Goal: Task Accomplishment & Management: Manage account settings

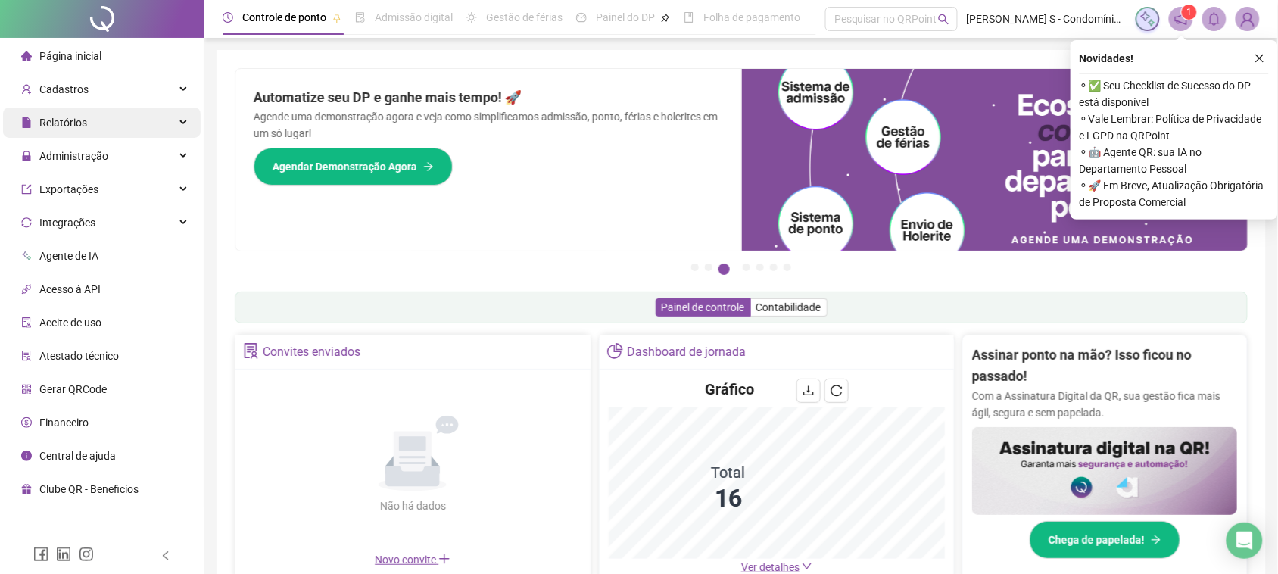
click at [161, 118] on div "Relatórios" at bounding box center [102, 122] width 198 height 30
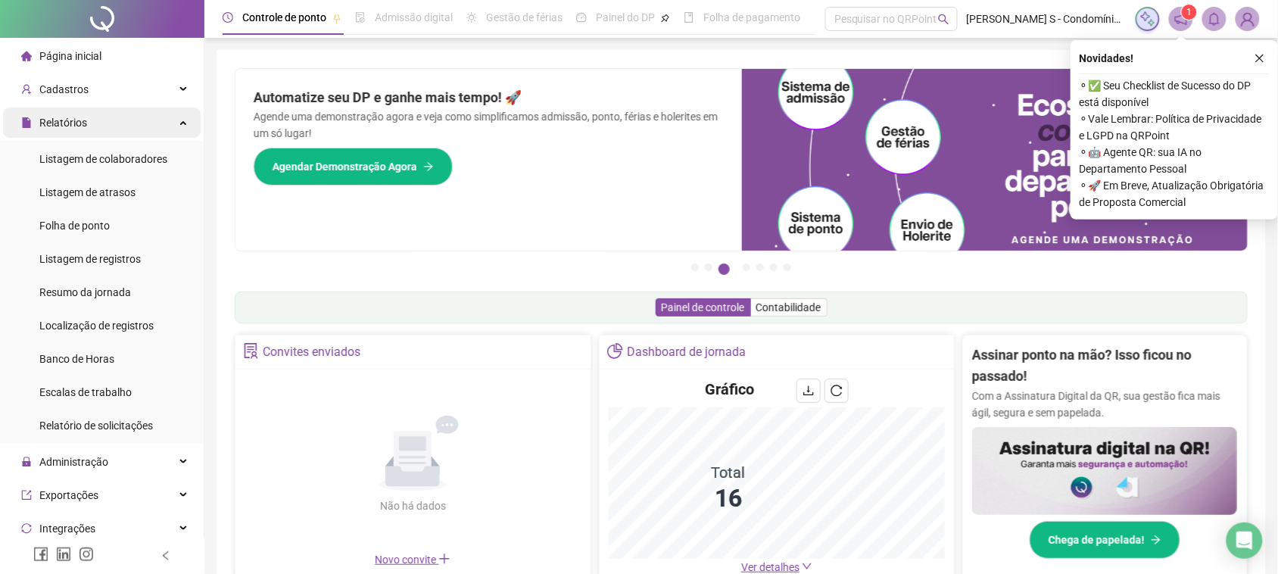
click at [161, 118] on div "Relatórios" at bounding box center [102, 122] width 198 height 30
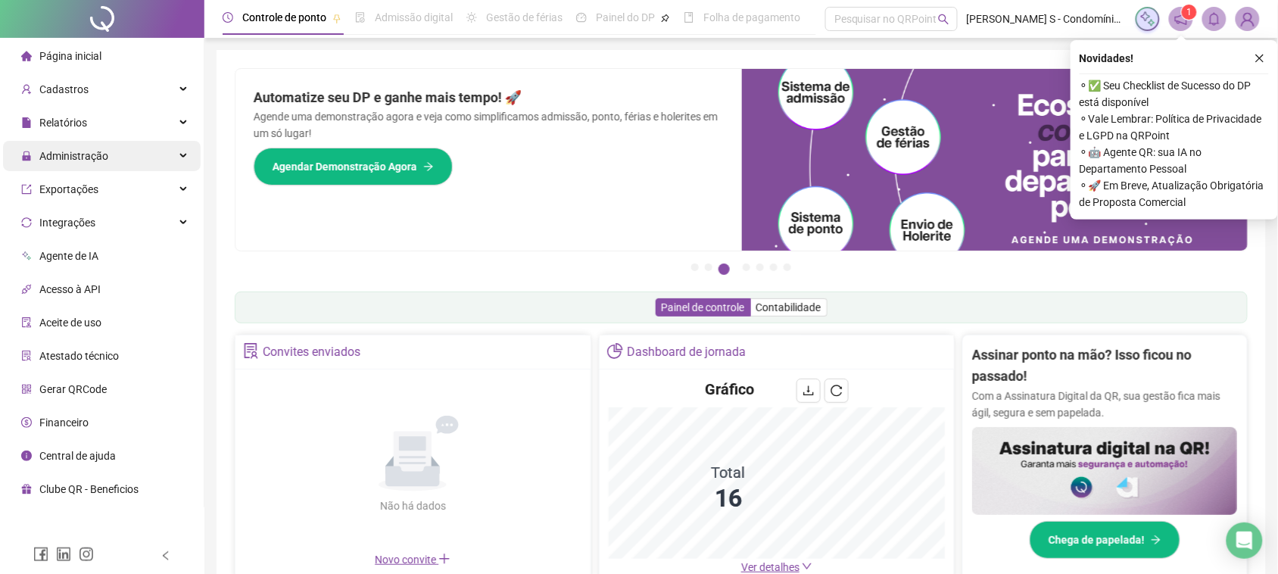
click at [134, 157] on div "Administração" at bounding box center [102, 156] width 198 height 30
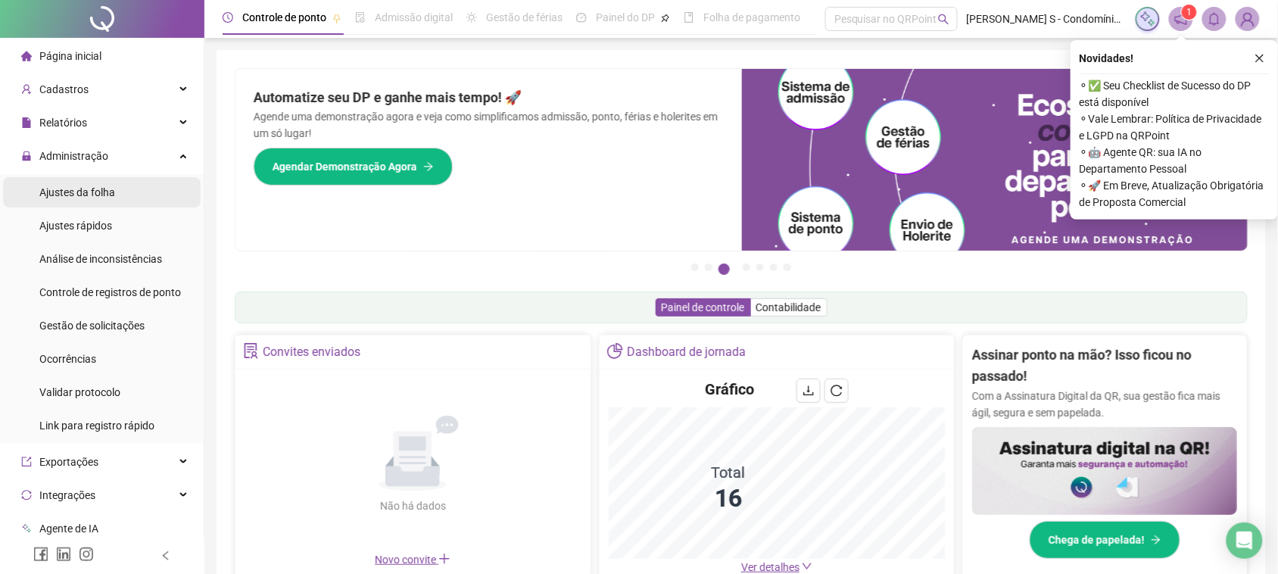
click at [97, 201] on div "Ajustes da folha" at bounding box center [77, 192] width 76 height 30
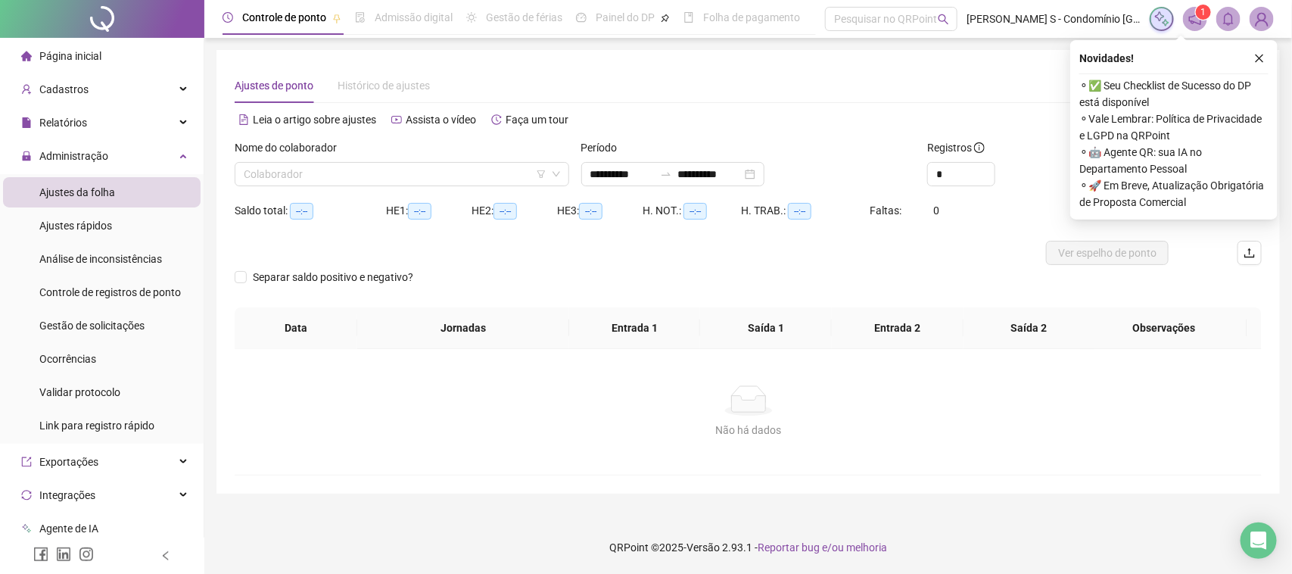
type input "**********"
click at [383, 182] on input "search" at bounding box center [395, 174] width 303 height 23
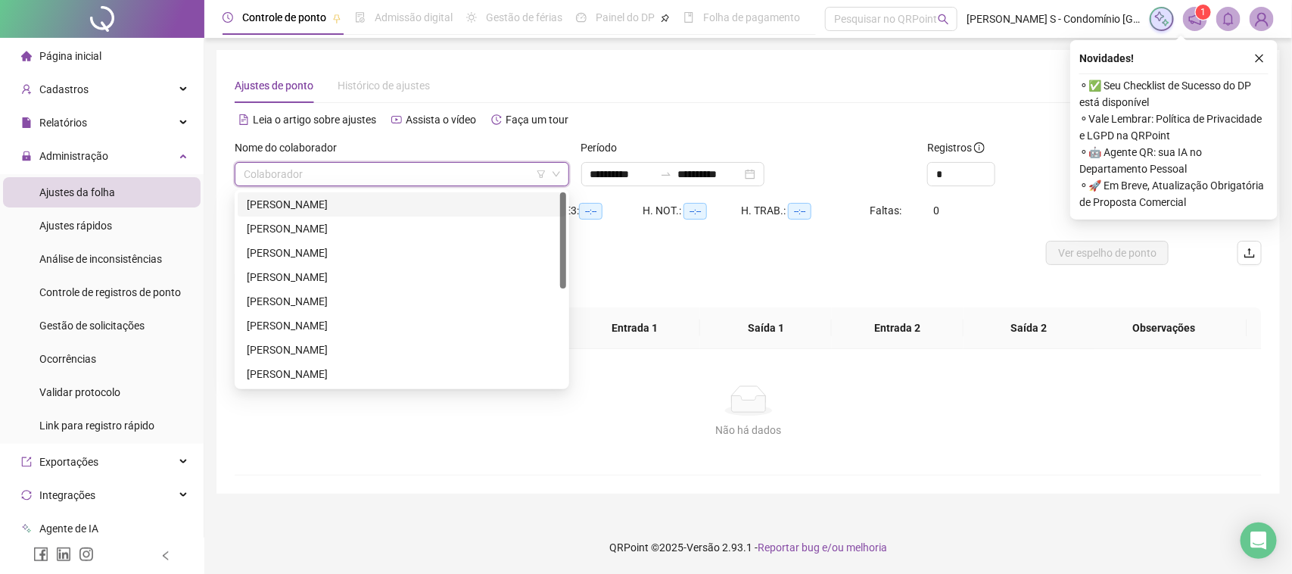
click at [349, 202] on div "[PERSON_NAME]" at bounding box center [402, 204] width 310 height 17
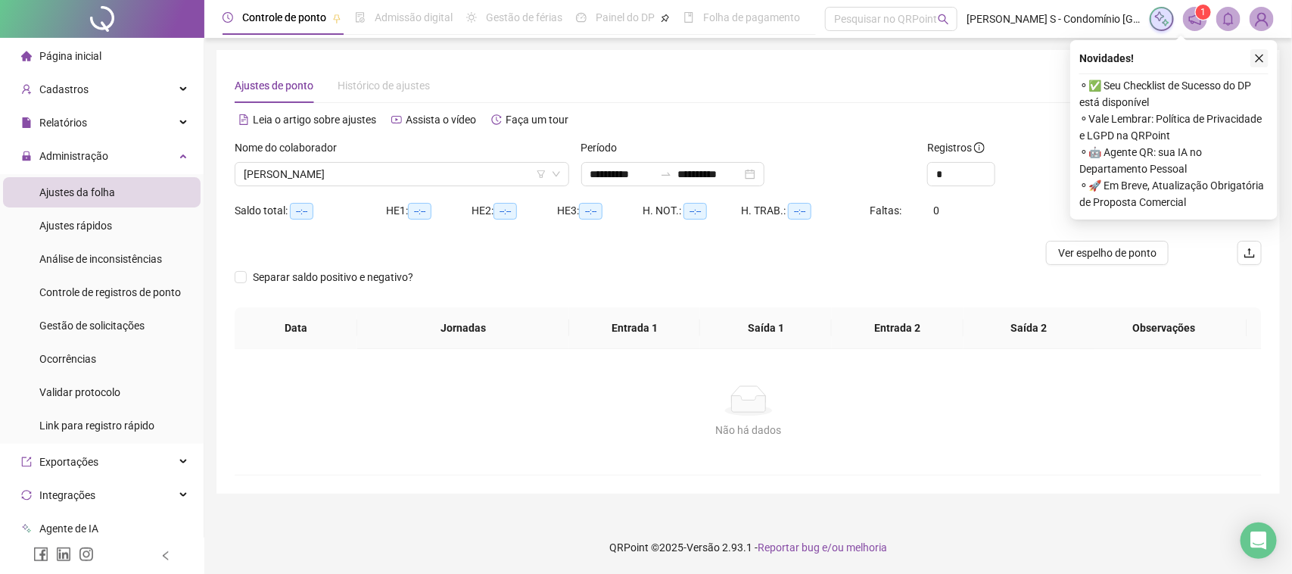
click at [1257, 58] on icon "close" at bounding box center [1259, 58] width 11 height 11
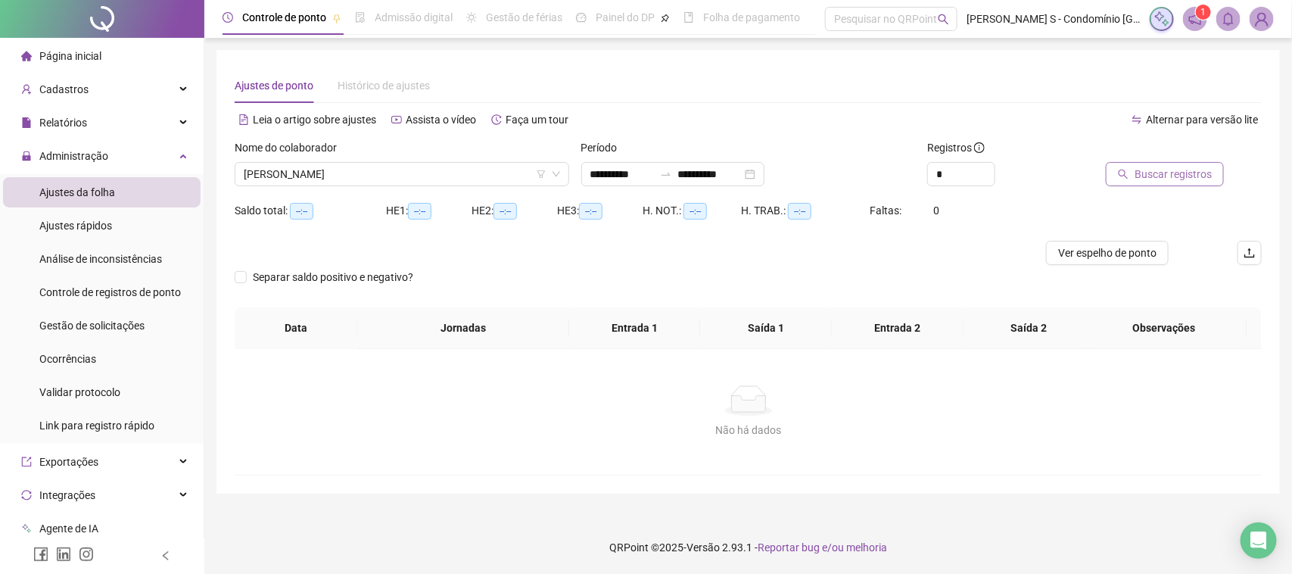
click at [1169, 178] on span "Buscar registros" at bounding box center [1173, 174] width 77 height 17
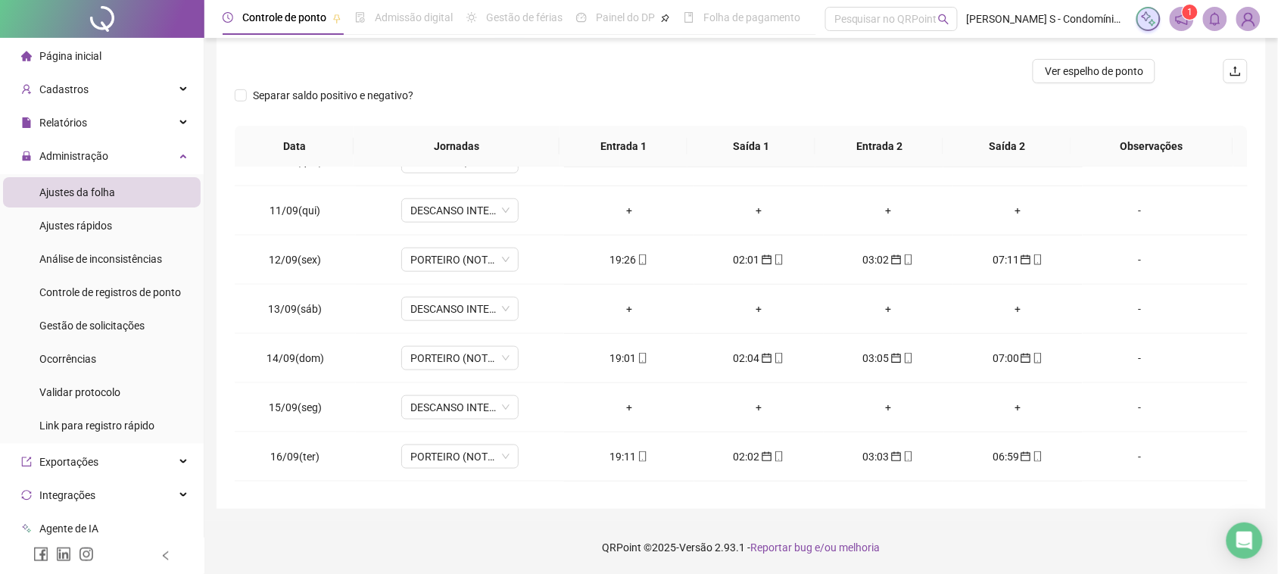
scroll to position [615, 0]
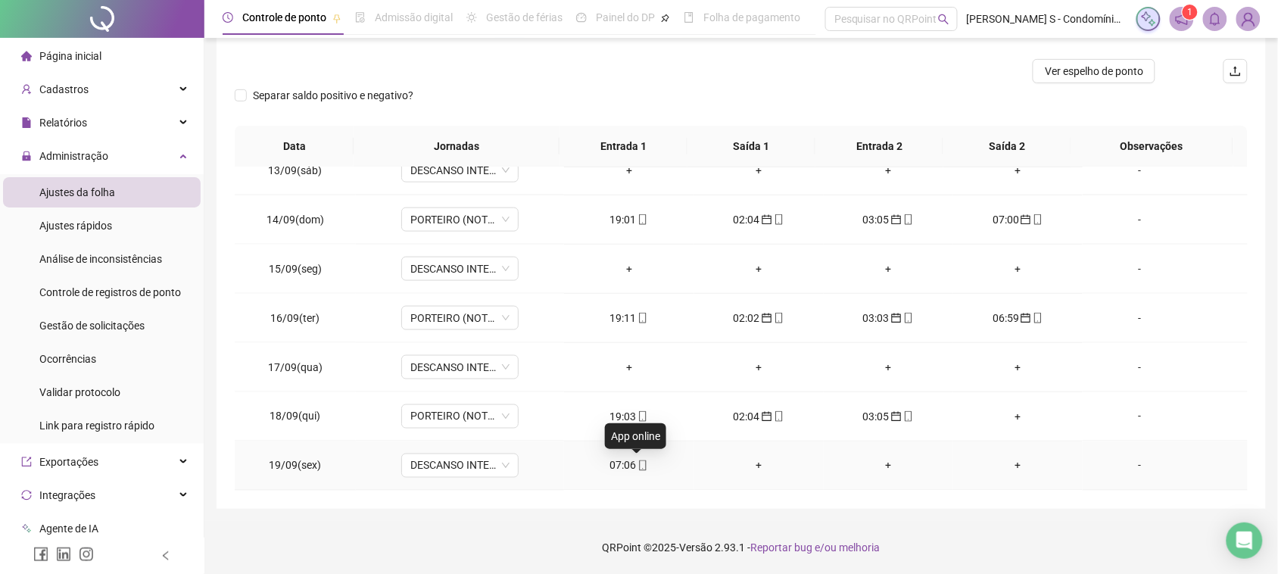
click at [637, 464] on icon "mobile" at bounding box center [642, 465] width 11 height 11
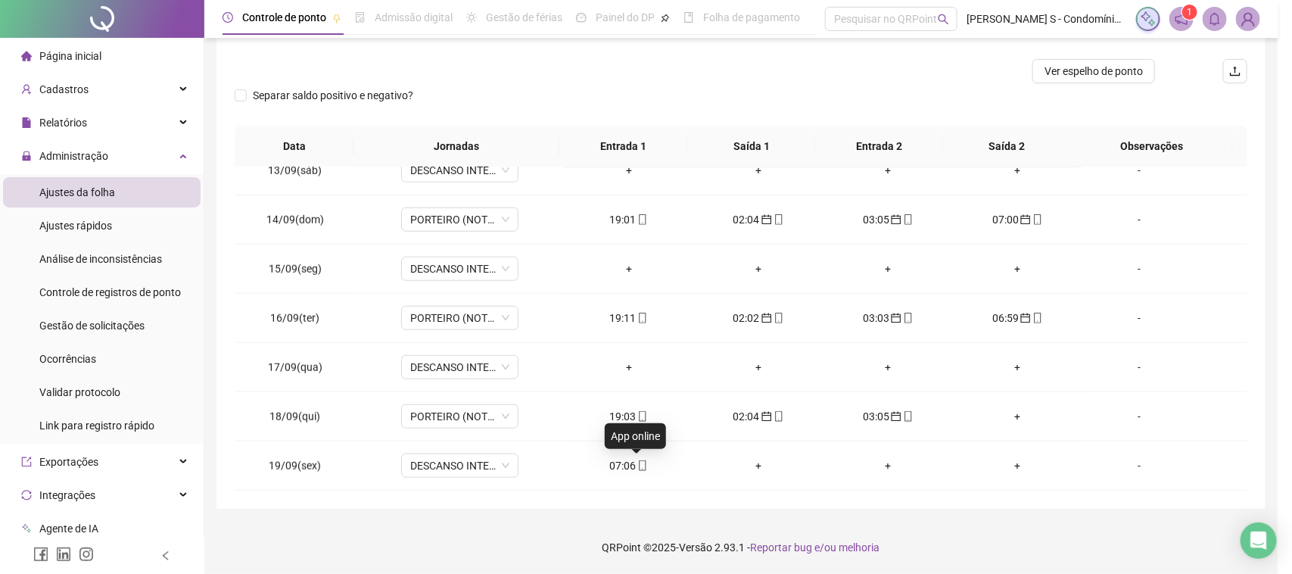
type input "**********"
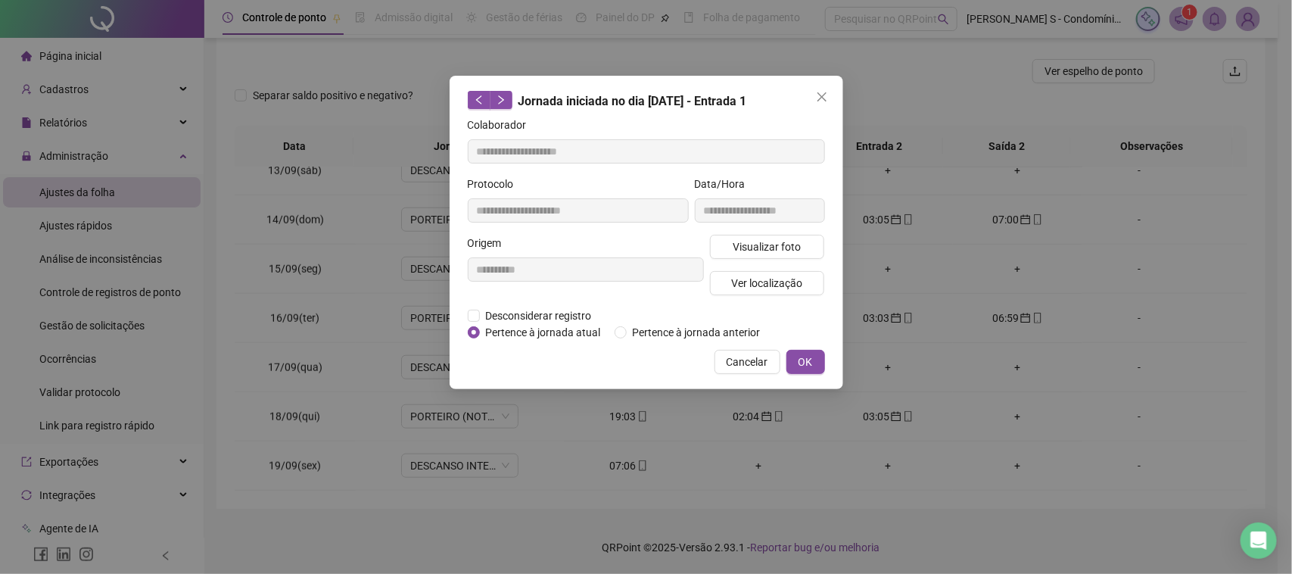
click at [645, 342] on div "**********" at bounding box center [647, 232] width 394 height 313
click at [645, 322] on div "Desconsiderar registro Pertence ao lanche" at bounding box center [646, 315] width 357 height 17
click at [645, 327] on span "Pertence à jornada anterior" at bounding box center [697, 332] width 140 height 17
click at [818, 362] on button "OK" at bounding box center [805, 362] width 39 height 24
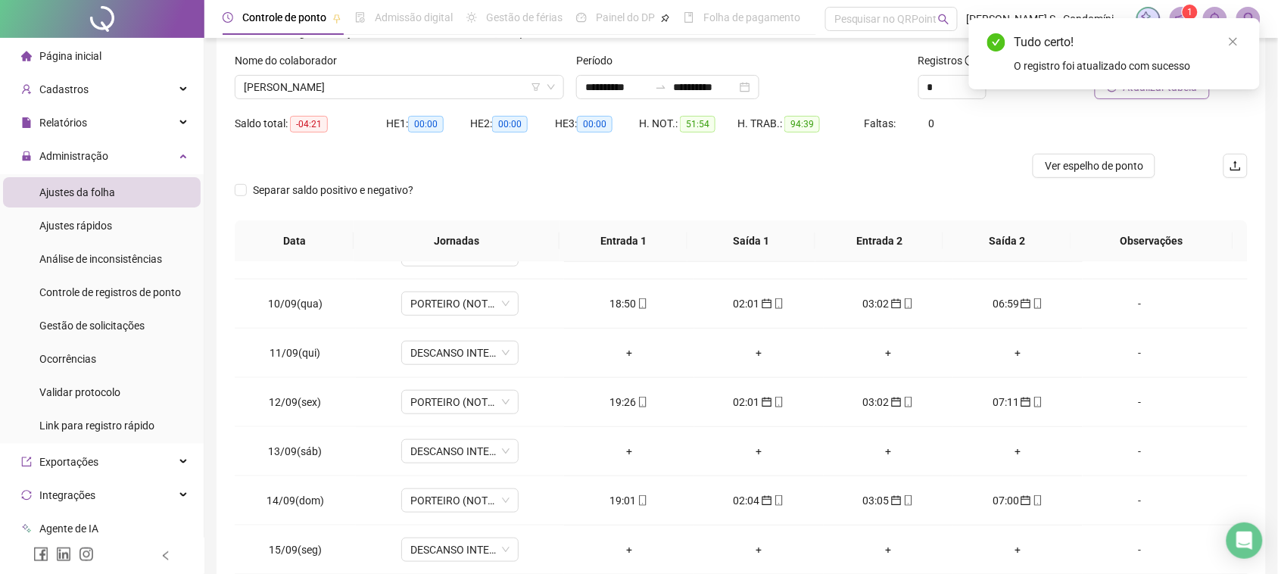
scroll to position [0, 0]
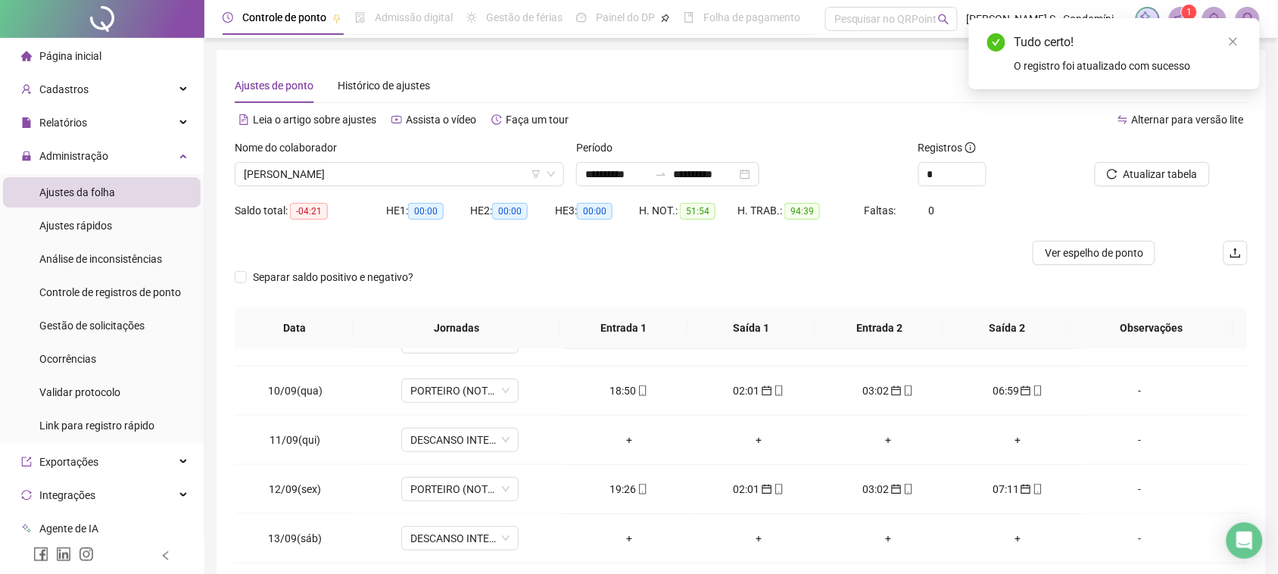
drag, startPoint x: 1144, startPoint y: 169, endPoint x: 1072, endPoint y: 178, distance: 72.5
click at [1143, 170] on span "Atualizar tabela" at bounding box center [1160, 174] width 74 height 17
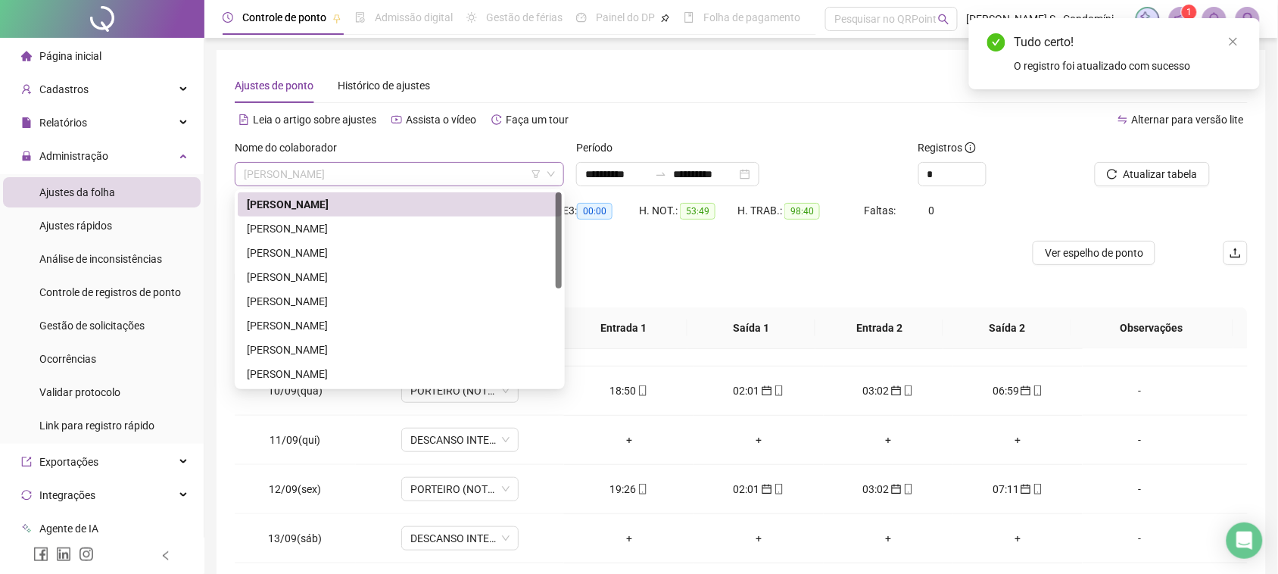
click at [379, 182] on span "[PERSON_NAME]" at bounding box center [399, 174] width 311 height 23
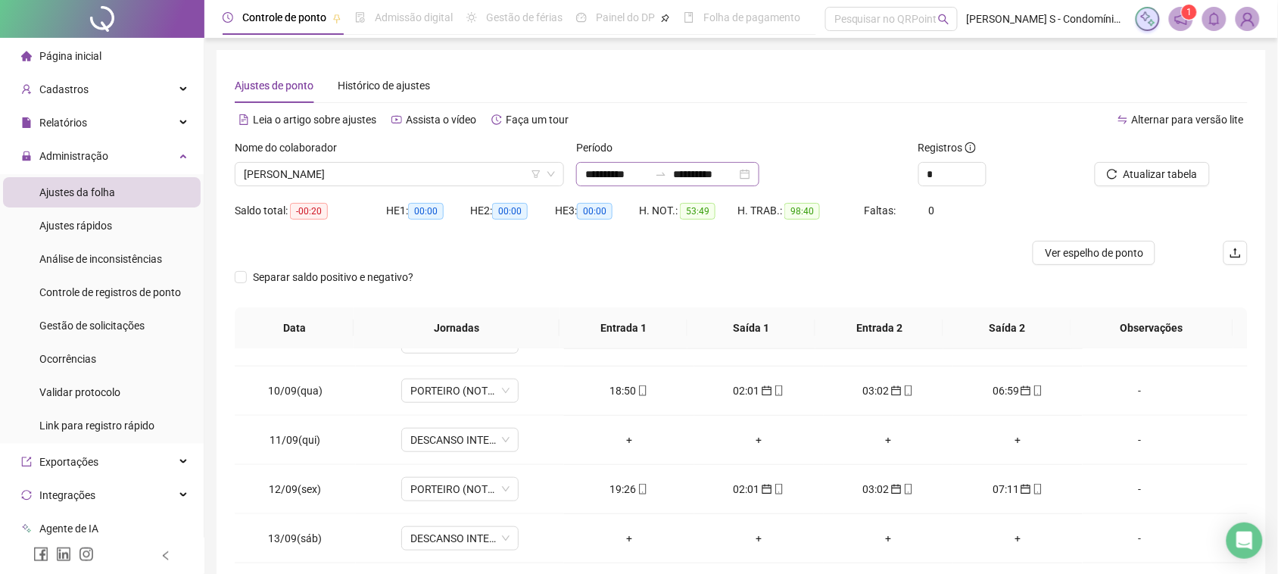
drag, startPoint x: 797, startPoint y: 174, endPoint x: 777, endPoint y: 176, distance: 20.6
click at [795, 174] on div "**********" at bounding box center [740, 174] width 329 height 24
click at [759, 176] on div "**********" at bounding box center [667, 174] width 183 height 24
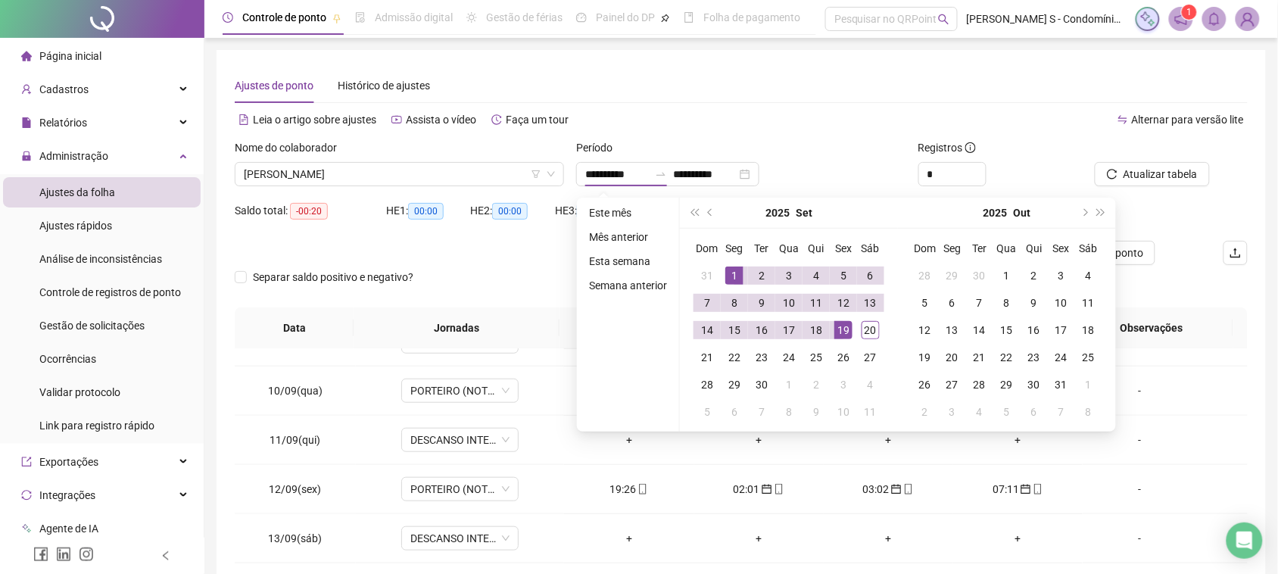
click at [630, 201] on ul "Este mês Mês anterior Esta semana Semana anterior" at bounding box center [628, 315] width 103 height 234
type input "**********"
click at [626, 207] on li "Este mês" at bounding box center [628, 213] width 90 height 18
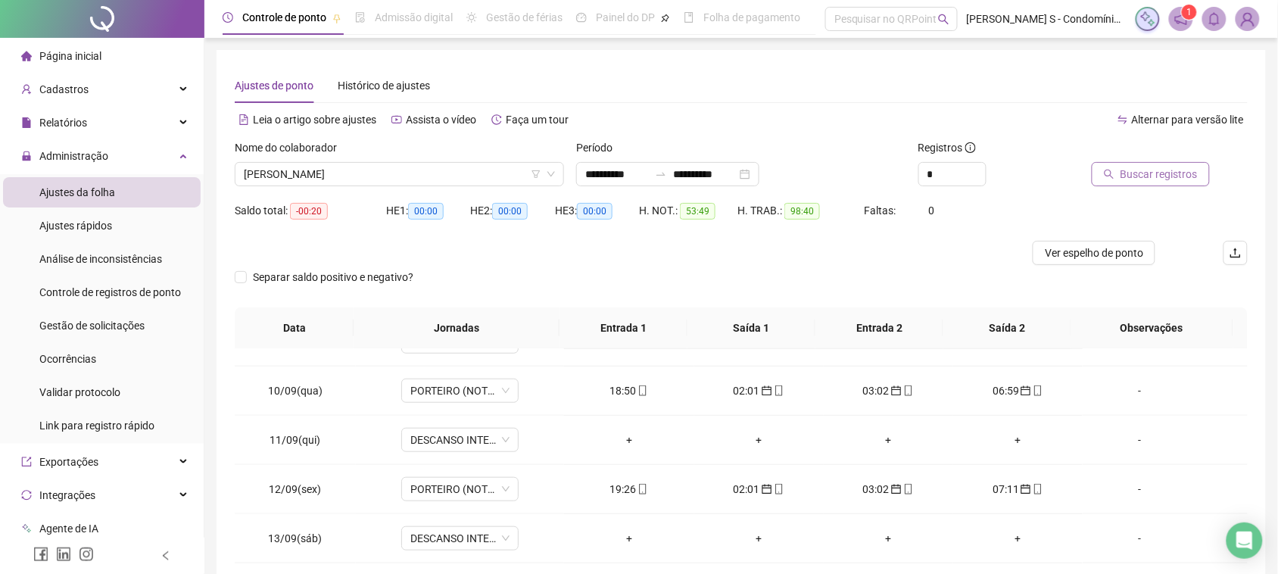
click at [1189, 167] on span "Buscar registros" at bounding box center [1158, 174] width 77 height 17
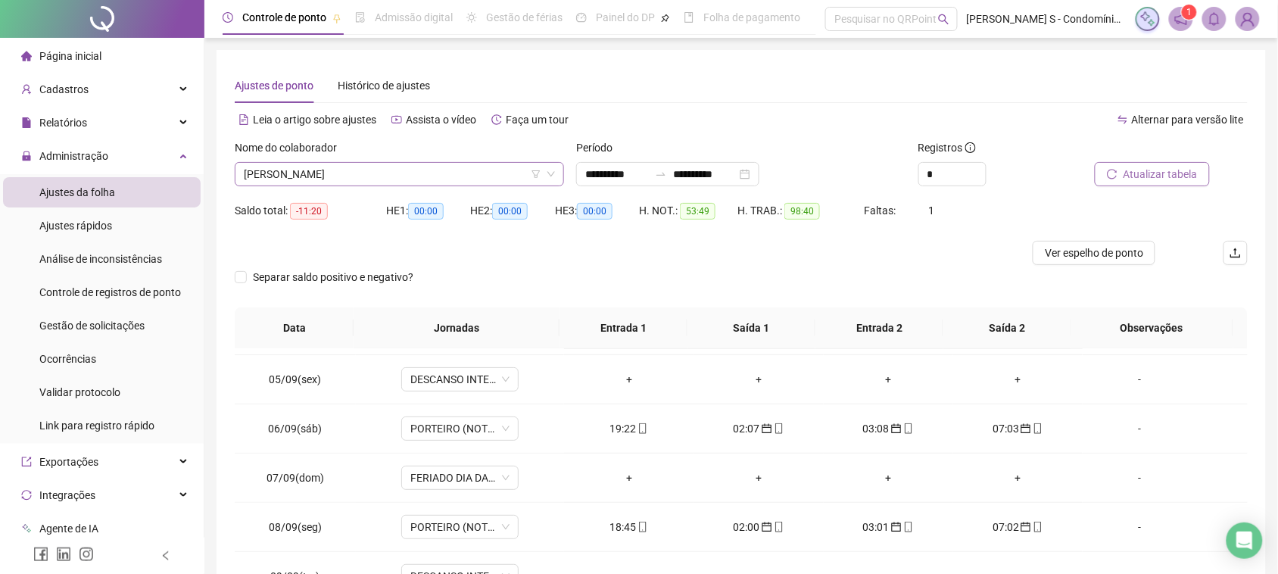
click at [328, 182] on span "[PERSON_NAME]" at bounding box center [399, 174] width 311 height 23
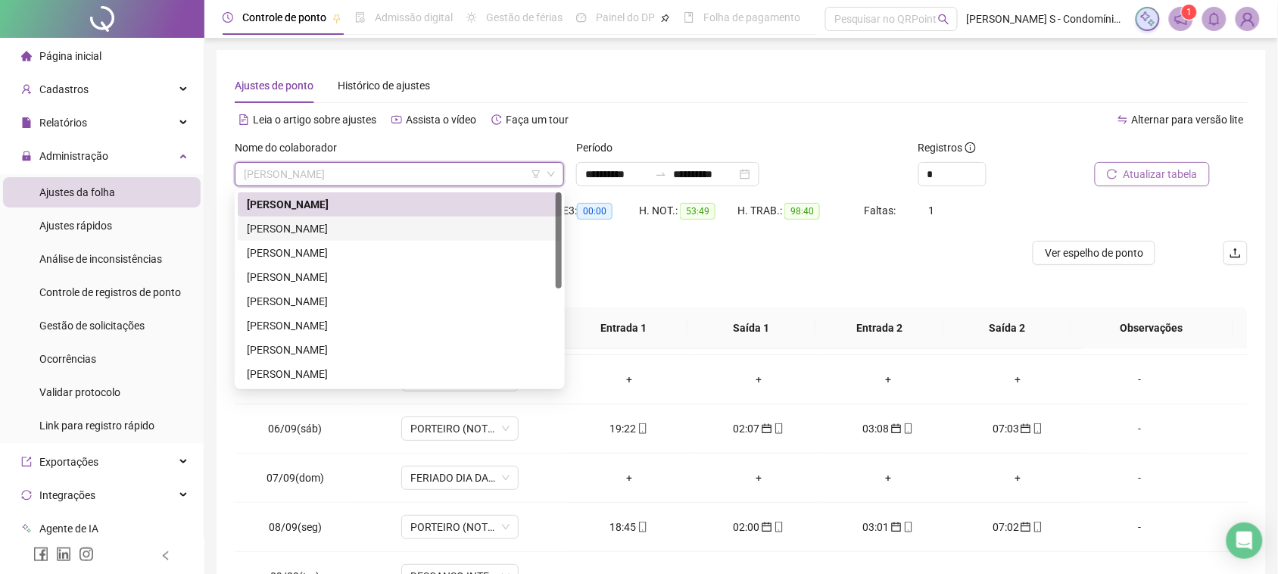
click at [318, 229] on div "[PERSON_NAME]" at bounding box center [400, 228] width 306 height 17
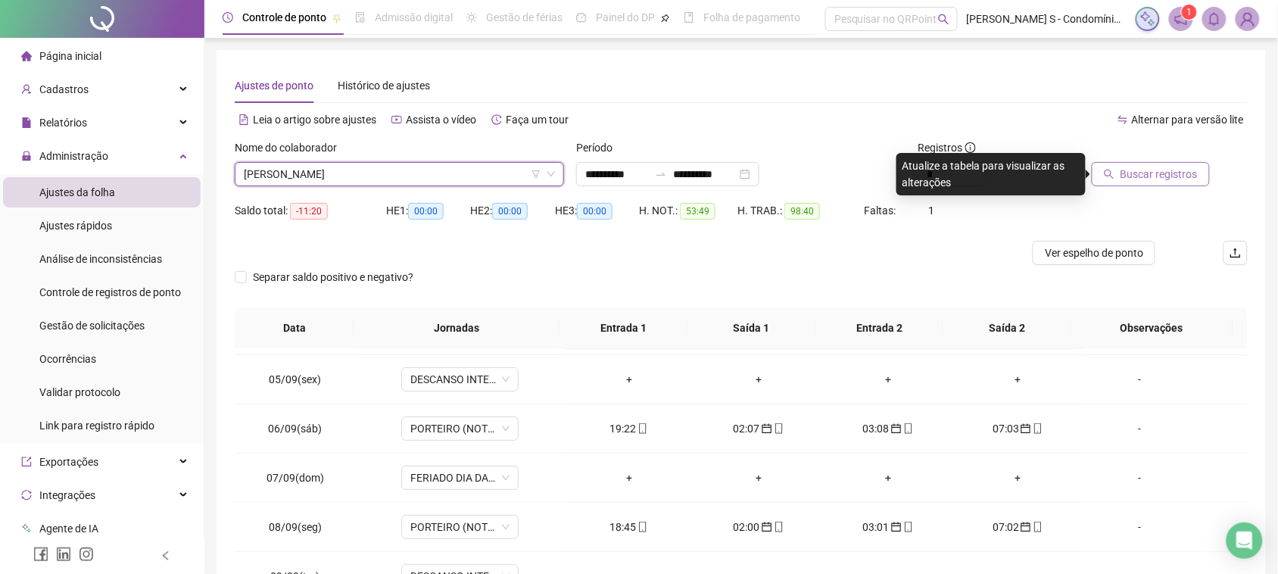
click at [1122, 176] on button "Buscar registros" at bounding box center [1150, 174] width 118 height 24
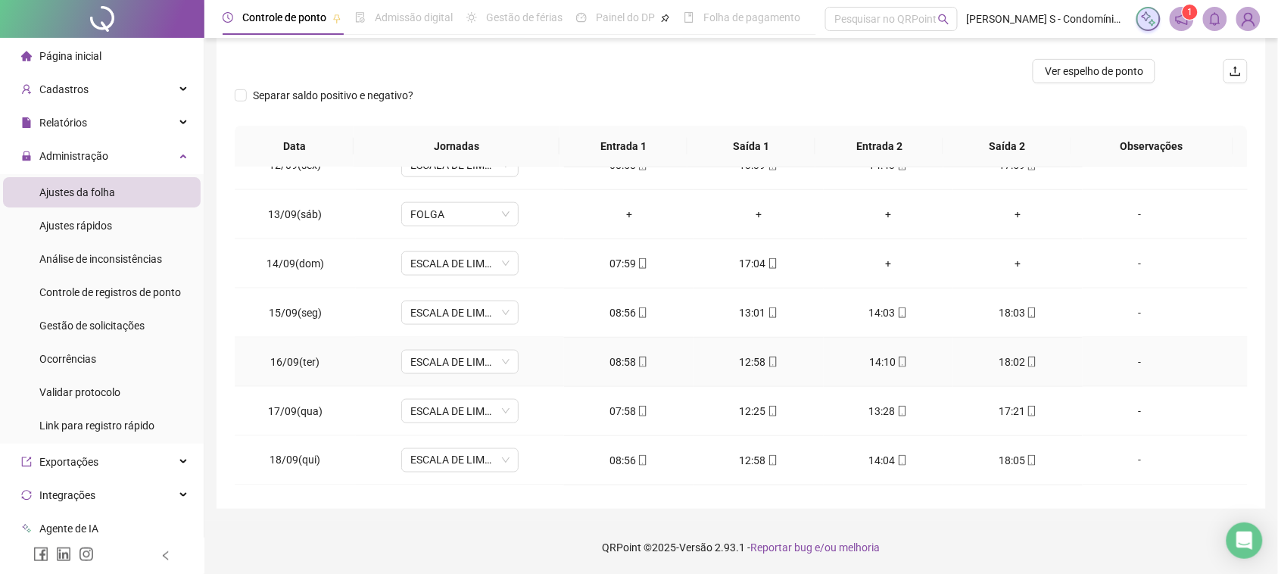
scroll to position [664, 0]
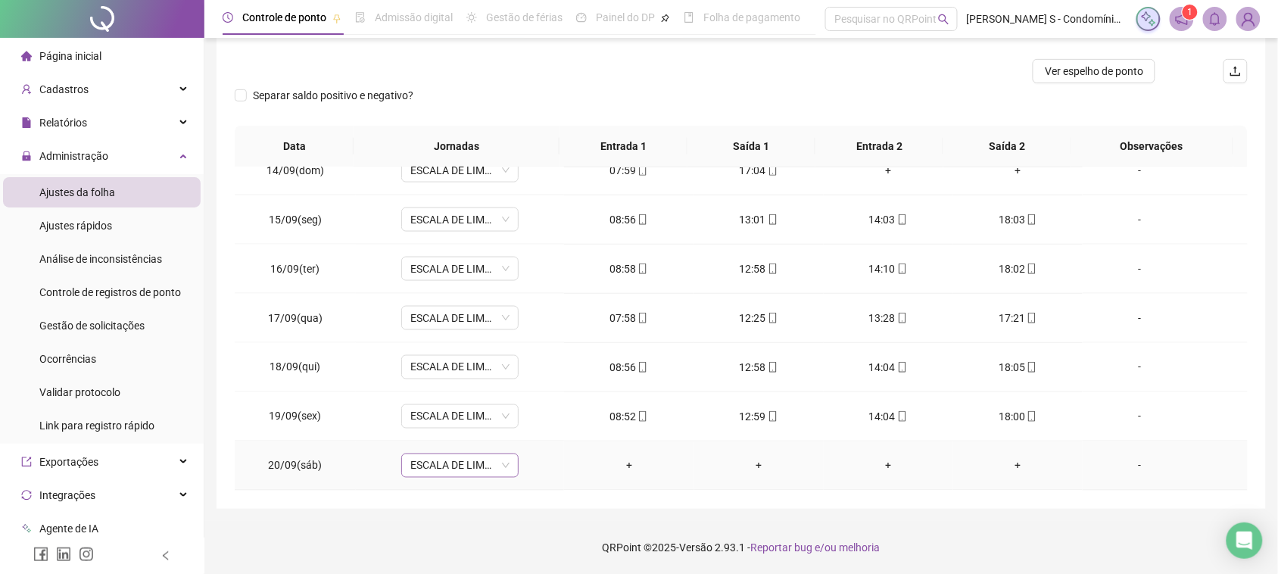
click at [496, 456] on span "ESCALA DE LIMPEZA" at bounding box center [459, 465] width 99 height 23
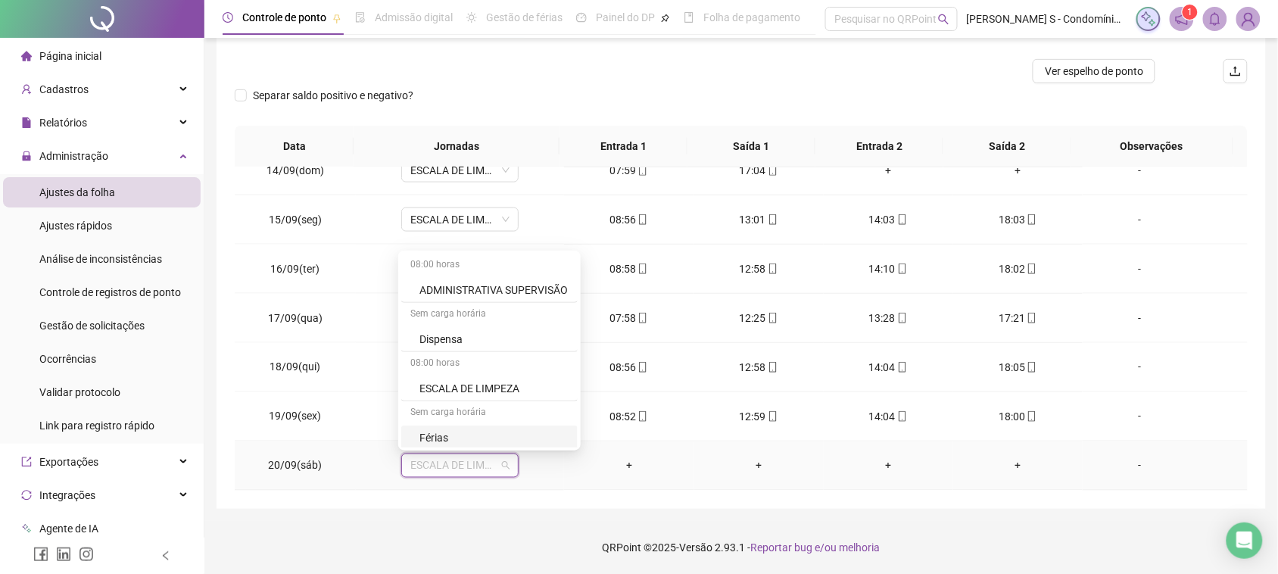
scroll to position [95, 0]
click at [447, 392] on div "Folga" at bounding box center [493, 392] width 149 height 17
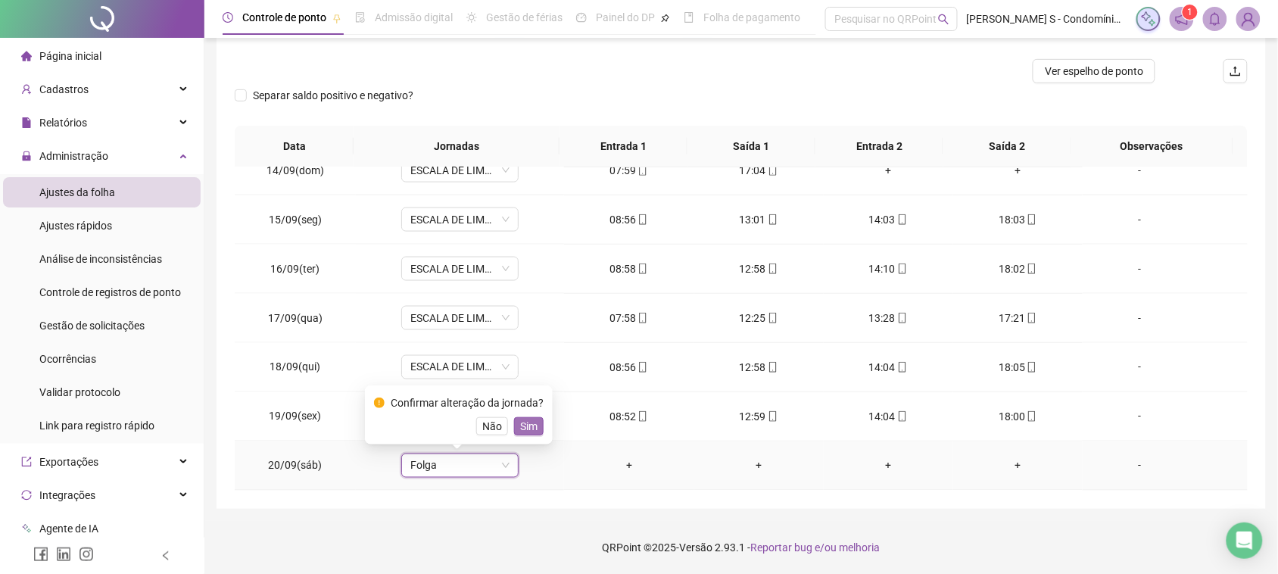
click at [537, 422] on button "Sim" at bounding box center [529, 426] width 30 height 18
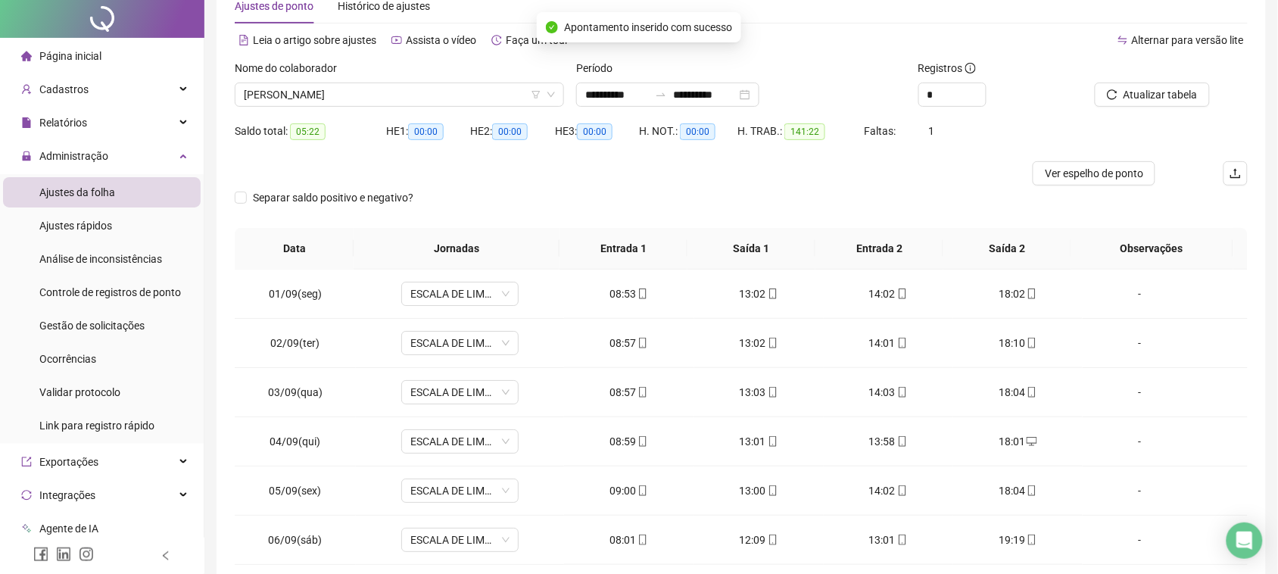
scroll to position [0, 0]
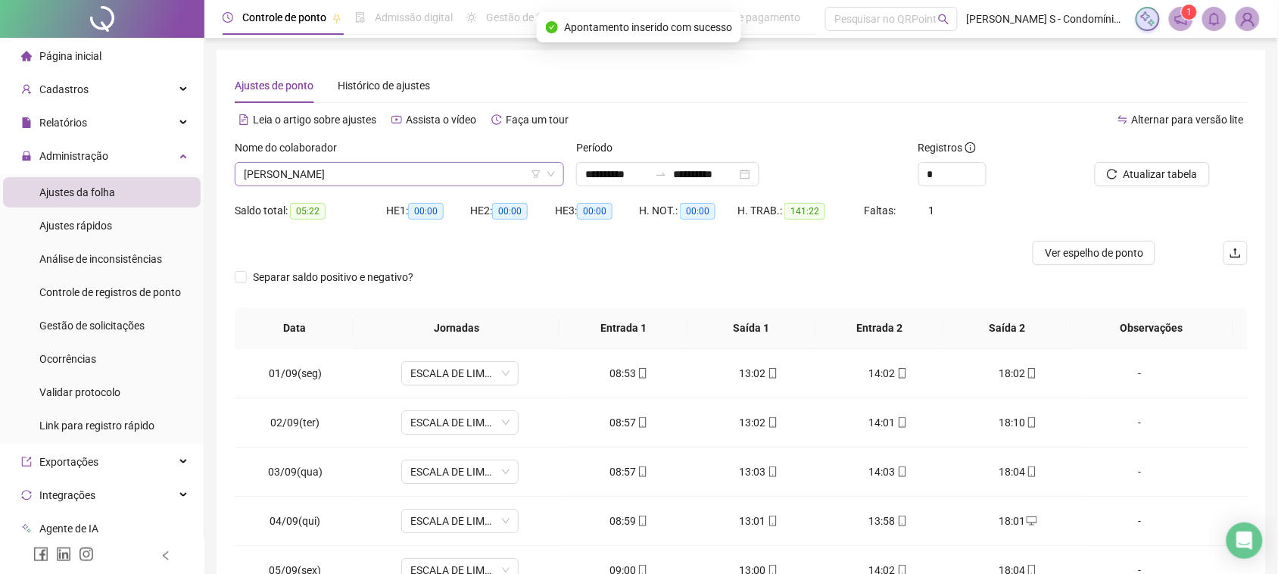
click at [464, 182] on span "[PERSON_NAME]" at bounding box center [399, 174] width 311 height 23
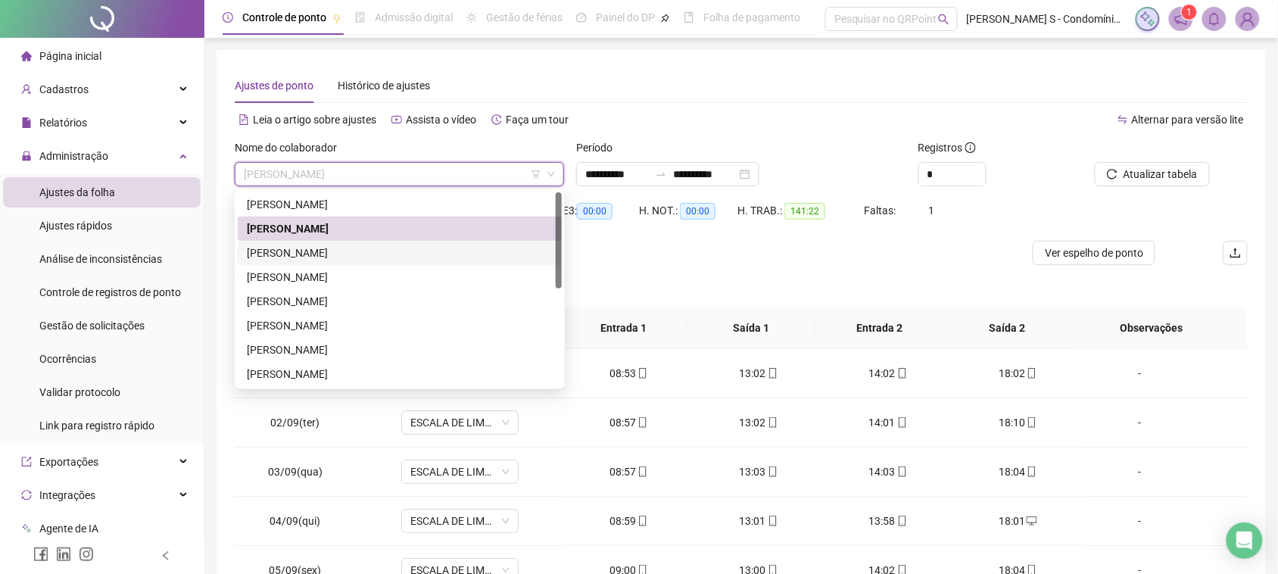
click at [348, 250] on div "[PERSON_NAME]" at bounding box center [400, 252] width 306 height 17
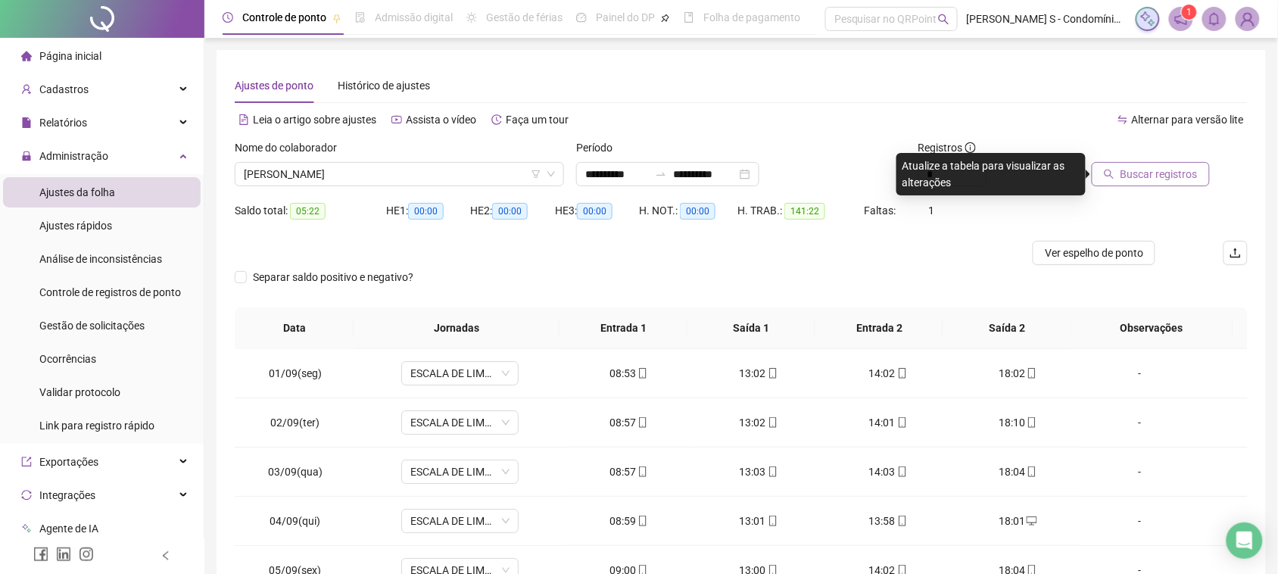
click at [1166, 167] on span "Buscar registros" at bounding box center [1158, 174] width 77 height 17
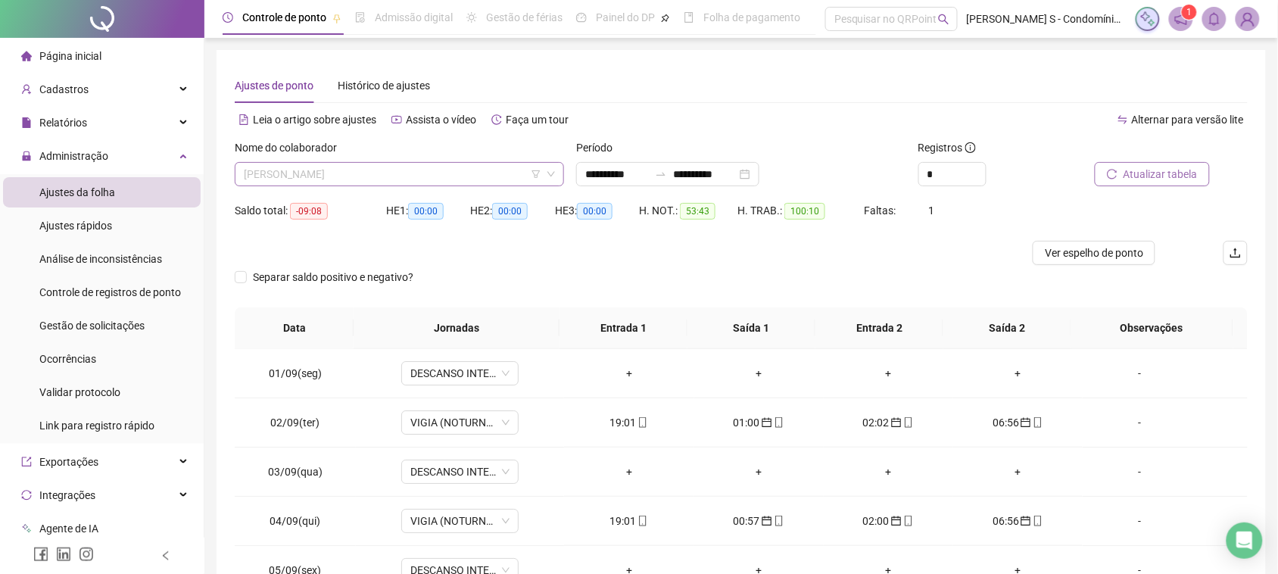
click at [380, 163] on span "[PERSON_NAME]" at bounding box center [399, 174] width 311 height 23
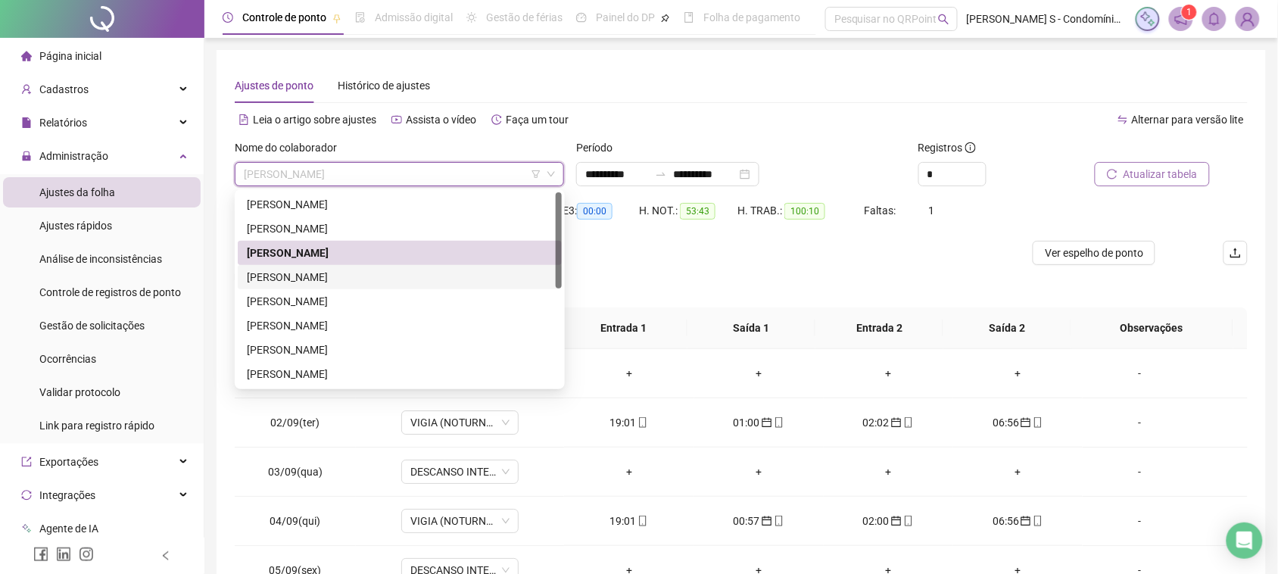
click at [330, 285] on div "[PERSON_NAME]" at bounding box center [400, 277] width 306 height 17
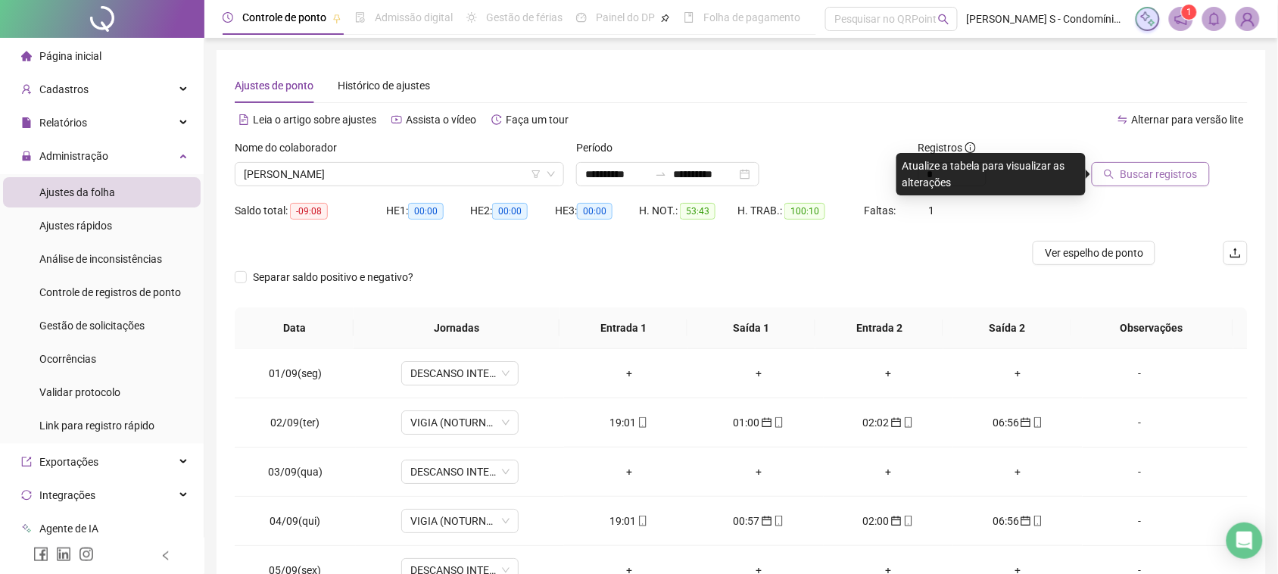
click at [1132, 179] on span "Buscar registros" at bounding box center [1158, 174] width 77 height 17
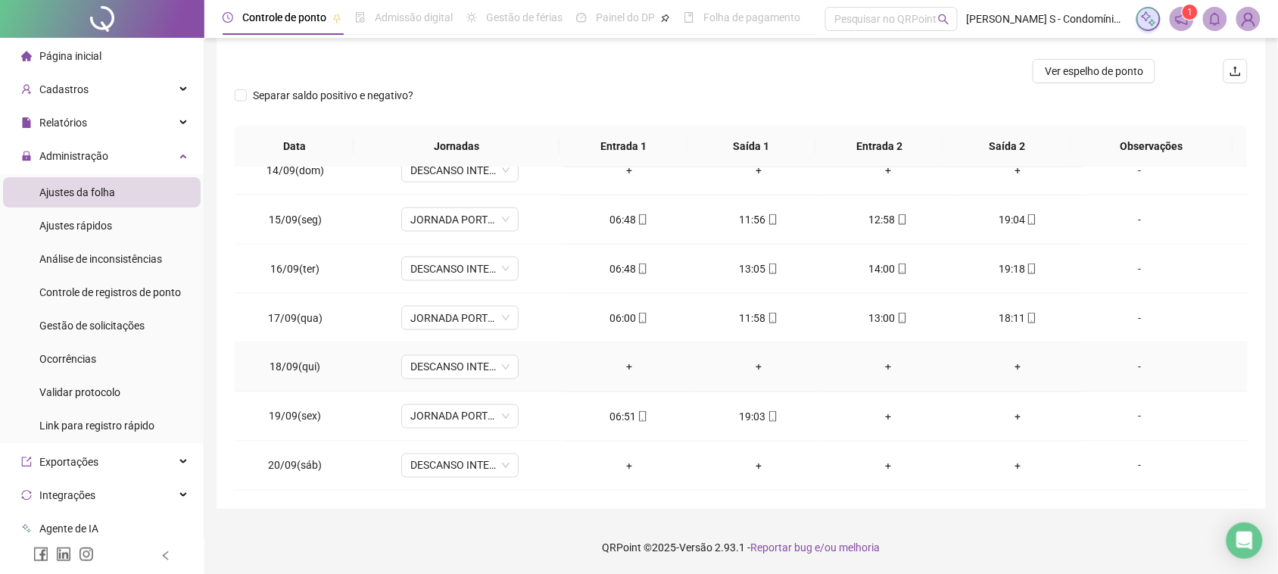
scroll to position [664, 0]
click at [493, 263] on span "DESCANSO INTER-JORNADA" at bounding box center [459, 268] width 99 height 23
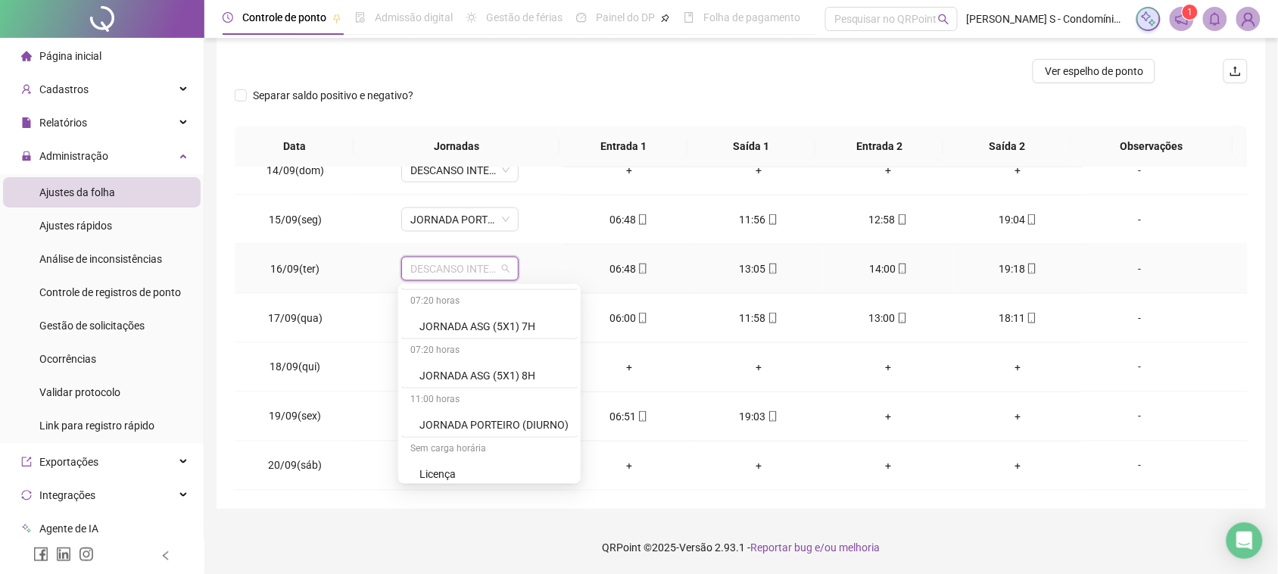
scroll to position [406, 0]
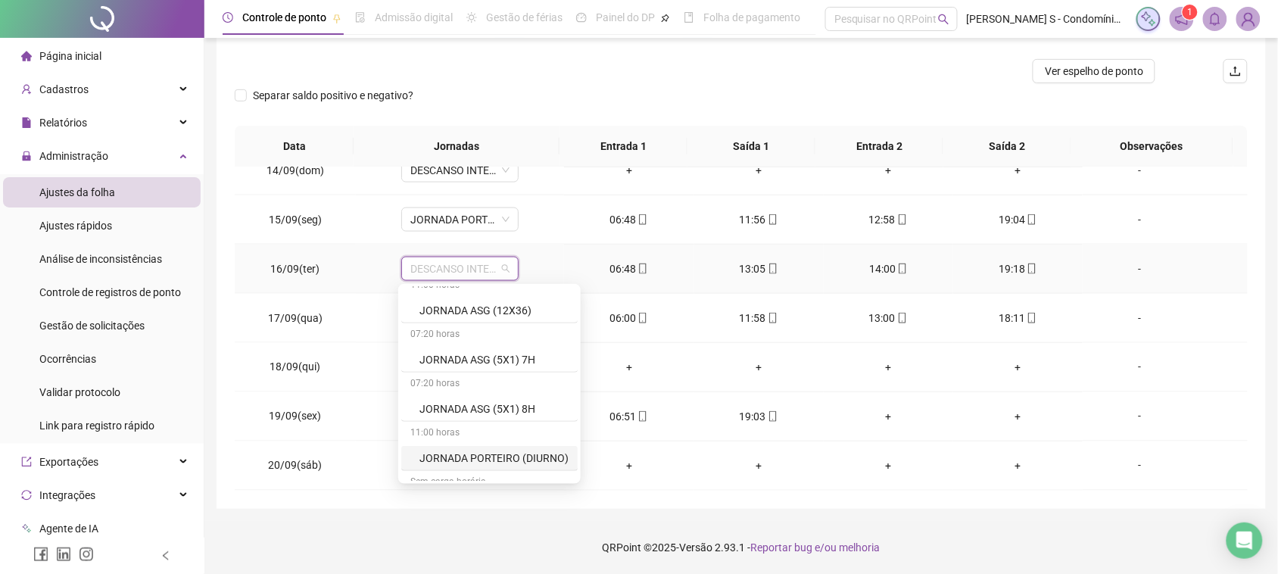
click at [546, 466] on div "JORNADA PORTEIRO (DIURNO)" at bounding box center [493, 458] width 149 height 17
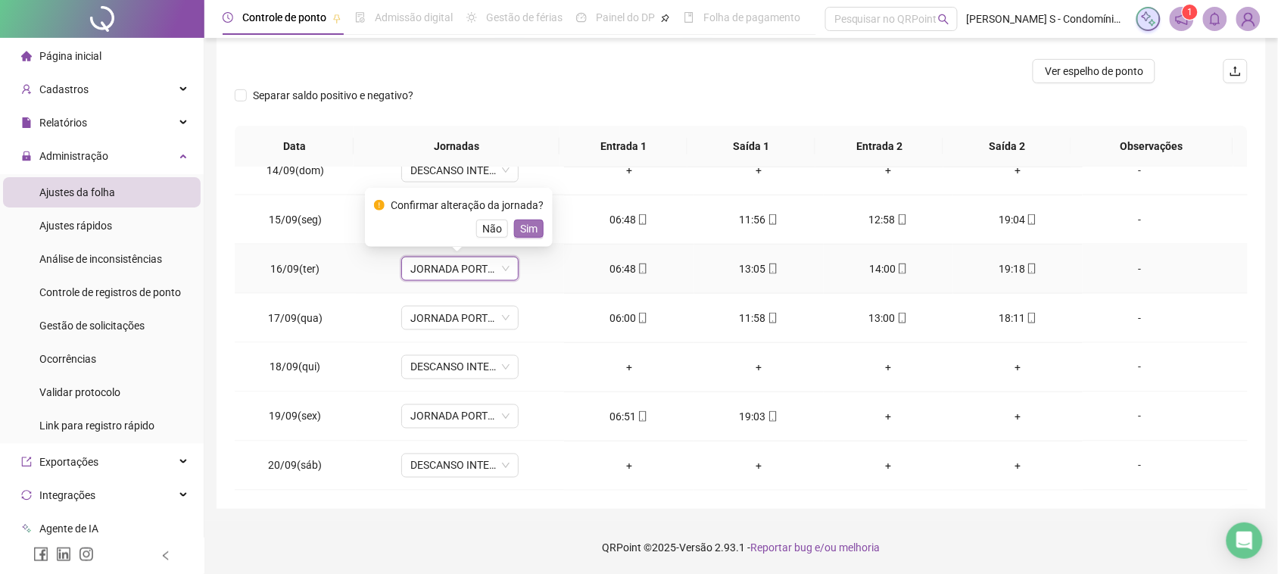
click at [524, 232] on span "Sim" at bounding box center [528, 228] width 17 height 17
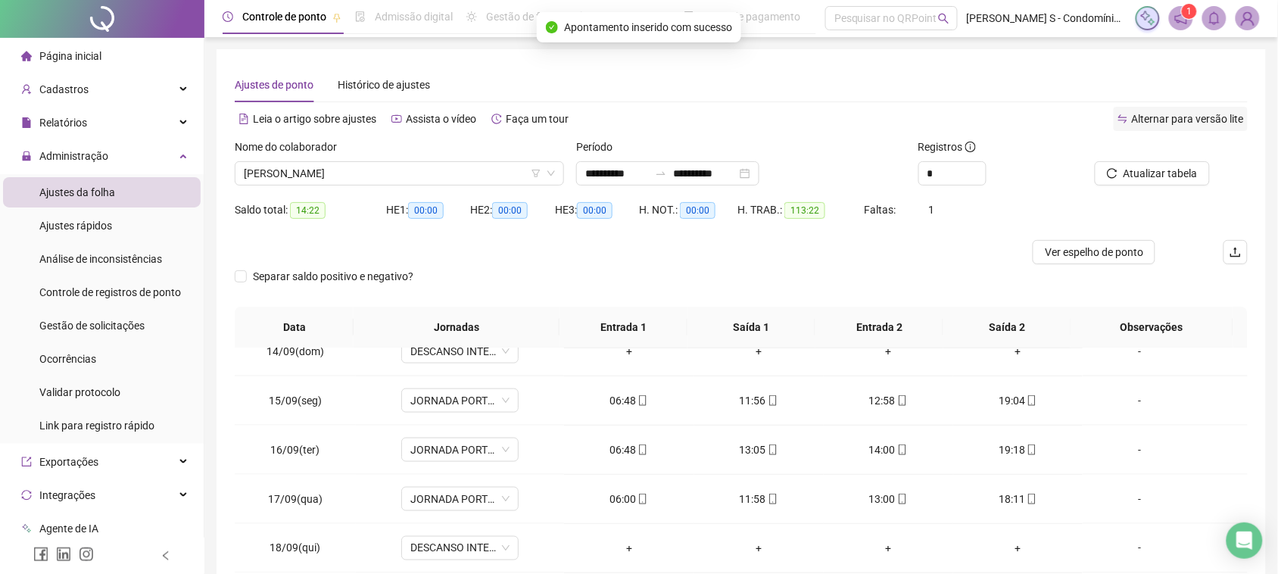
scroll to position [0, 0]
drag, startPoint x: 1163, startPoint y: 160, endPoint x: 1153, endPoint y: 175, distance: 17.4
click at [1159, 164] on div "Atualizar tabela" at bounding box center [1148, 162] width 121 height 47
click at [1149, 179] on span "Atualizar tabela" at bounding box center [1160, 174] width 74 height 17
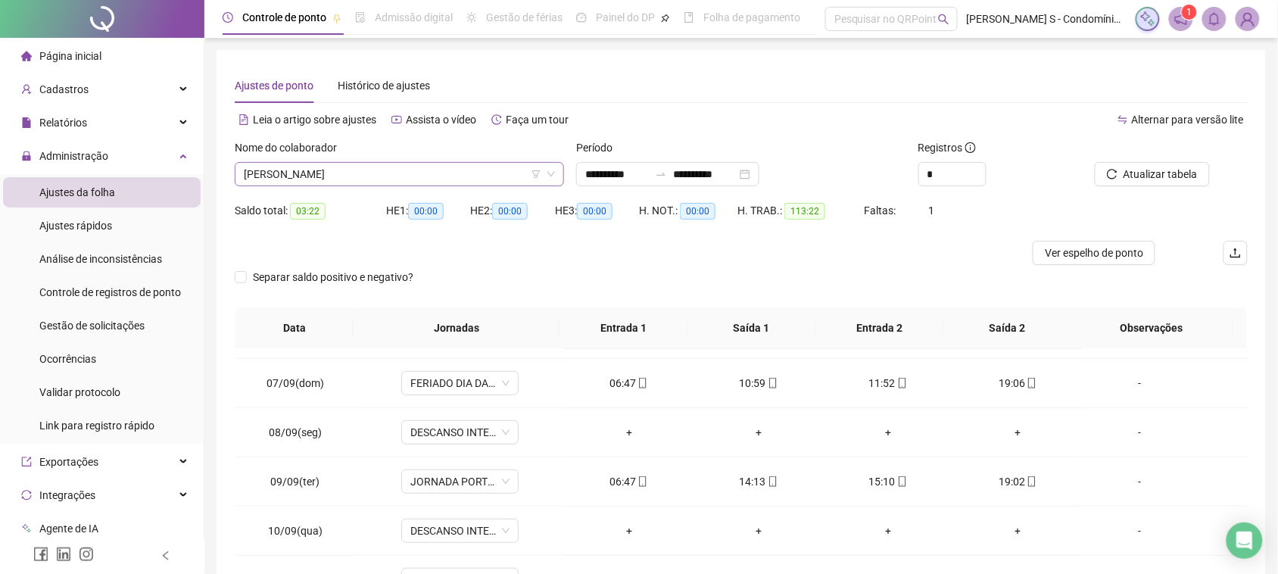
click at [409, 174] on span "[PERSON_NAME]" at bounding box center [399, 174] width 311 height 23
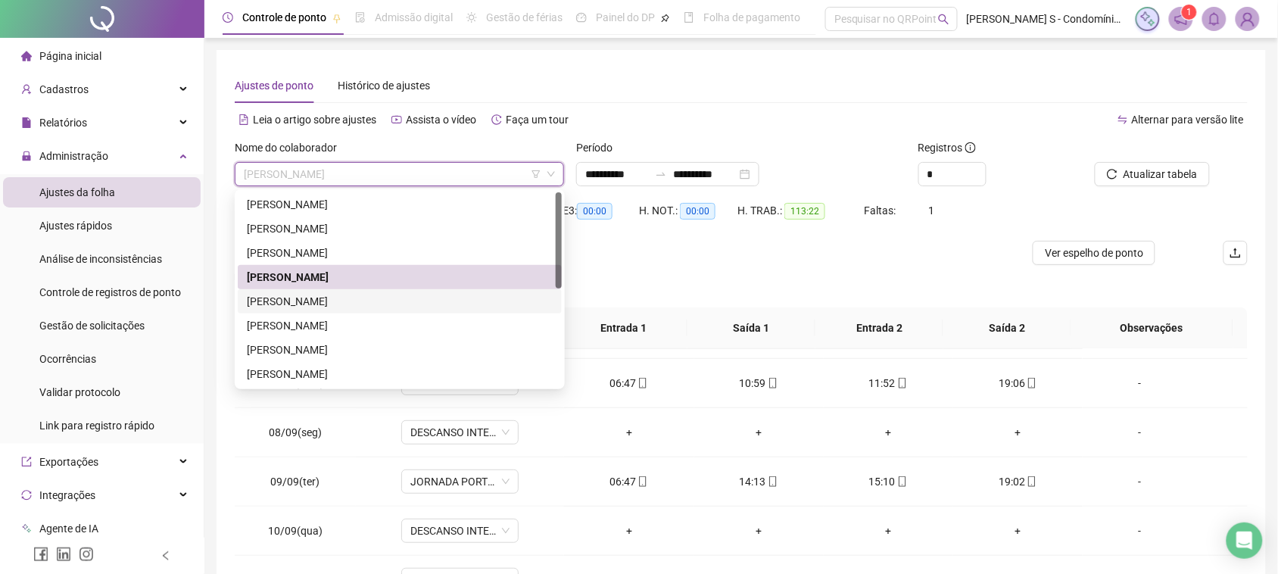
click at [331, 299] on div "[PERSON_NAME]" at bounding box center [400, 301] width 306 height 17
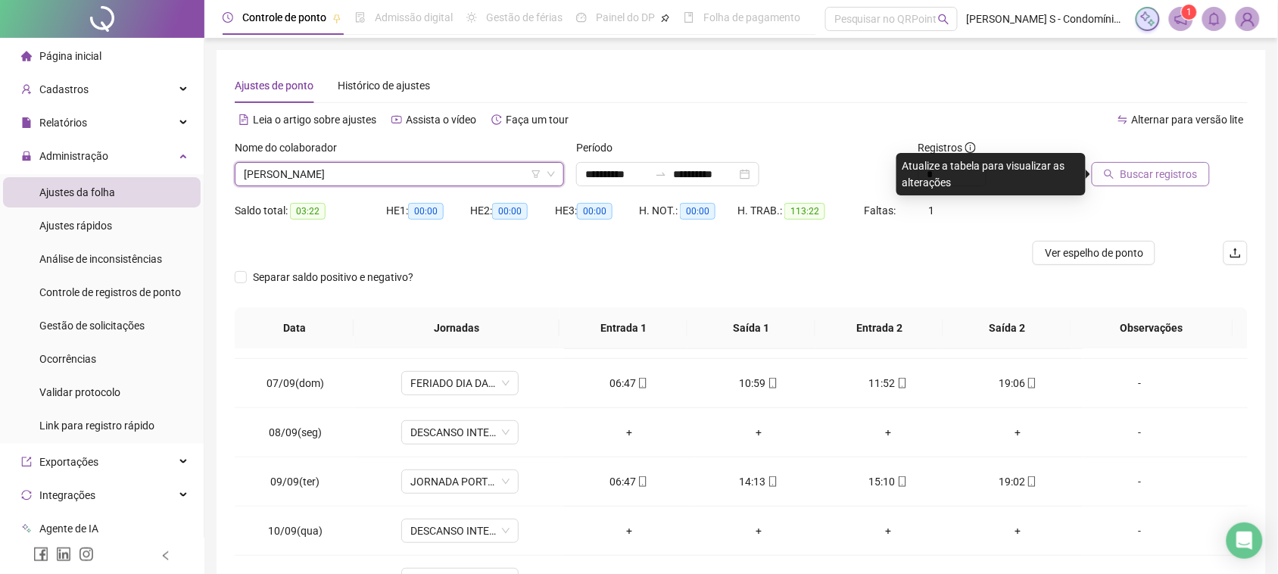
drag, startPoint x: 1135, startPoint y: 172, endPoint x: 1121, endPoint y: 171, distance: 14.4
click at [1132, 171] on span "Buscar registros" at bounding box center [1158, 174] width 77 height 17
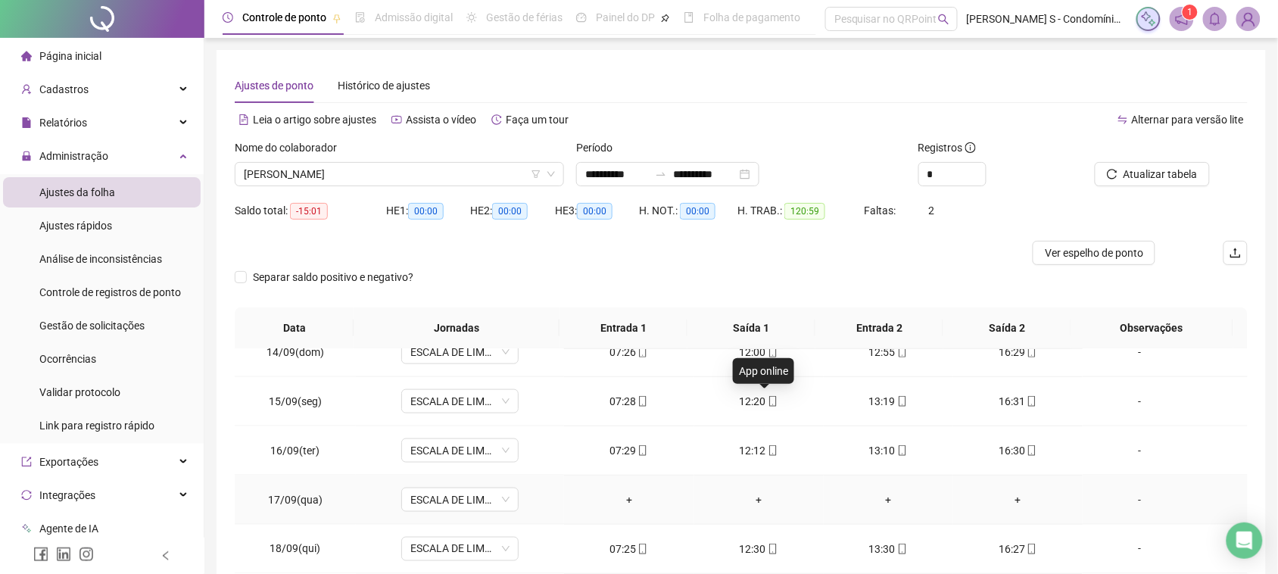
scroll to position [182, 0]
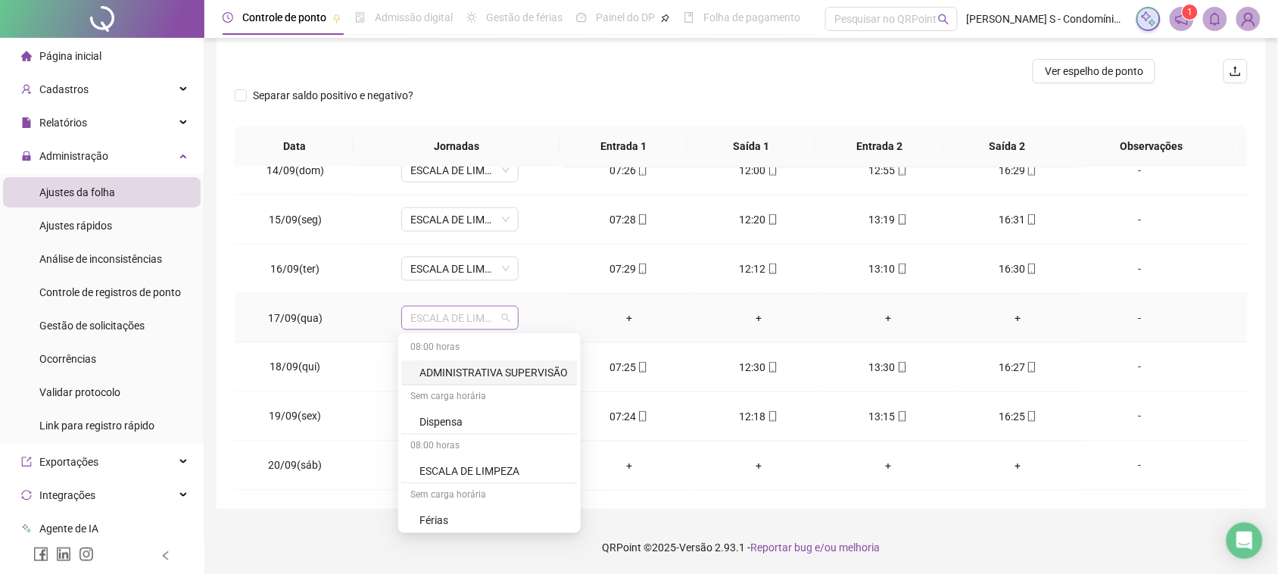
click at [465, 326] on span "ESCALA DE LIMPEZA" at bounding box center [459, 318] width 99 height 23
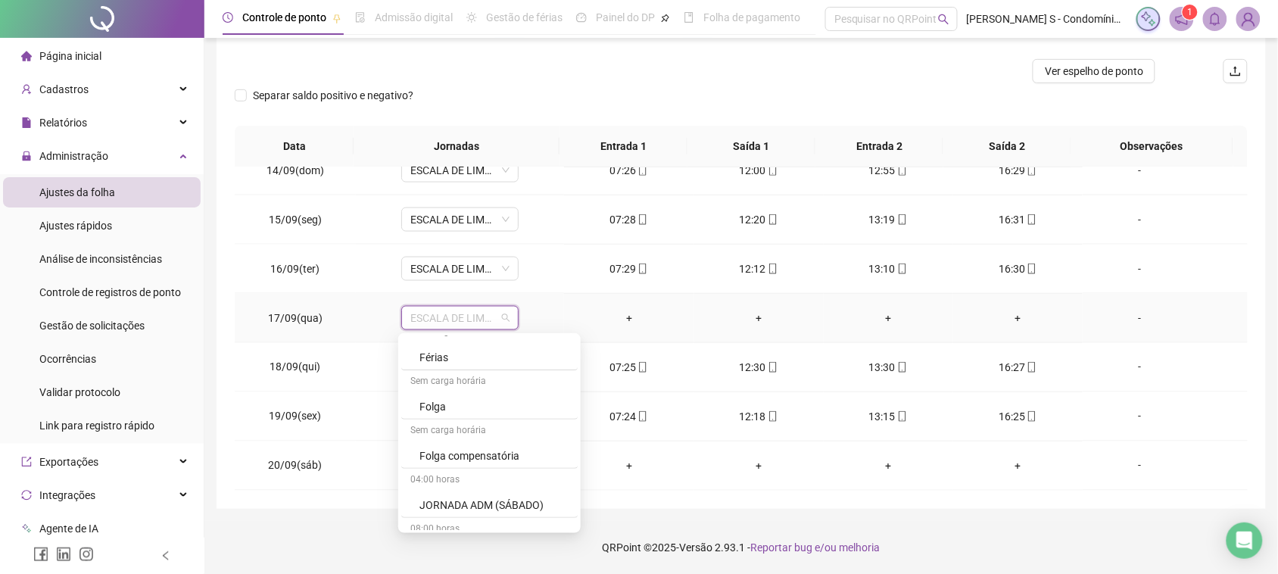
scroll to position [189, 0]
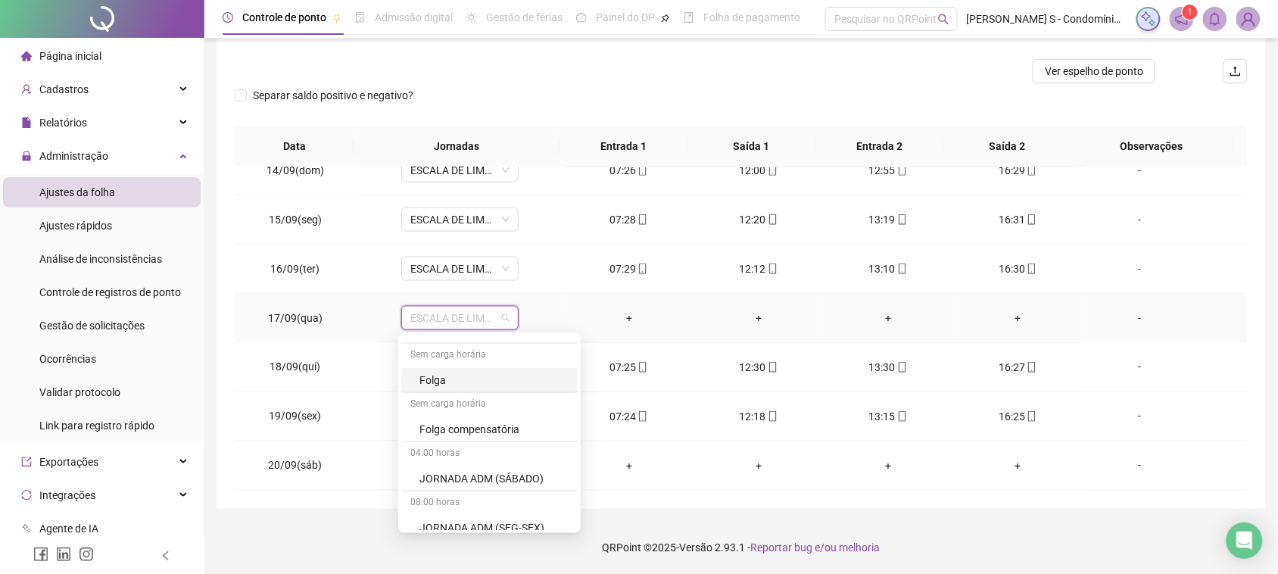
click at [443, 379] on div "Folga" at bounding box center [493, 380] width 149 height 17
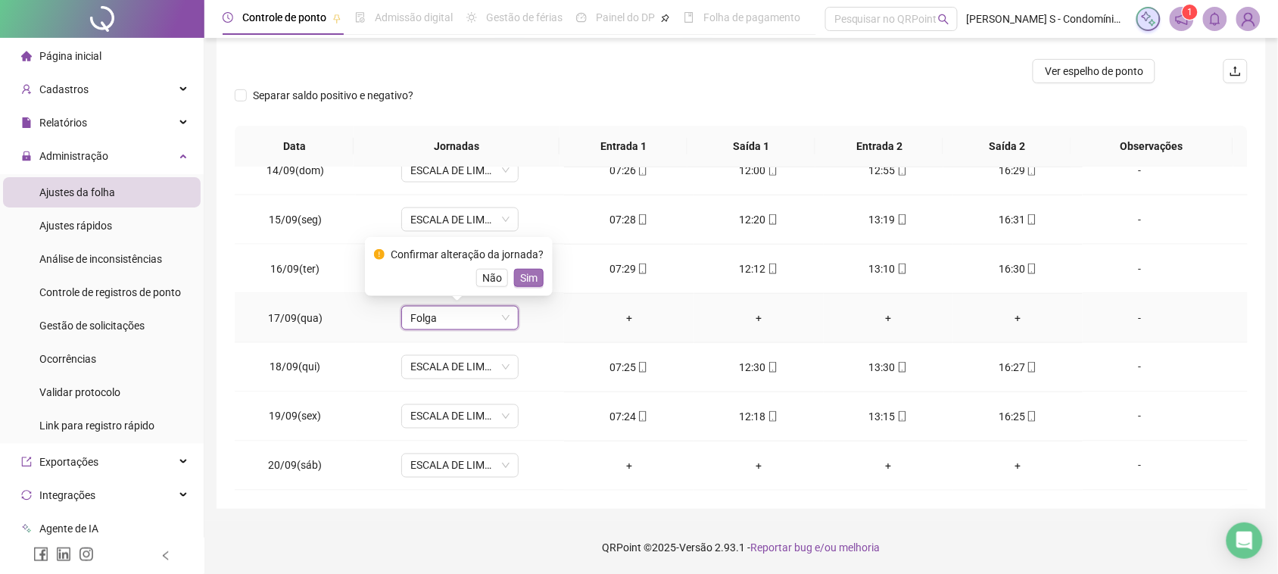
click at [520, 278] on span "Sim" at bounding box center [528, 277] width 17 height 17
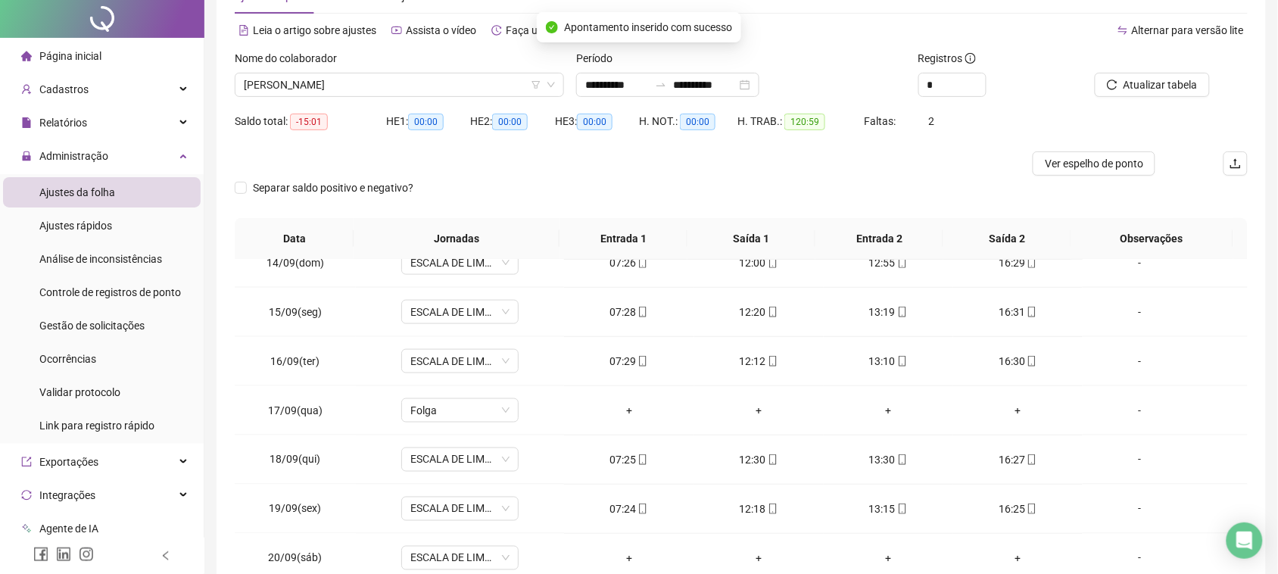
scroll to position [0, 0]
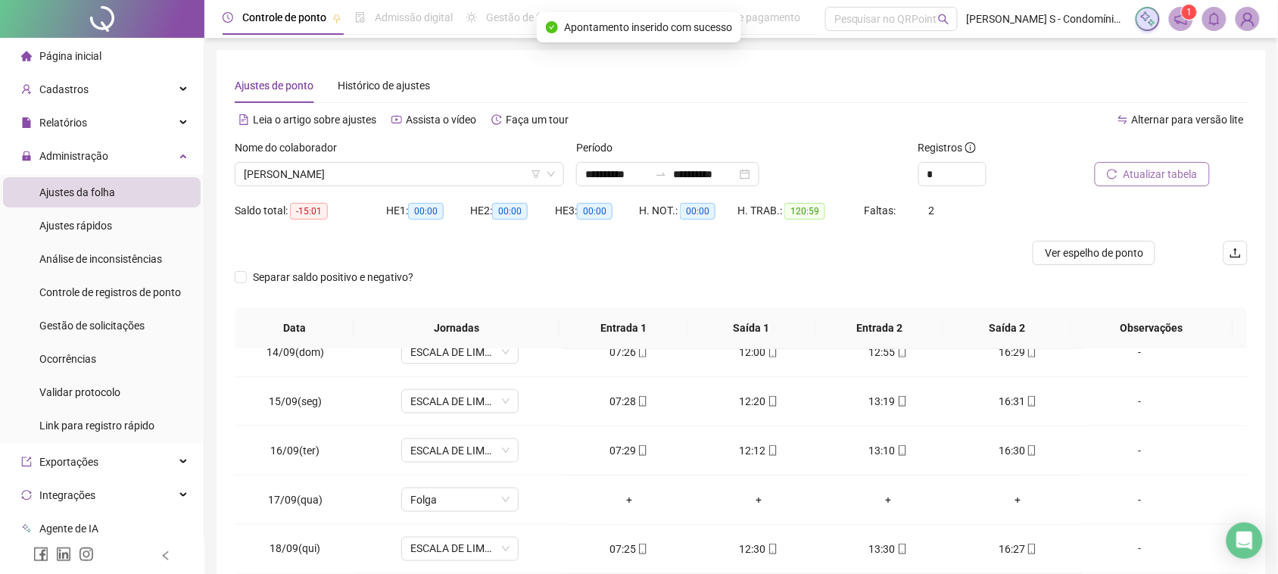
click at [1110, 164] on button "Atualizar tabela" at bounding box center [1151, 174] width 115 height 24
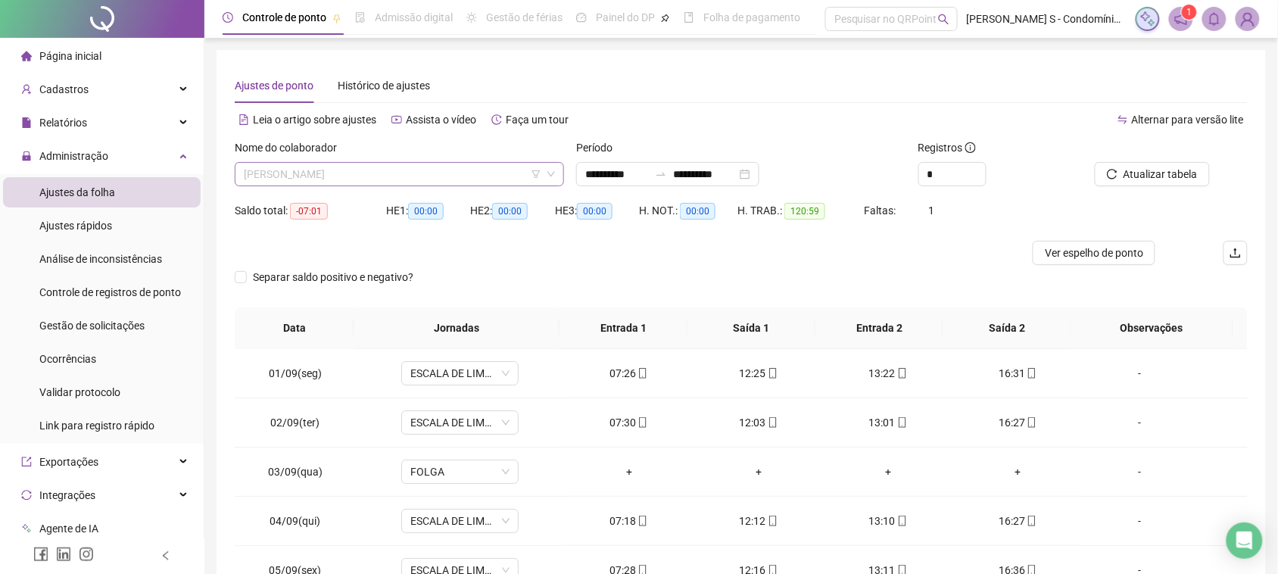
click at [358, 179] on span "[PERSON_NAME]" at bounding box center [399, 174] width 311 height 23
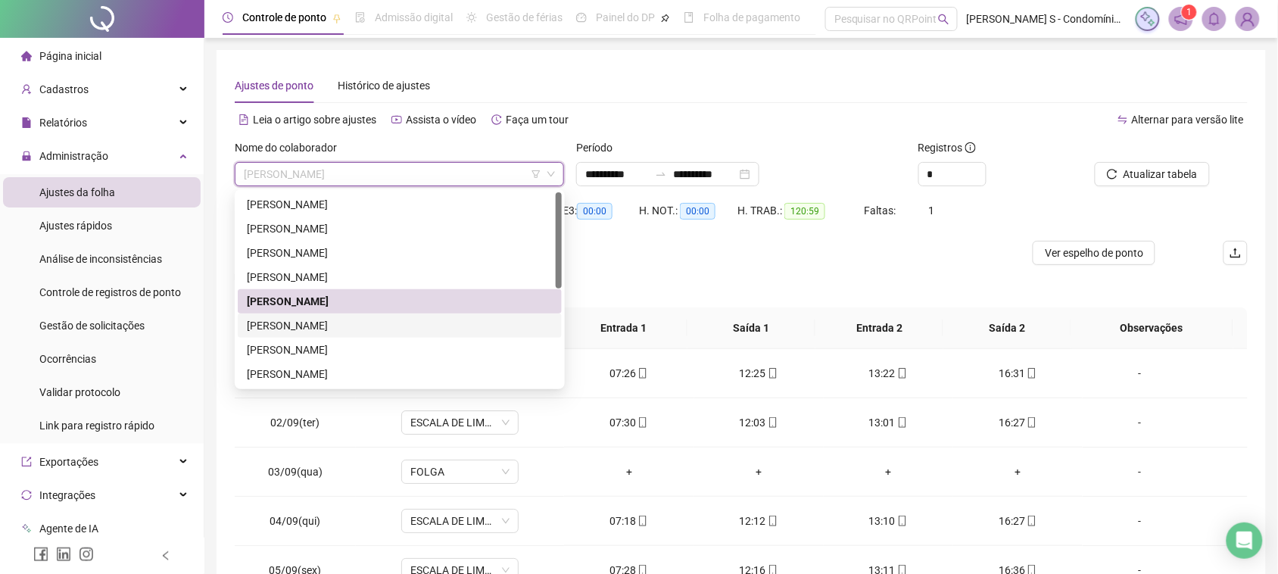
click at [319, 322] on div "[PERSON_NAME]" at bounding box center [400, 325] width 306 height 17
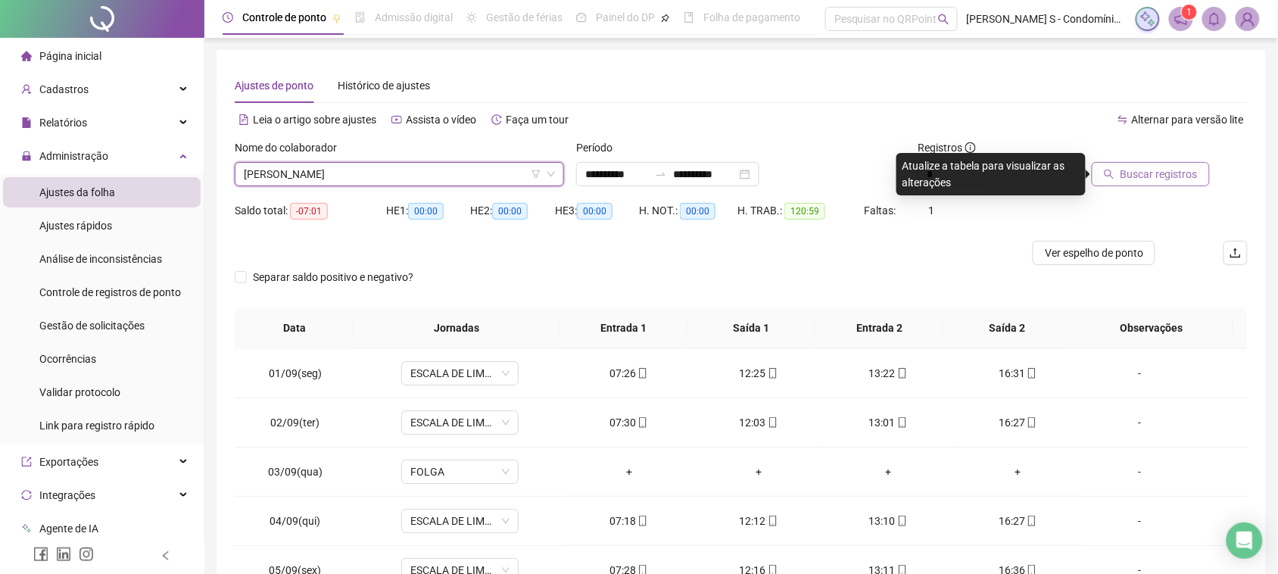
drag, startPoint x: 1125, startPoint y: 157, endPoint x: 1128, endPoint y: 176, distance: 19.2
click at [1125, 163] on div "Buscar registros" at bounding box center [1148, 162] width 121 height 47
click at [1128, 176] on span "Buscar registros" at bounding box center [1158, 174] width 77 height 17
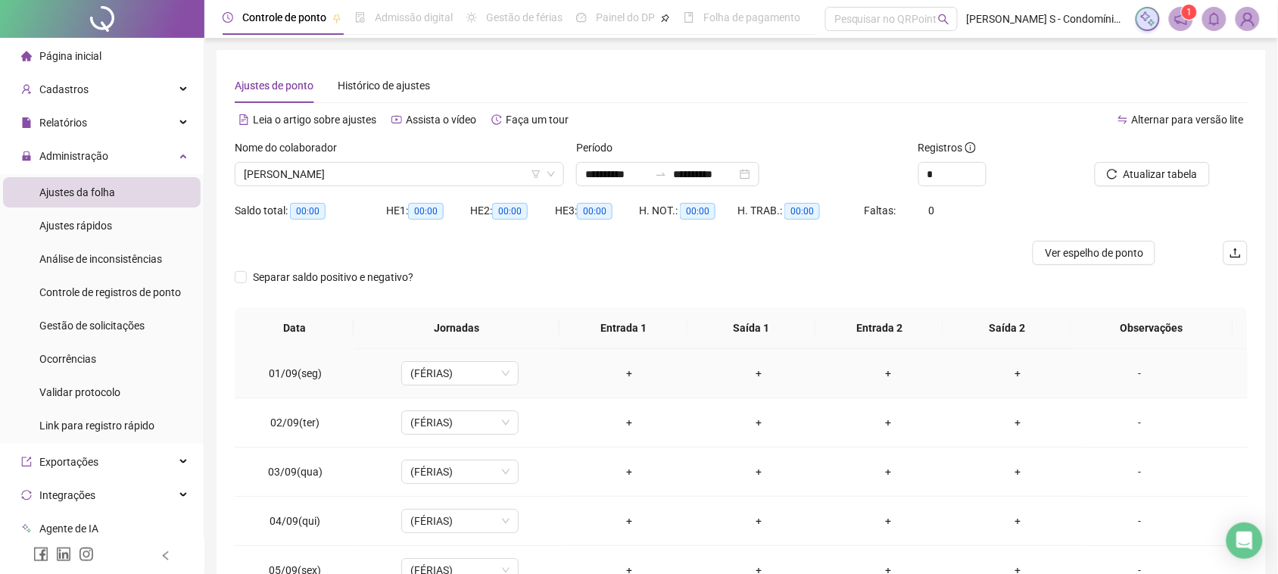
scroll to position [378, 0]
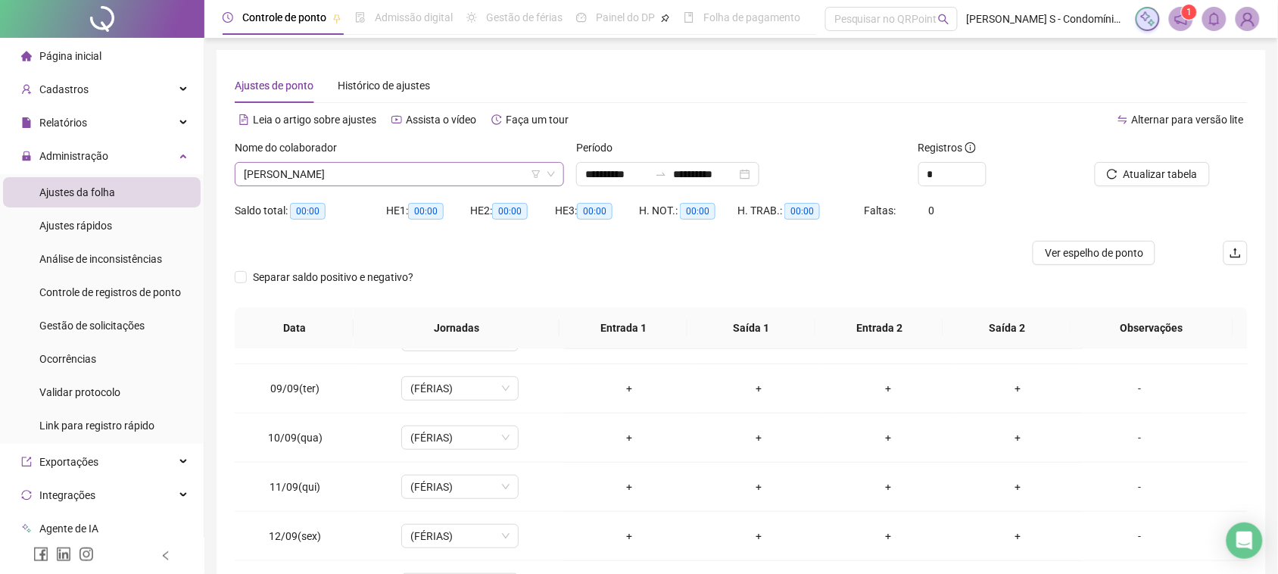
click at [405, 172] on span "[PERSON_NAME]" at bounding box center [399, 174] width 311 height 23
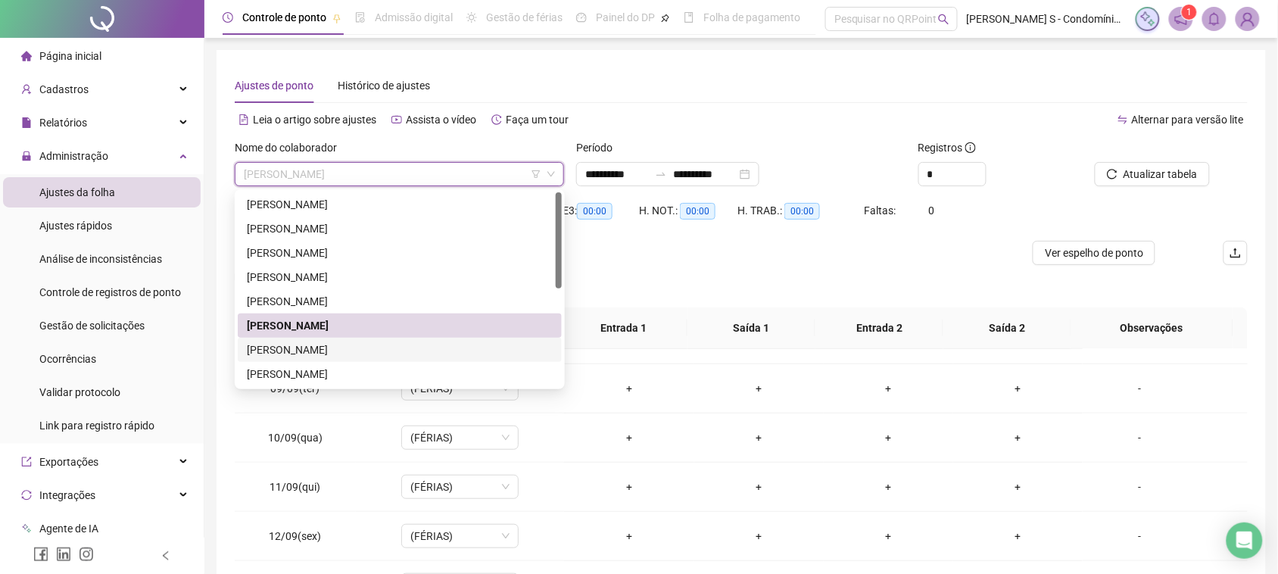
click at [328, 339] on div "[PERSON_NAME]" at bounding box center [400, 350] width 324 height 24
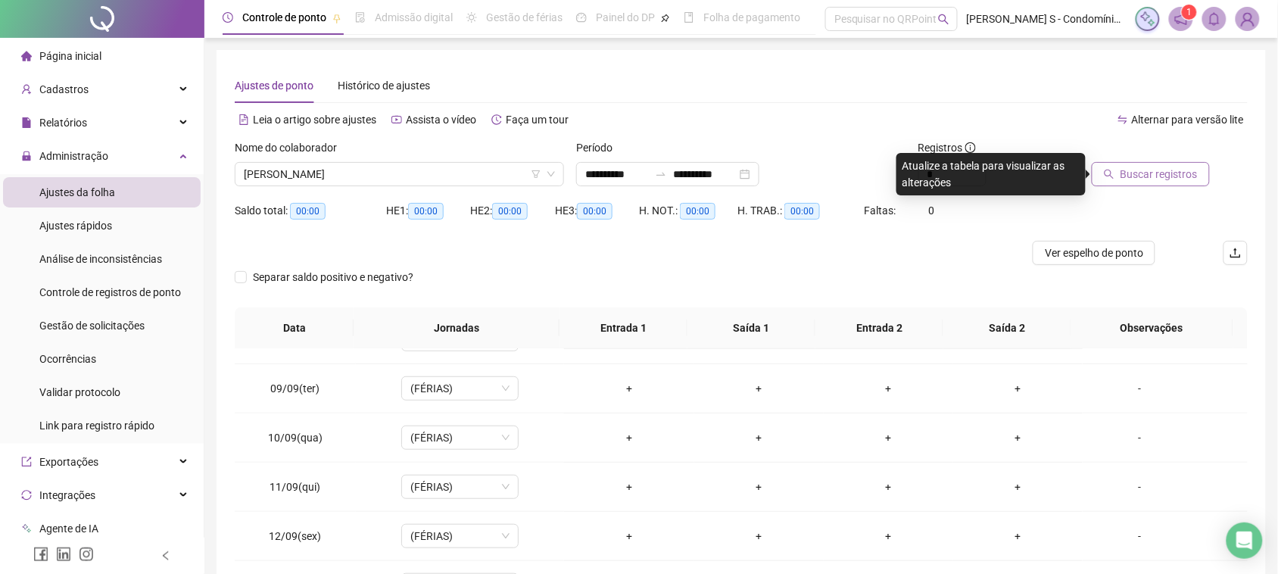
click at [1162, 179] on span "Buscar registros" at bounding box center [1158, 174] width 77 height 17
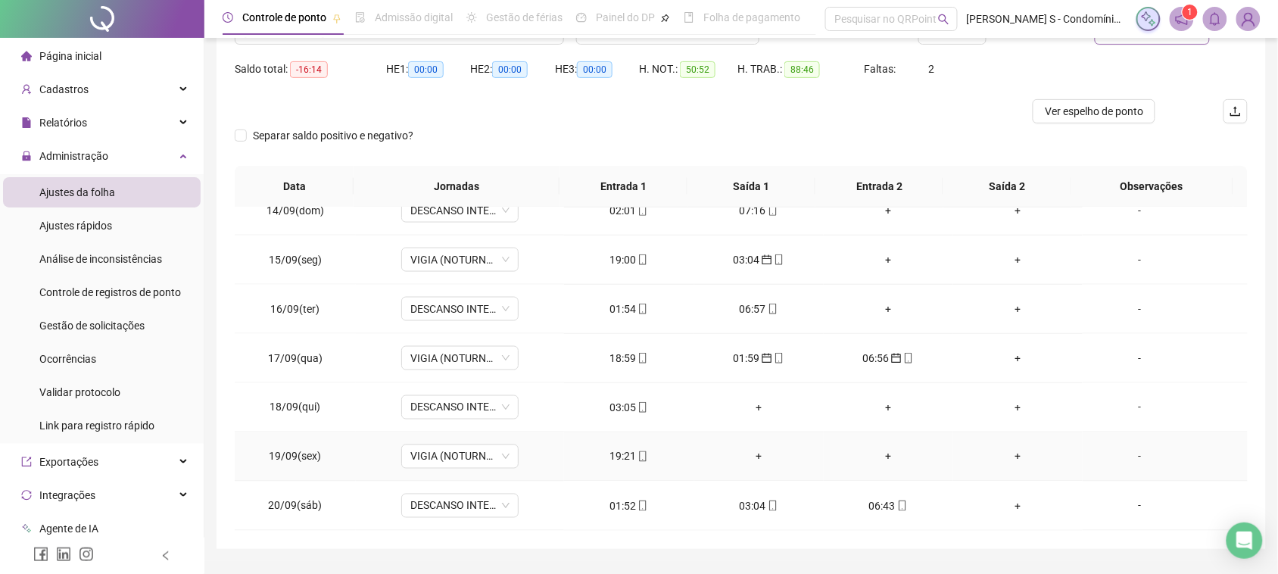
scroll to position [182, 0]
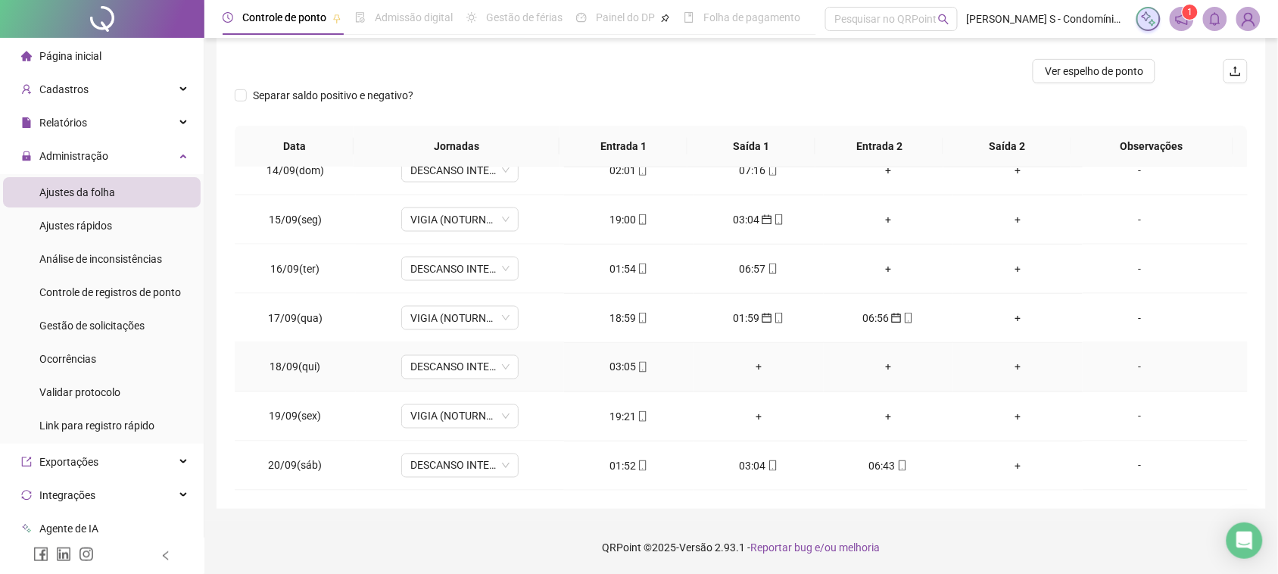
click at [619, 372] on div "03:05" at bounding box center [628, 367] width 105 height 17
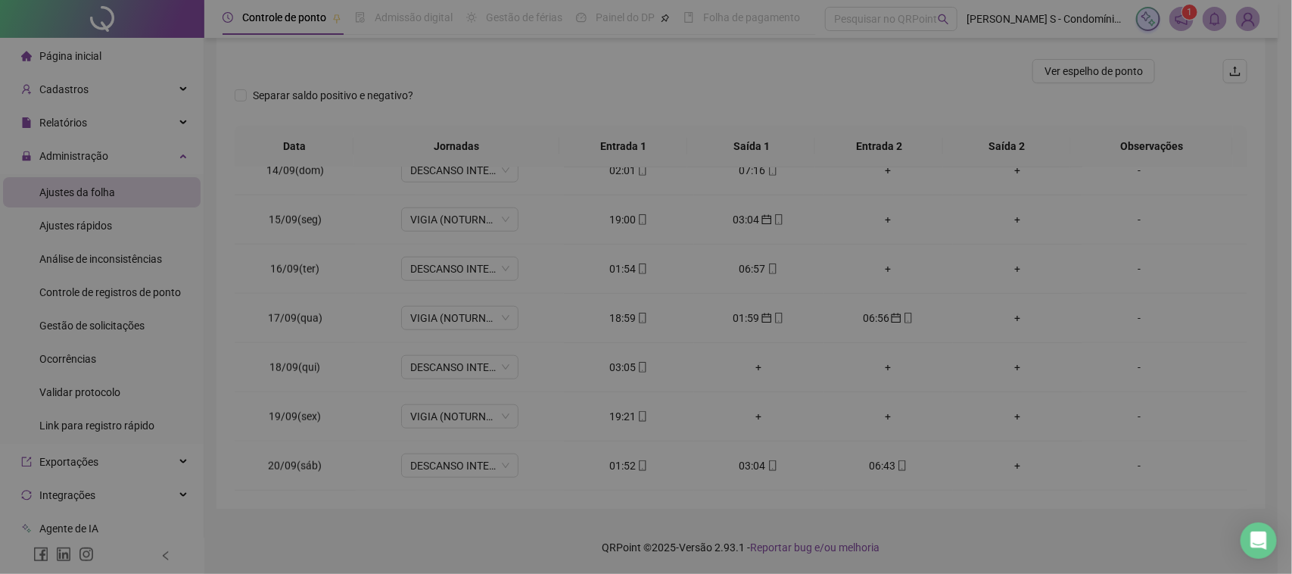
type input "**********"
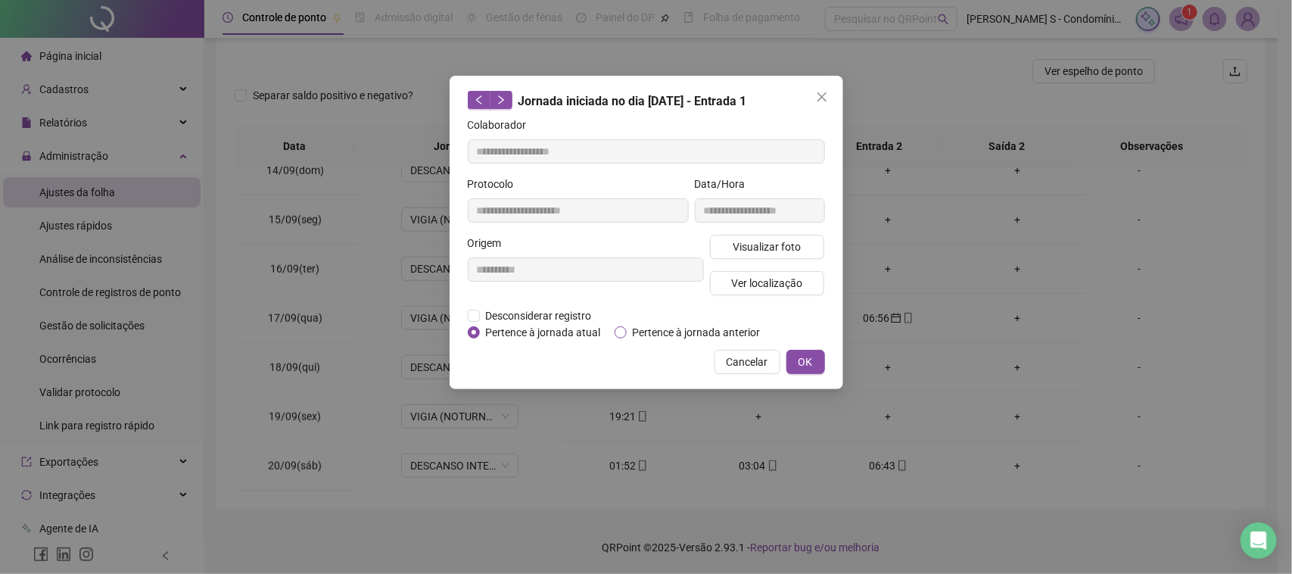
click at [651, 330] on span "Pertence à jornada anterior" at bounding box center [697, 332] width 140 height 17
click at [796, 363] on button "OK" at bounding box center [805, 362] width 39 height 24
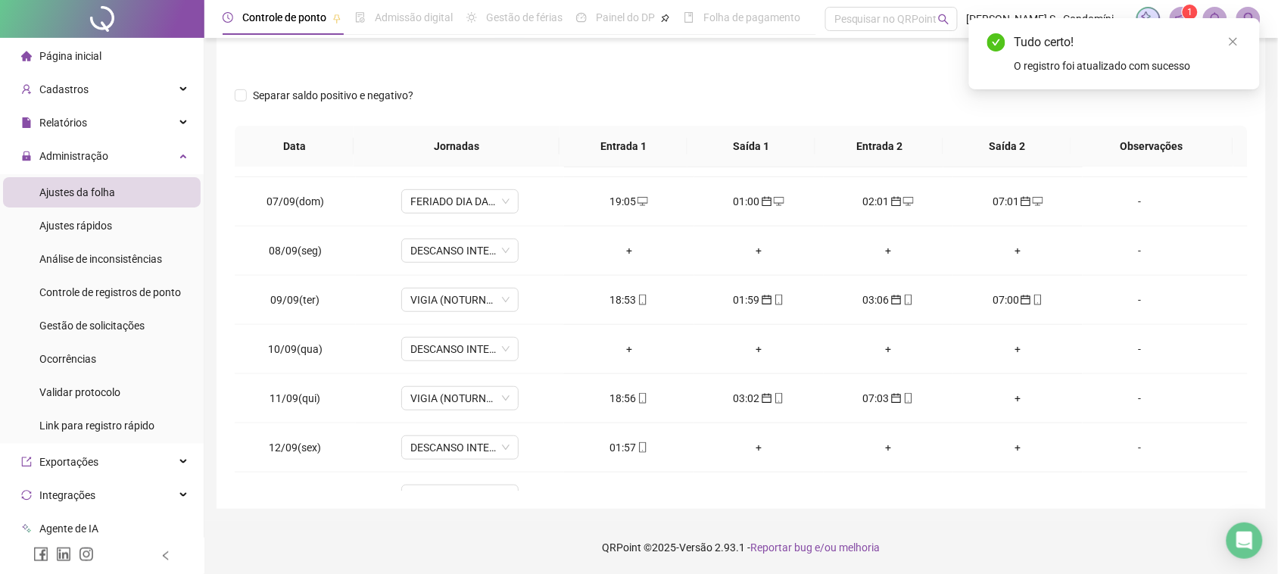
scroll to position [0, 0]
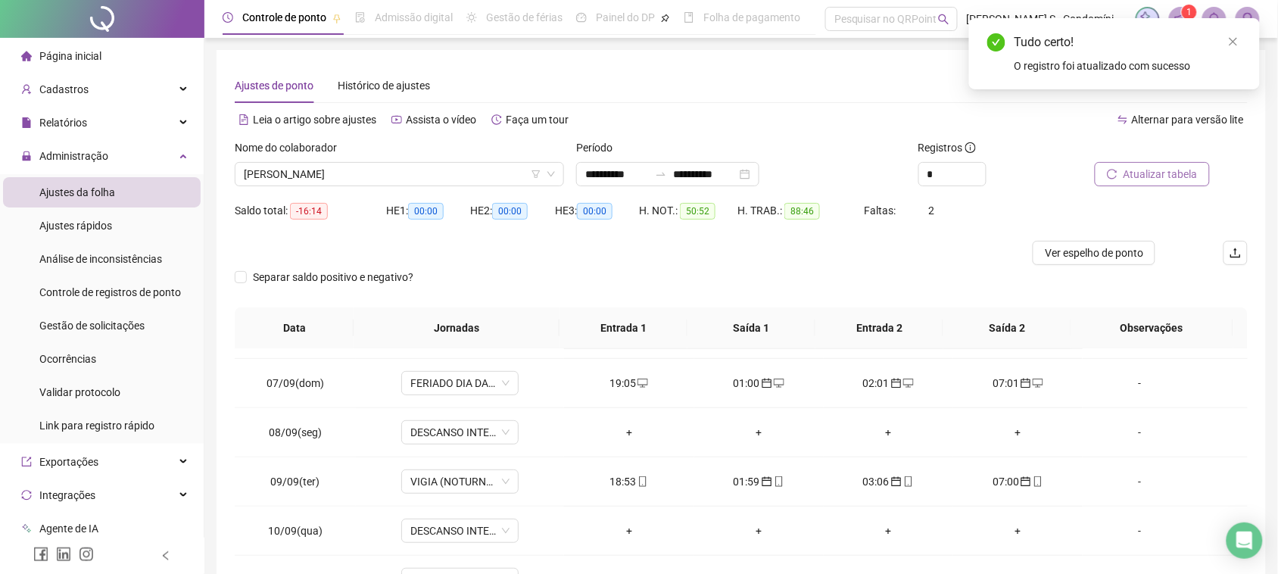
click at [1162, 174] on span "Atualizar tabela" at bounding box center [1160, 174] width 74 height 17
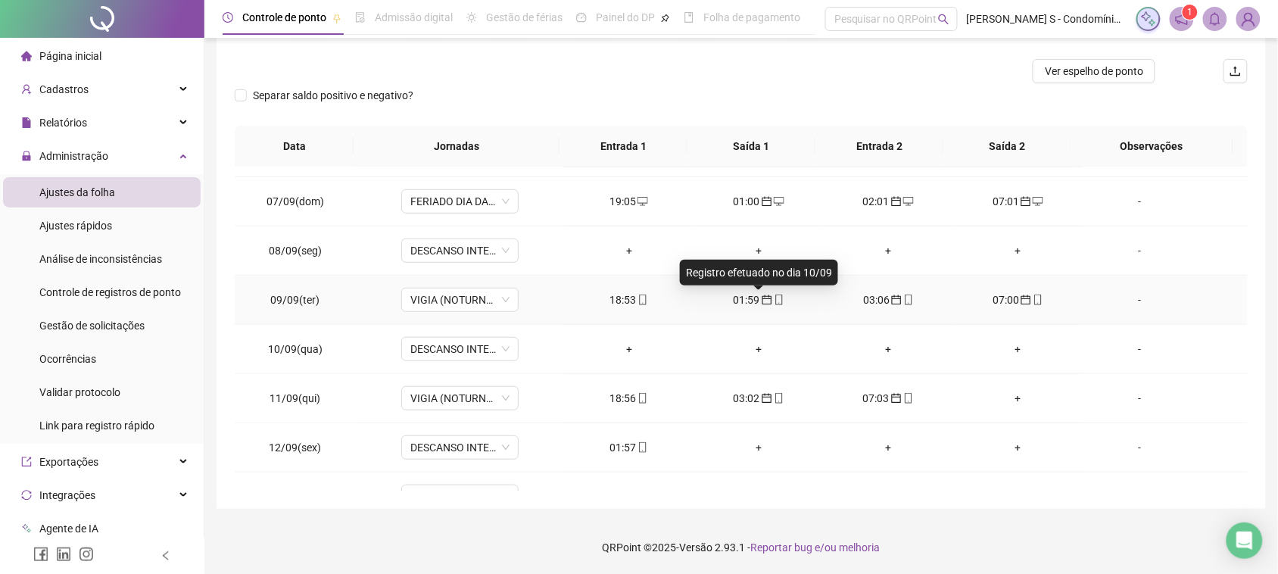
scroll to position [380, 0]
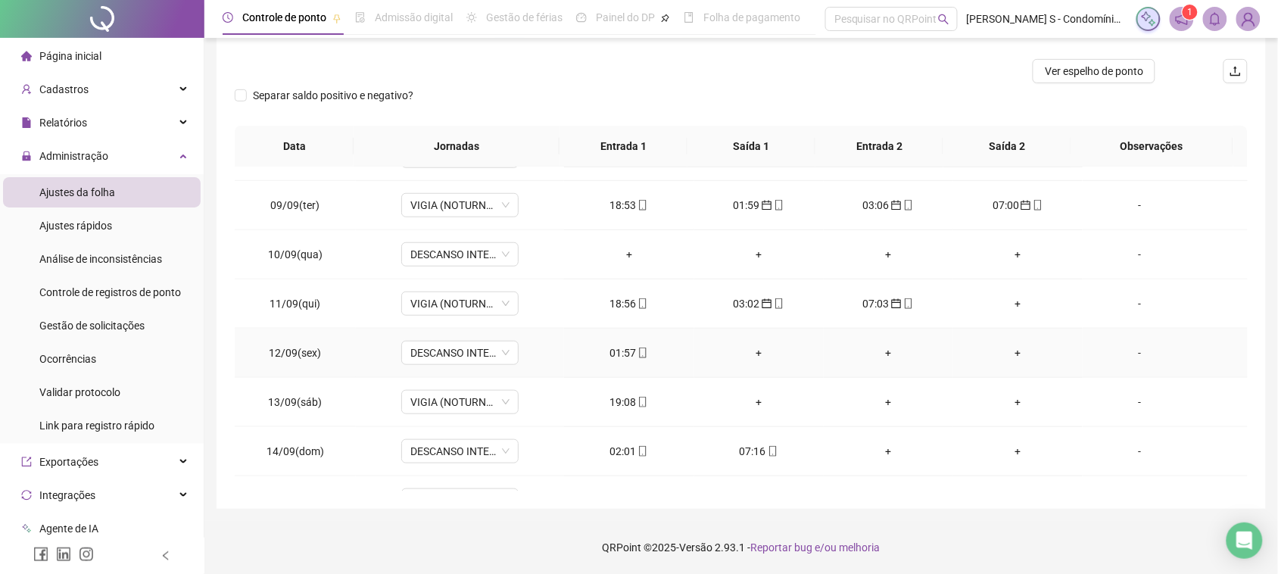
click at [622, 357] on div "01:57" at bounding box center [628, 352] width 105 height 17
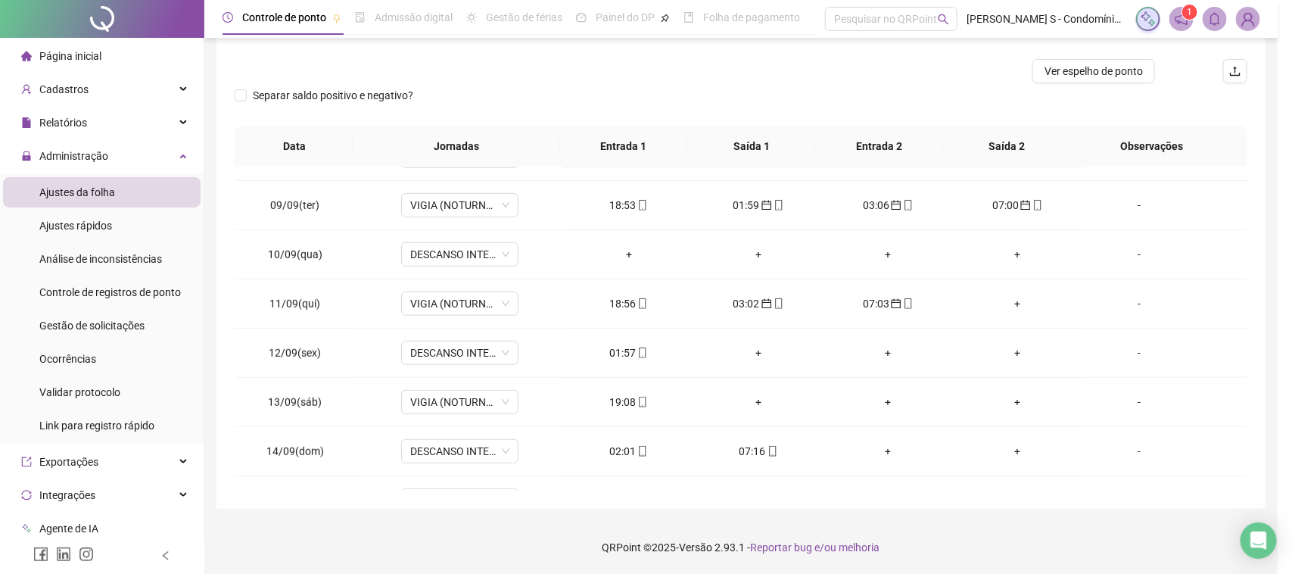
type input "**********"
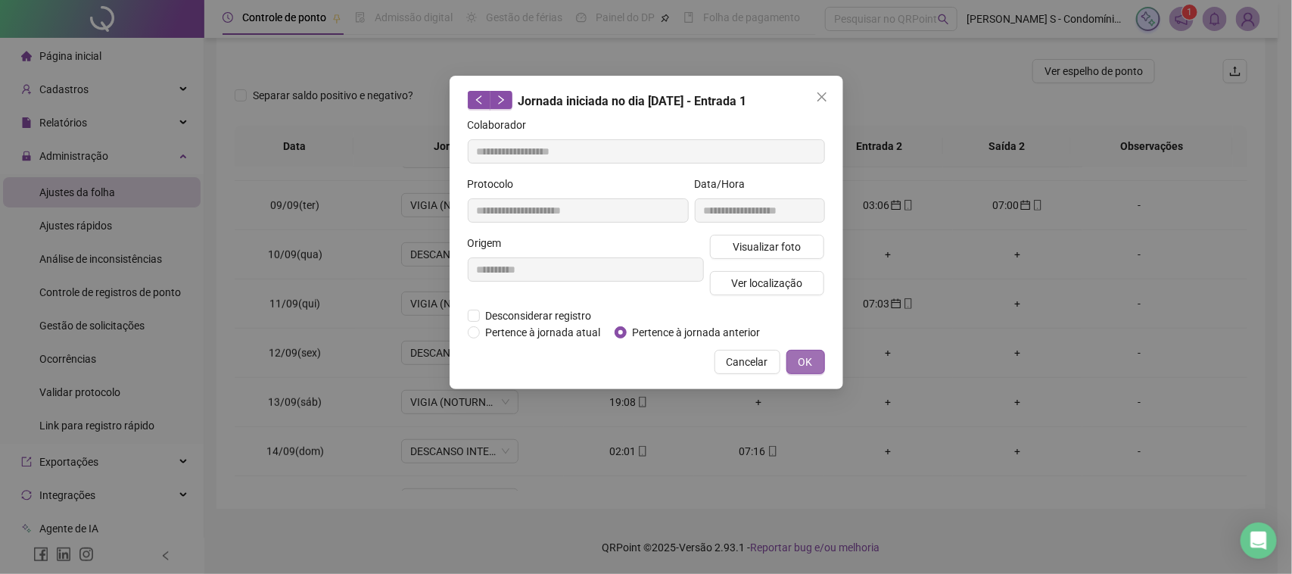
click at [816, 372] on button "OK" at bounding box center [805, 362] width 39 height 24
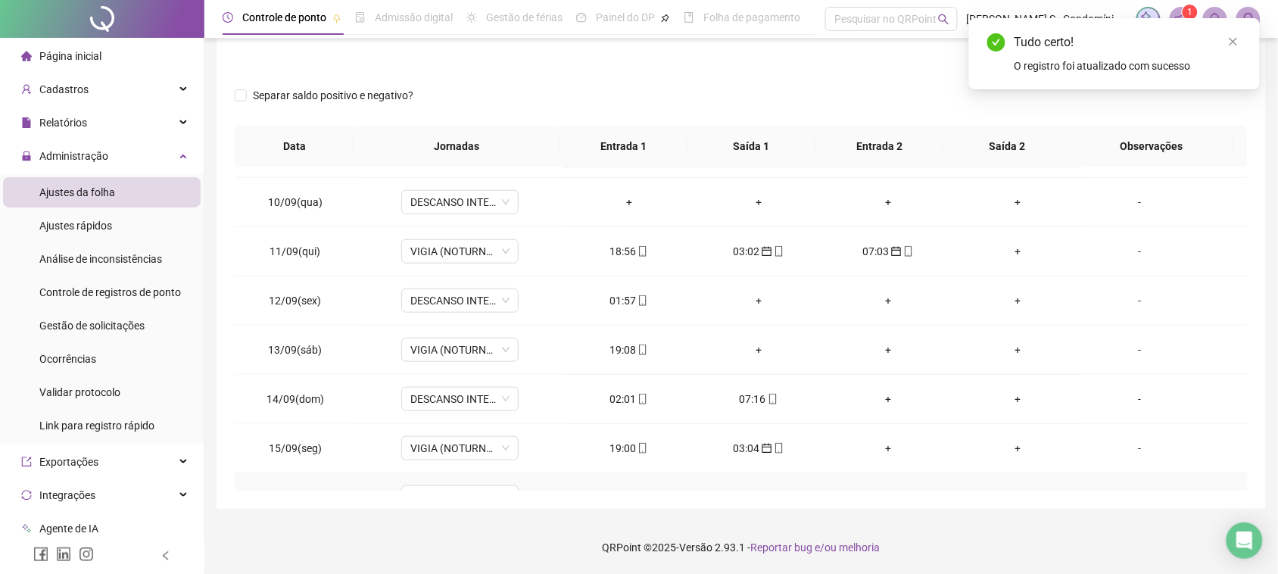
scroll to position [475, 0]
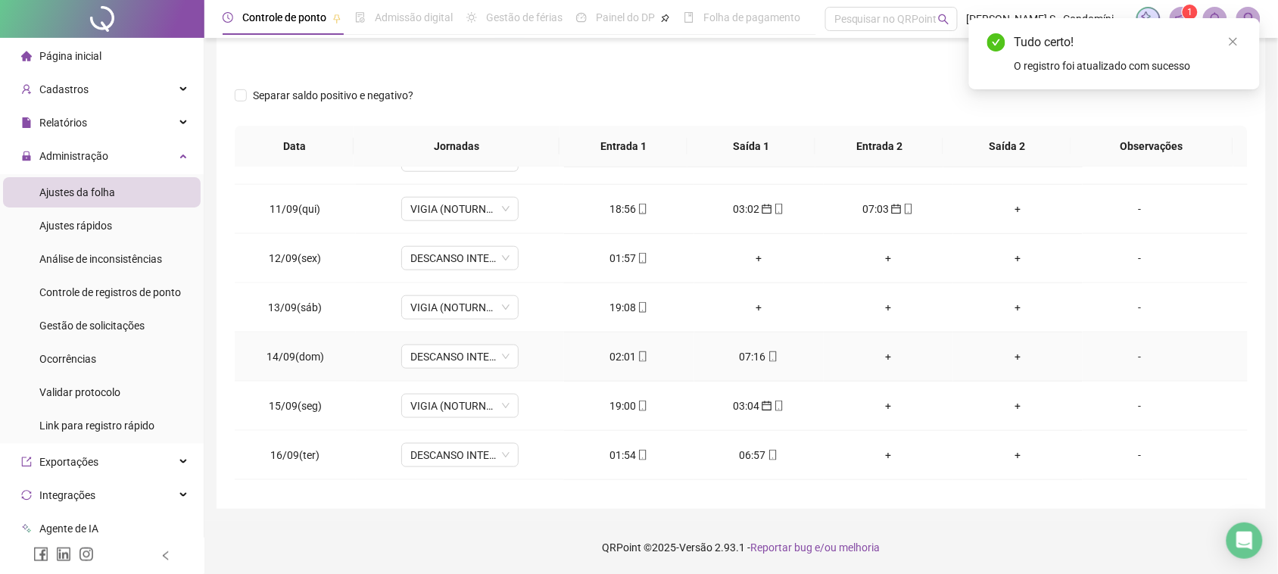
click at [625, 365] on div "02:01" at bounding box center [628, 356] width 105 height 17
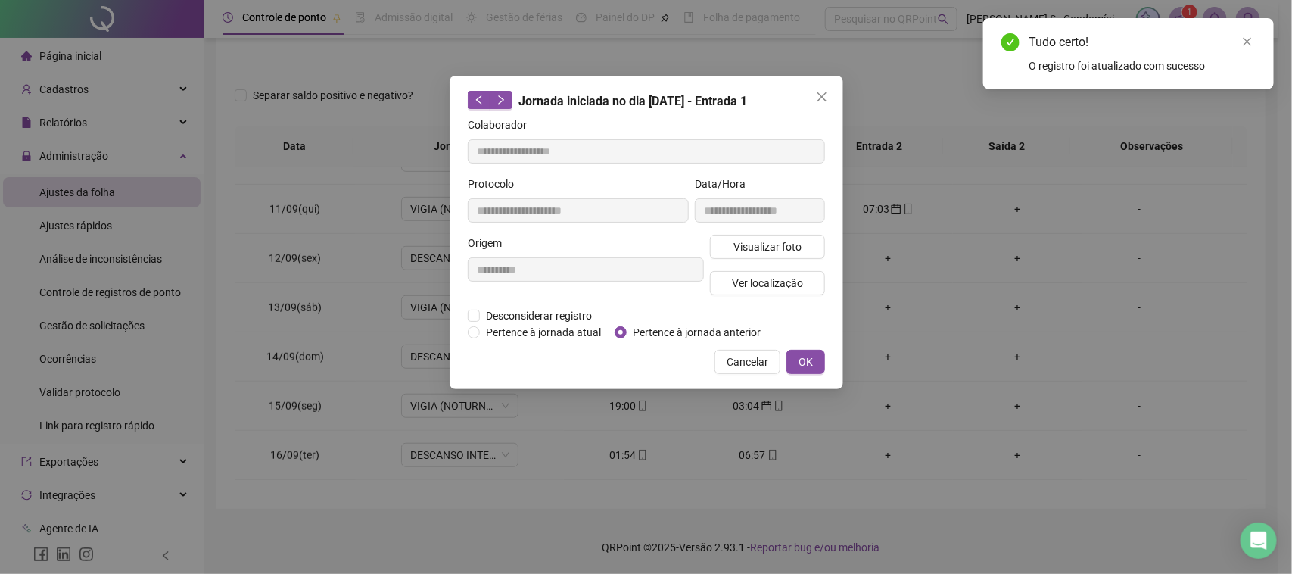
type input "**********"
click at [632, 324] on span "Pertence à jornada anterior" at bounding box center [697, 332] width 140 height 17
click at [796, 360] on button "OK" at bounding box center [805, 362] width 39 height 24
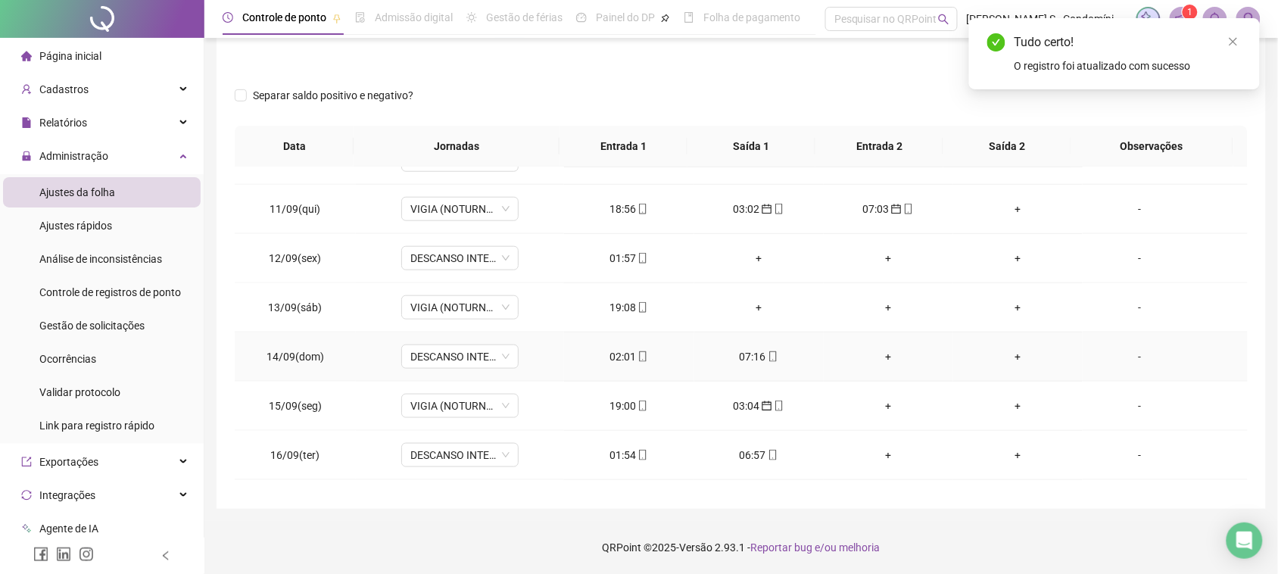
click at [738, 357] on div "07:16" at bounding box center [758, 356] width 105 height 17
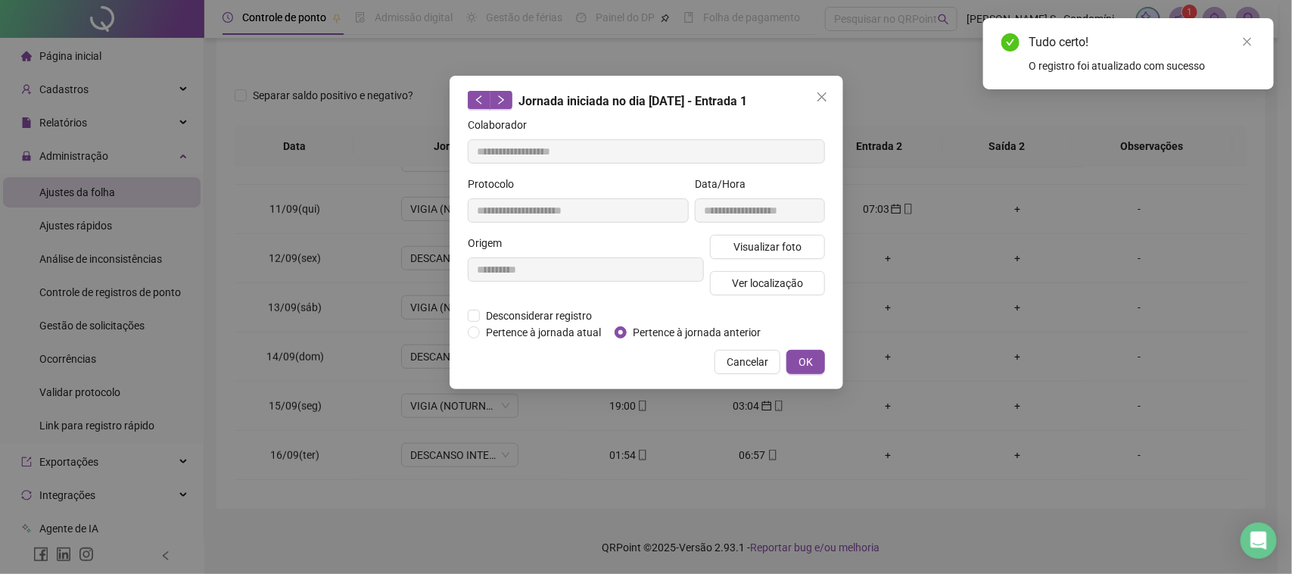
type input "**********"
click at [649, 325] on span "Pertence à jornada anterior" at bounding box center [697, 332] width 140 height 17
click at [815, 360] on button "OK" at bounding box center [805, 362] width 39 height 24
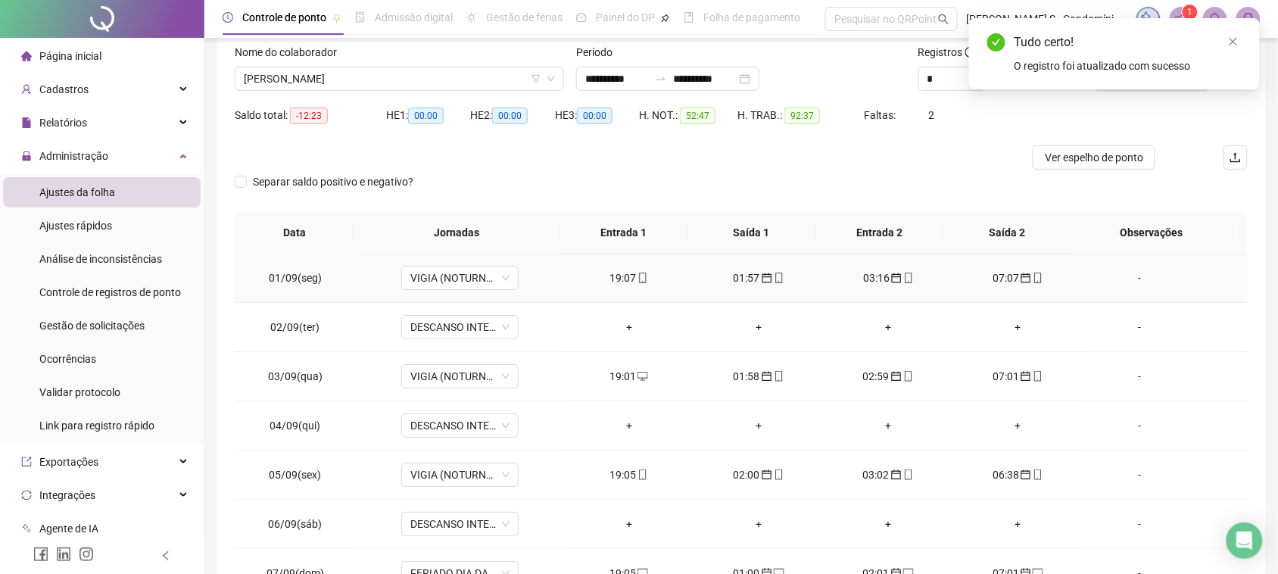
scroll to position [0, 0]
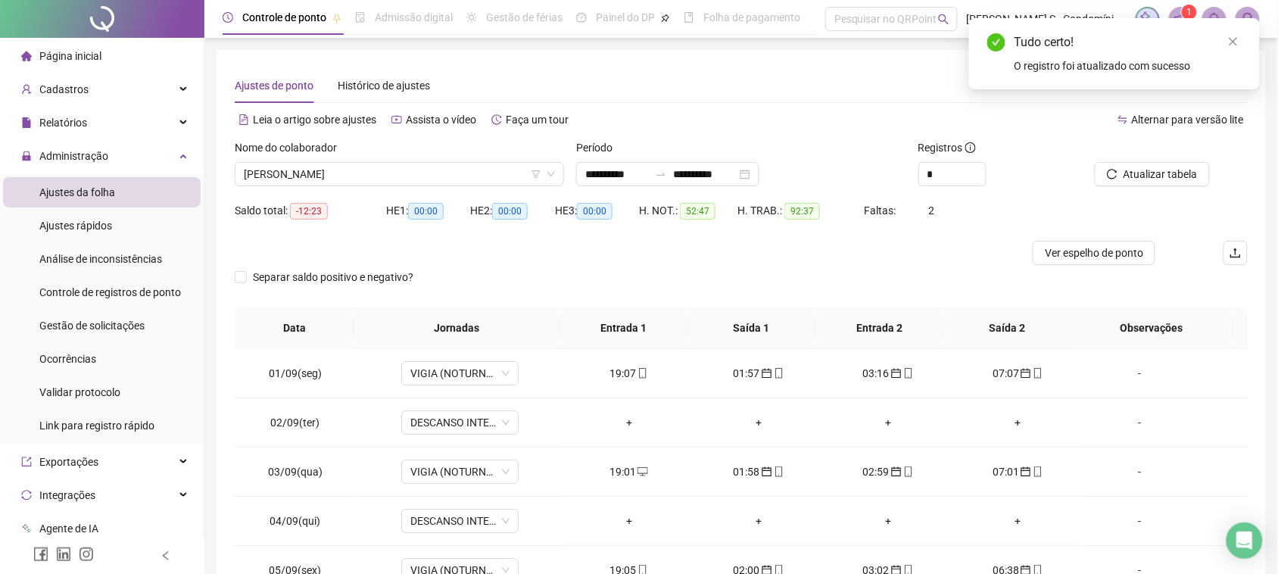
click at [1121, 189] on div "Atualizar tabela" at bounding box center [1167, 168] width 171 height 59
click at [1122, 179] on button "Atualizar tabela" at bounding box center [1151, 174] width 115 height 24
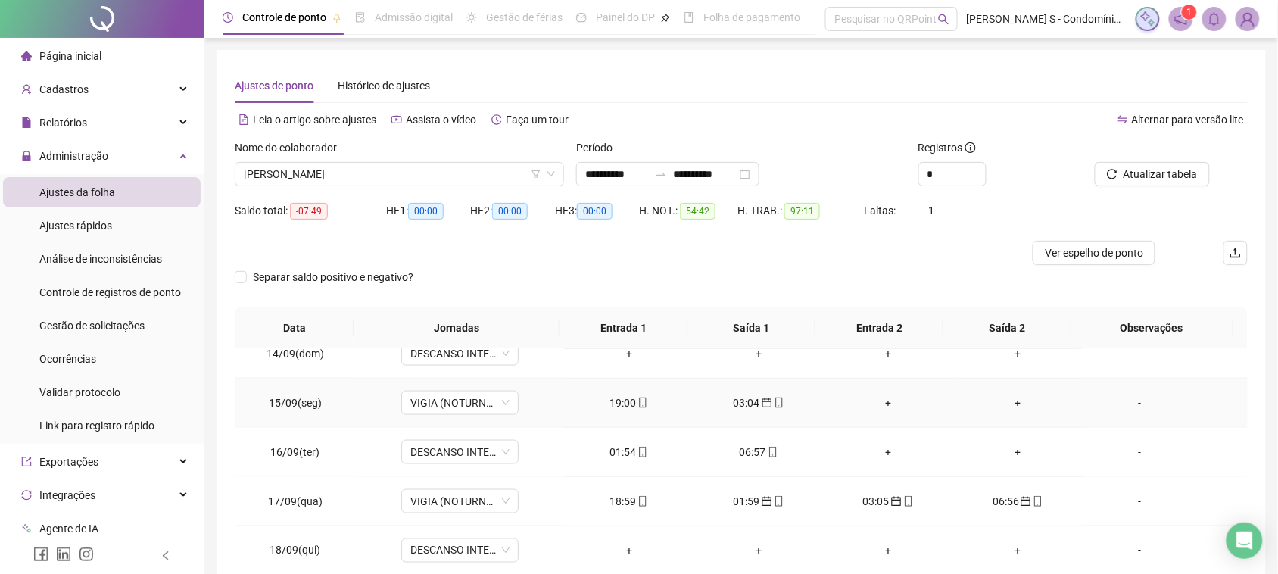
scroll to position [662, 0]
click at [636, 444] on span at bounding box center [642, 450] width 12 height 12
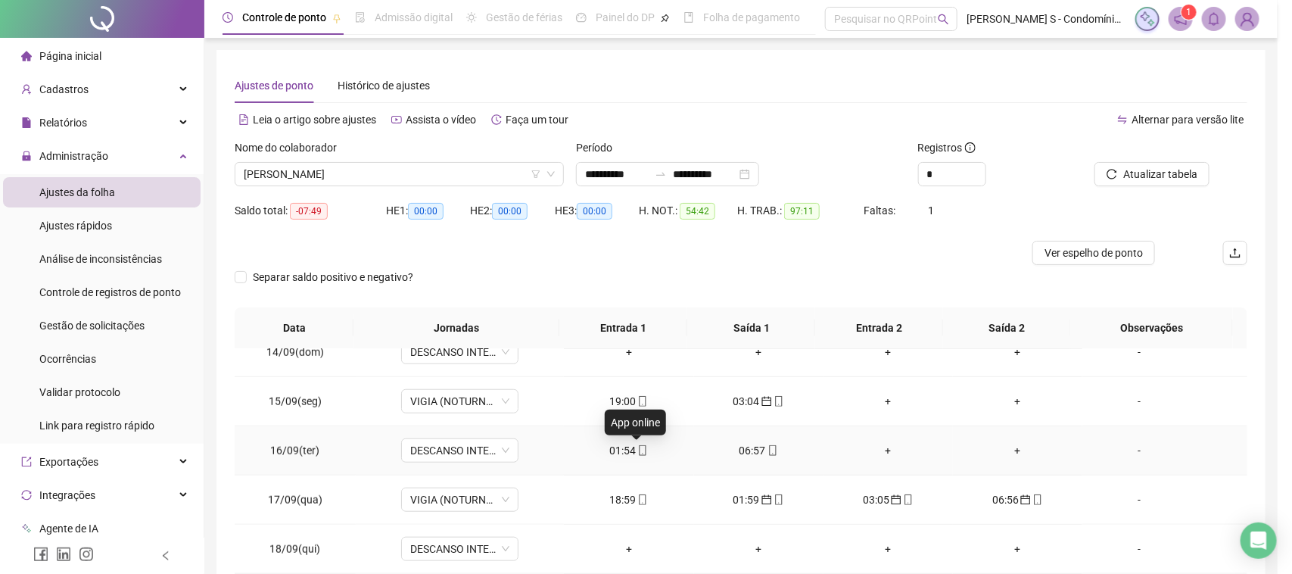
type input "**********"
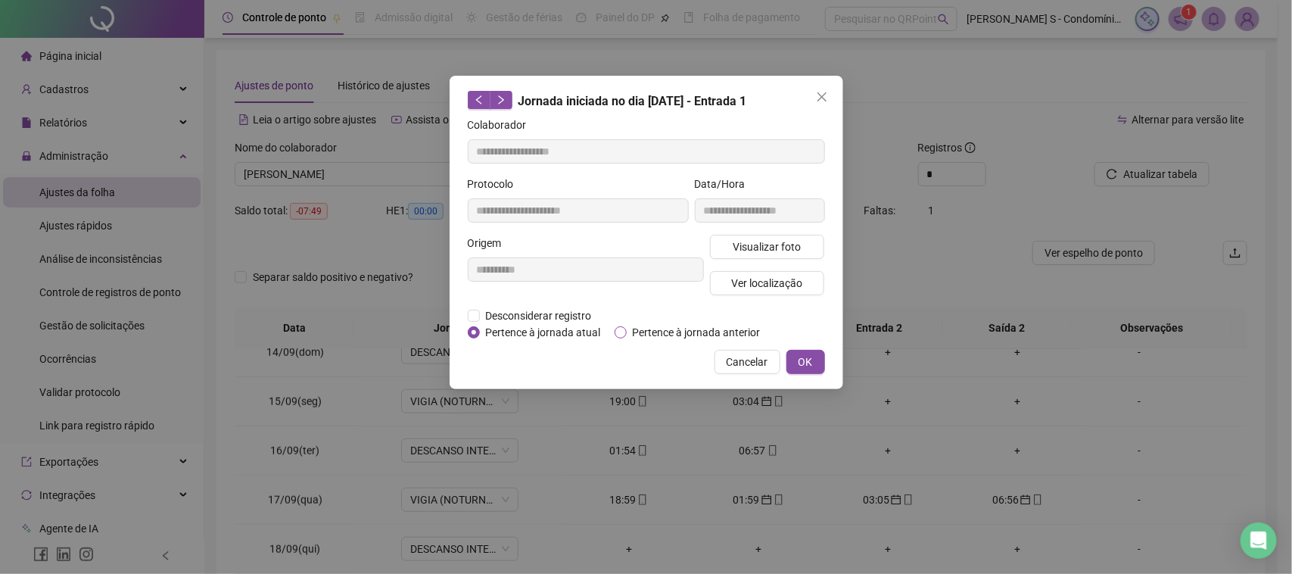
click at [642, 331] on span "Pertence à jornada anterior" at bounding box center [697, 332] width 140 height 17
click at [802, 357] on span "OK" at bounding box center [805, 361] width 14 height 17
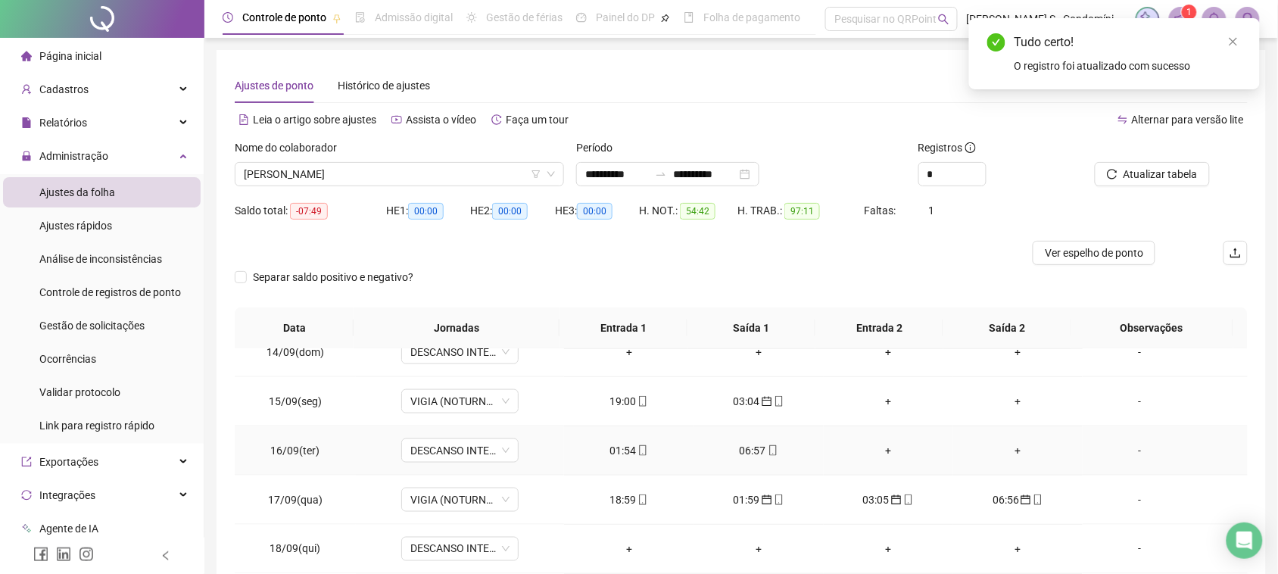
click at [746, 452] on div "06:57" at bounding box center [758, 450] width 105 height 17
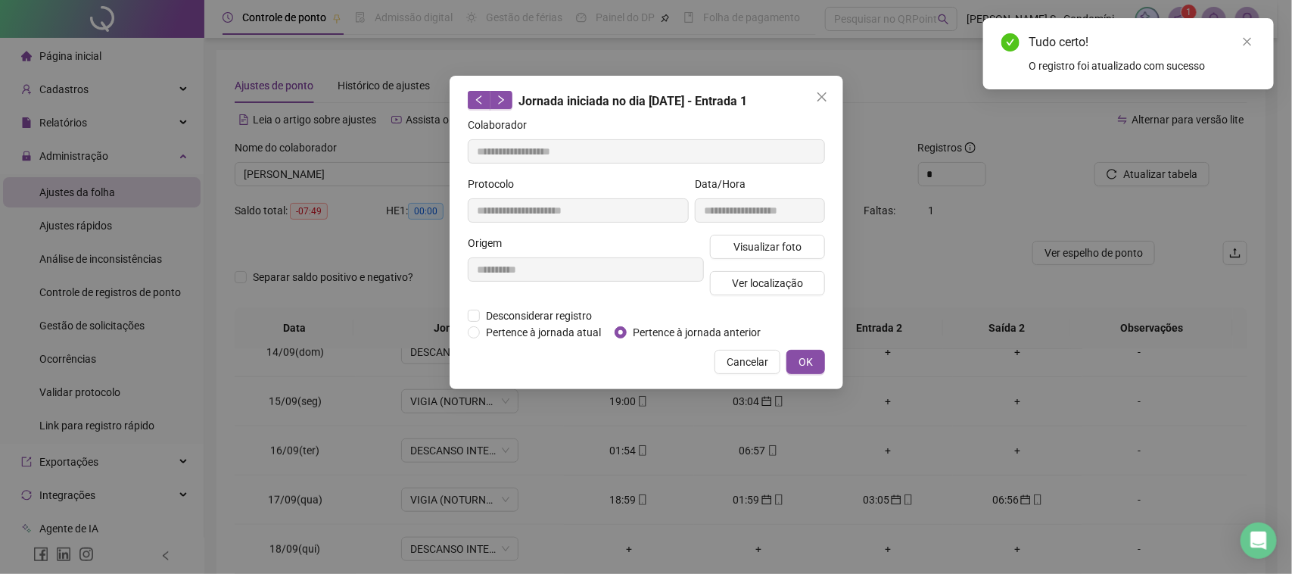
type input "**********"
drag, startPoint x: 805, startPoint y: 361, endPoint x: 961, endPoint y: 282, distance: 175.3
click at [810, 361] on span "OK" at bounding box center [805, 361] width 14 height 17
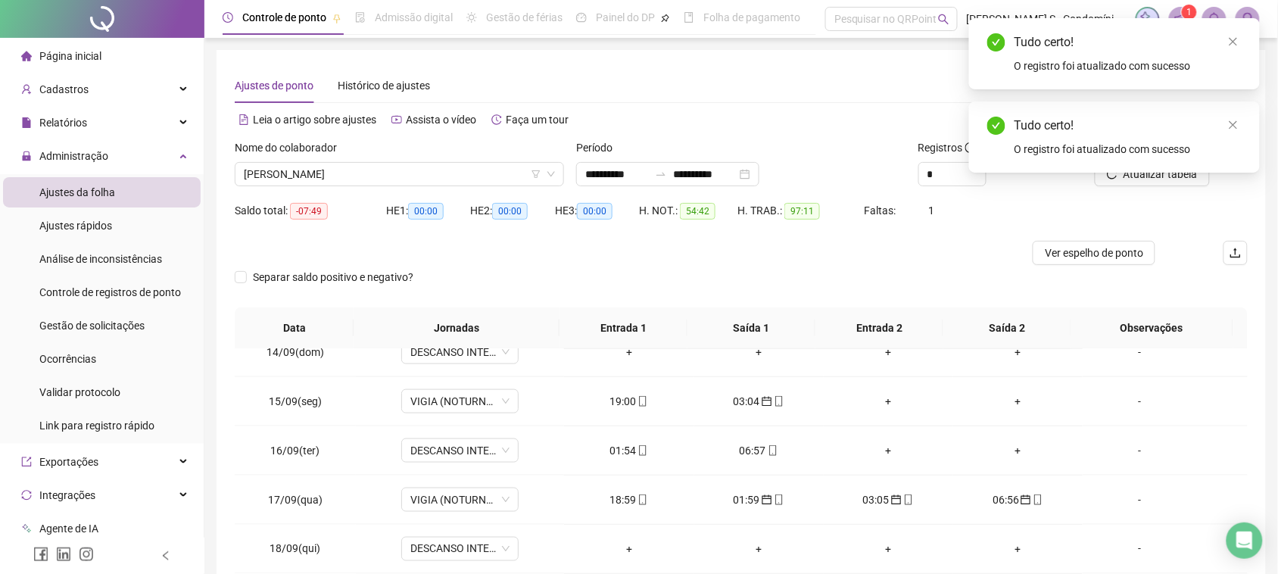
drag, startPoint x: 1228, startPoint y: 118, endPoint x: 1212, endPoint y: 134, distance: 22.5
click at [1228, 119] on link "Close" at bounding box center [1233, 125] width 17 height 17
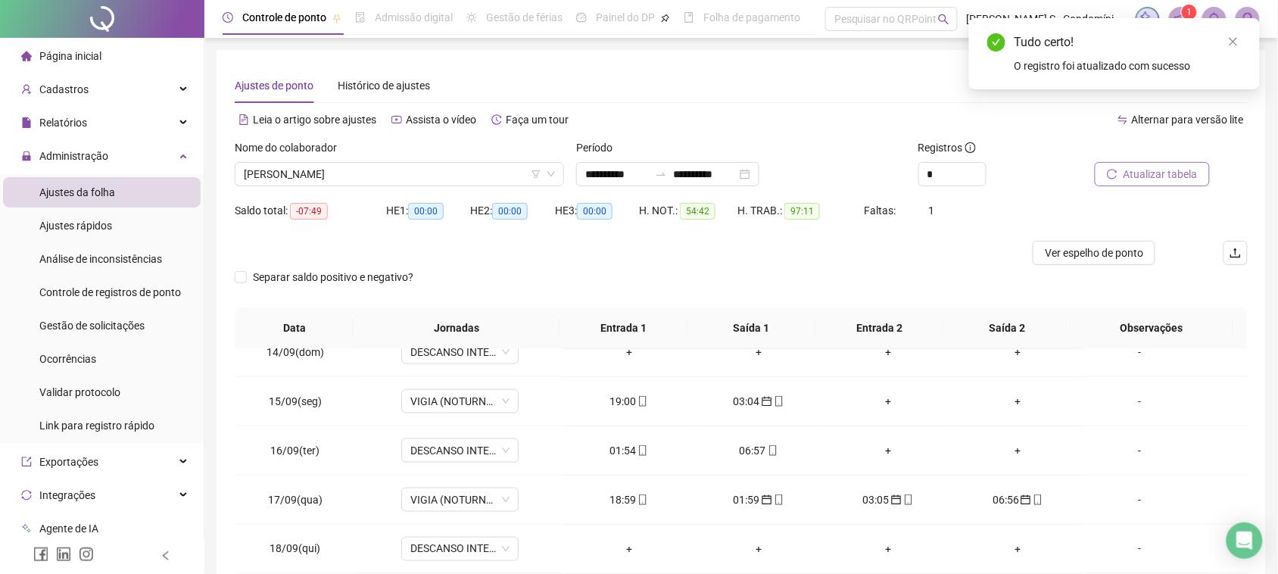
click at [1125, 182] on button "Atualizar tabela" at bounding box center [1151, 174] width 115 height 24
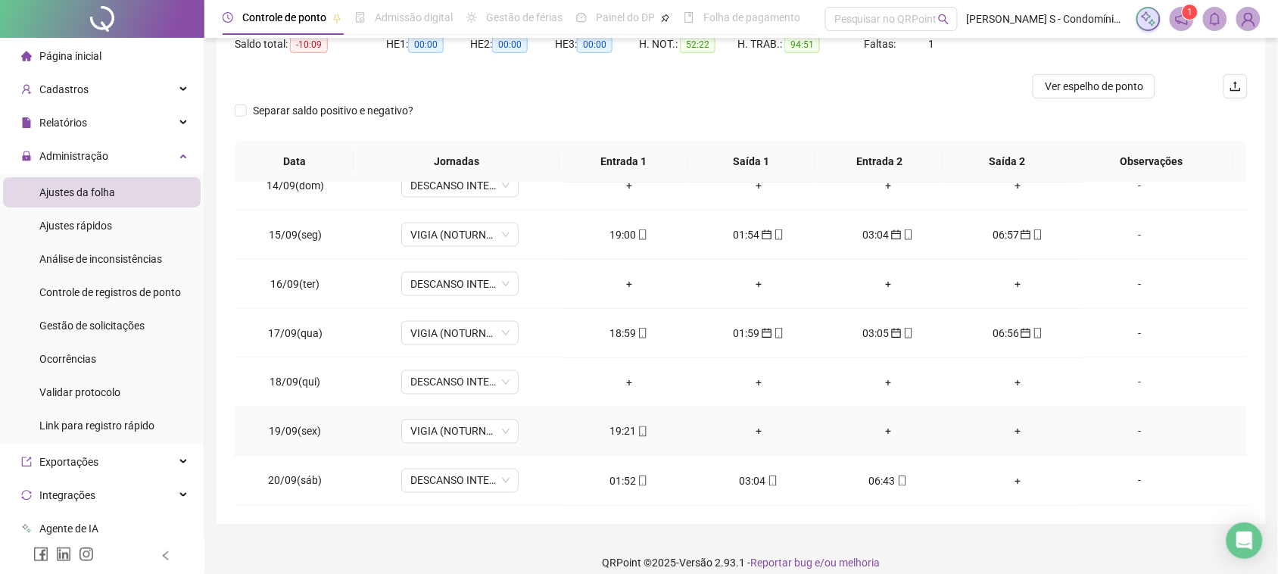
scroll to position [182, 0]
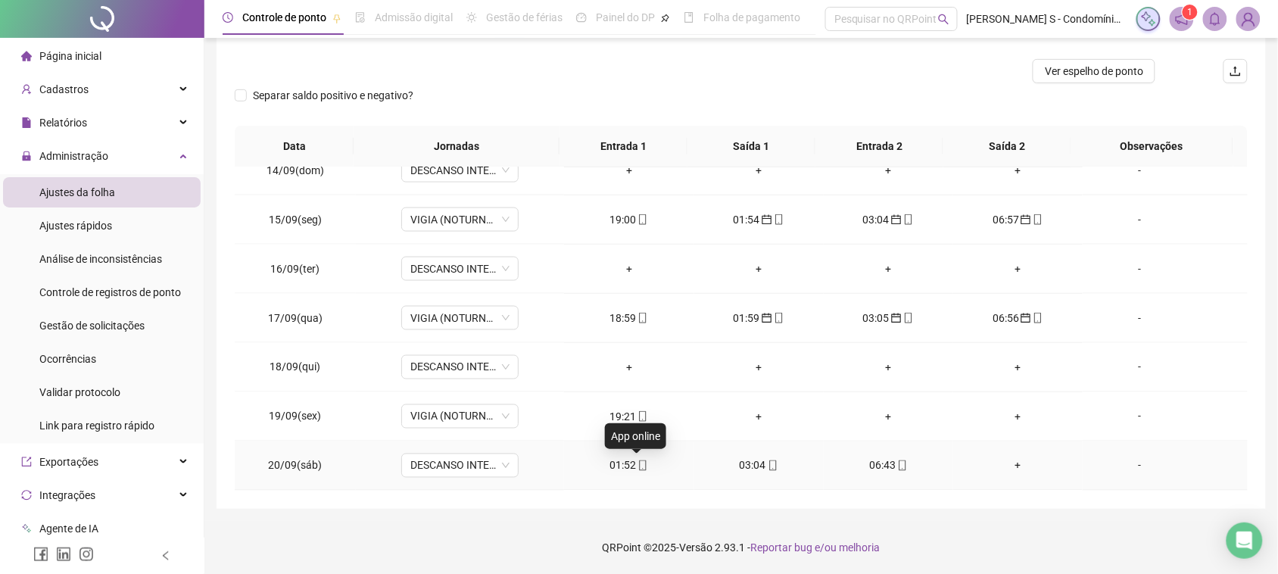
click at [637, 460] on icon "mobile" at bounding box center [642, 465] width 11 height 11
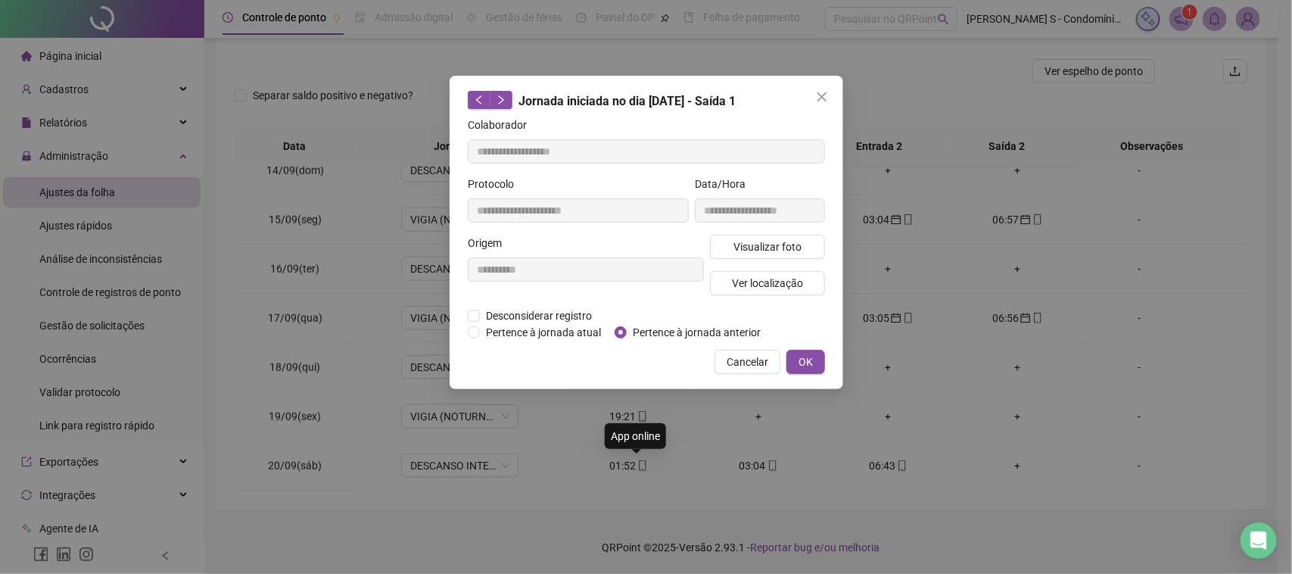
type input "**********"
click at [629, 335] on span "Pertence à jornada anterior" at bounding box center [697, 332] width 140 height 17
click at [818, 360] on button "OK" at bounding box center [805, 362] width 39 height 24
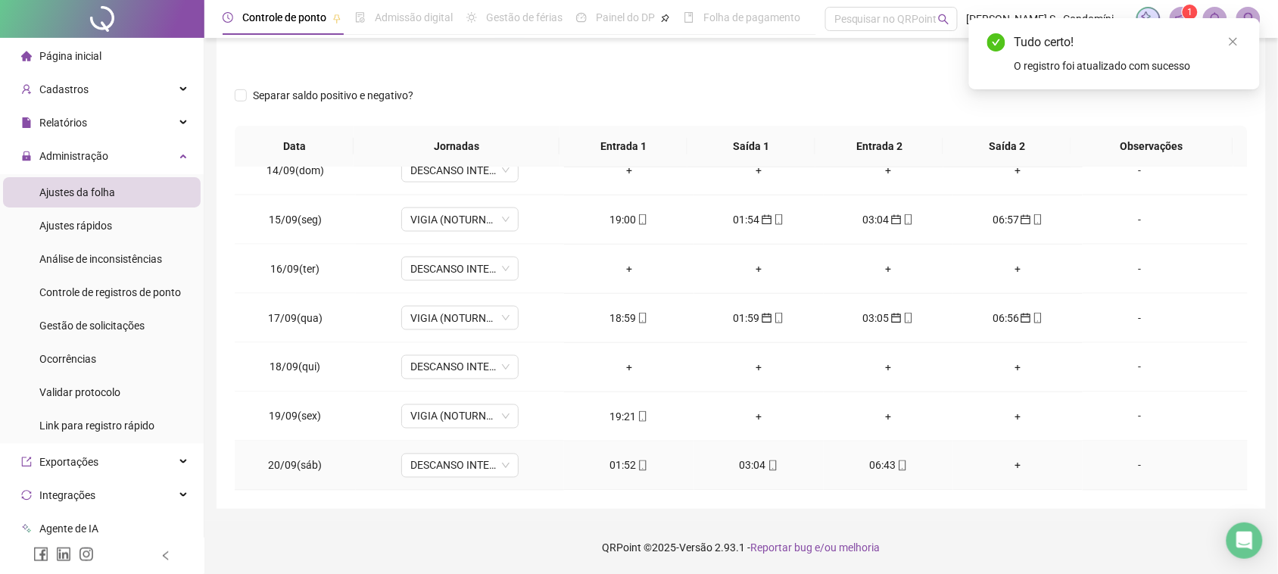
click at [739, 465] on div "03:04" at bounding box center [758, 465] width 105 height 17
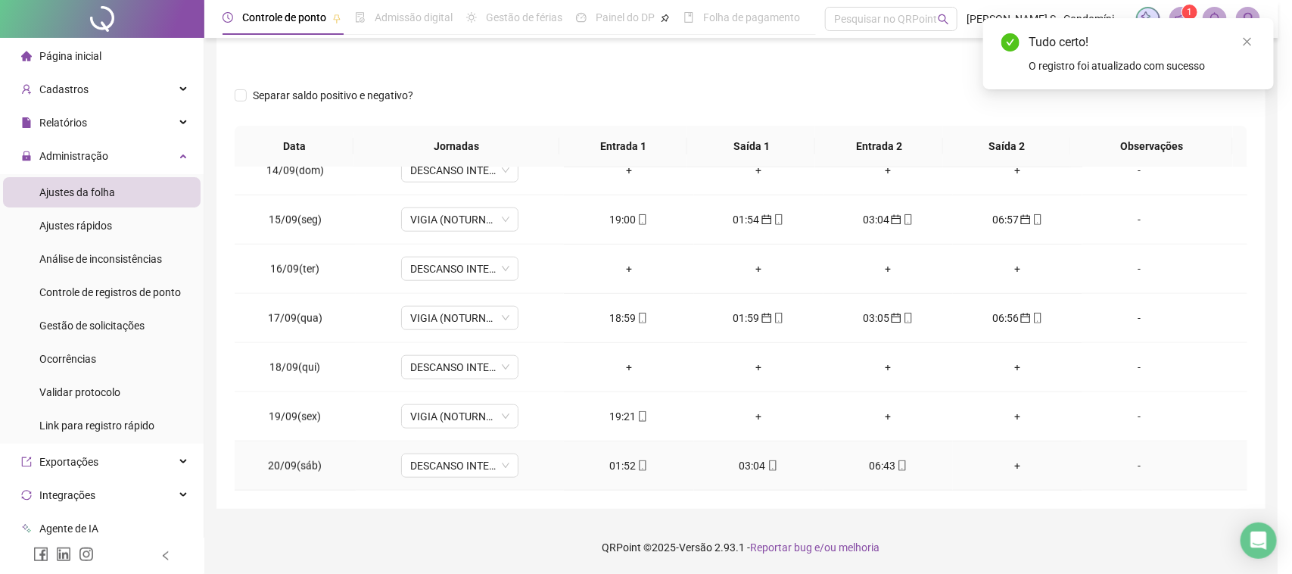
type input "**********"
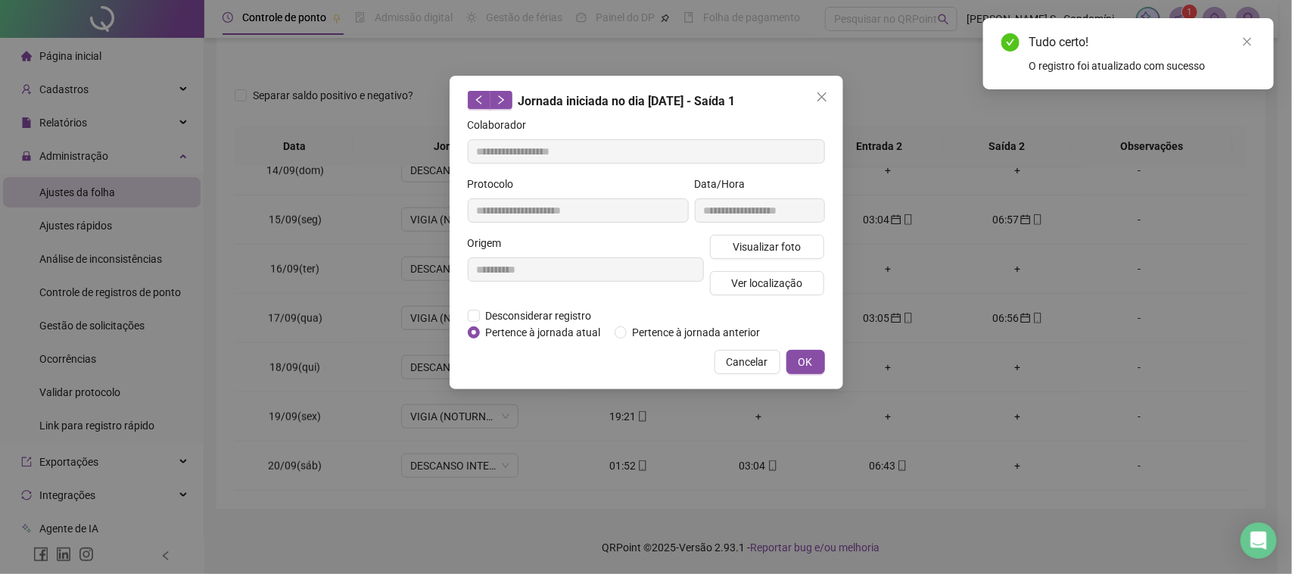
click at [662, 347] on div "**********" at bounding box center [647, 232] width 394 height 313
click at [655, 329] on span "Pertence à jornada anterior" at bounding box center [697, 332] width 140 height 17
click at [797, 363] on button "OK" at bounding box center [805, 362] width 39 height 24
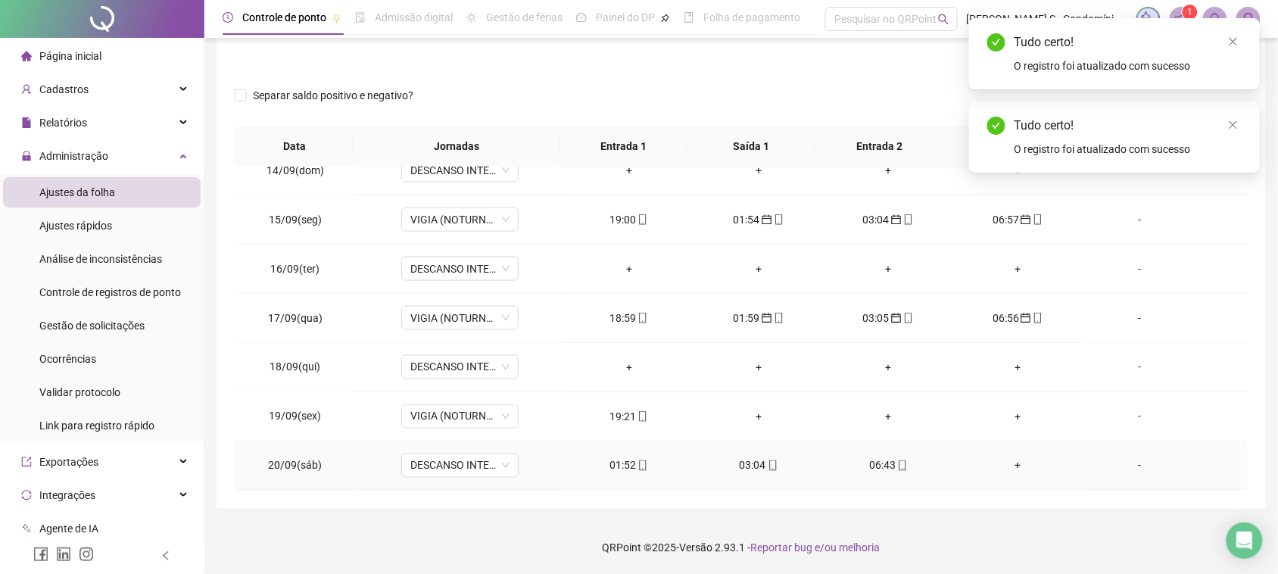
click at [878, 463] on div "06:43" at bounding box center [888, 465] width 105 height 17
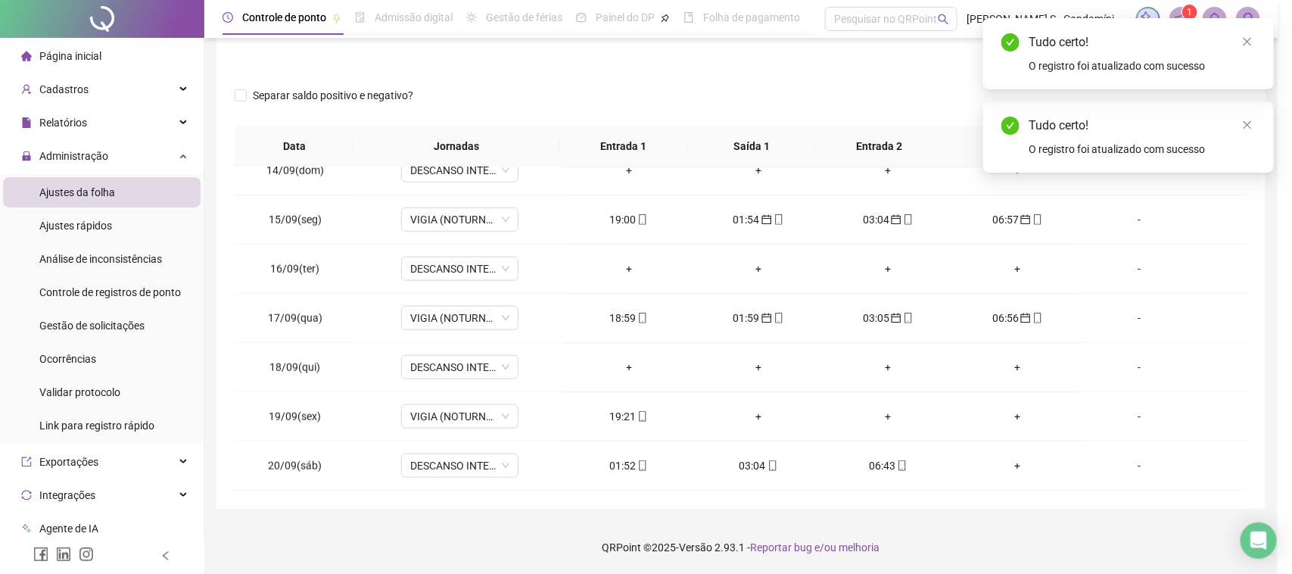
type input "**********"
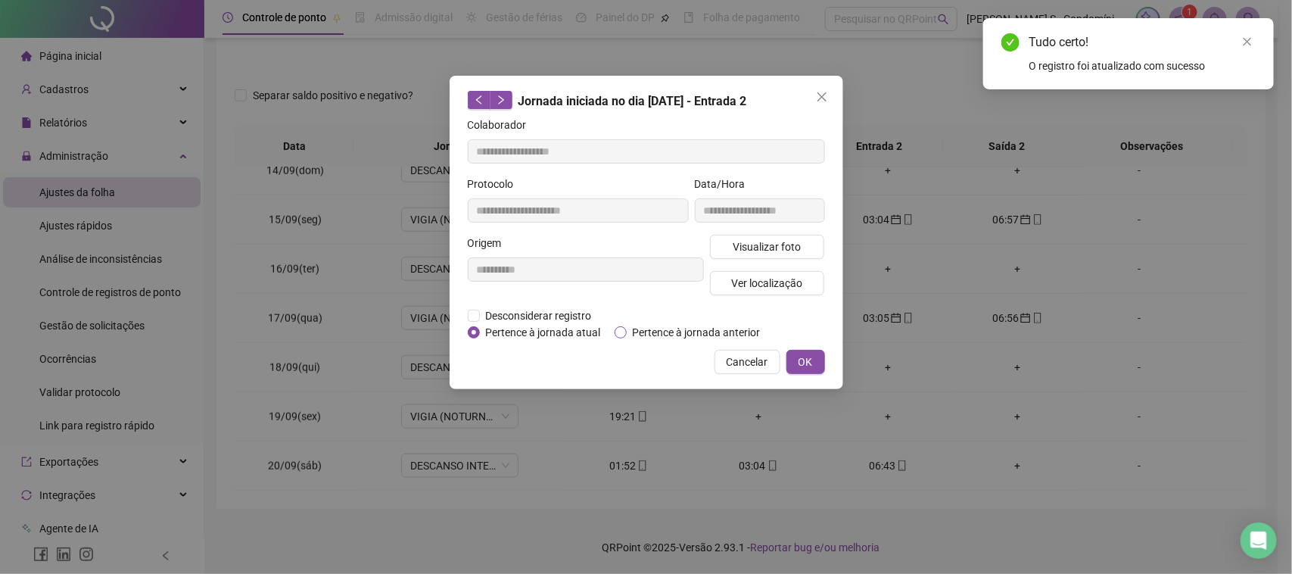
click at [645, 335] on span "Pertence à jornada anterior" at bounding box center [697, 332] width 140 height 17
click at [804, 375] on div "**********" at bounding box center [647, 232] width 394 height 313
click at [804, 371] on button "OK" at bounding box center [805, 362] width 39 height 24
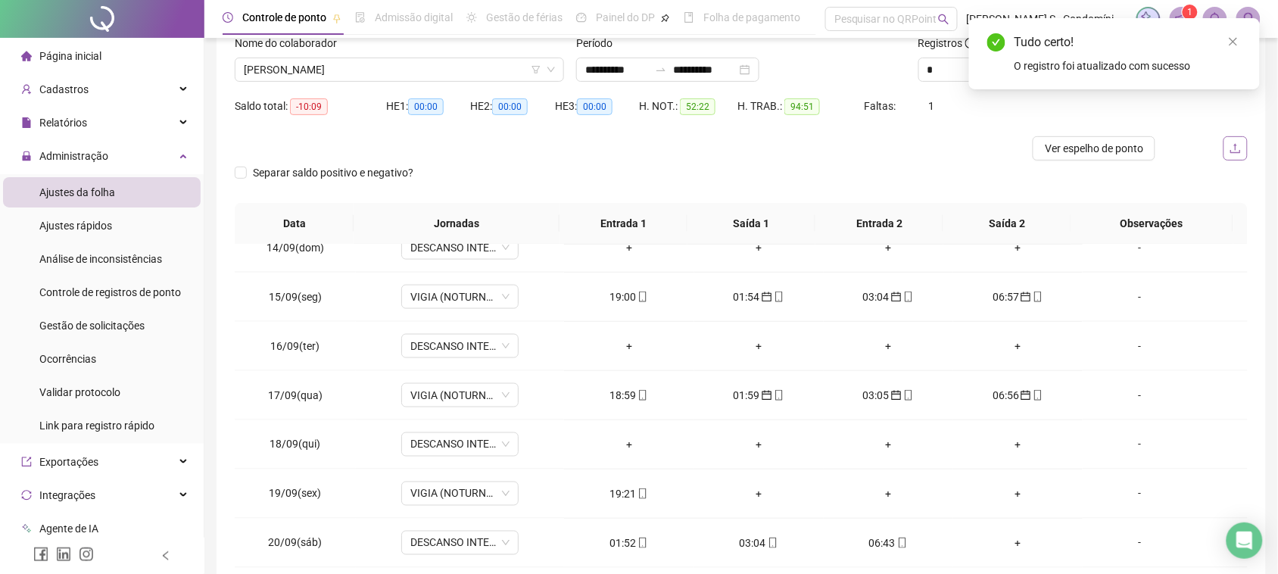
scroll to position [0, 0]
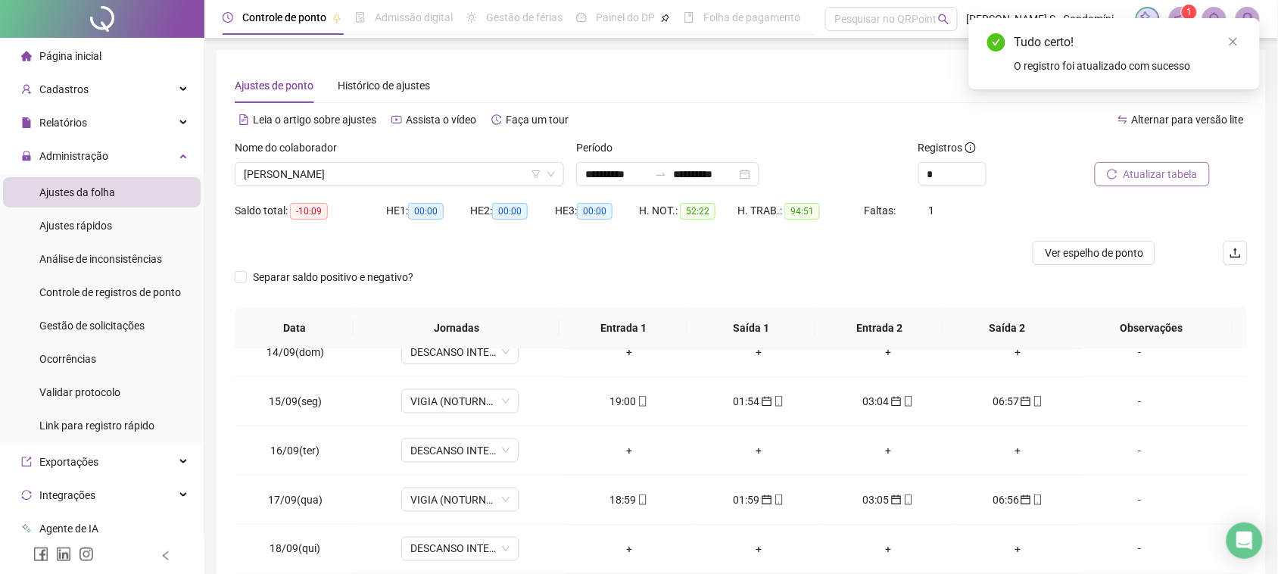
click at [1179, 171] on span "Atualizar tabela" at bounding box center [1160, 174] width 74 height 17
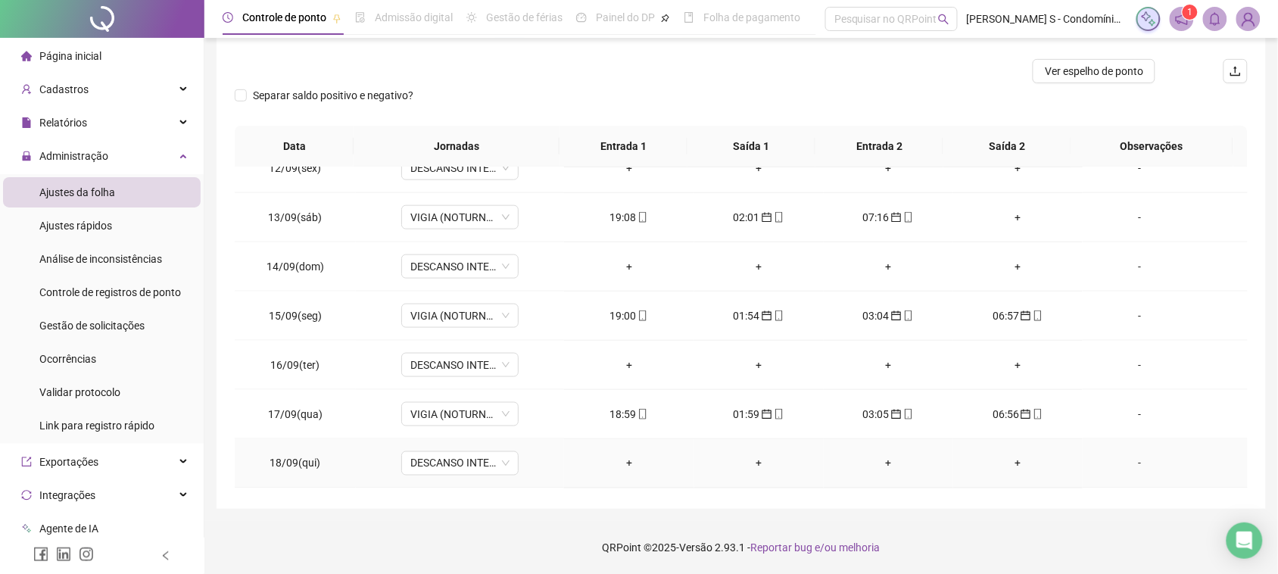
scroll to position [475, 0]
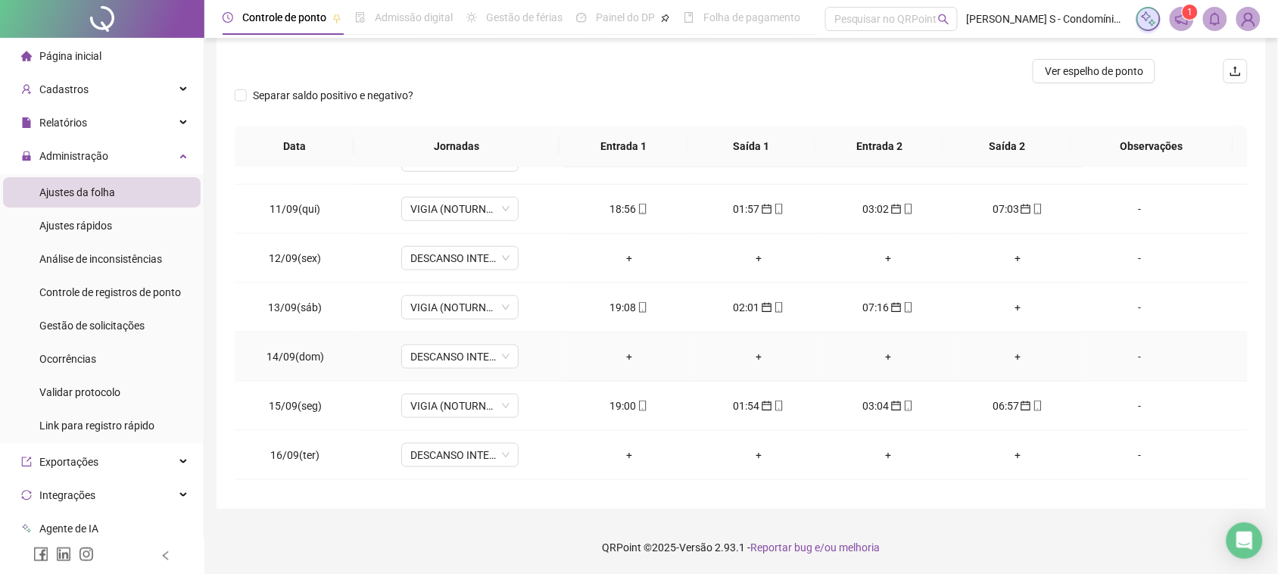
click at [998, 360] on div "+" at bounding box center [1017, 356] width 105 height 17
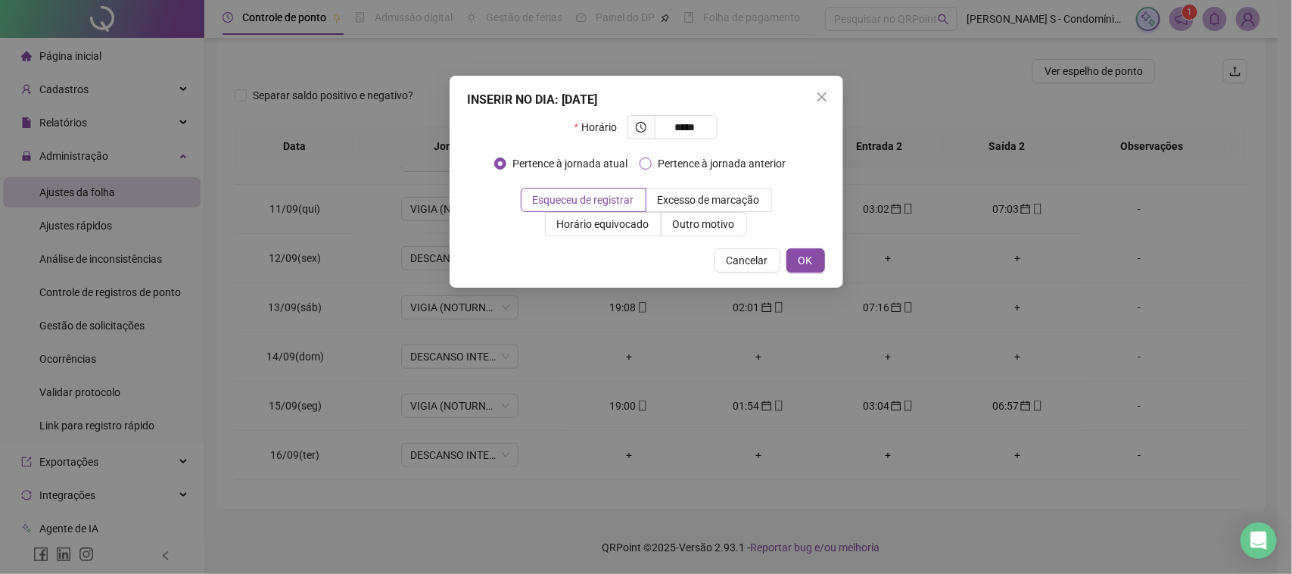
type input "*****"
click at [655, 160] on span "Pertence à jornada anterior" at bounding box center [722, 163] width 140 height 17
click at [793, 261] on button "OK" at bounding box center [805, 260] width 39 height 24
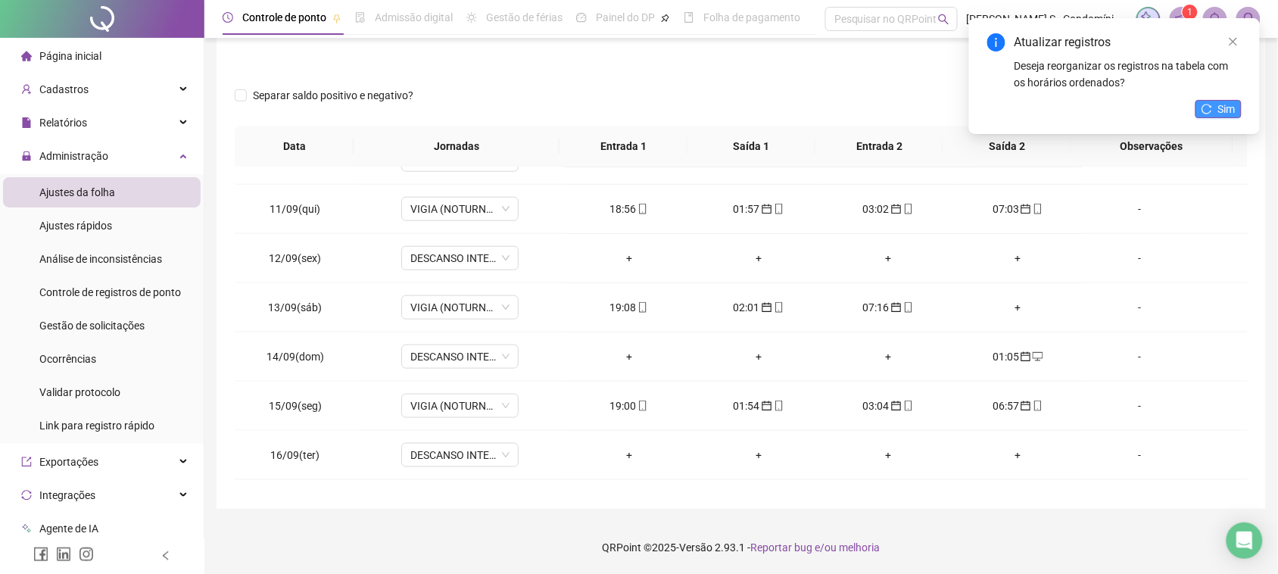
click at [1228, 111] on span "Sim" at bounding box center [1226, 109] width 17 height 17
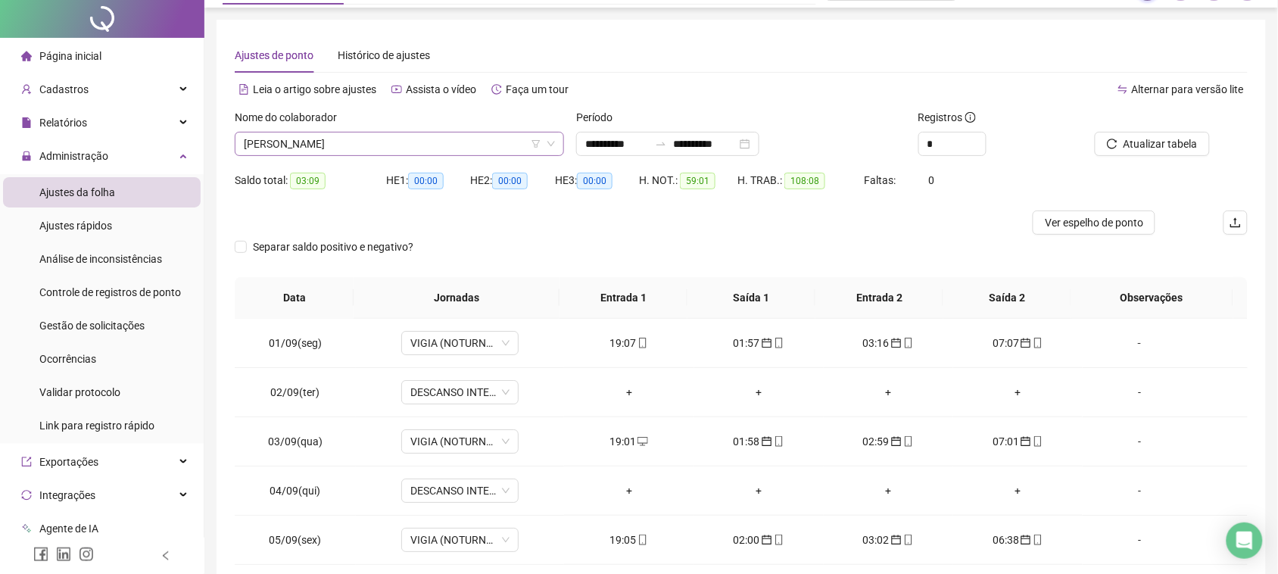
scroll to position [0, 0]
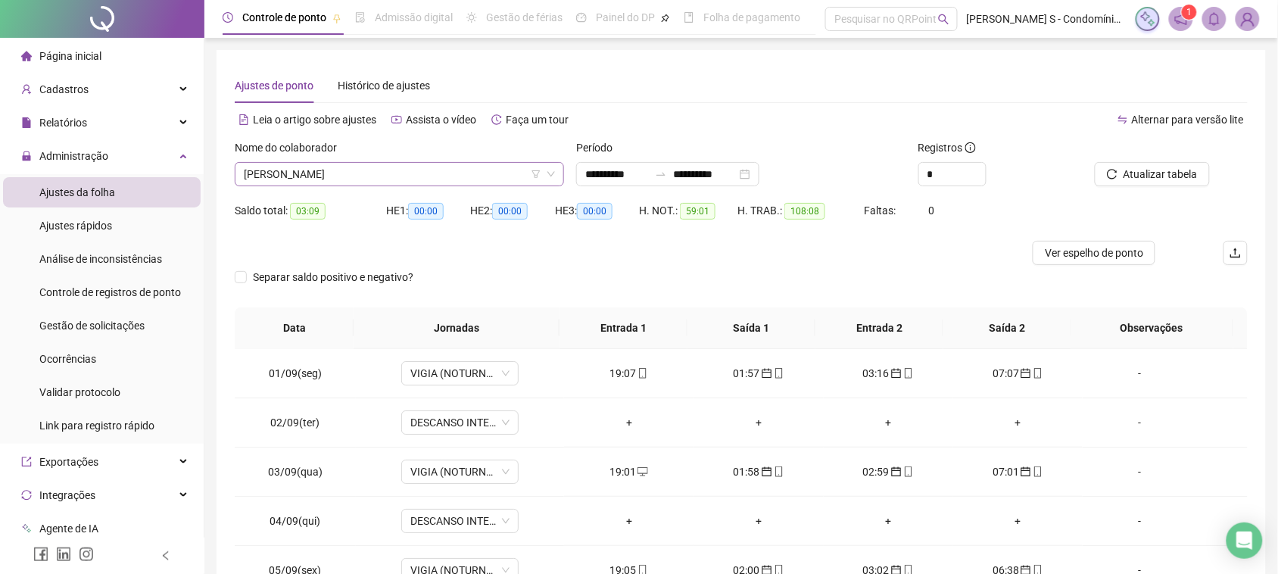
click at [354, 185] on div "[PERSON_NAME]" at bounding box center [399, 174] width 329 height 24
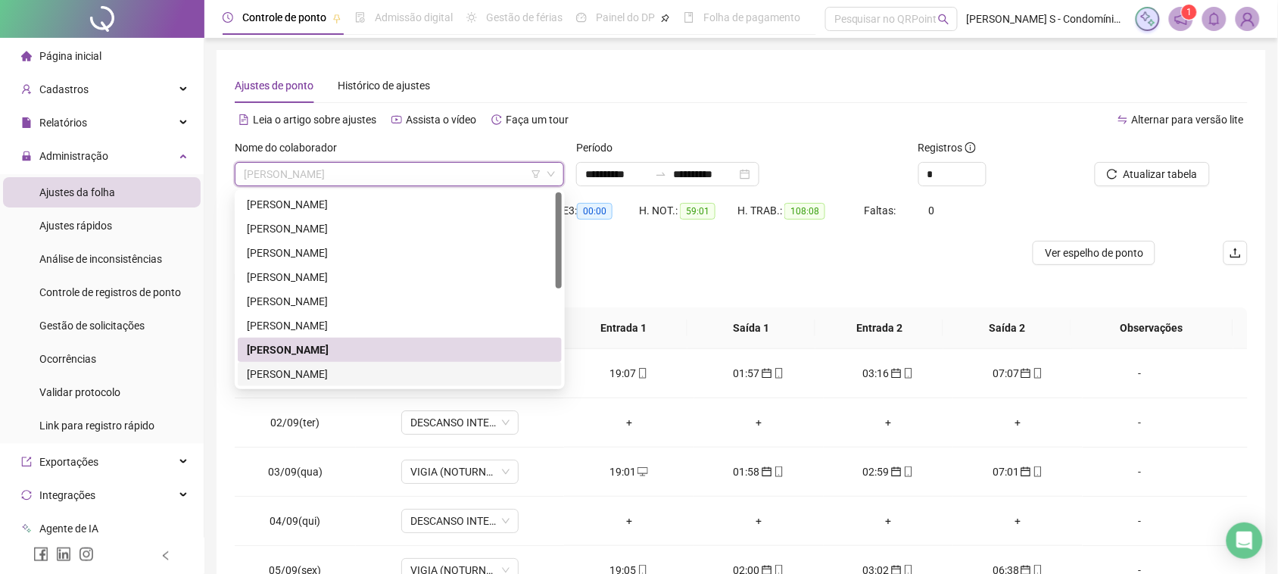
click at [335, 366] on div "[PERSON_NAME]" at bounding box center [400, 374] width 306 height 17
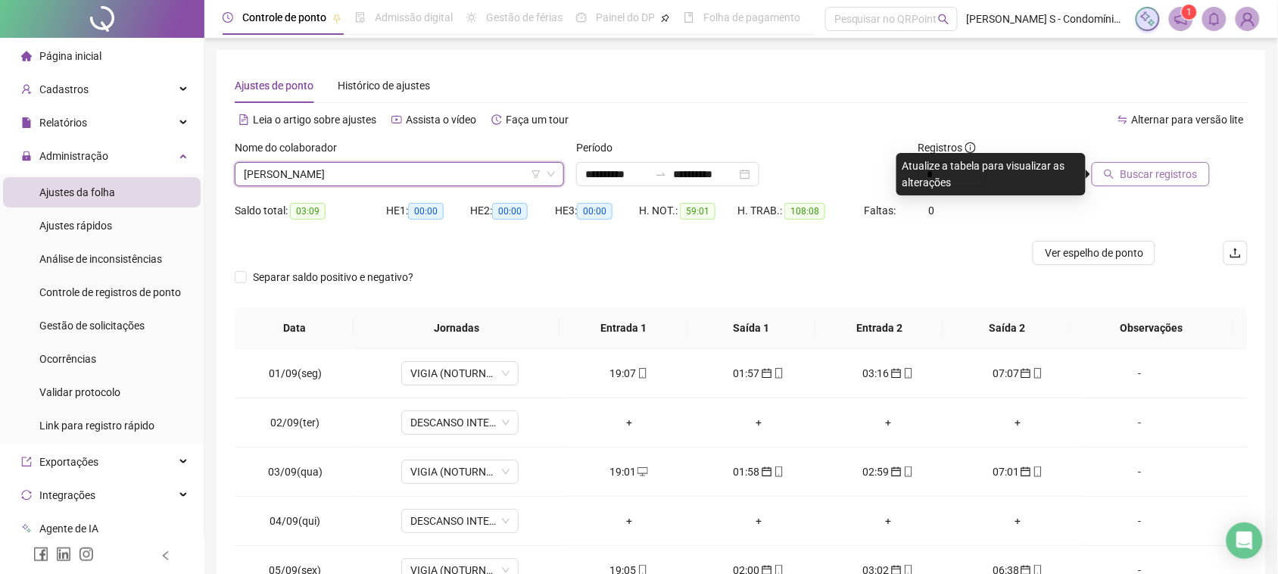
click at [1147, 170] on span "Buscar registros" at bounding box center [1158, 174] width 77 height 17
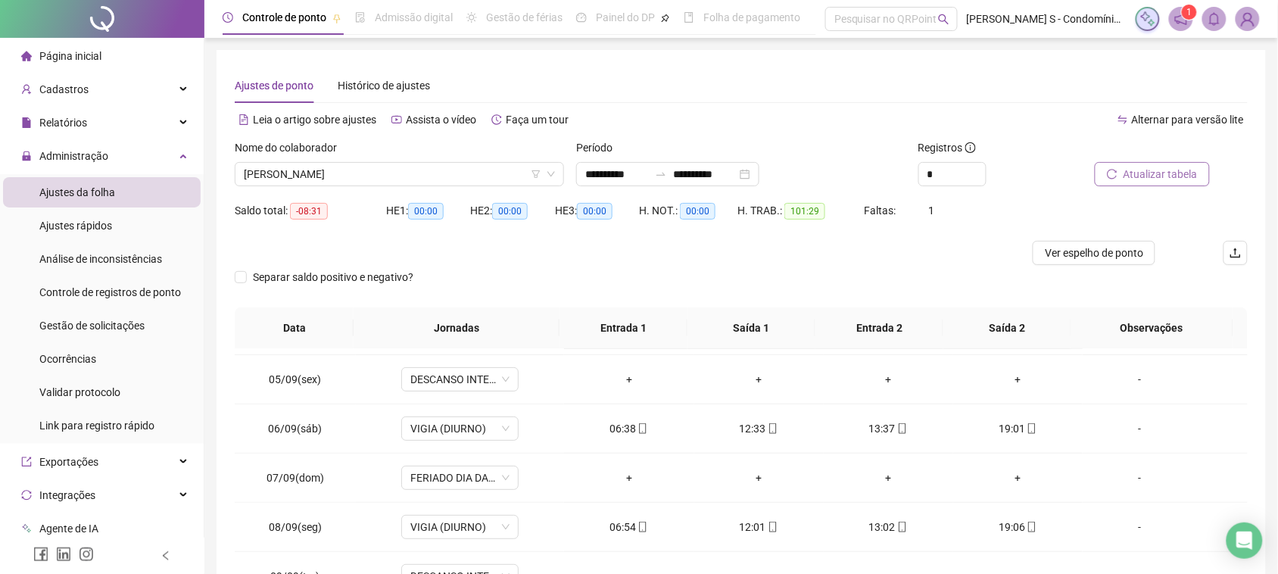
click at [1141, 169] on span "Atualizar tabela" at bounding box center [1160, 174] width 74 height 17
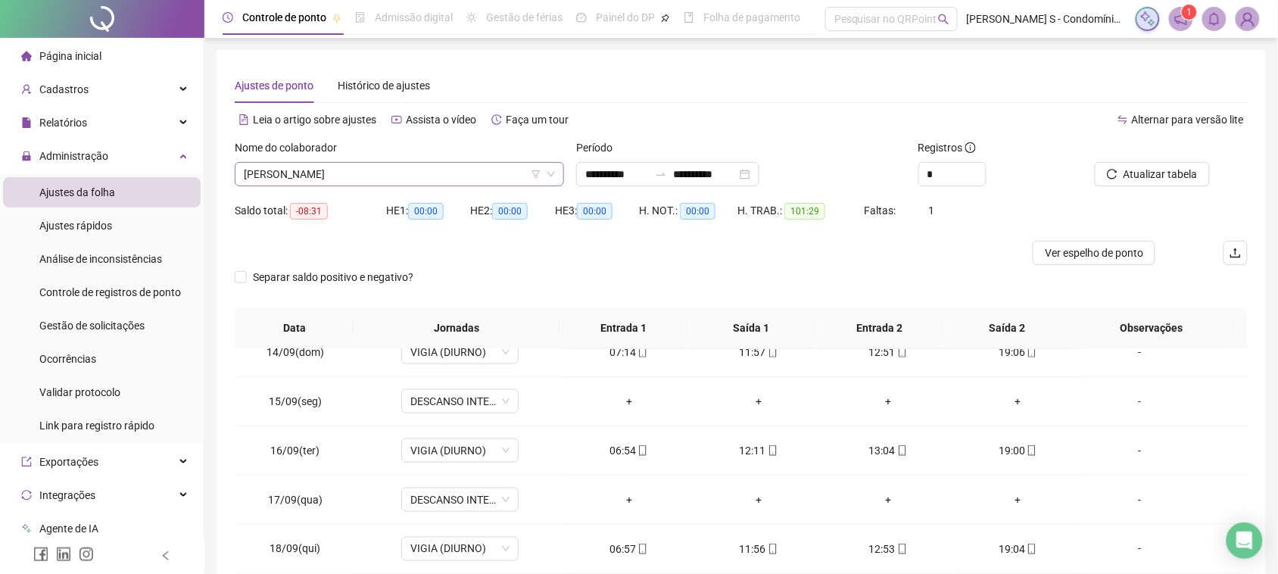
click at [402, 170] on span "[PERSON_NAME]" at bounding box center [399, 174] width 311 height 23
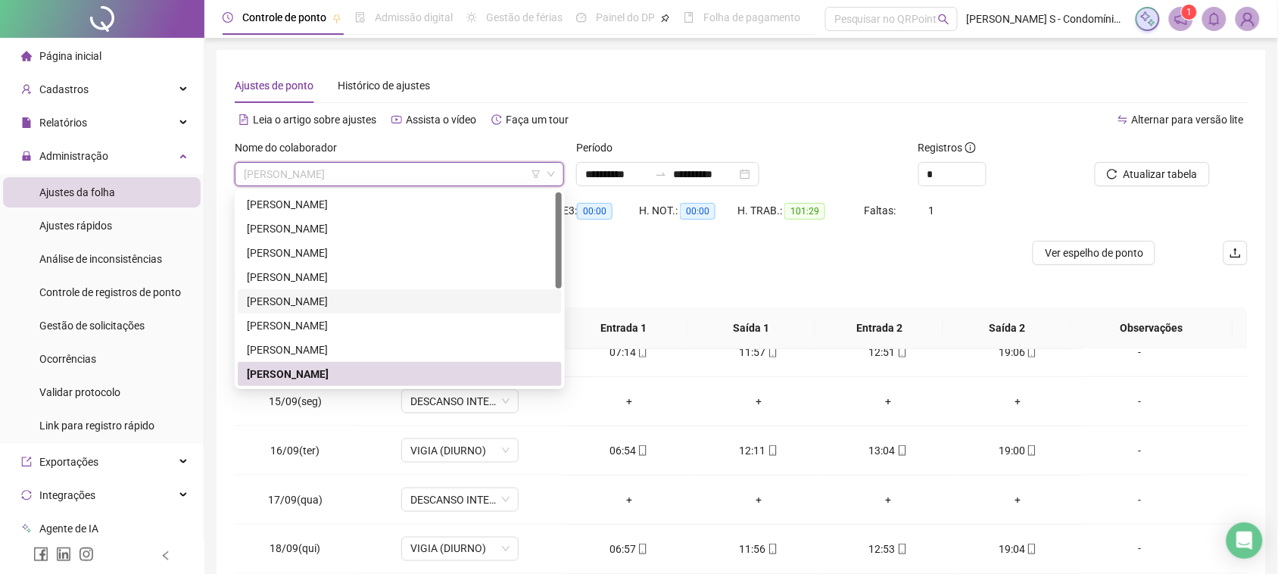
scroll to position [95, 0]
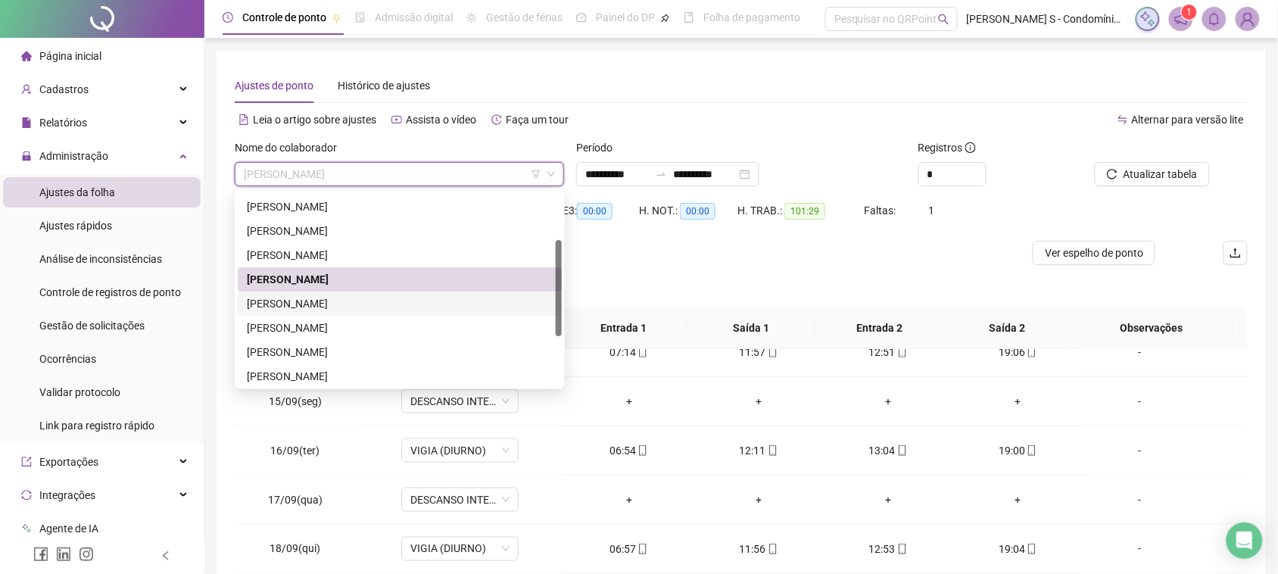
click at [346, 297] on div "[PERSON_NAME]" at bounding box center [400, 303] width 306 height 17
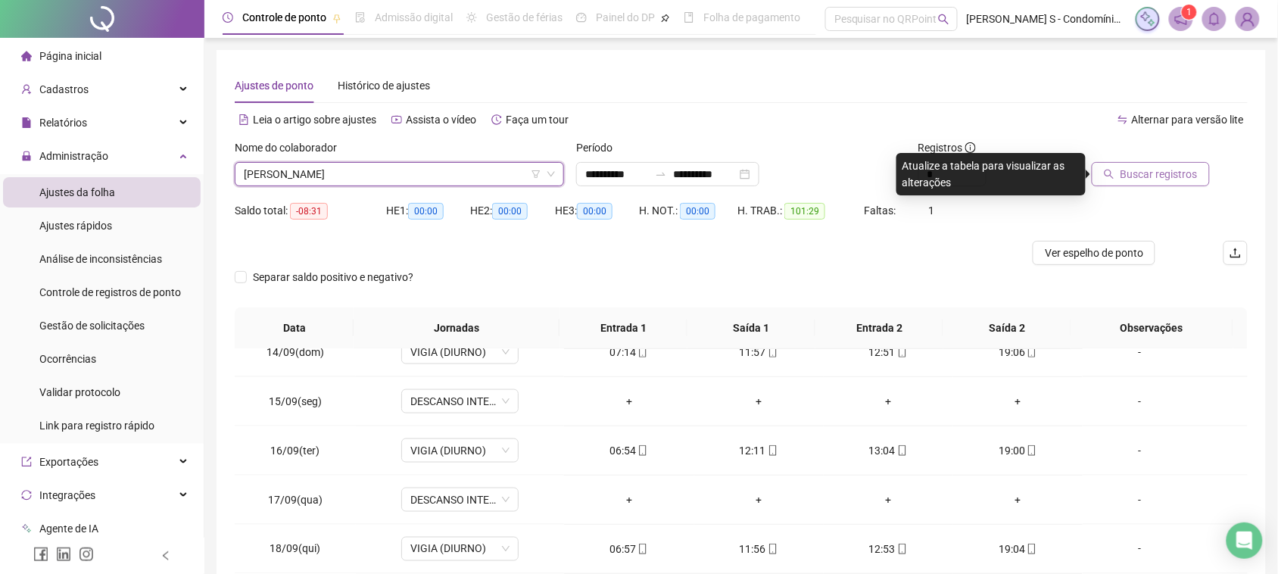
click at [1167, 178] on span "Buscar registros" at bounding box center [1158, 174] width 77 height 17
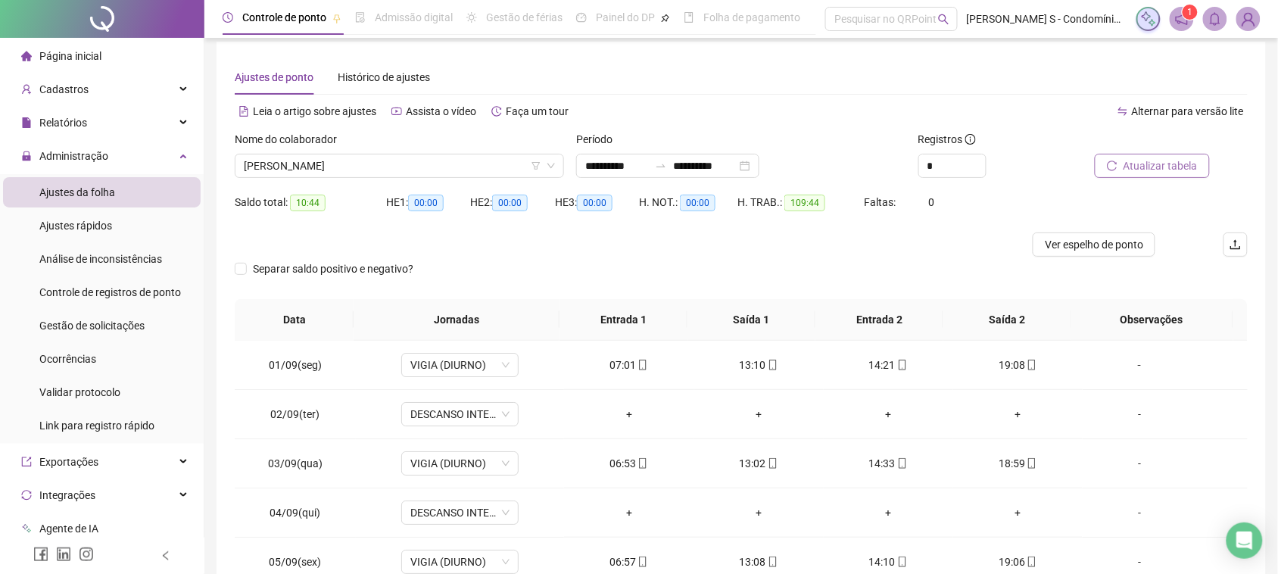
scroll to position [0, 0]
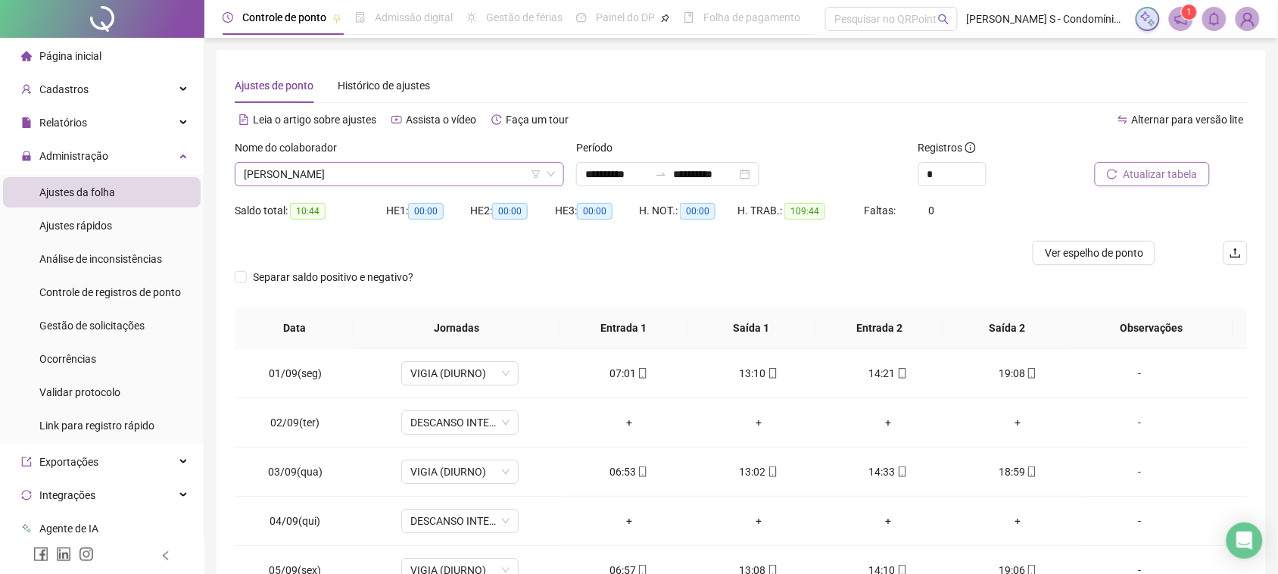
click at [424, 178] on span "[PERSON_NAME]" at bounding box center [399, 174] width 311 height 23
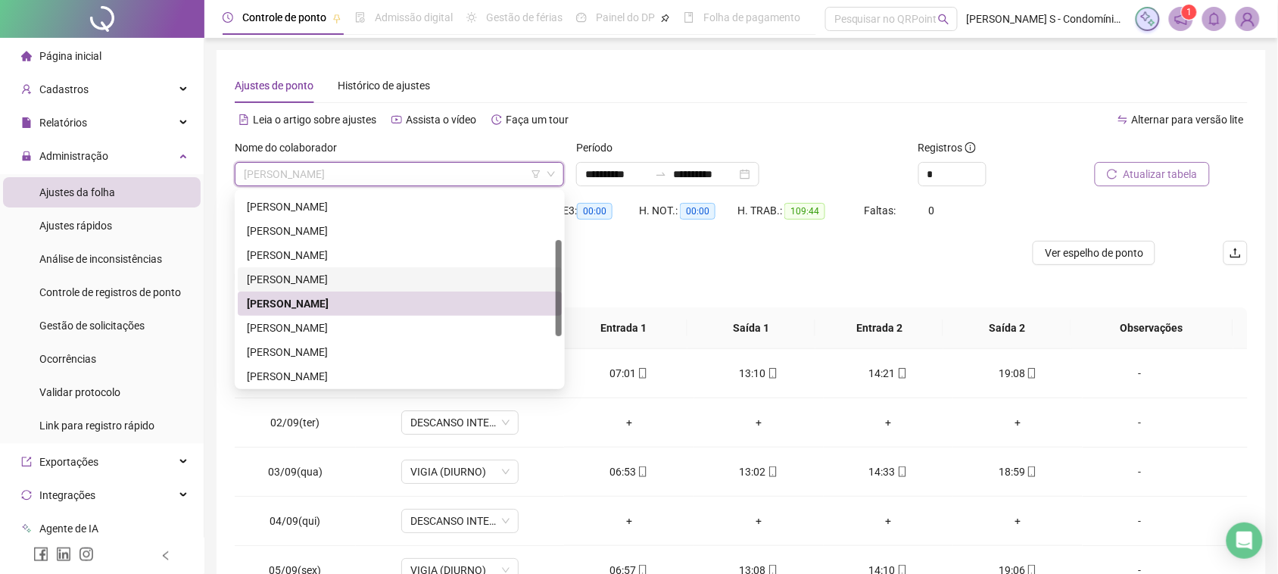
click at [338, 274] on div "[PERSON_NAME]" at bounding box center [400, 279] width 306 height 17
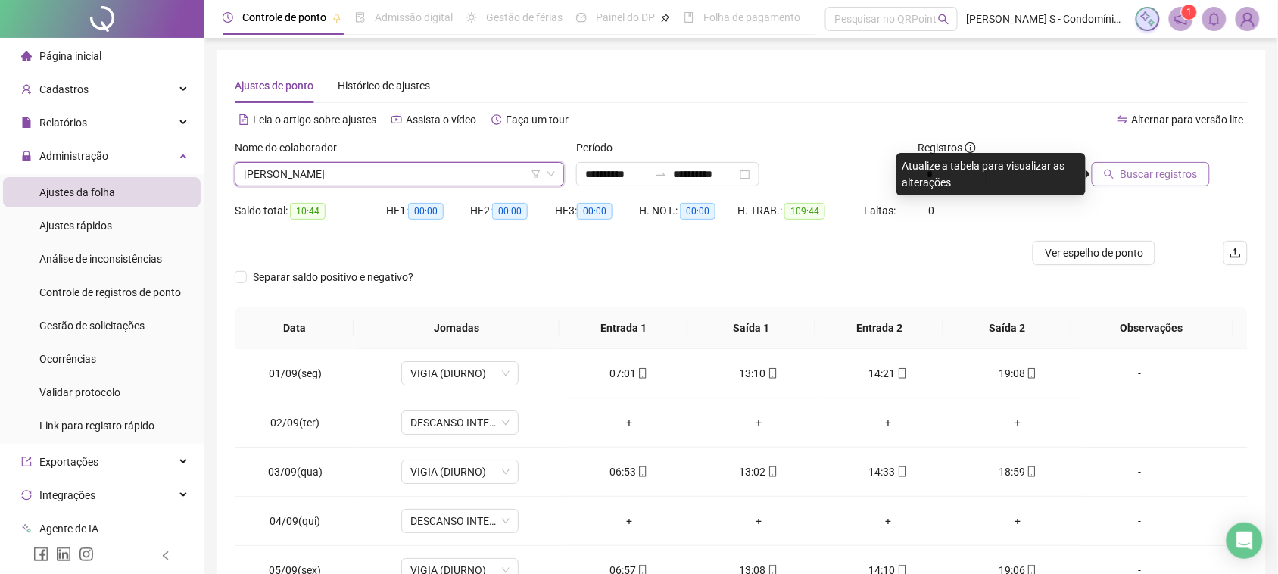
click at [1128, 184] on button "Buscar registros" at bounding box center [1150, 174] width 118 height 24
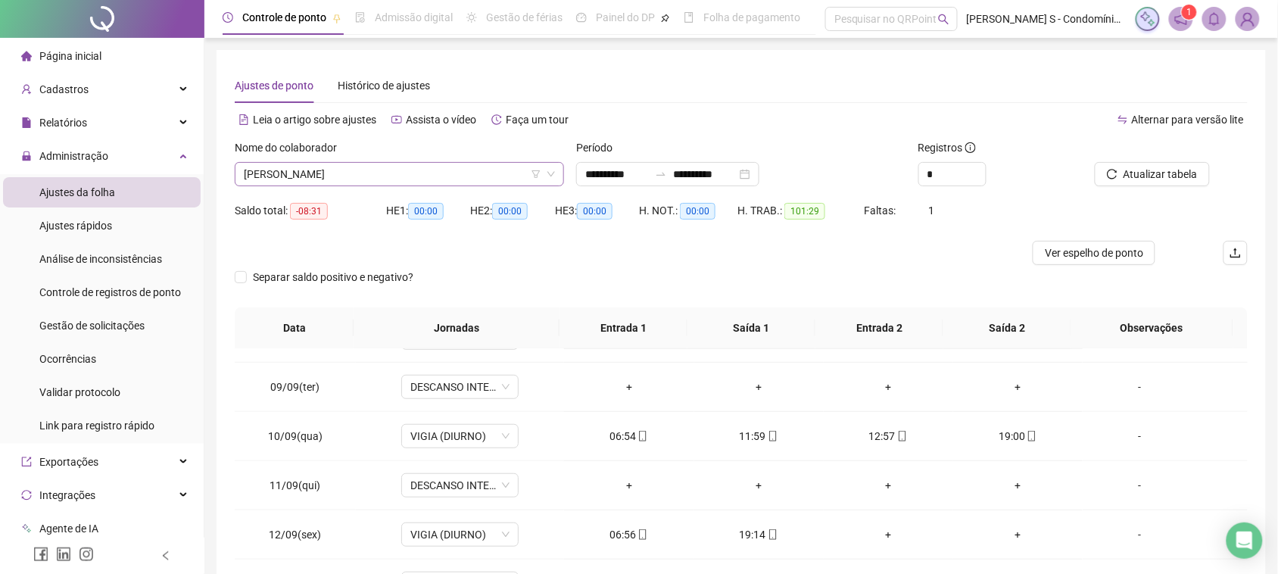
click at [376, 170] on span "[PERSON_NAME]" at bounding box center [399, 174] width 311 height 23
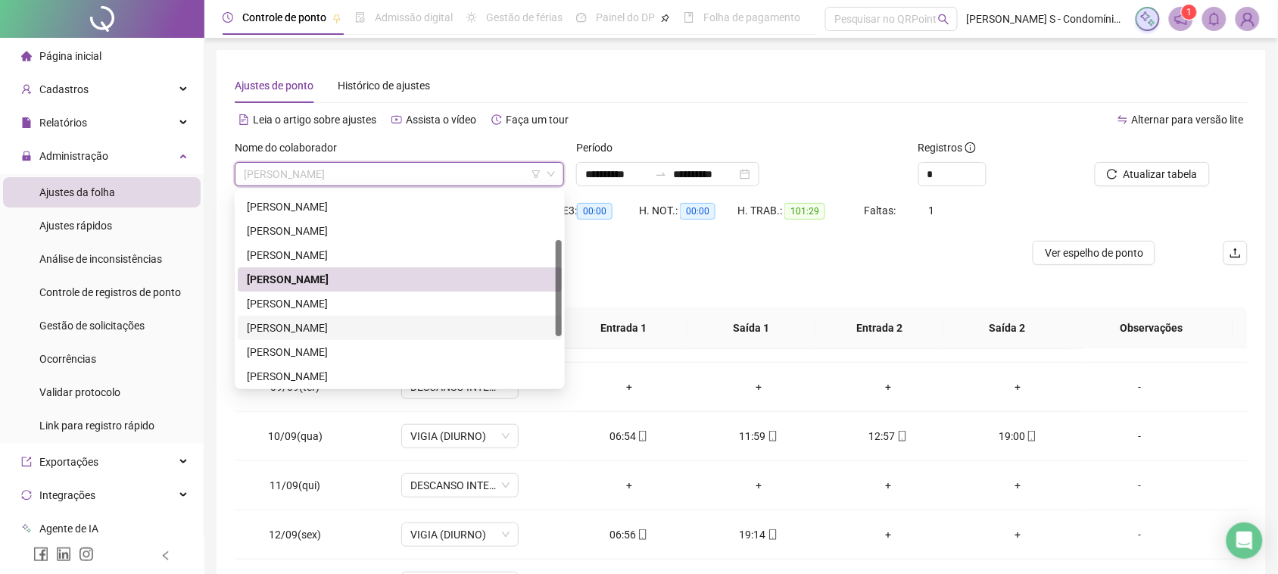
click at [354, 319] on div "[PERSON_NAME]" at bounding box center [400, 327] width 306 height 17
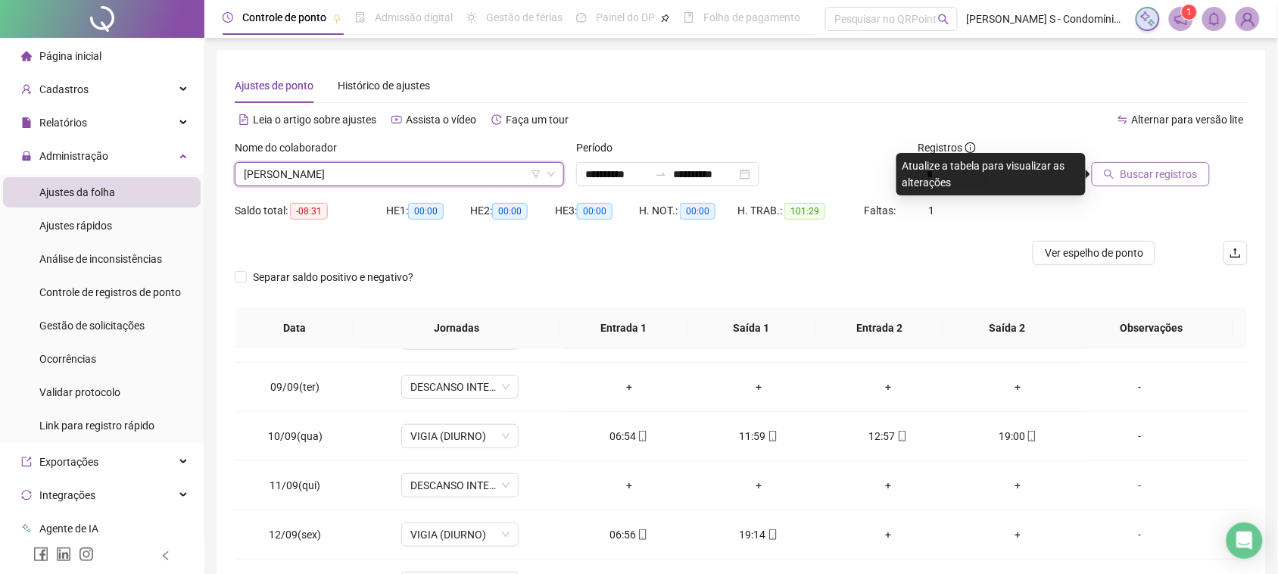
click at [1128, 178] on span "Buscar registros" at bounding box center [1158, 174] width 77 height 17
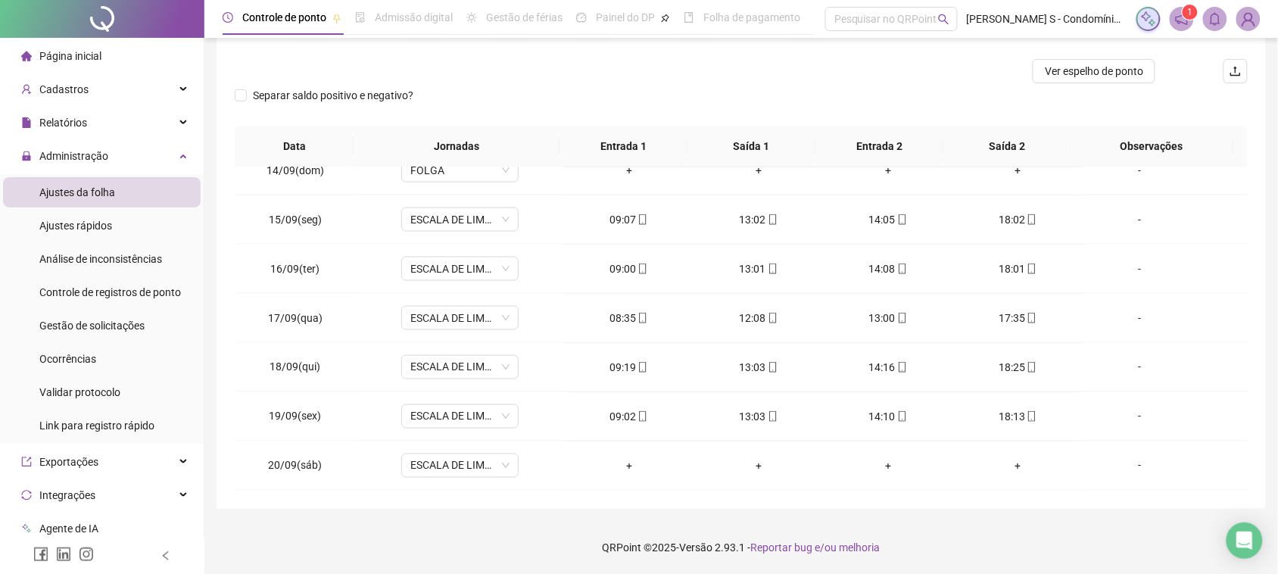
scroll to position [96, 0]
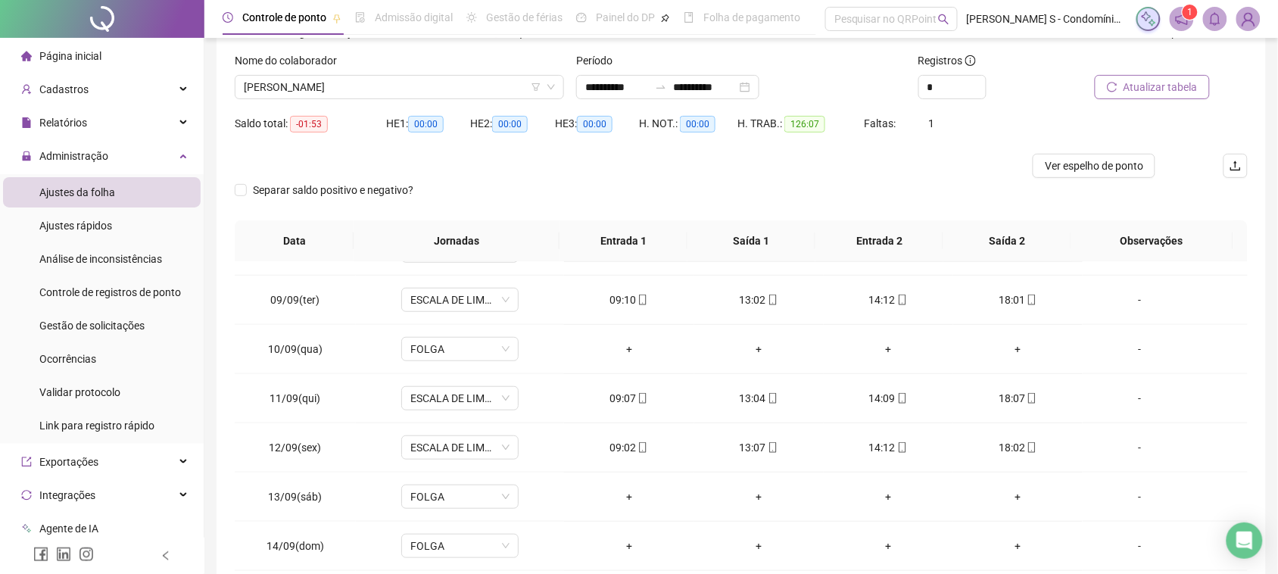
click at [1151, 95] on span "Atualizar tabela" at bounding box center [1160, 87] width 74 height 17
click at [494, 88] on span "[PERSON_NAME]" at bounding box center [399, 87] width 311 height 23
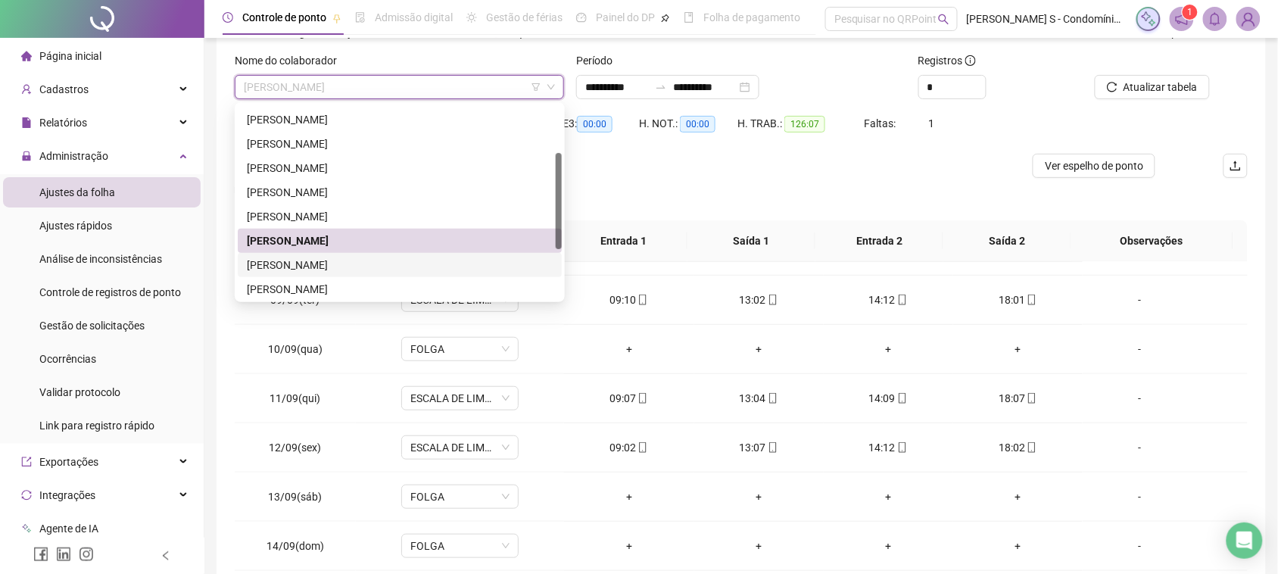
click at [409, 263] on div "[PERSON_NAME]" at bounding box center [400, 265] width 306 height 17
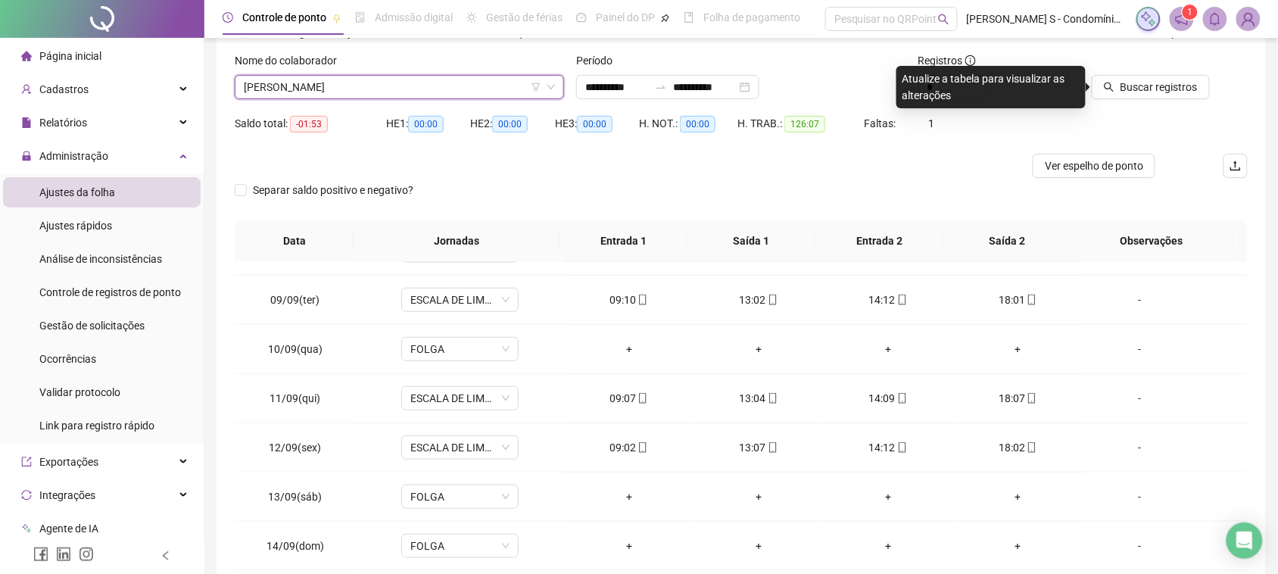
click at [1137, 72] on div at bounding box center [1148, 63] width 121 height 23
click at [1137, 83] on span "Buscar registros" at bounding box center [1158, 87] width 77 height 17
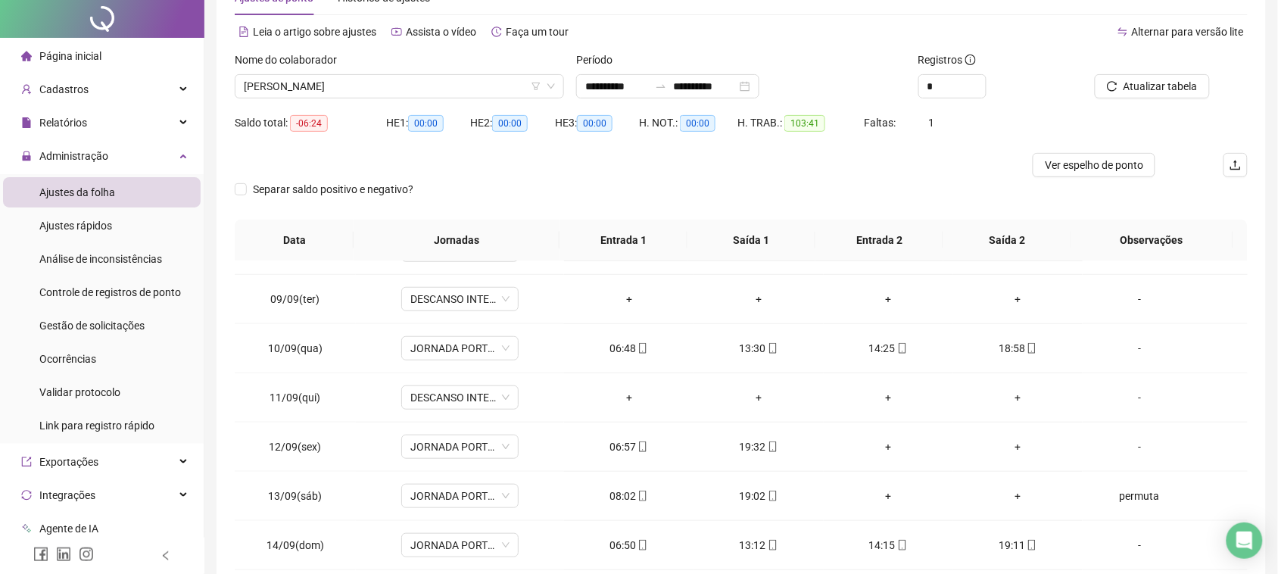
scroll to position [95, 0]
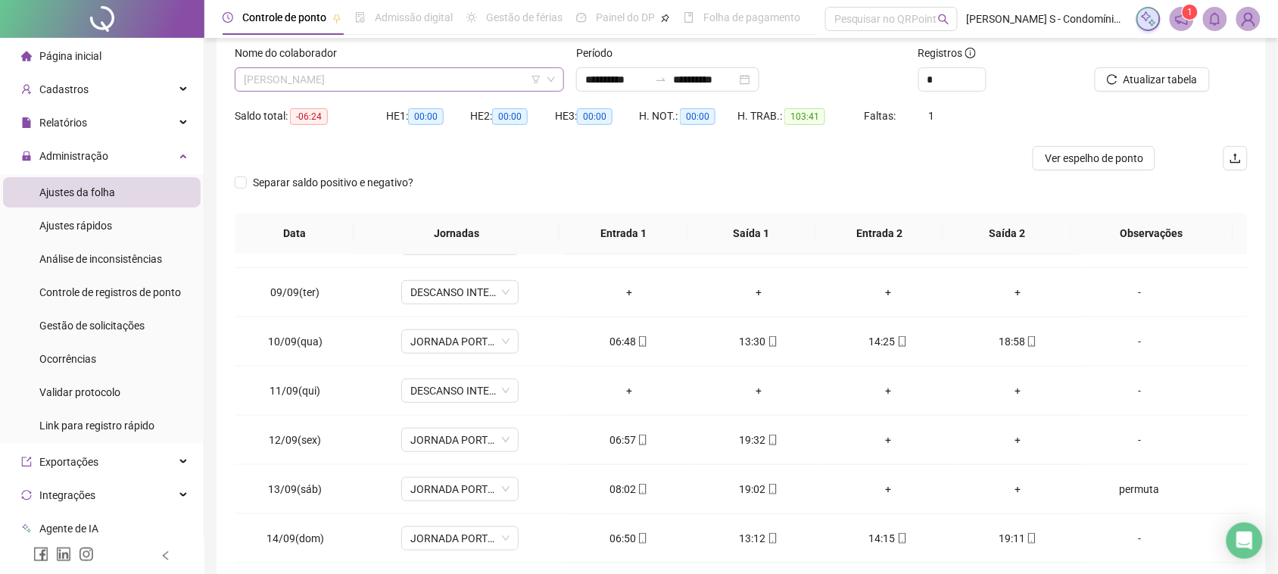
click at [382, 86] on span "[PERSON_NAME]" at bounding box center [399, 79] width 311 height 23
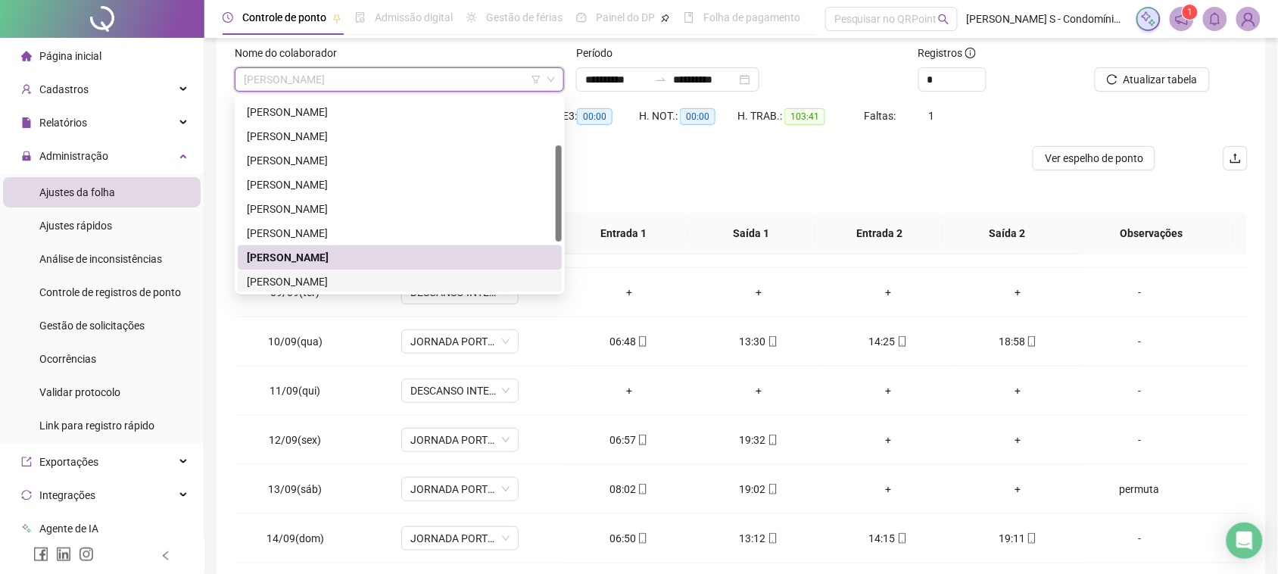
click at [322, 274] on div "[PERSON_NAME]" at bounding box center [400, 281] width 306 height 17
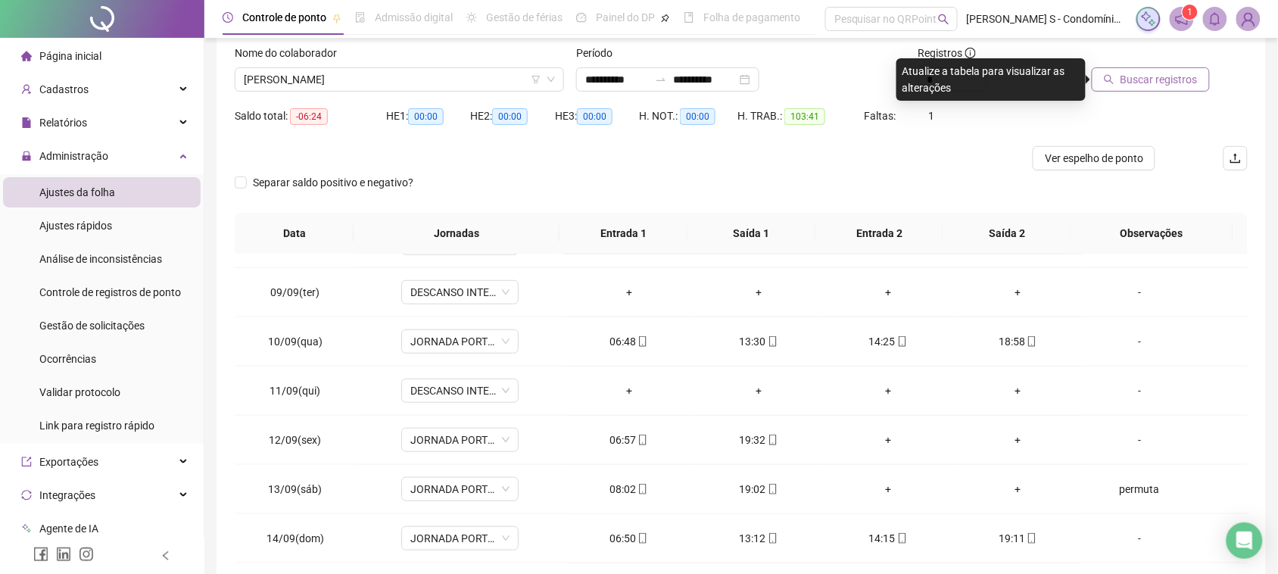
click at [1177, 73] on span "Buscar registros" at bounding box center [1158, 79] width 77 height 17
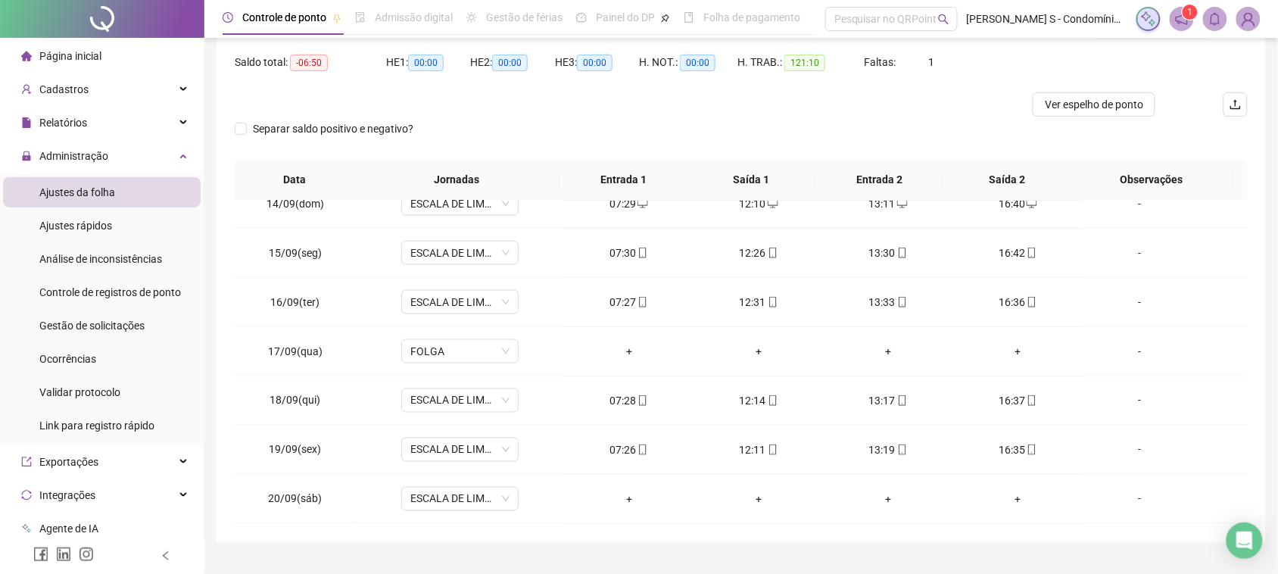
scroll to position [182, 0]
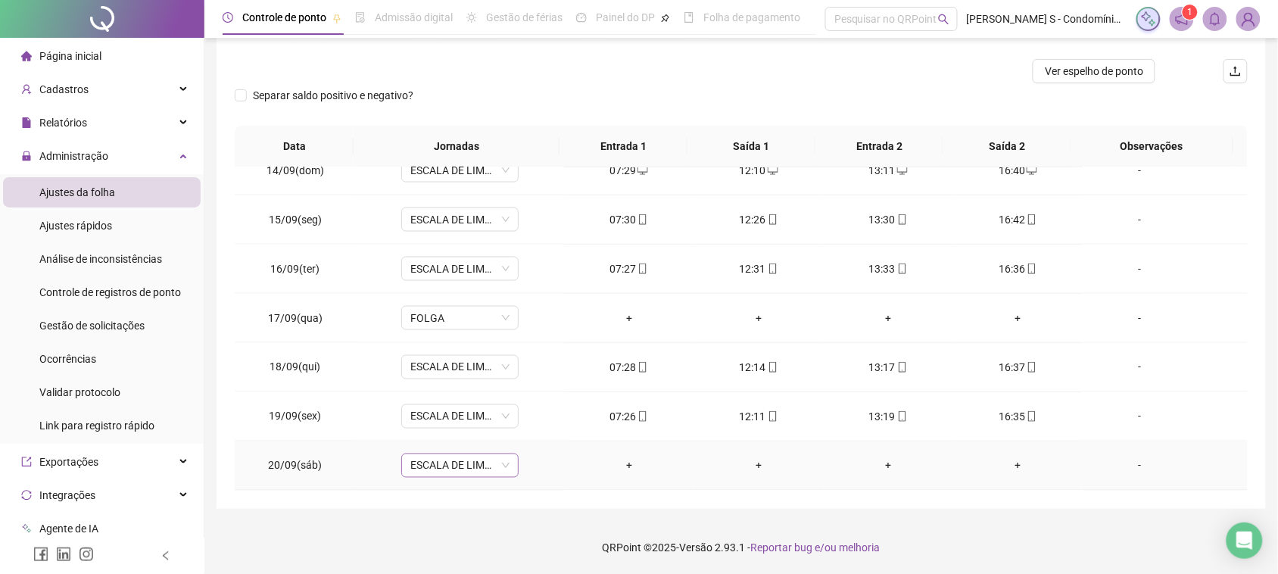
click at [478, 462] on span "ESCALA DE LIMPEZA" at bounding box center [459, 465] width 99 height 23
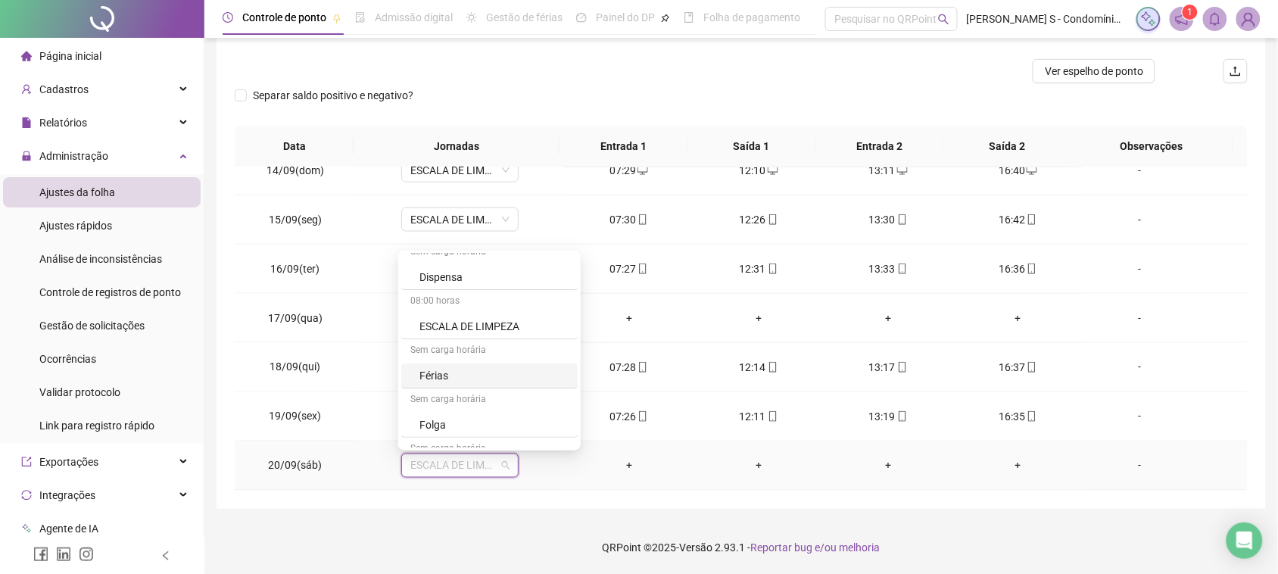
scroll to position [95, 0]
click at [470, 394] on div "Folga" at bounding box center [493, 392] width 149 height 17
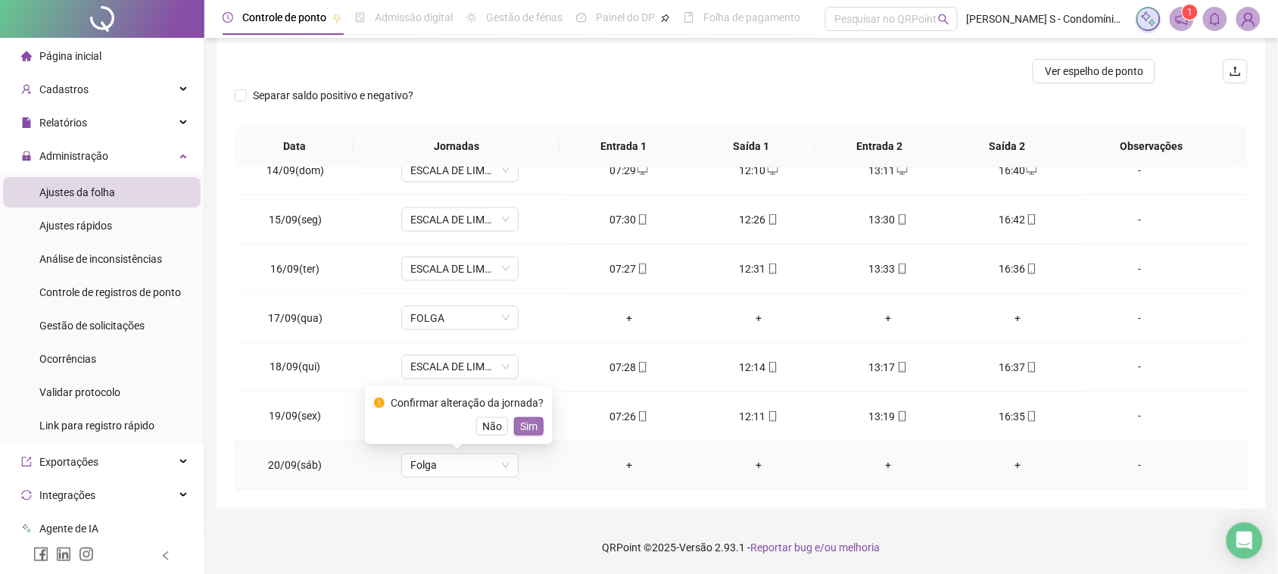
click at [527, 428] on span "Sim" at bounding box center [528, 426] width 17 height 17
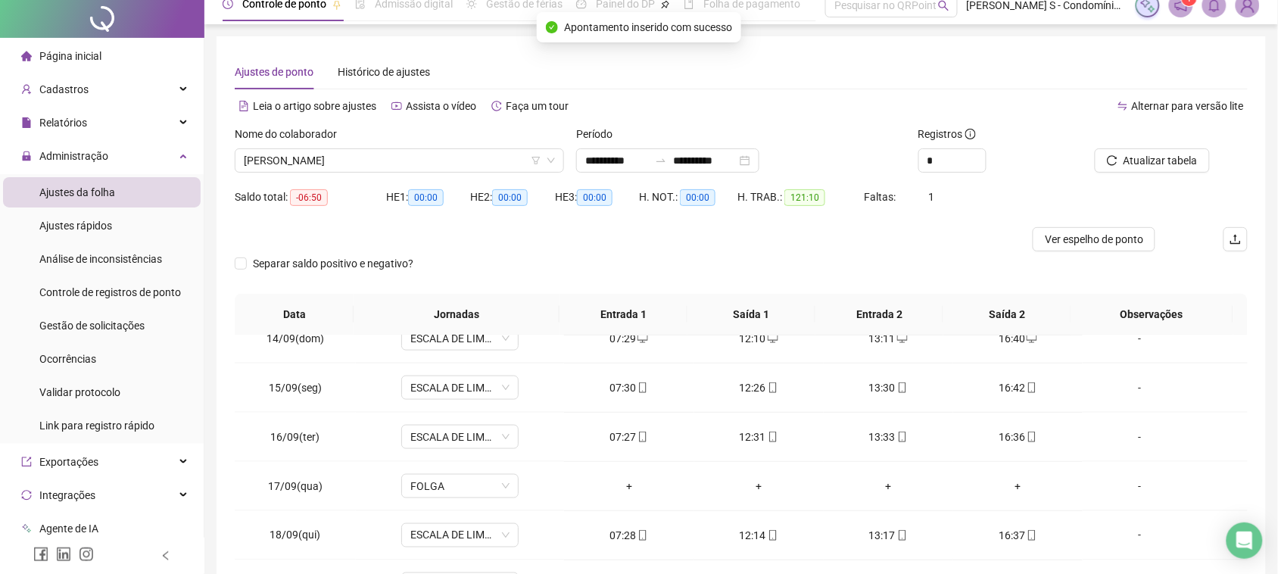
scroll to position [0, 0]
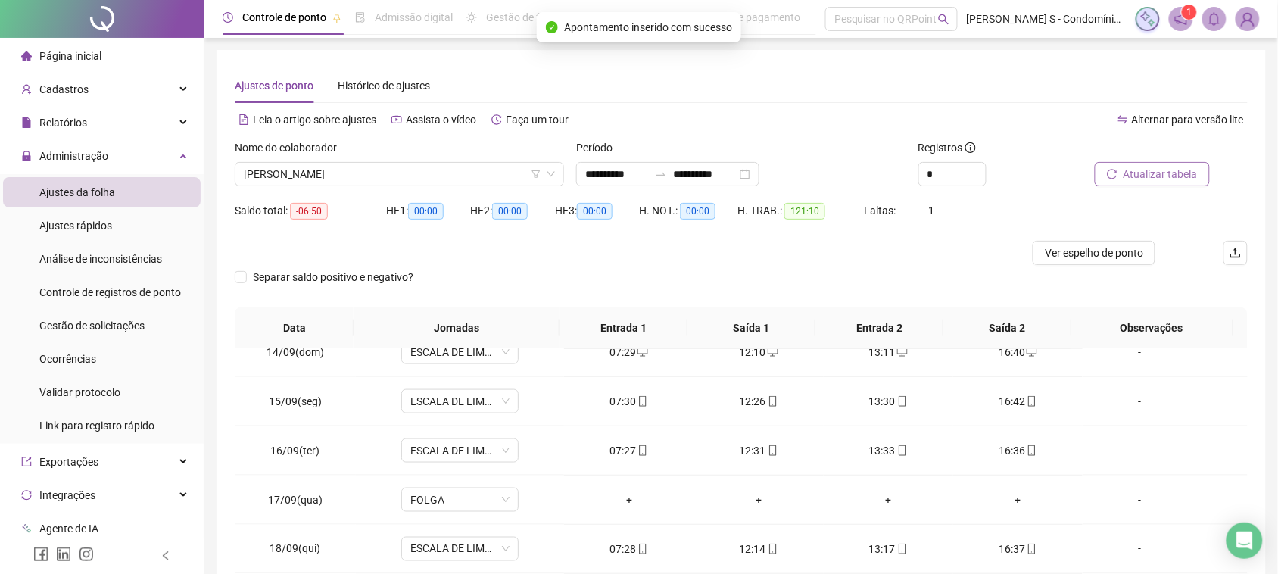
click at [1122, 167] on button "Atualizar tabela" at bounding box center [1151, 174] width 115 height 24
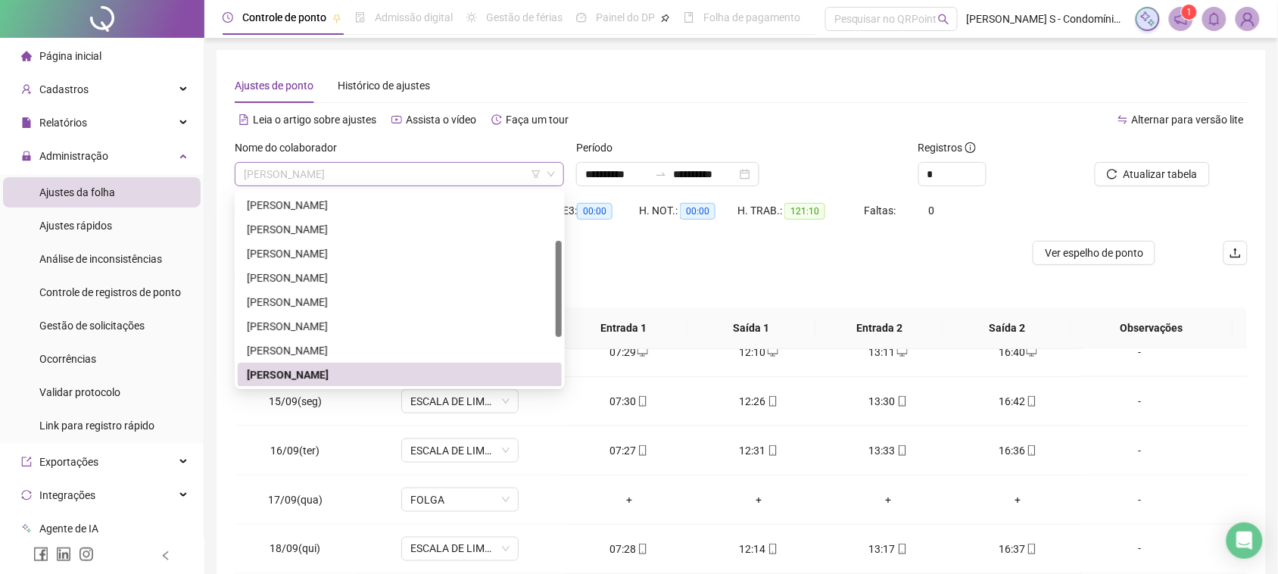
click at [327, 182] on span "[PERSON_NAME]" at bounding box center [399, 174] width 311 height 23
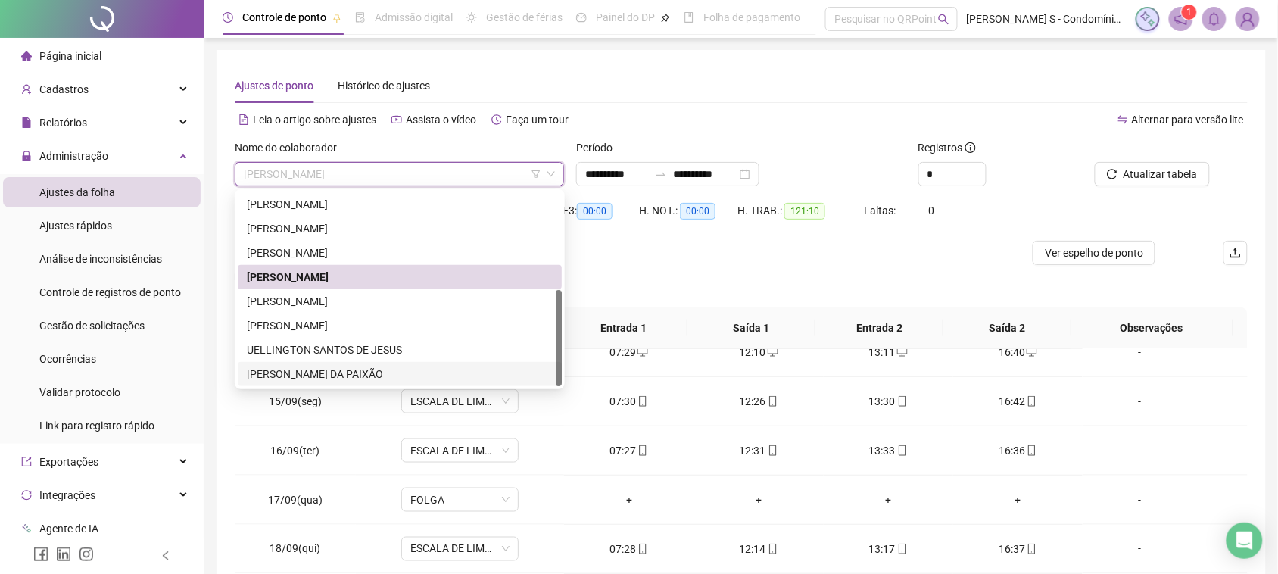
click at [316, 372] on div "[PERSON_NAME] DA PAIXÃO" at bounding box center [400, 374] width 306 height 17
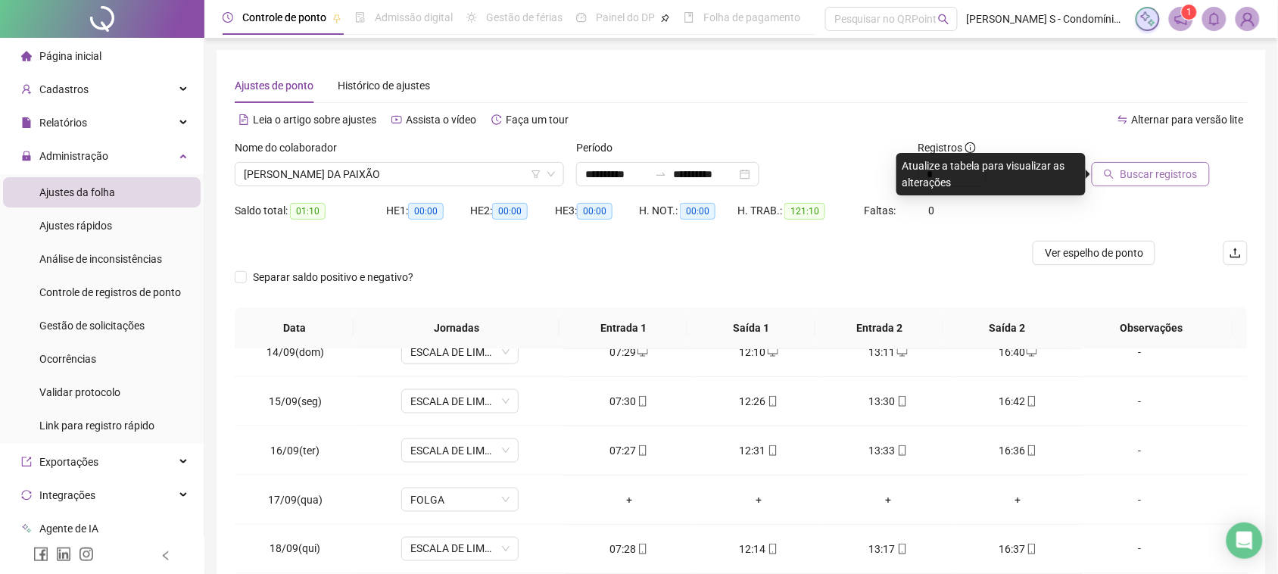
click at [1145, 178] on span "Buscar registros" at bounding box center [1158, 174] width 77 height 17
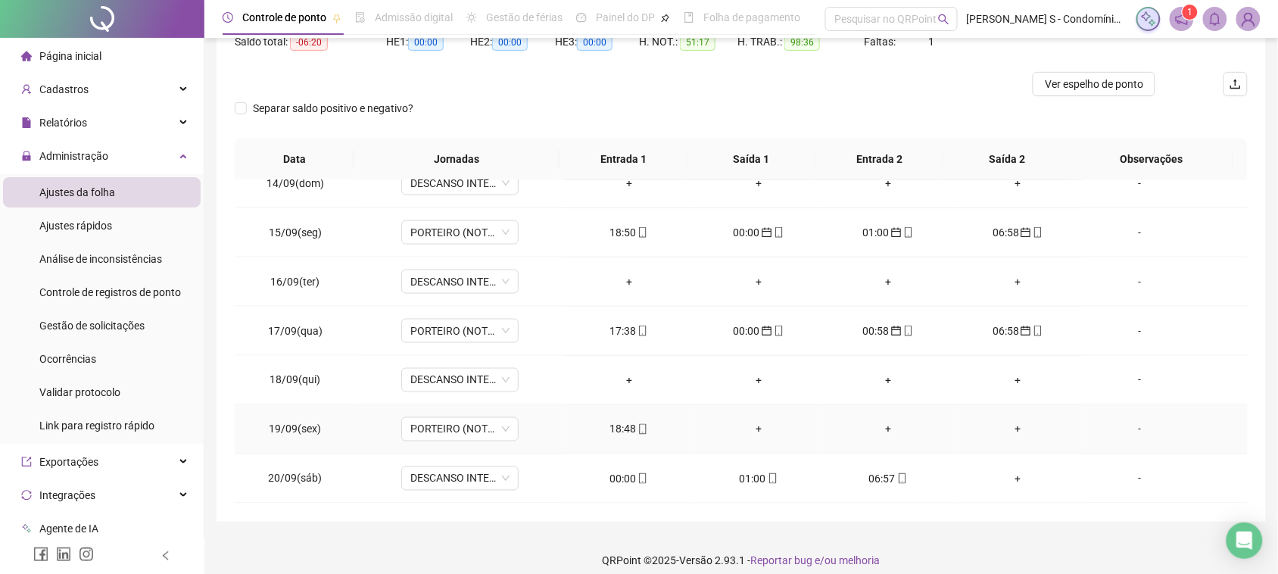
scroll to position [182, 0]
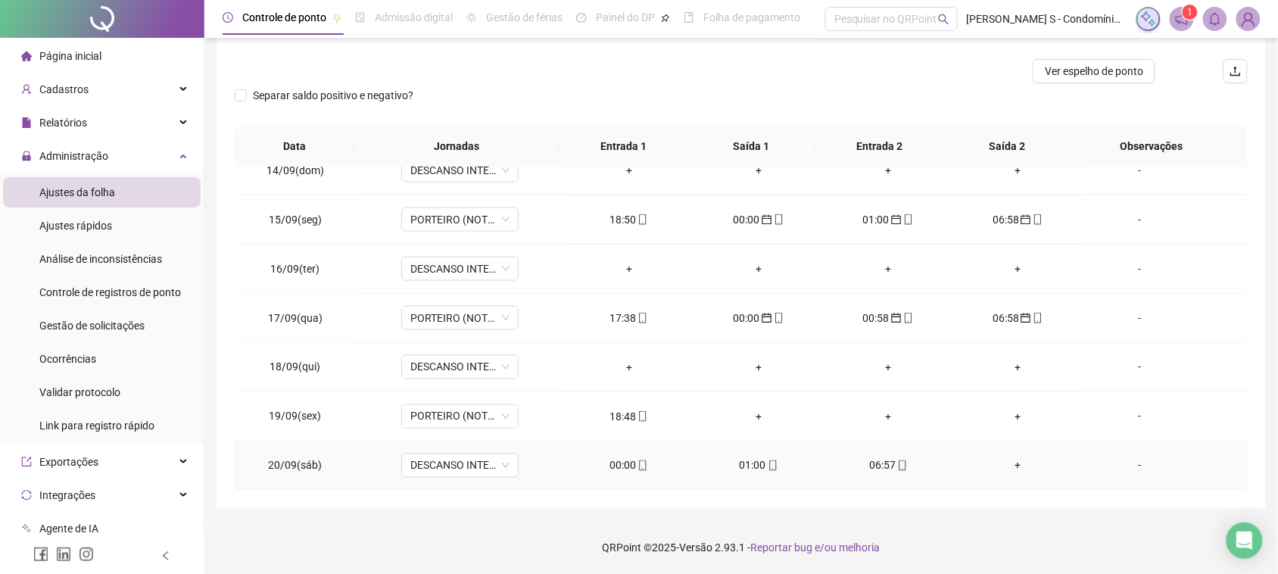
click at [625, 474] on div "00:00" at bounding box center [628, 465] width 105 height 17
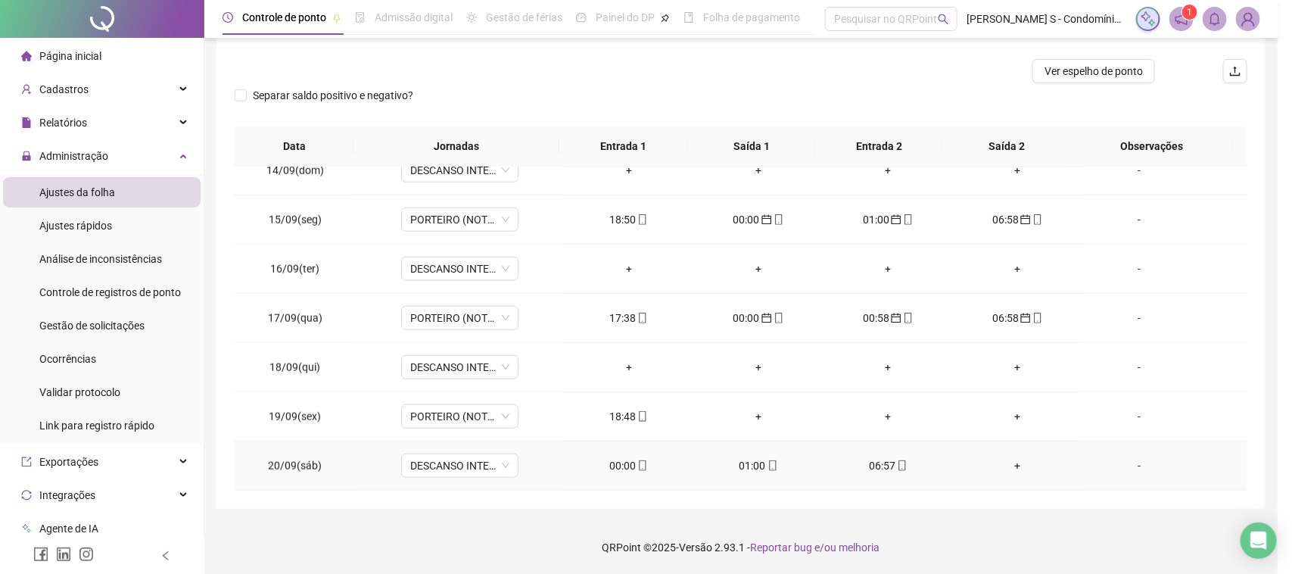
type input "**********"
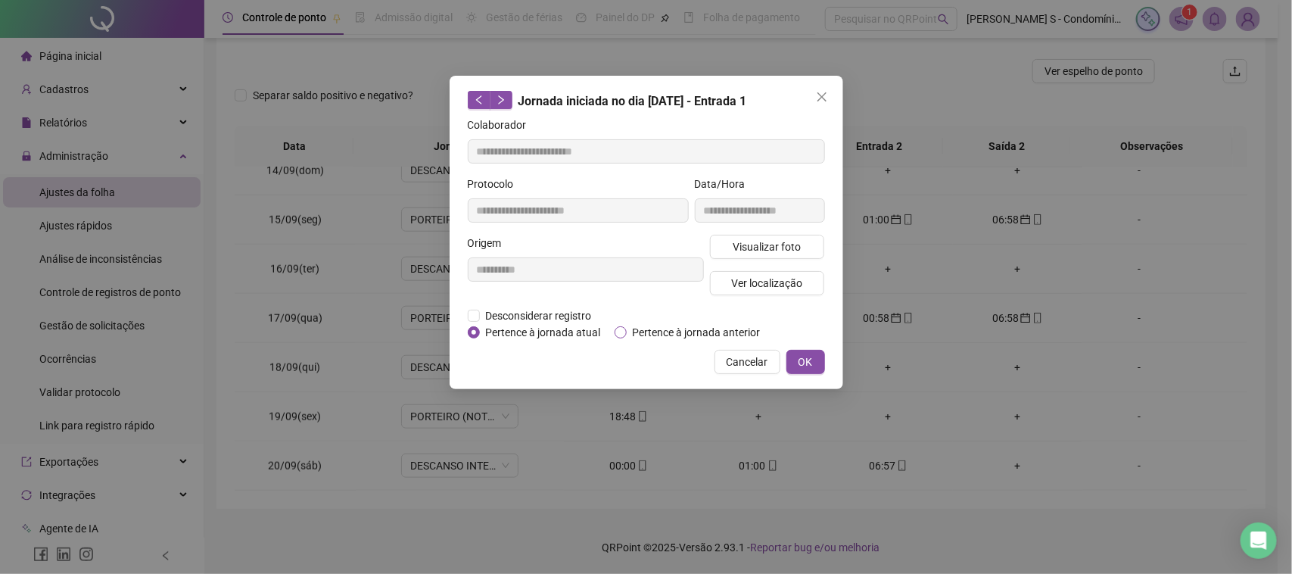
click at [633, 331] on span "Pertence à jornada anterior" at bounding box center [697, 332] width 140 height 17
click at [805, 357] on span "OK" at bounding box center [805, 361] width 14 height 17
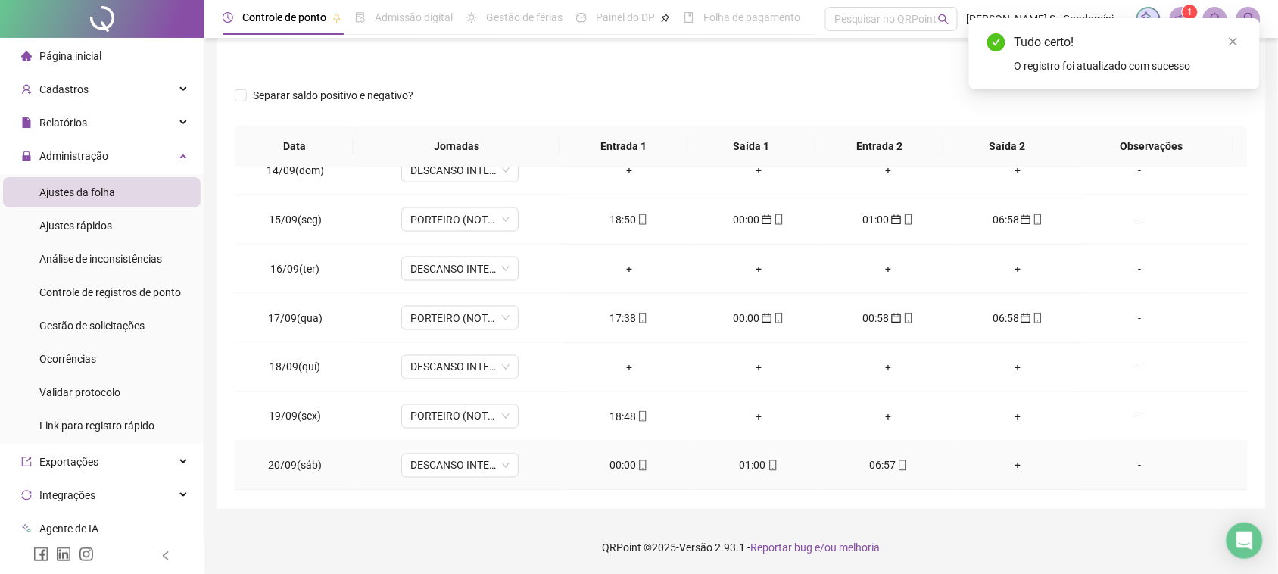
click at [739, 467] on div "01:00" at bounding box center [758, 465] width 105 height 17
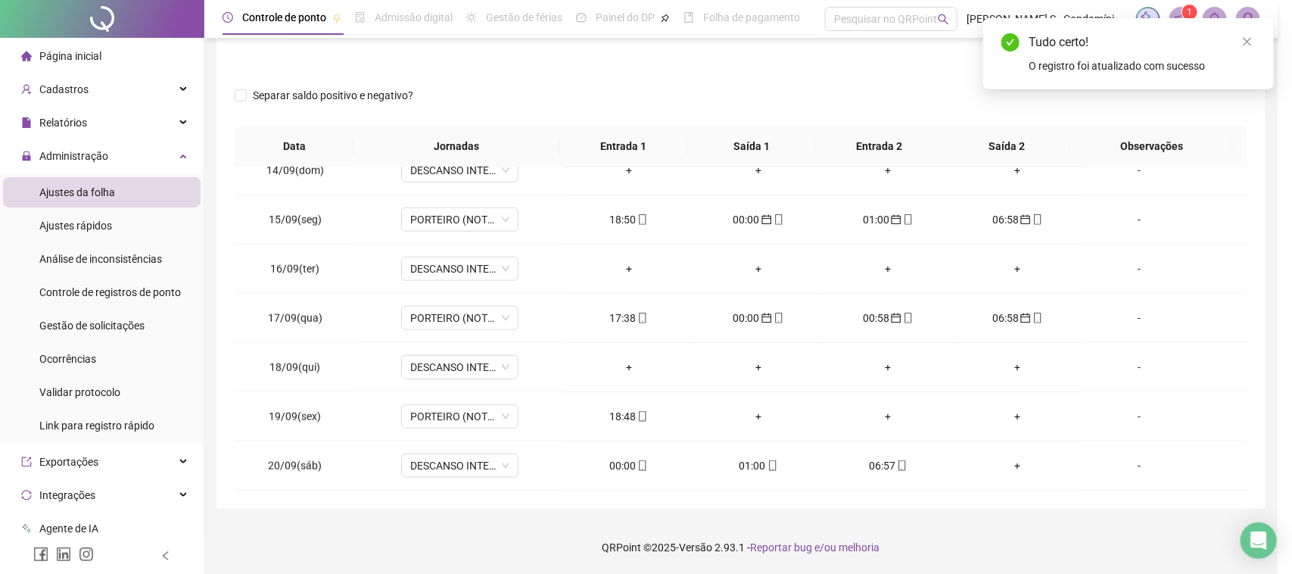
type input "**********"
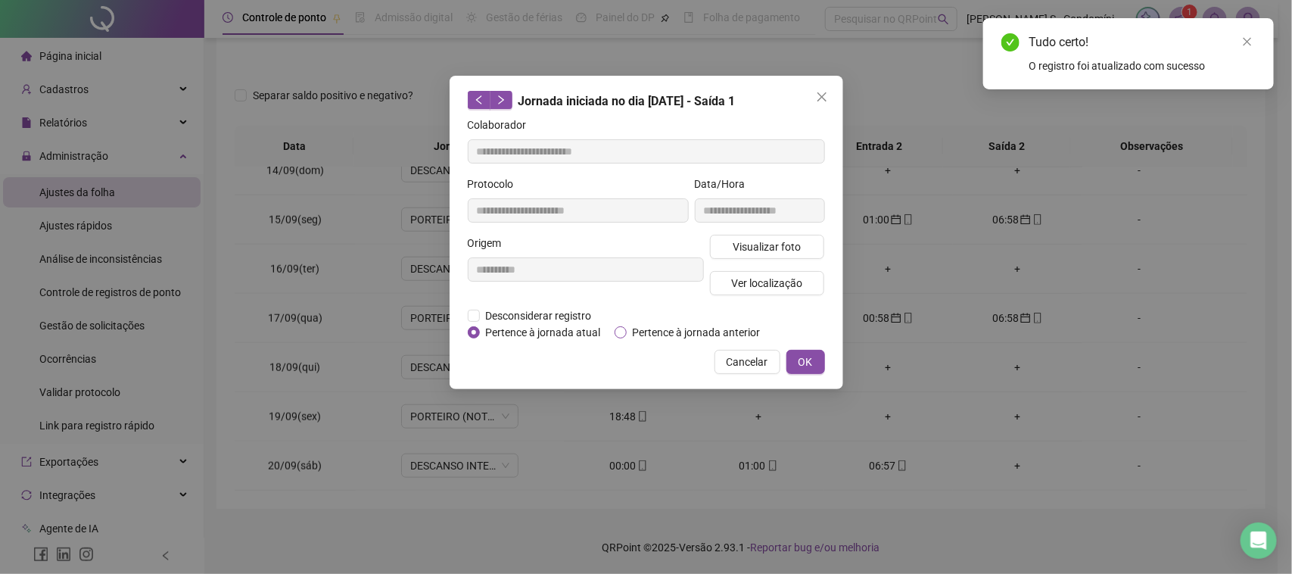
click at [662, 337] on span "Pertence à jornada anterior" at bounding box center [697, 332] width 140 height 17
click at [798, 357] on span "OK" at bounding box center [805, 361] width 14 height 17
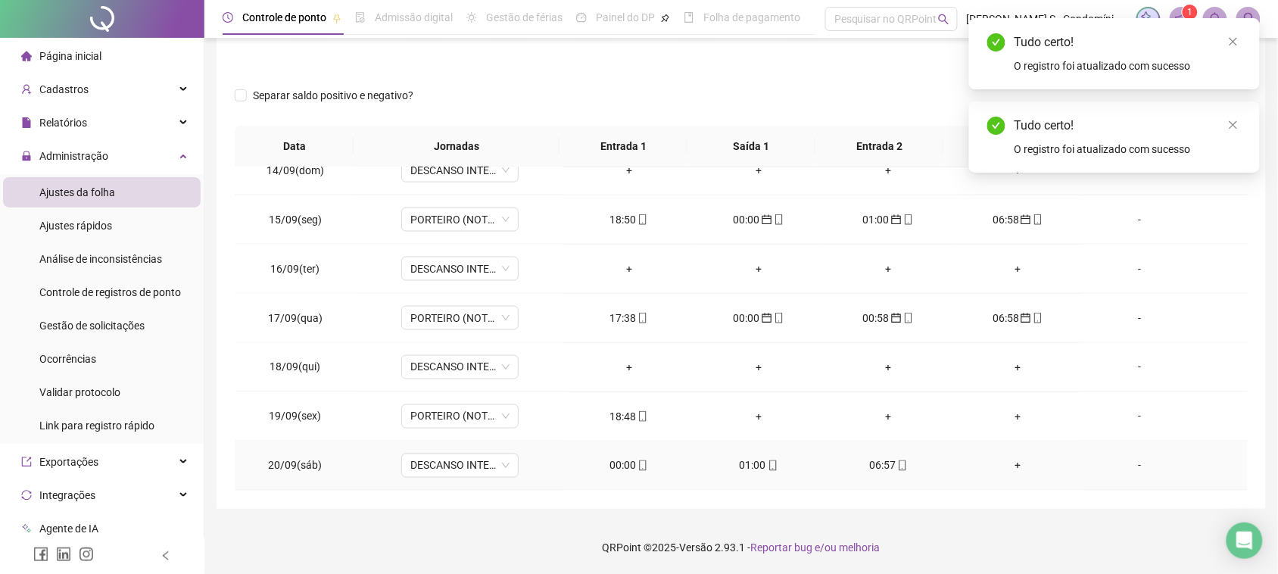
click at [876, 472] on div "06:57" at bounding box center [888, 465] width 105 height 17
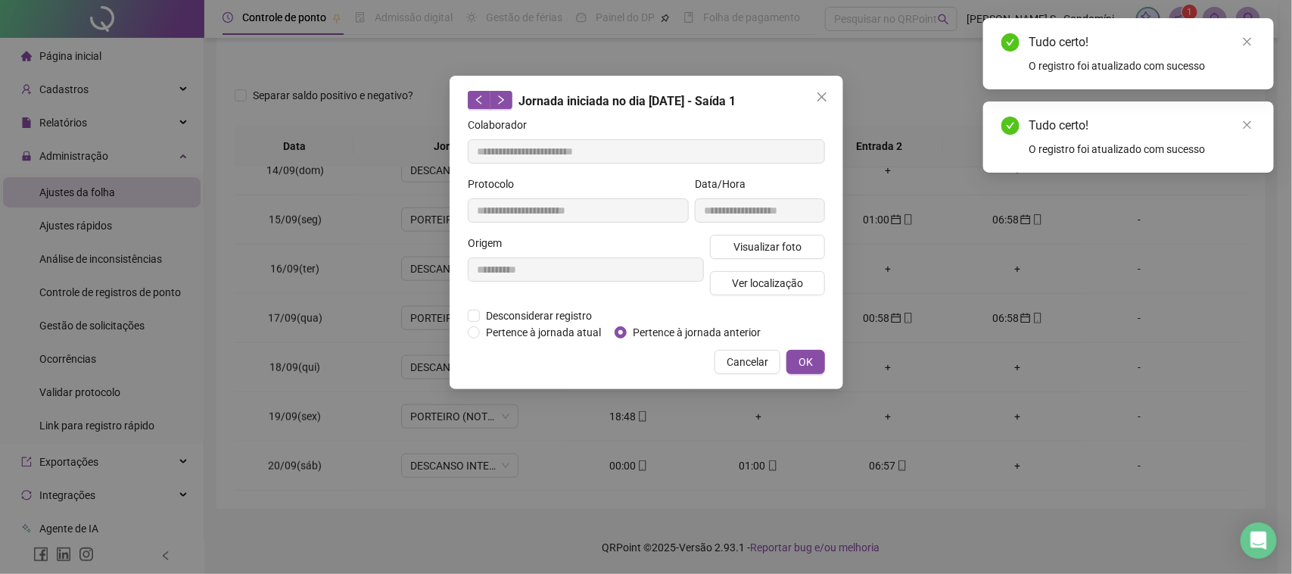
type input "**********"
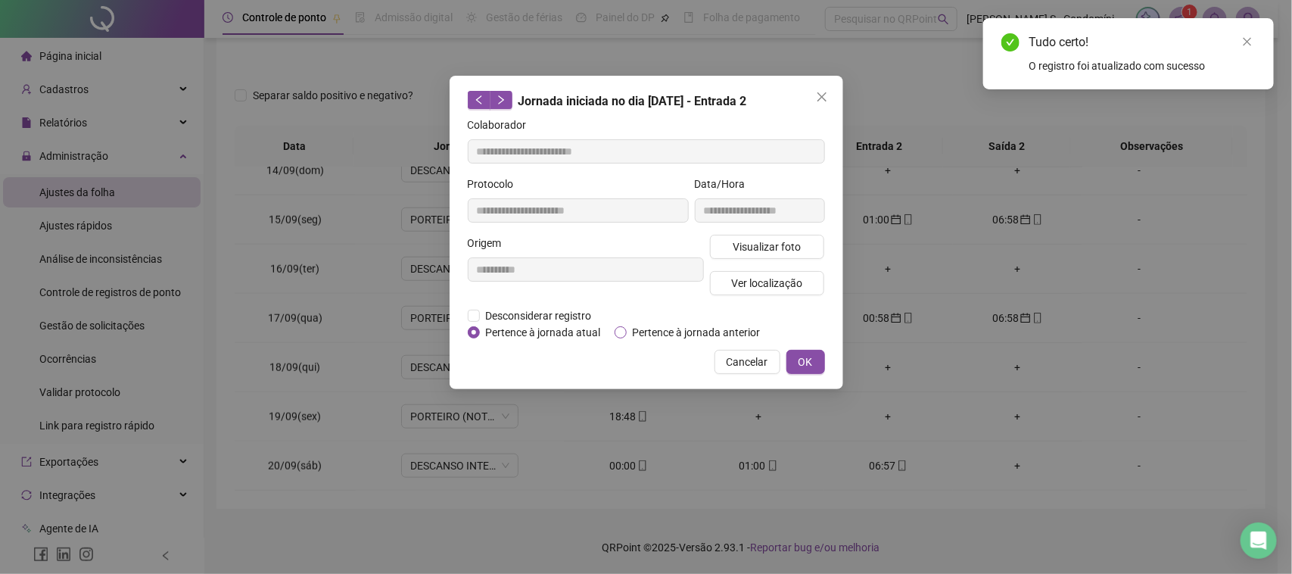
click at [660, 333] on span "Pertence à jornada anterior" at bounding box center [697, 332] width 140 height 17
drag, startPoint x: 795, startPoint y: 361, endPoint x: 865, endPoint y: 342, distance: 72.2
click at [796, 361] on button "OK" at bounding box center [805, 362] width 39 height 24
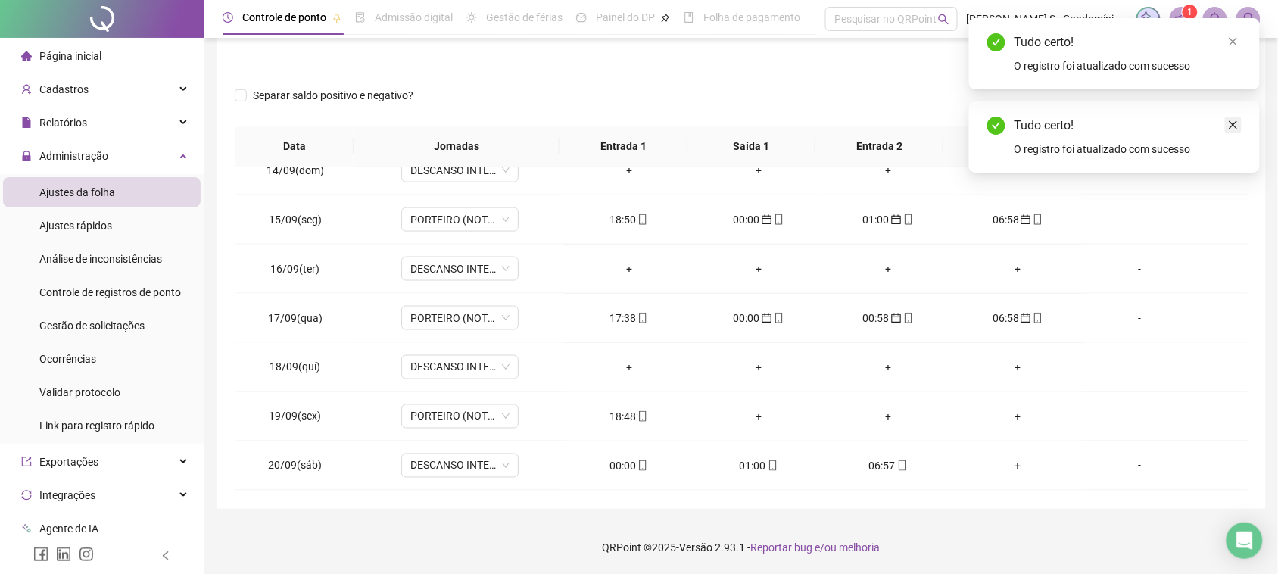
drag, startPoint x: 1236, startPoint y: 112, endPoint x: 1236, endPoint y: 123, distance: 10.6
click at [1236, 119] on div "Tudo certo! O registro foi atualizado com sucesso" at bounding box center [1114, 136] width 291 height 71
click at [1236, 123] on icon "close" at bounding box center [1233, 125] width 11 height 11
click at [1235, 51] on div "Tudo certo!" at bounding box center [1127, 42] width 227 height 18
click at [1236, 49] on link "Close" at bounding box center [1233, 41] width 17 height 17
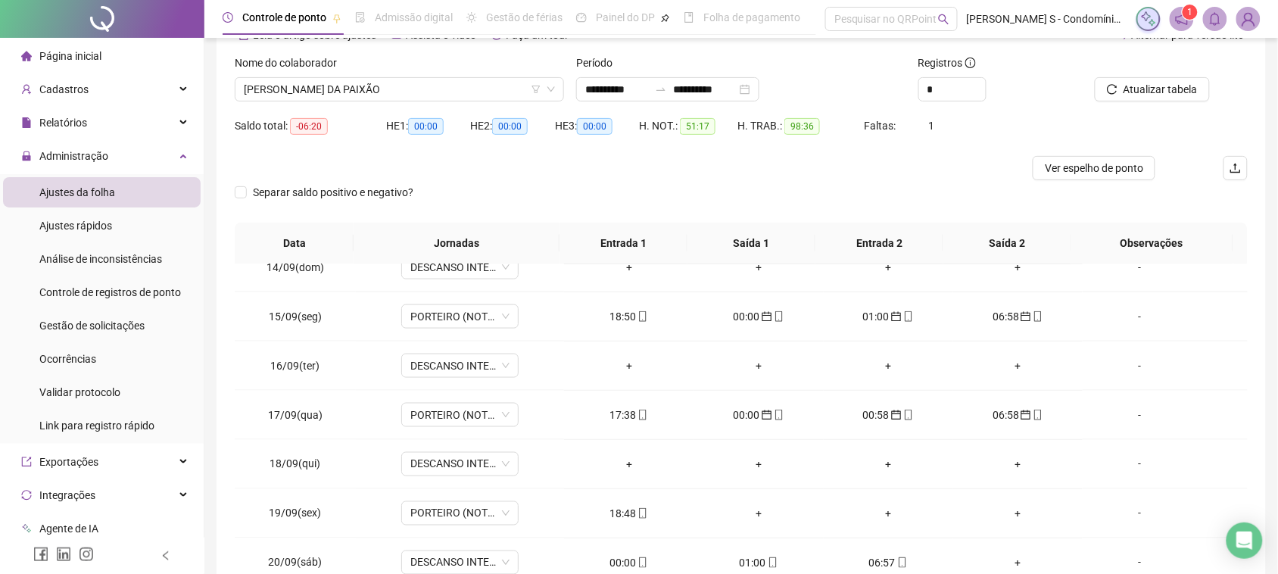
scroll to position [0, 0]
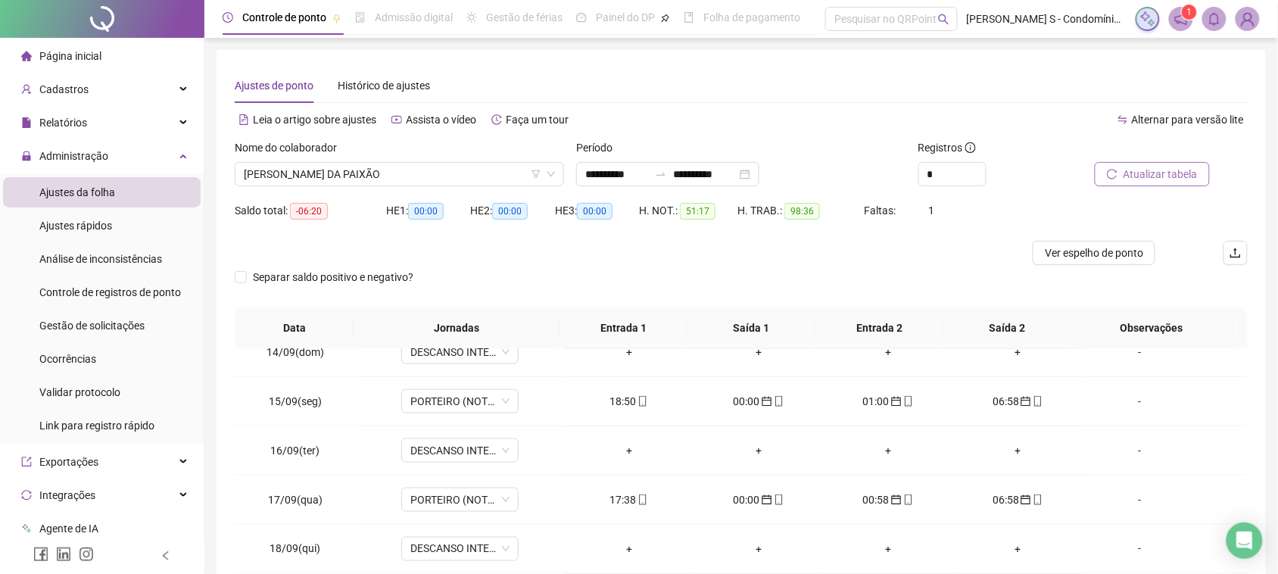
click at [1183, 168] on span "Atualizar tabela" at bounding box center [1160, 174] width 74 height 17
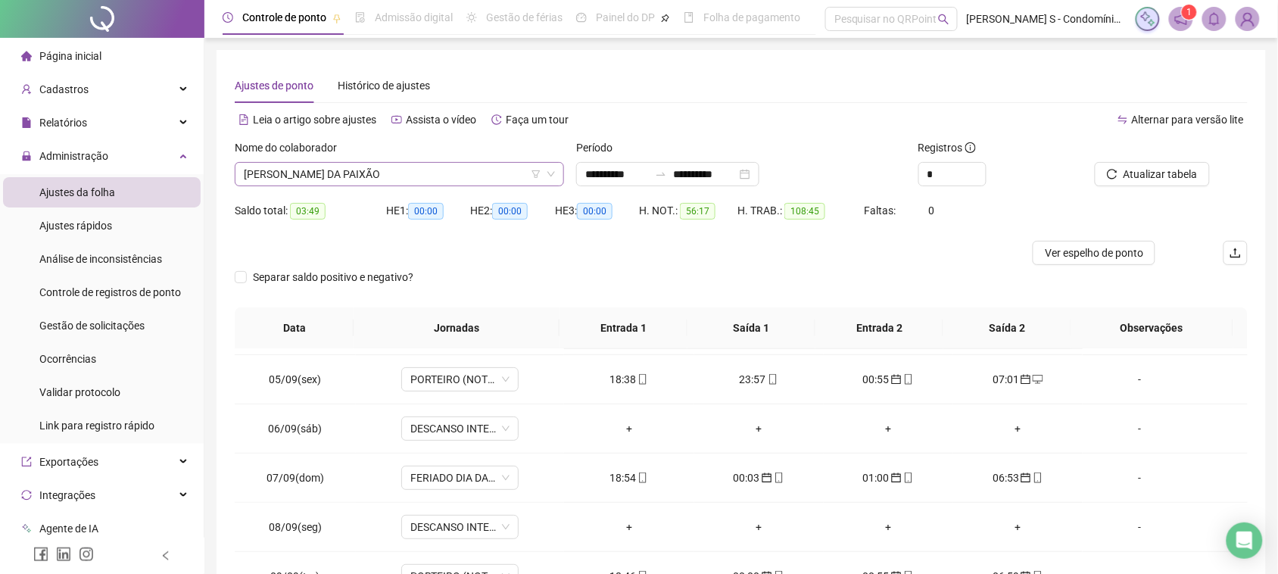
click at [398, 174] on span "[PERSON_NAME] DA PAIXÃO" at bounding box center [399, 174] width 311 height 23
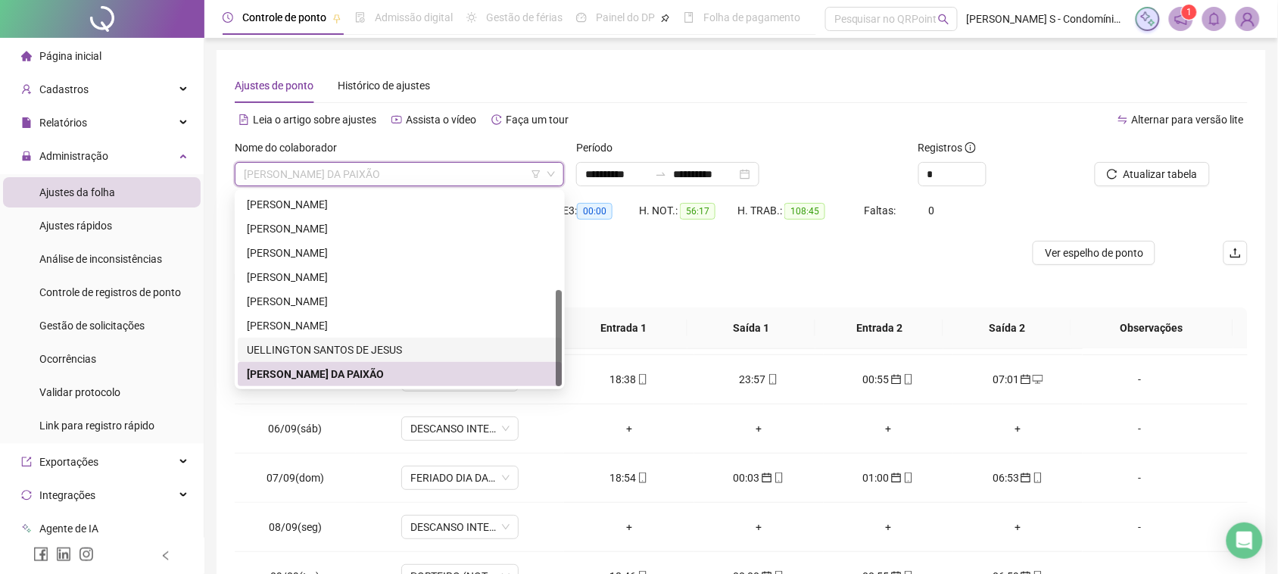
click at [366, 353] on div "UELLINGTON SANTOS DE JESUS" at bounding box center [400, 349] width 306 height 17
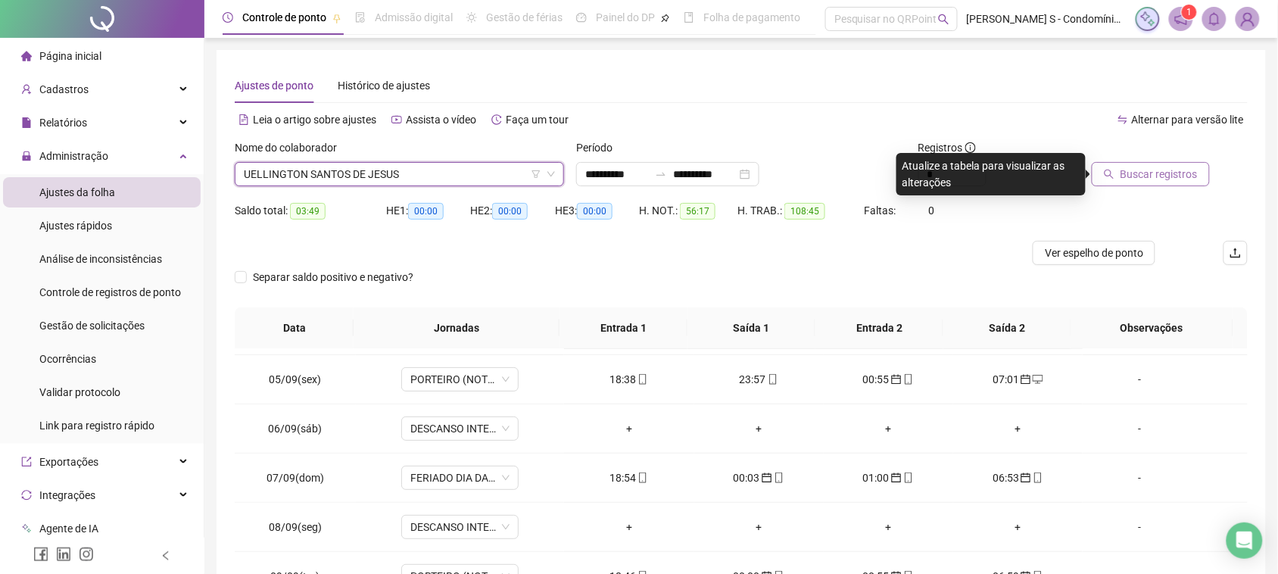
click at [1113, 171] on icon "search" at bounding box center [1109, 175] width 10 height 10
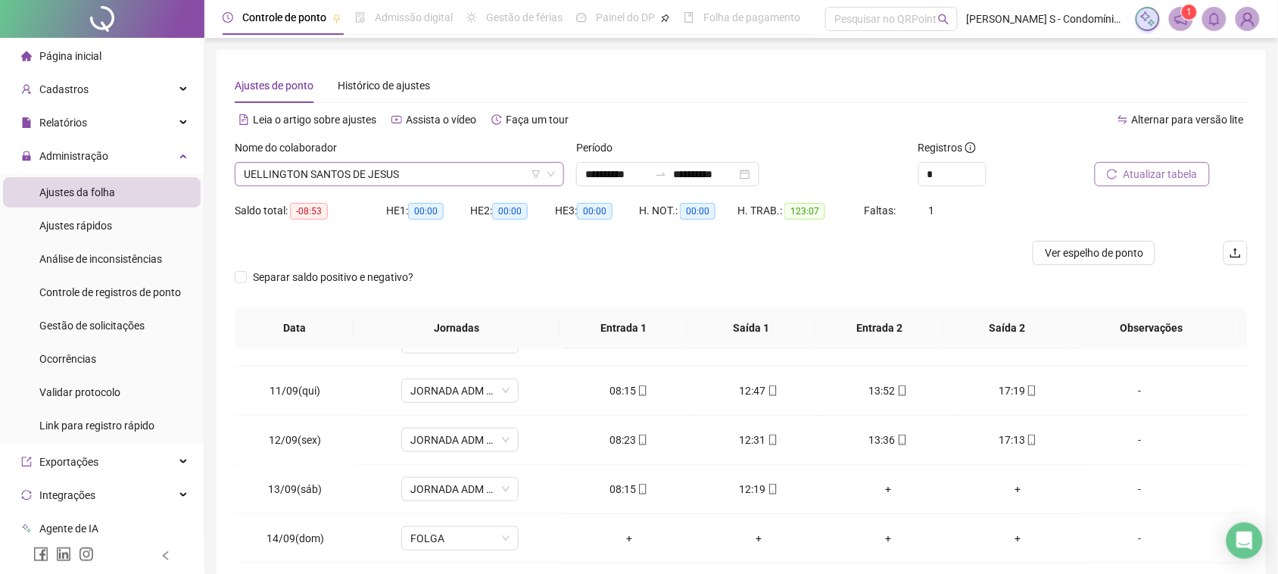
click at [338, 182] on span "UELLINGTON SANTOS DE JESUS" at bounding box center [399, 174] width 311 height 23
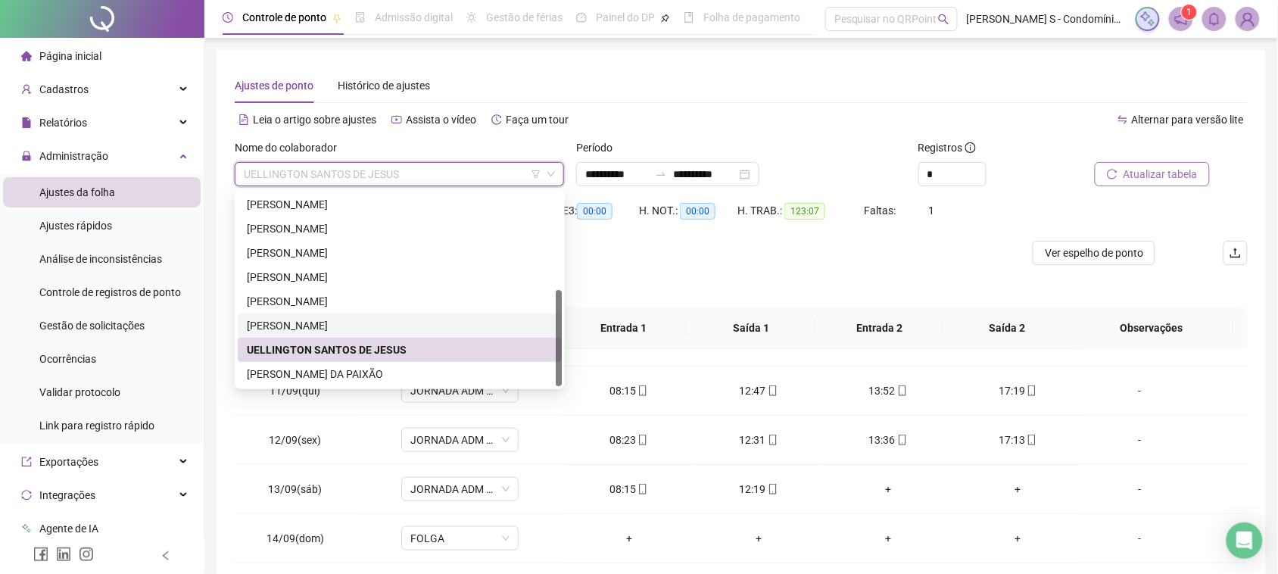
click at [338, 319] on div "[PERSON_NAME]" at bounding box center [400, 325] width 306 height 17
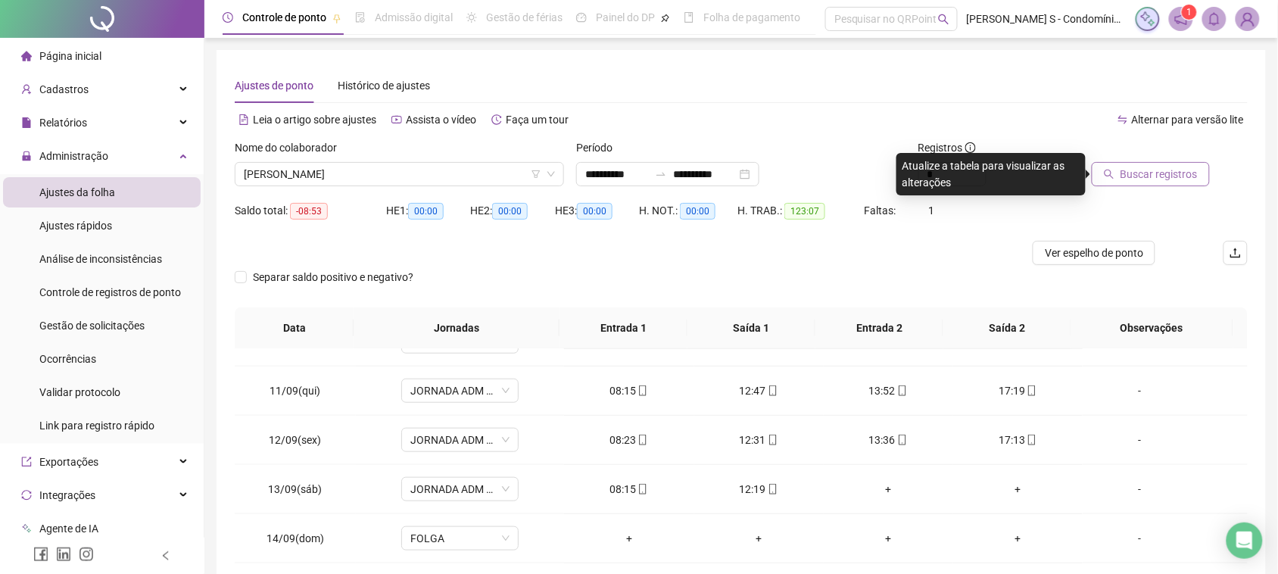
click at [1163, 182] on span "Buscar registros" at bounding box center [1158, 174] width 77 height 17
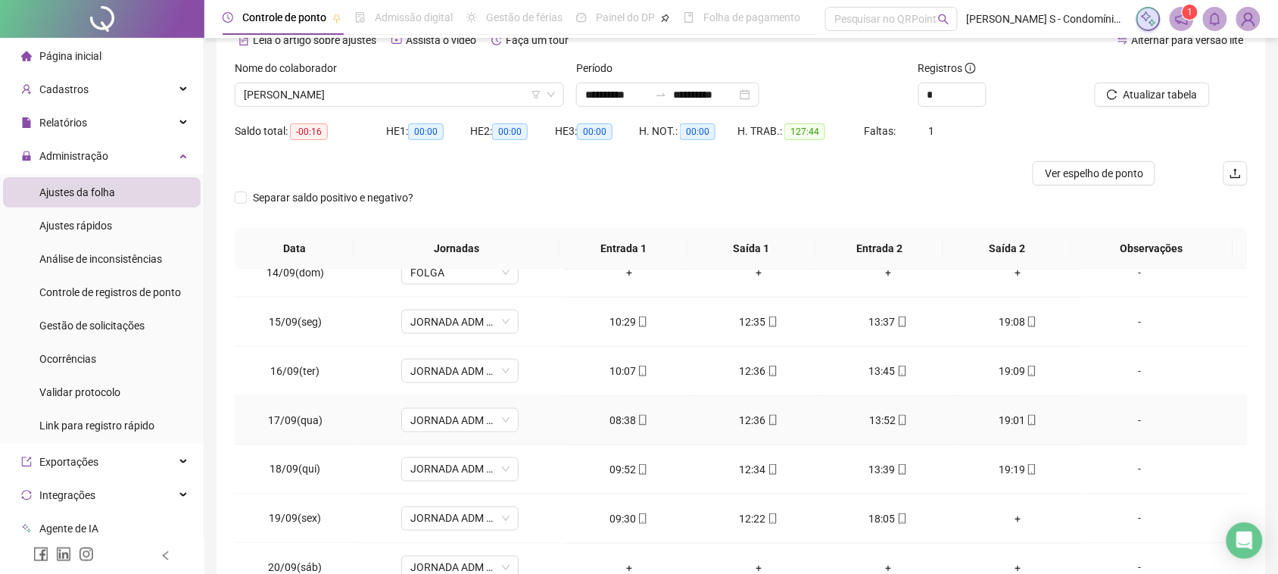
scroll to position [182, 0]
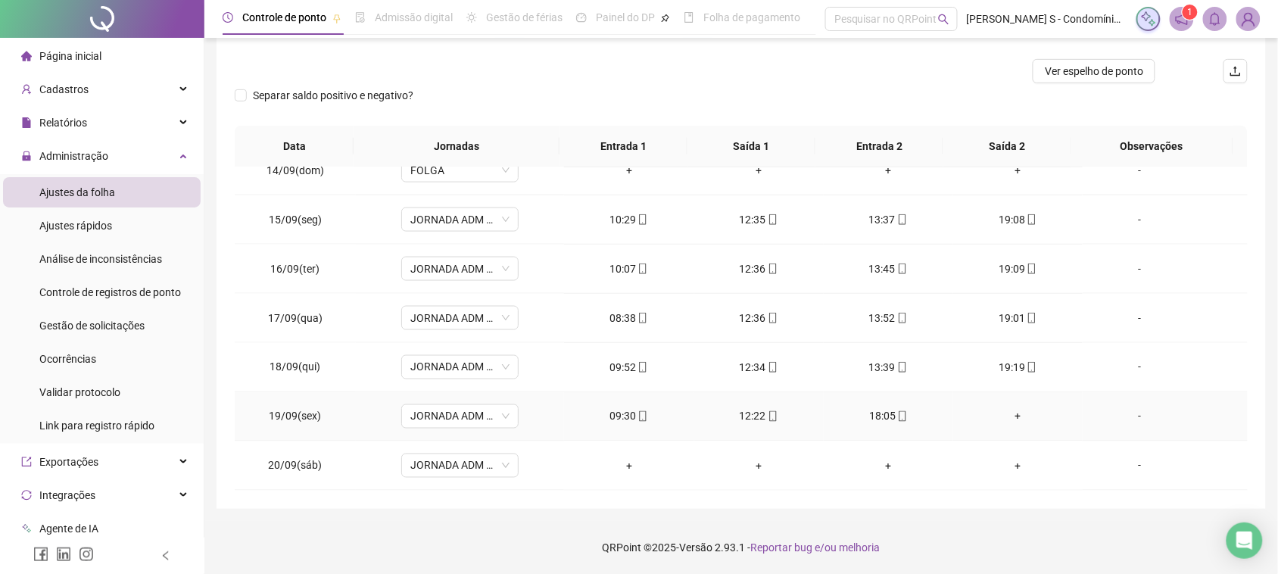
click at [1015, 421] on div "+" at bounding box center [1017, 416] width 105 height 17
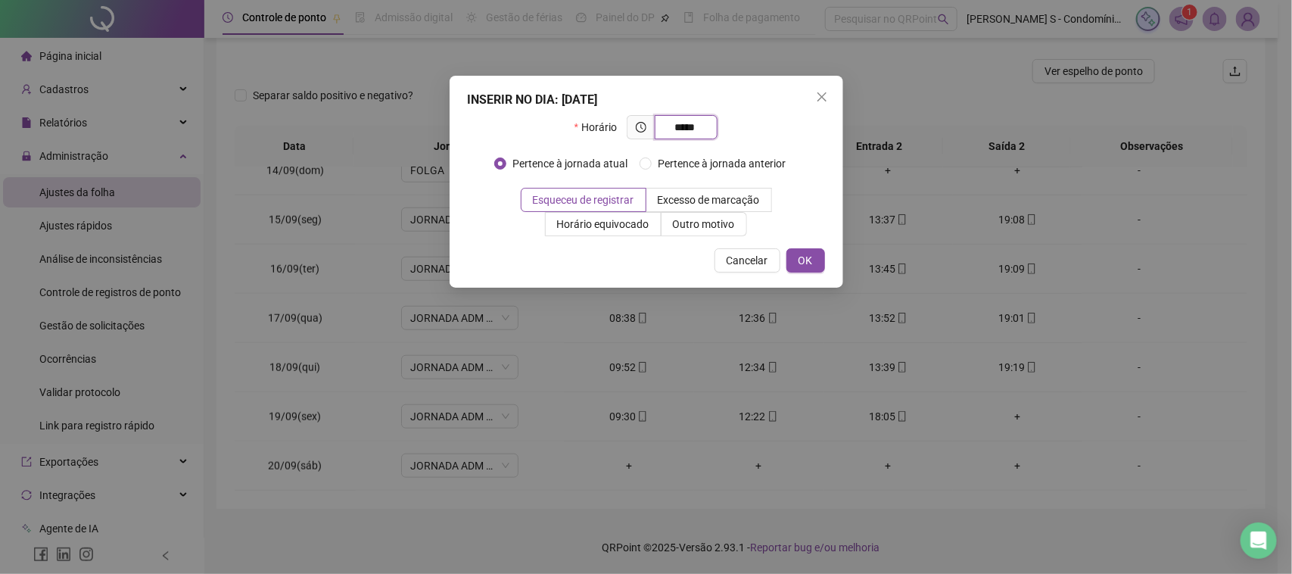
type input "*****"
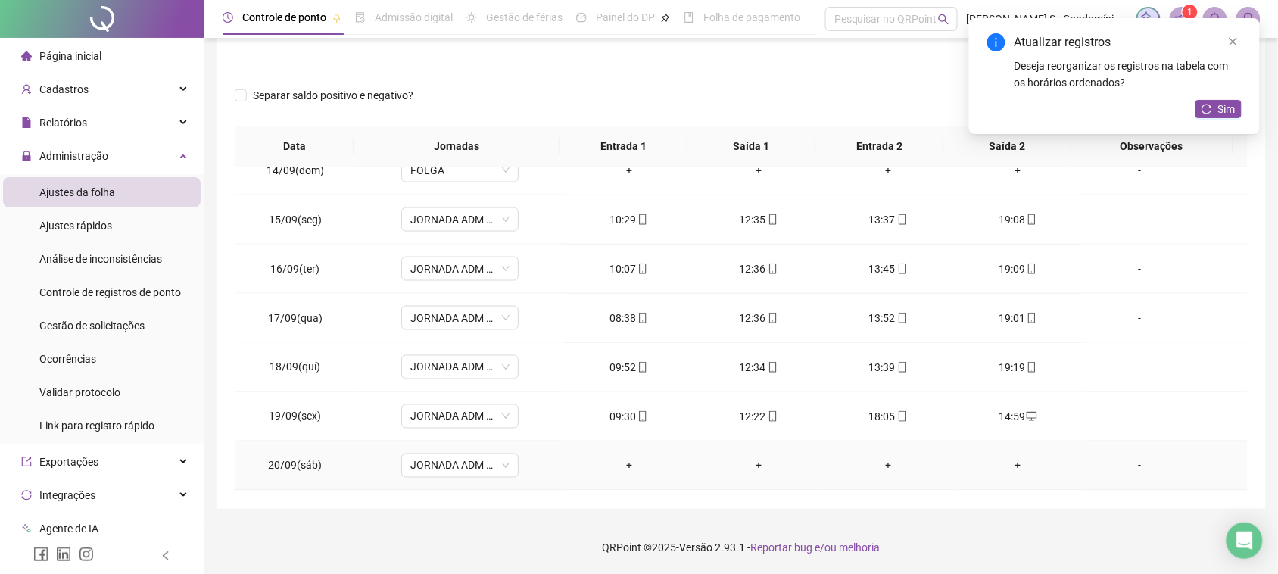
click at [462, 479] on td "JORNADA ADM (SÁBADO)" at bounding box center [460, 465] width 209 height 49
click at [464, 473] on span "JORNADA ADM (SÁBADO)" at bounding box center [459, 465] width 99 height 23
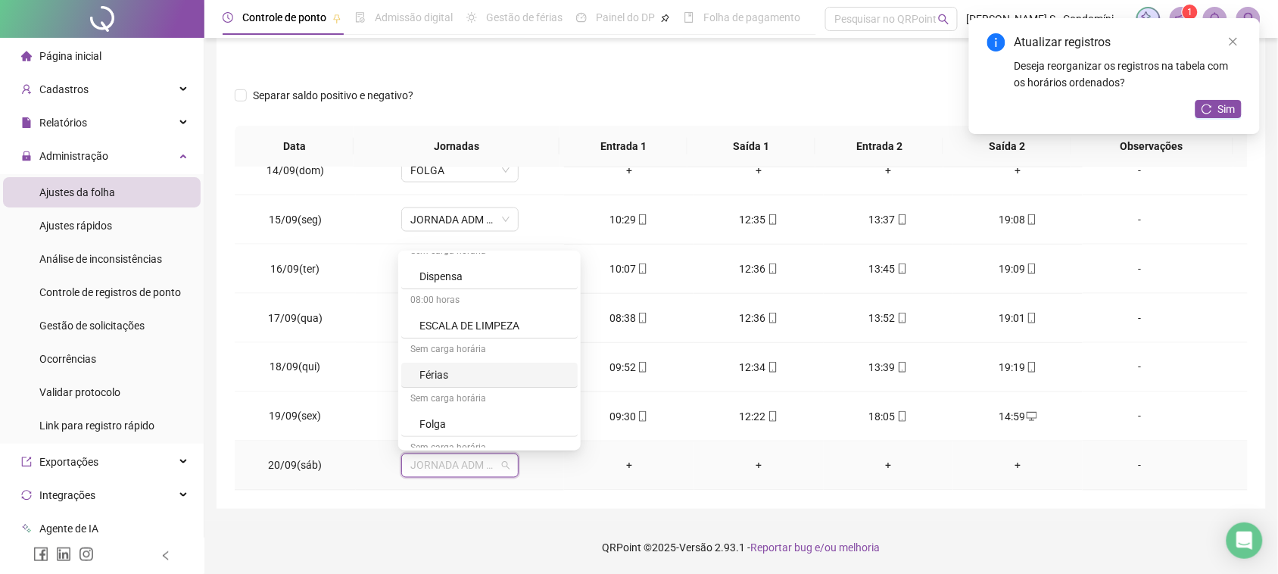
scroll to position [95, 0]
click at [459, 382] on div "Folga" at bounding box center [489, 392] width 176 height 25
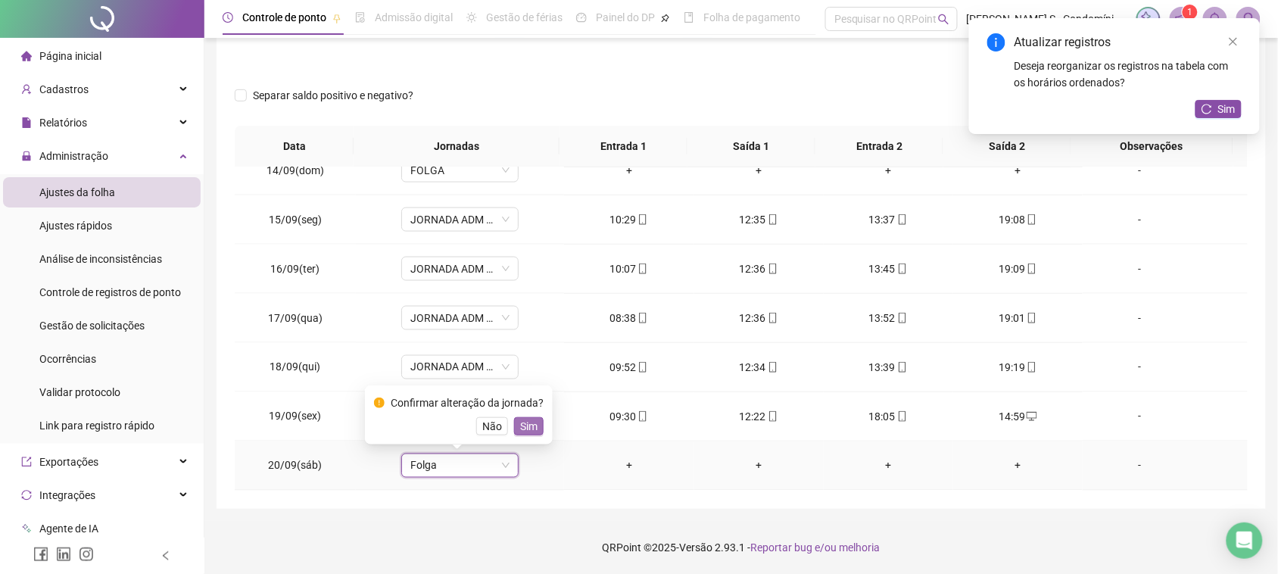
click at [520, 428] on span "Sim" at bounding box center [528, 426] width 17 height 17
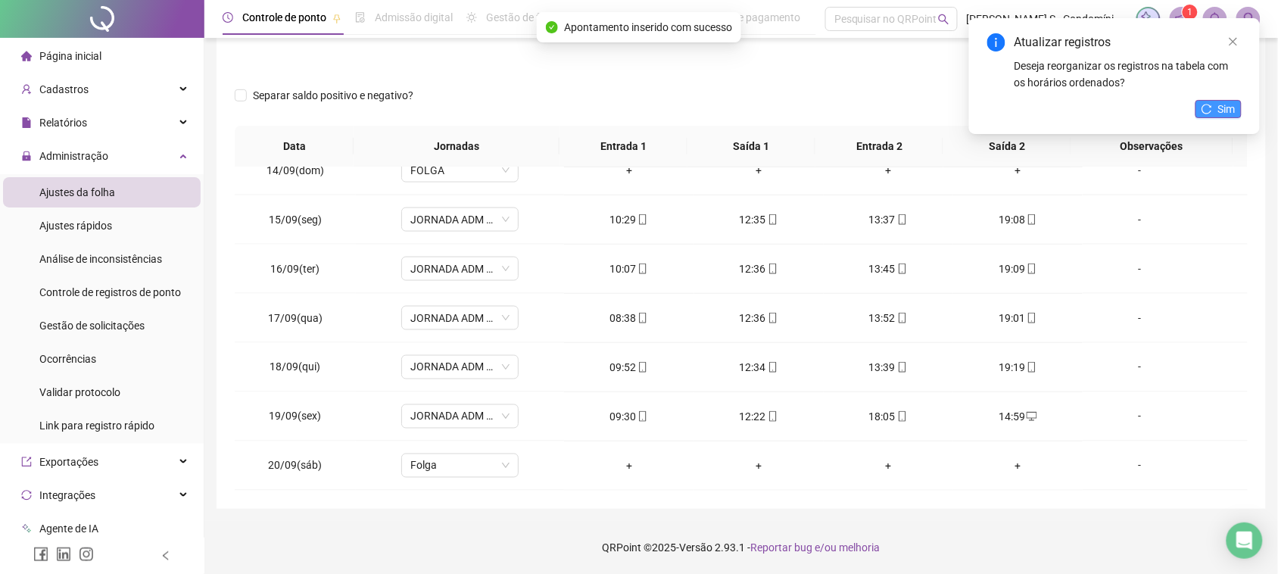
click at [1219, 110] on span "Sim" at bounding box center [1226, 109] width 17 height 17
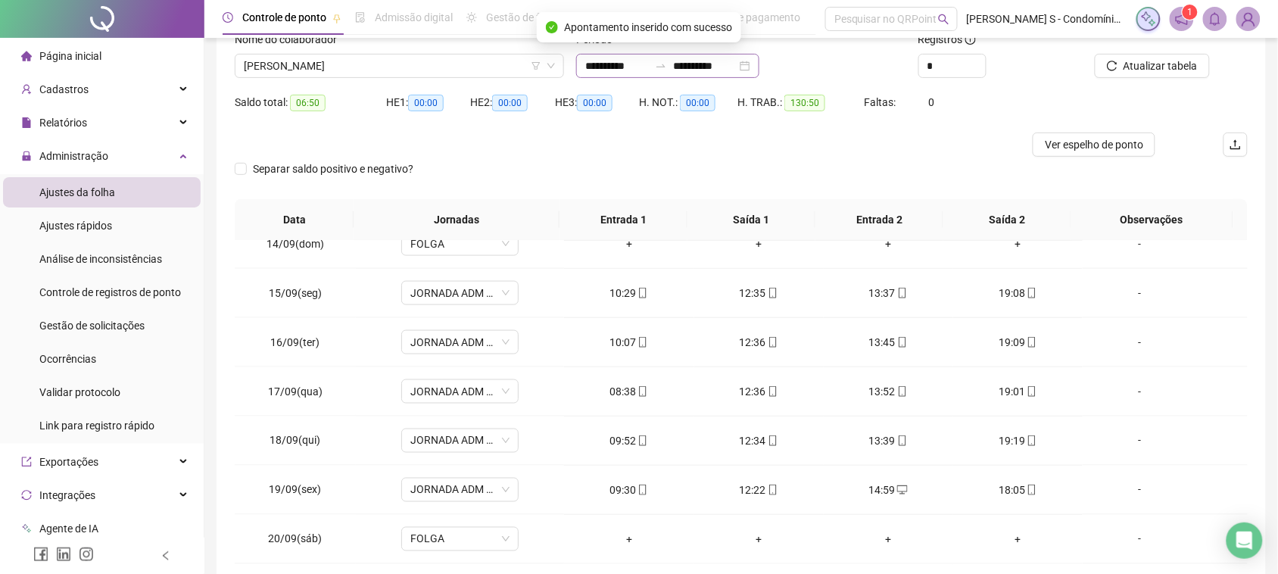
scroll to position [0, 0]
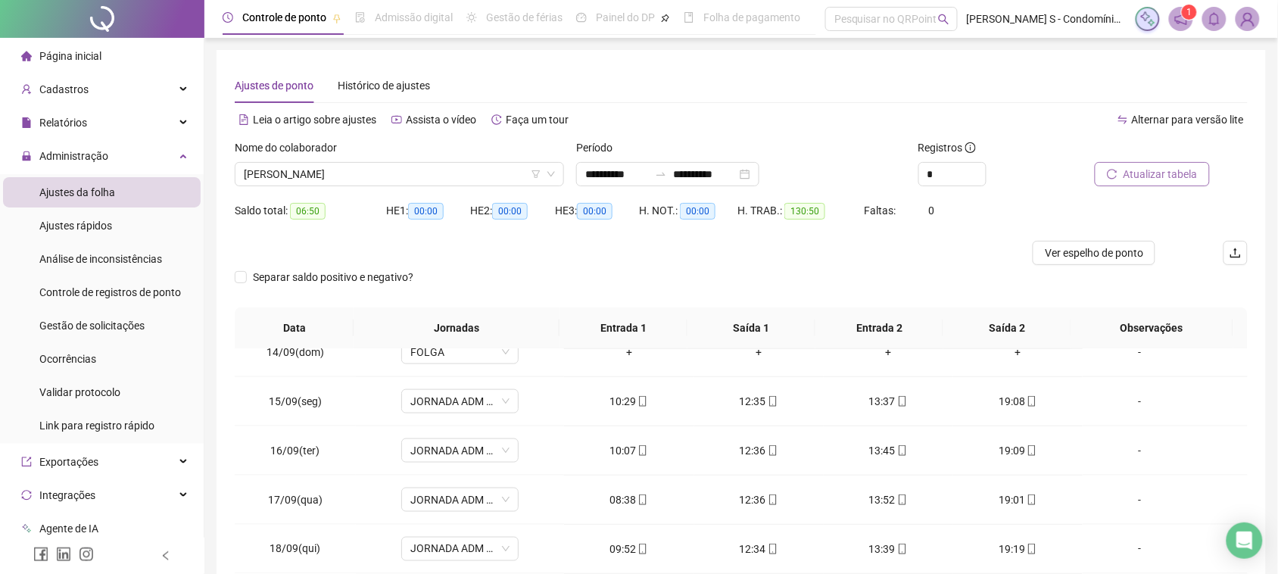
click at [1122, 179] on button "Atualizar tabela" at bounding box center [1151, 174] width 115 height 24
click at [350, 169] on span "[PERSON_NAME]" at bounding box center [399, 174] width 311 height 23
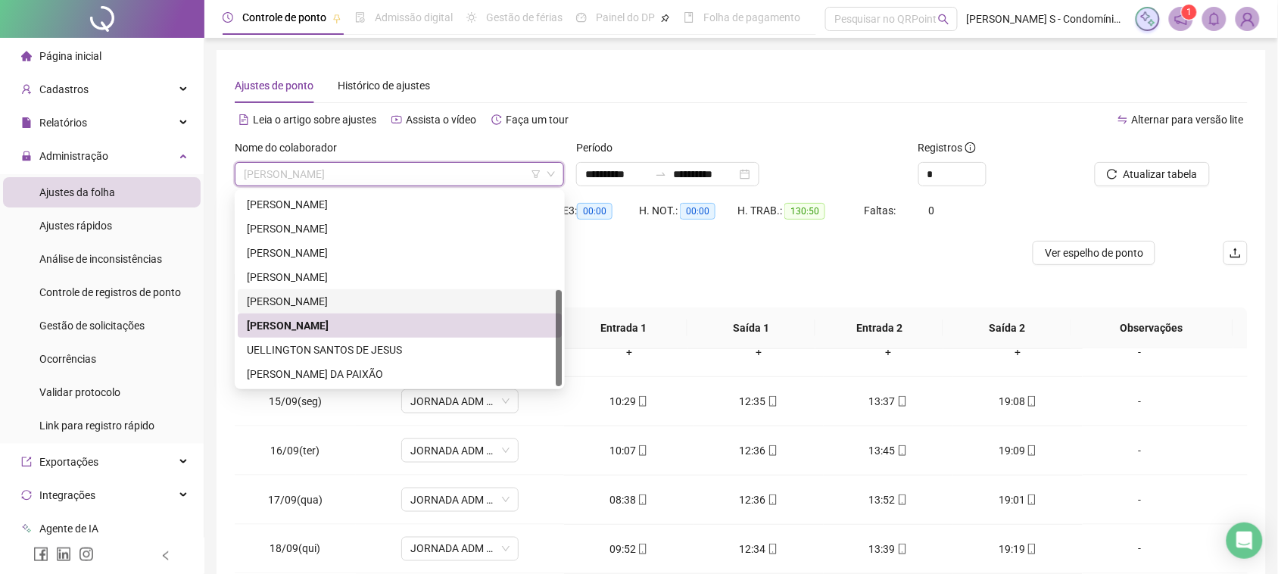
click at [342, 300] on div "[PERSON_NAME]" at bounding box center [400, 301] width 306 height 17
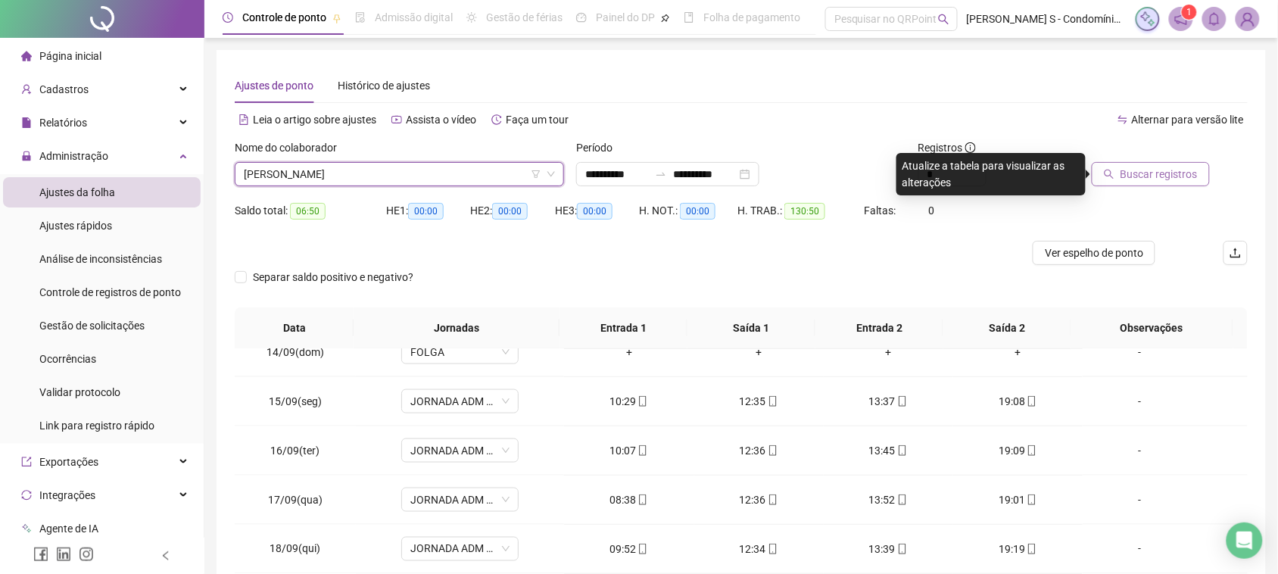
click at [1121, 179] on button "Buscar registros" at bounding box center [1150, 174] width 118 height 24
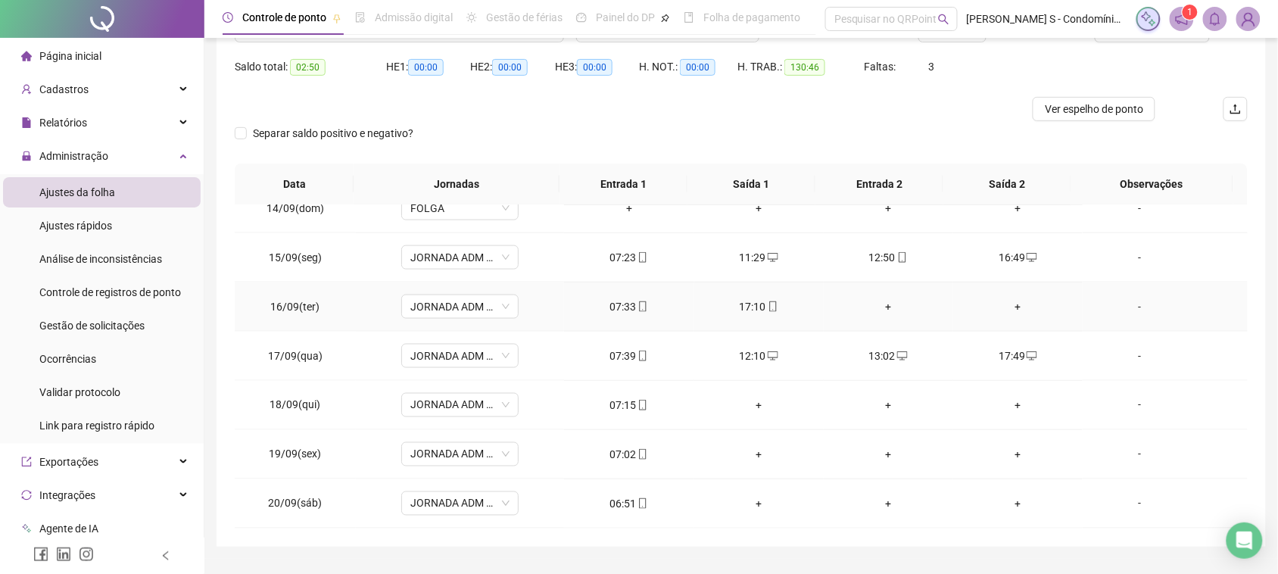
scroll to position [182, 0]
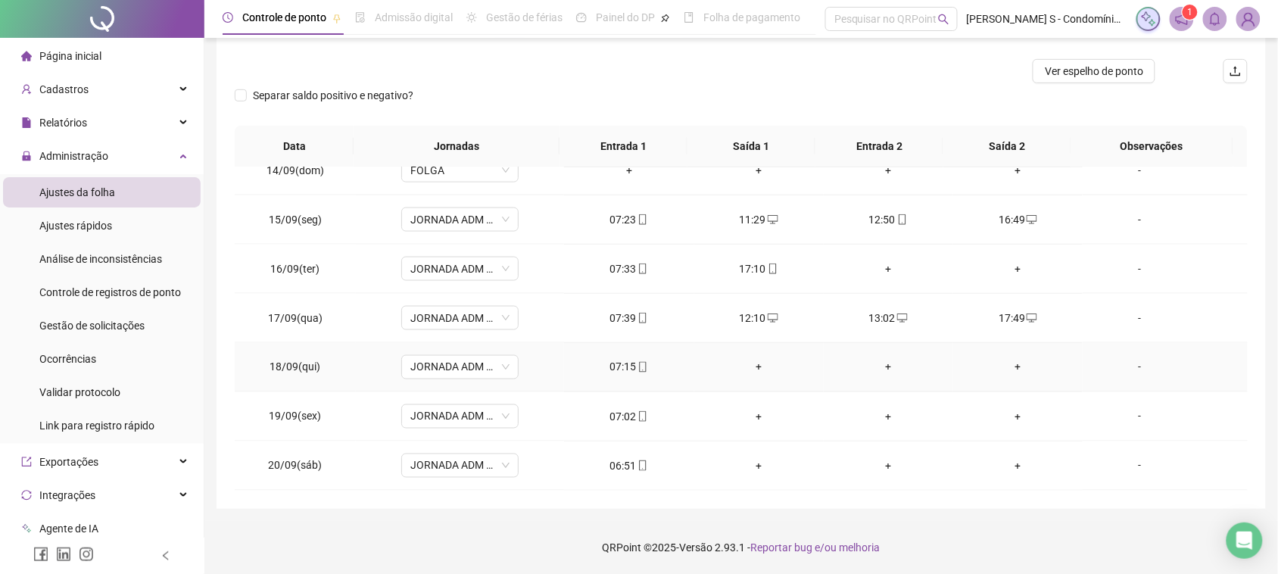
click at [758, 365] on div "+" at bounding box center [758, 367] width 105 height 17
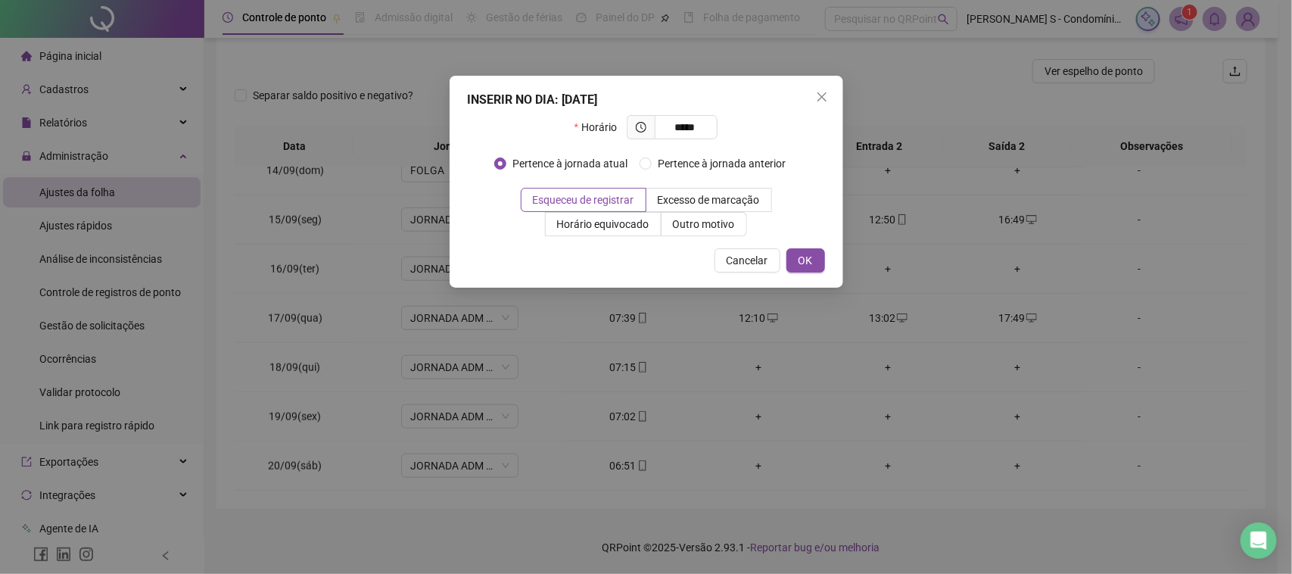
type input "*****"
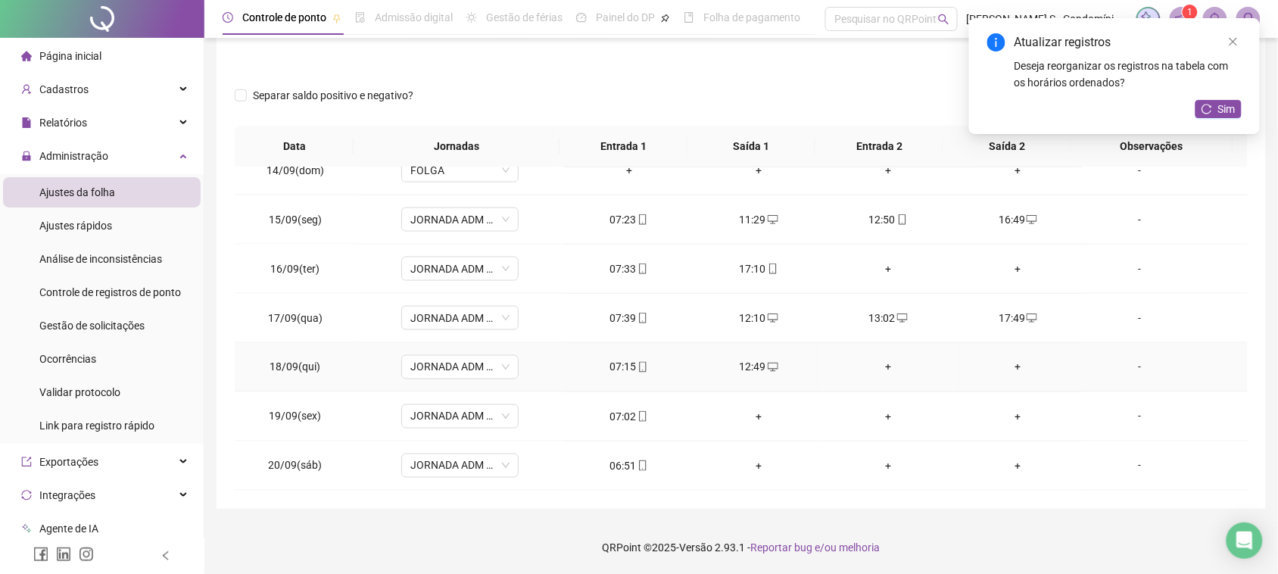
click at [876, 356] on td "+" at bounding box center [887, 367] width 129 height 49
click at [880, 375] on div "+" at bounding box center [888, 367] width 105 height 17
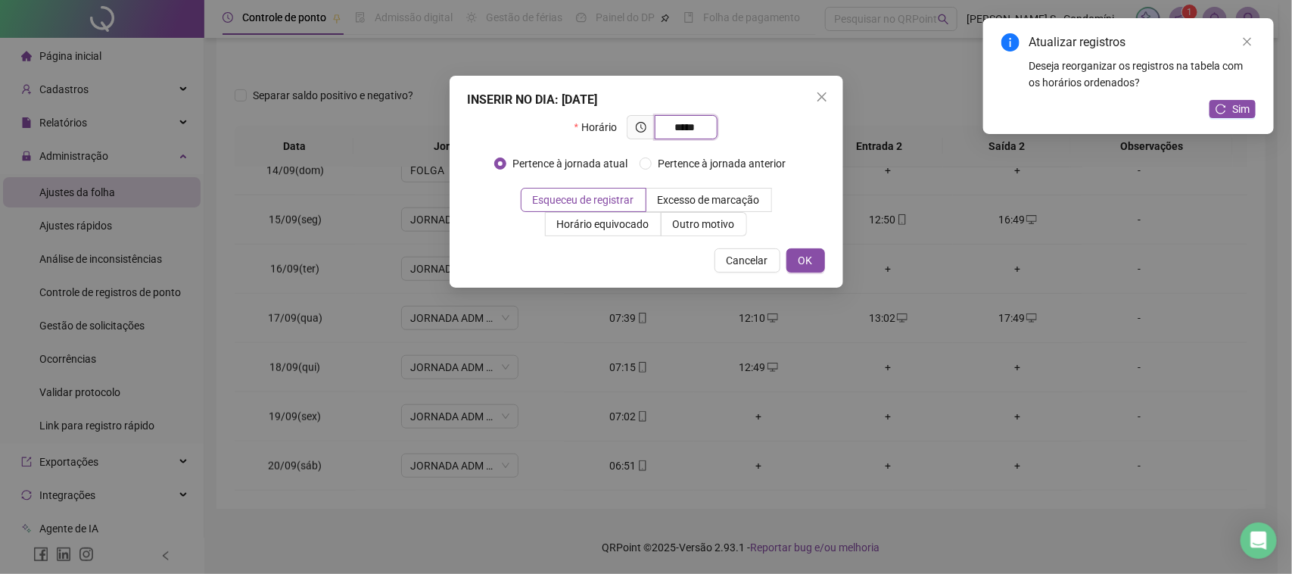
type input "*****"
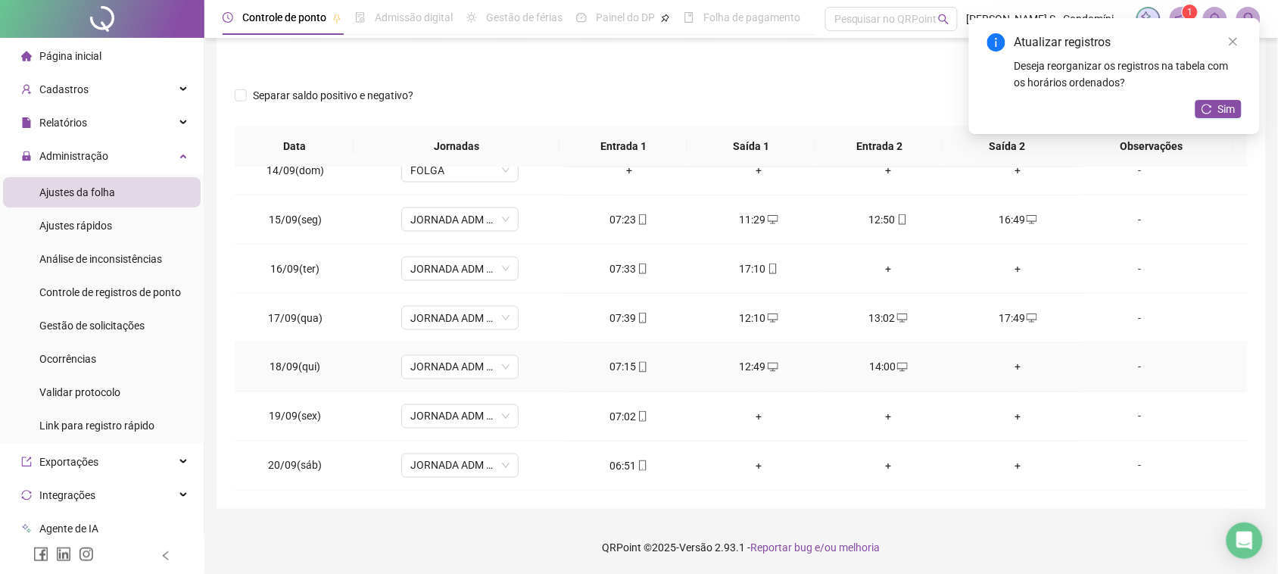
click at [999, 376] on td "+" at bounding box center [1017, 367] width 129 height 49
click at [1004, 372] on div "+" at bounding box center [1017, 367] width 105 height 17
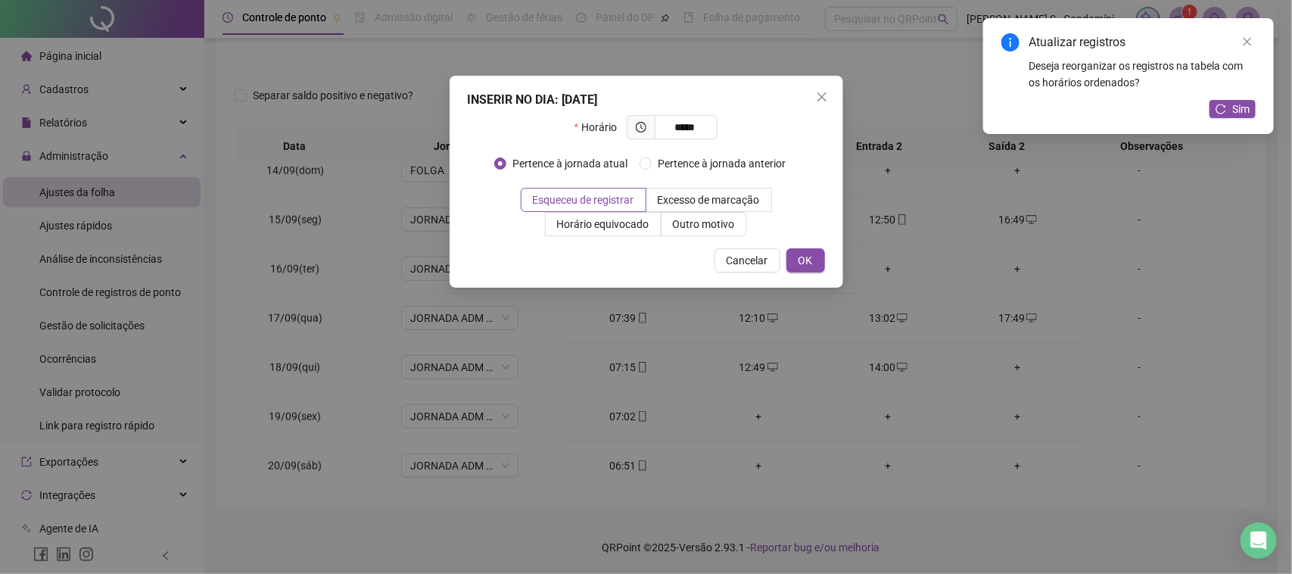
type input "*****"
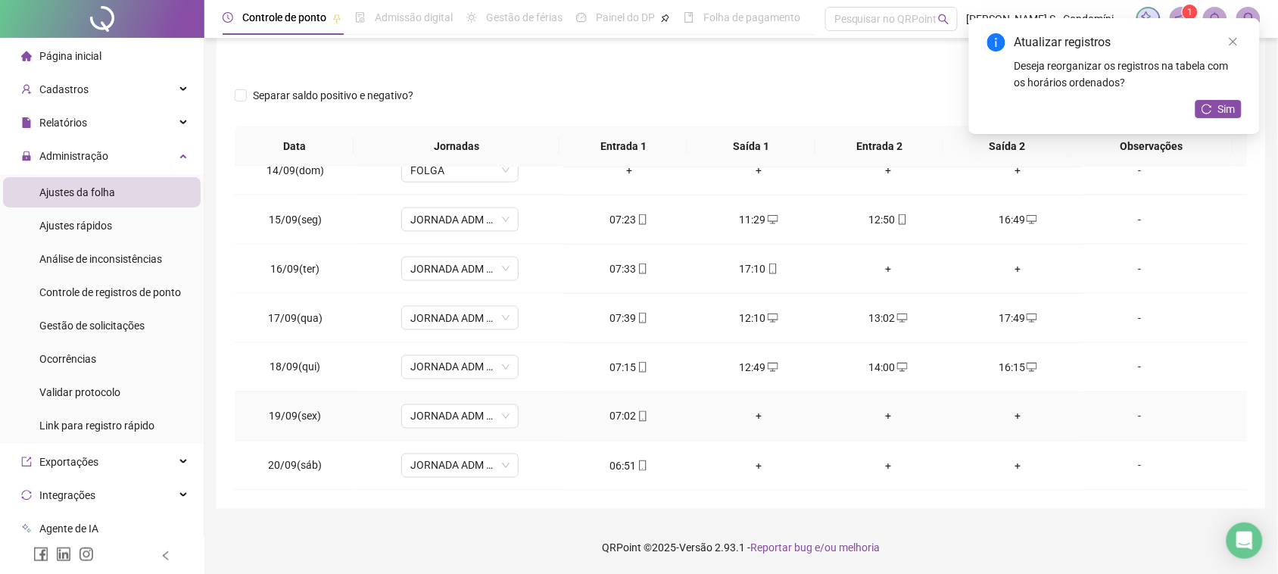
click at [738, 412] on div "+" at bounding box center [758, 416] width 105 height 17
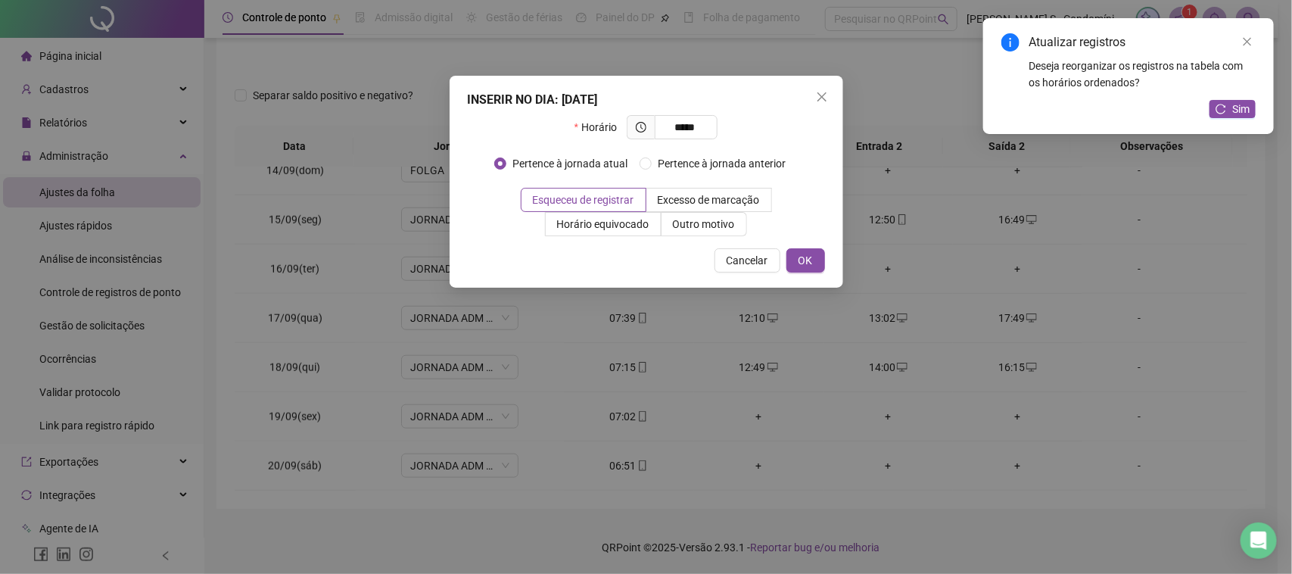
type input "*****"
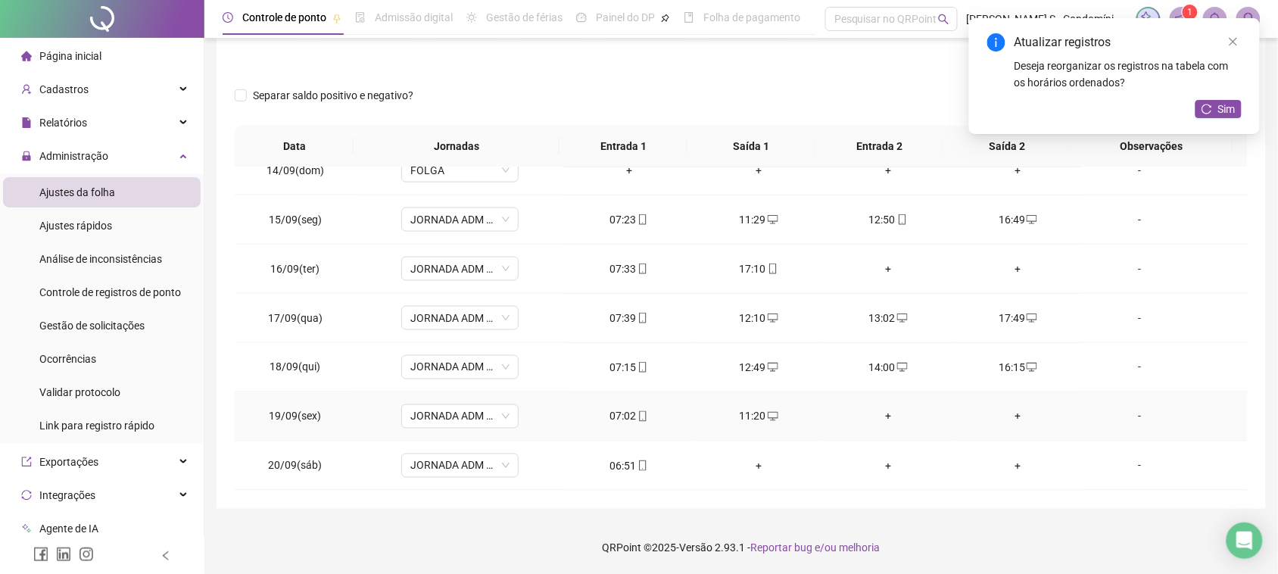
click at [882, 411] on div "+" at bounding box center [888, 416] width 105 height 17
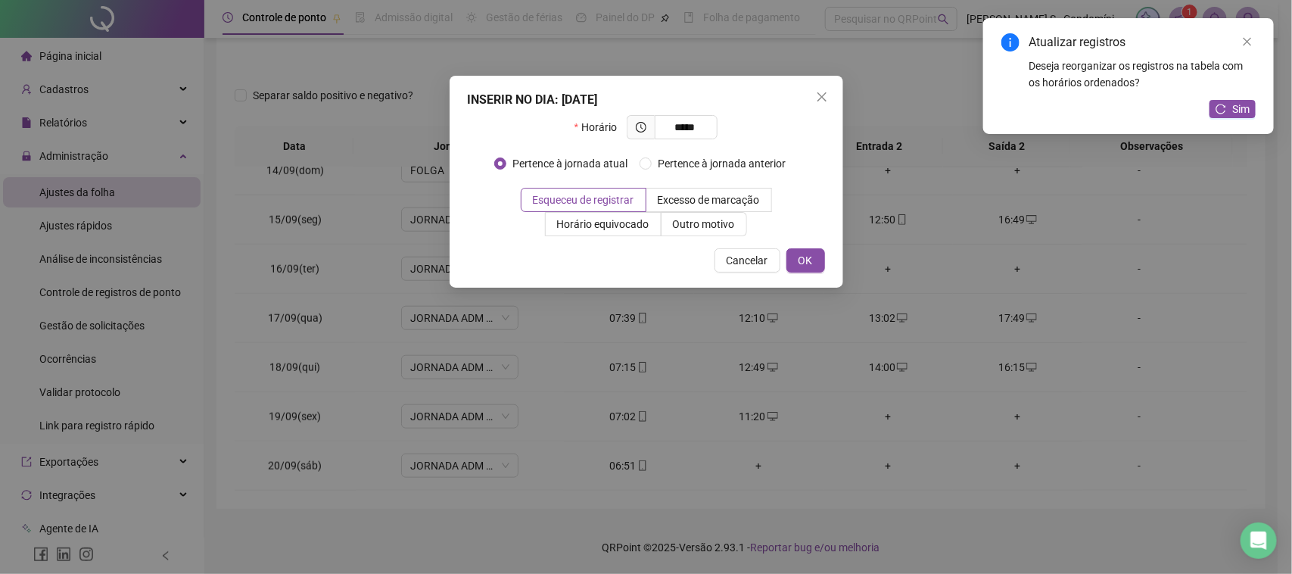
type input "*****"
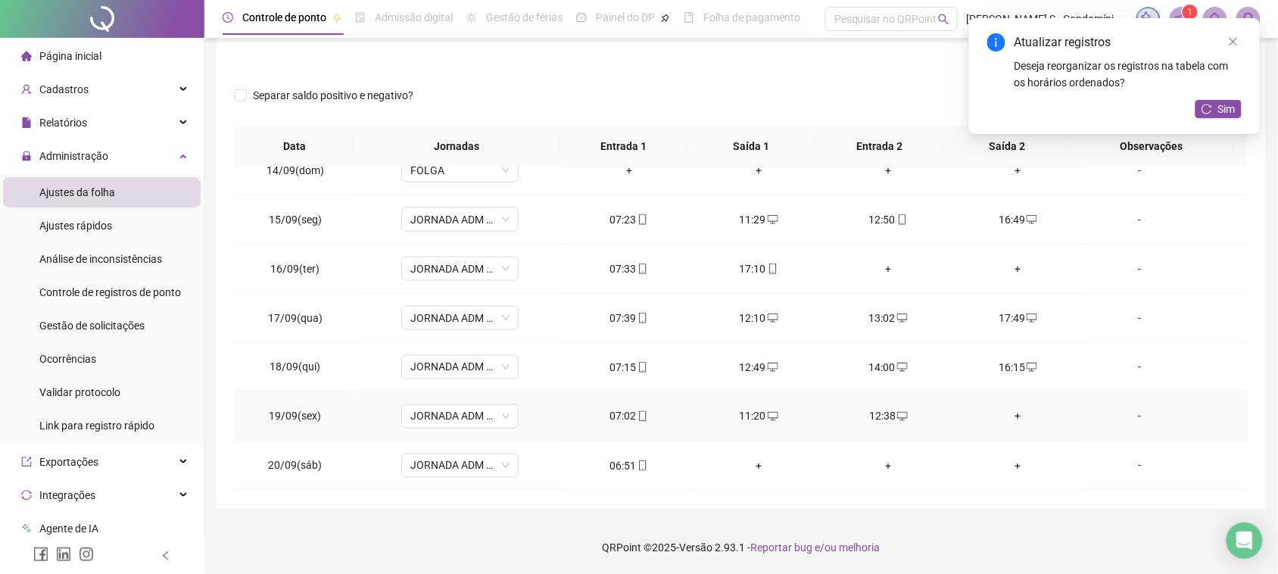
click at [1010, 406] on td "+" at bounding box center [1017, 416] width 129 height 49
click at [1008, 412] on div "+" at bounding box center [1017, 416] width 105 height 17
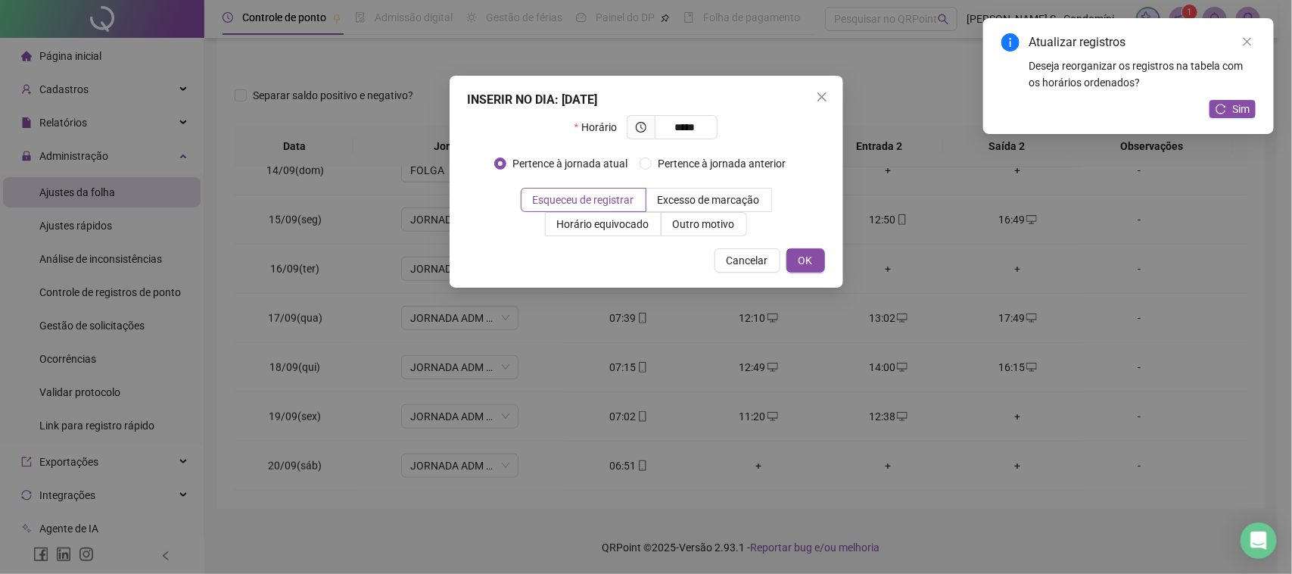
type input "*****"
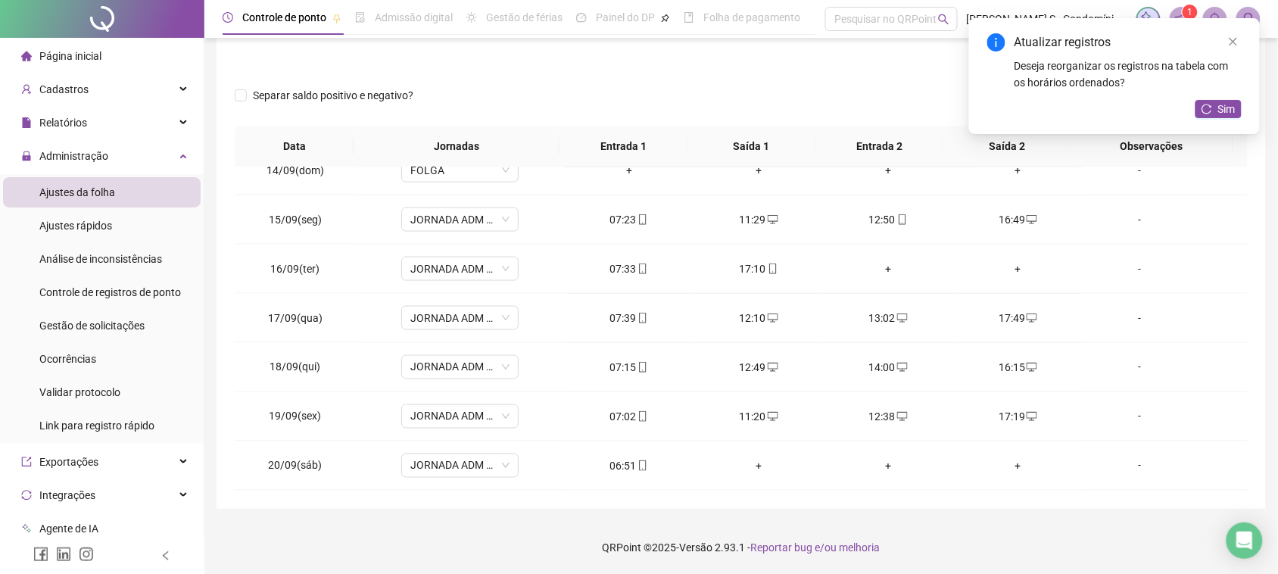
click at [1213, 98] on div "Atualizar registros Deseja reorganizar os registros na tabela com os horários o…" at bounding box center [1114, 76] width 291 height 116
click at [1213, 100] on div "Atualizar registros Deseja reorganizar os registros na tabela com os horários o…" at bounding box center [1114, 76] width 291 height 116
click at [1209, 107] on icon "reload" at bounding box center [1206, 109] width 11 height 11
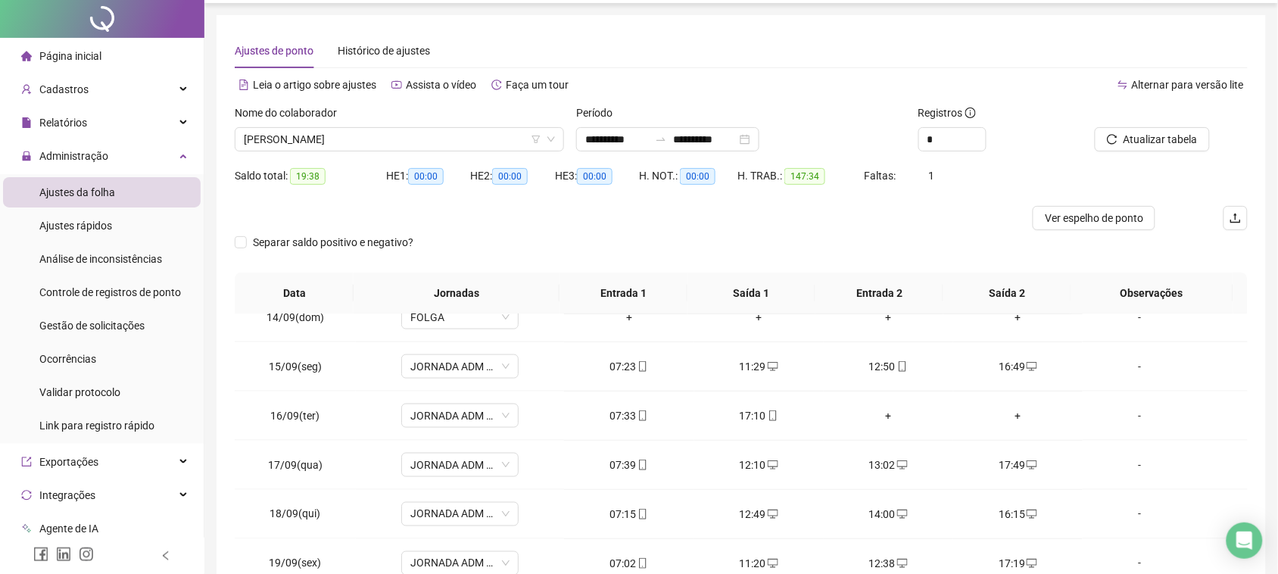
scroll to position [0, 0]
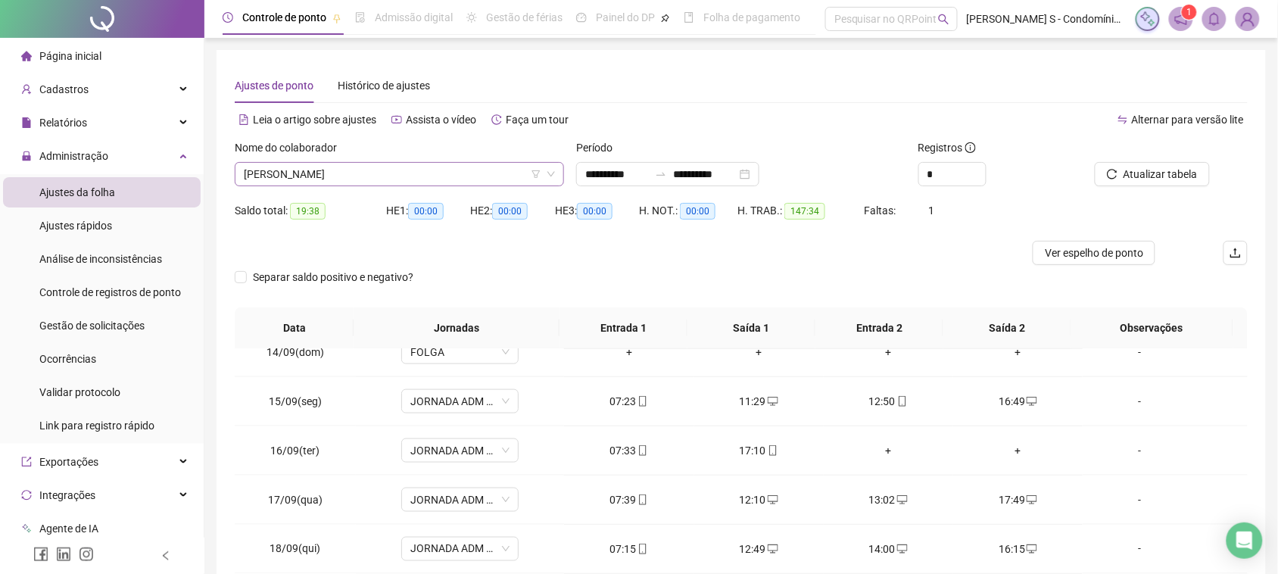
click at [441, 174] on span "[PERSON_NAME]" at bounding box center [399, 174] width 311 height 23
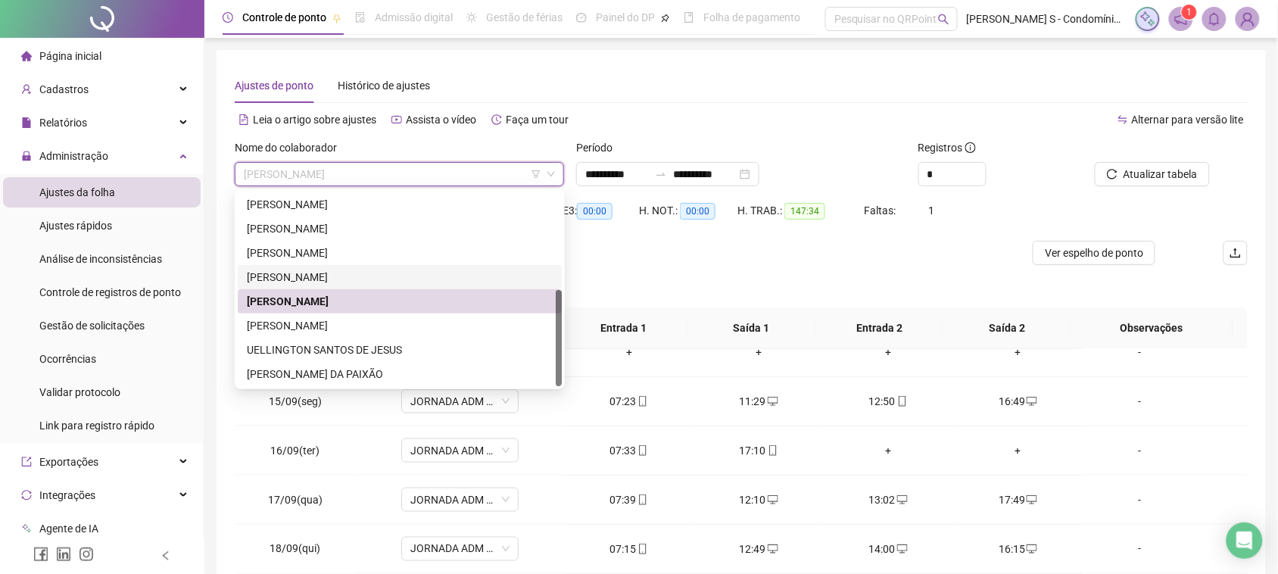
click at [334, 272] on div "[PERSON_NAME]" at bounding box center [400, 277] width 306 height 17
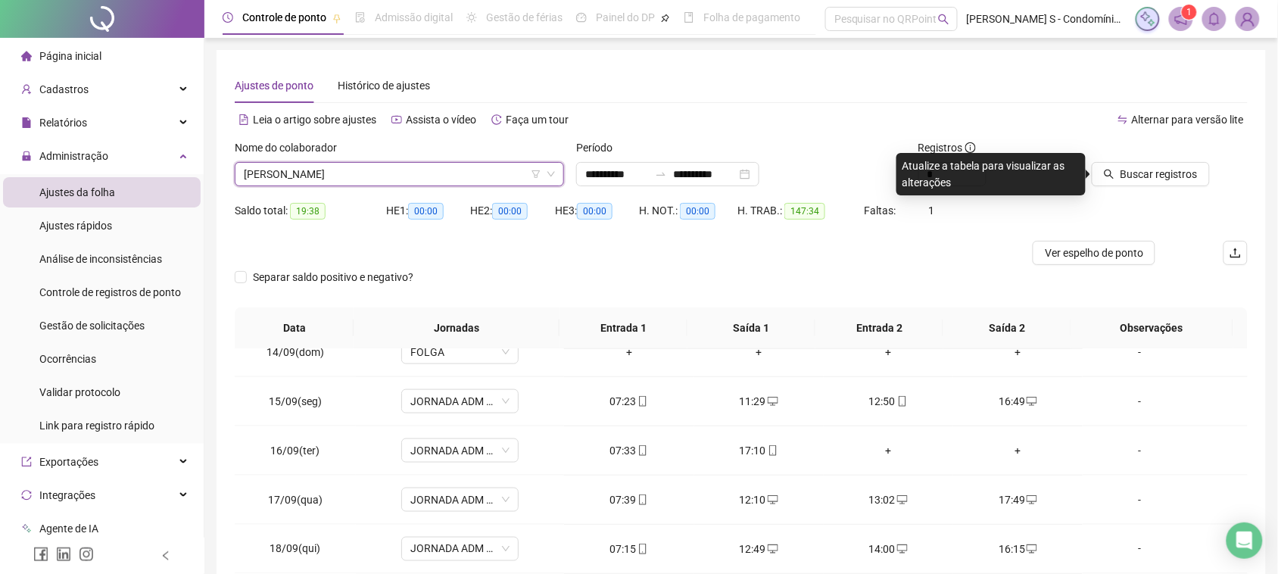
click at [366, 160] on div "Nome do colaborador" at bounding box center [399, 150] width 329 height 23
click at [377, 186] on div "Nome do colaborador [PERSON_NAME]" at bounding box center [399, 168] width 341 height 59
click at [384, 171] on span "[PERSON_NAME]" at bounding box center [399, 174] width 311 height 23
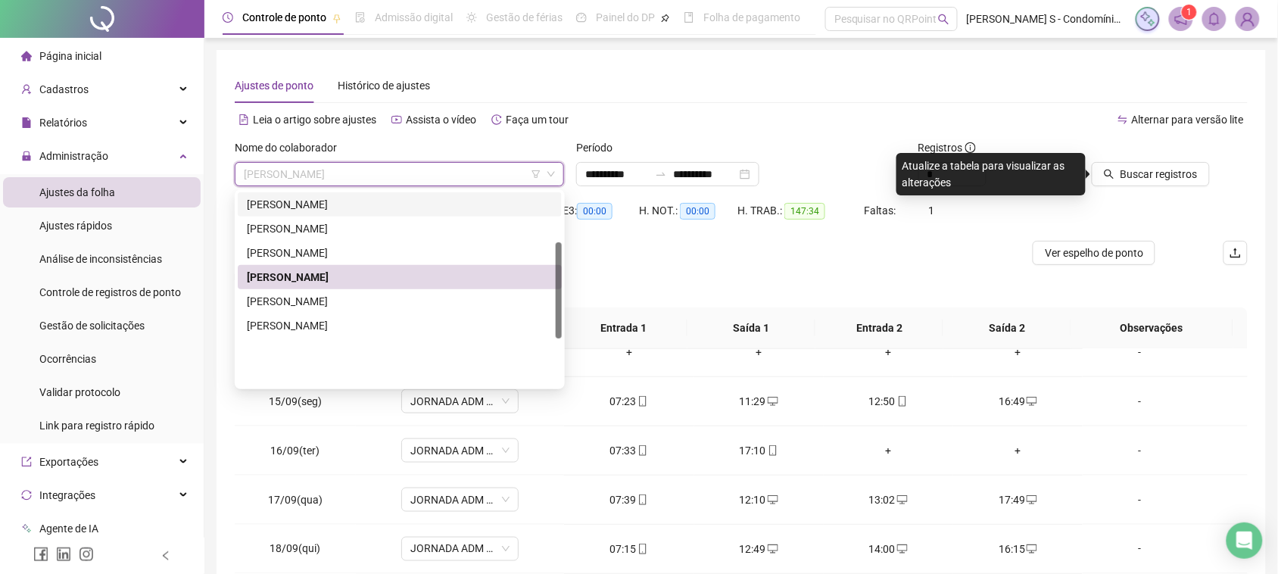
scroll to position [99, 0]
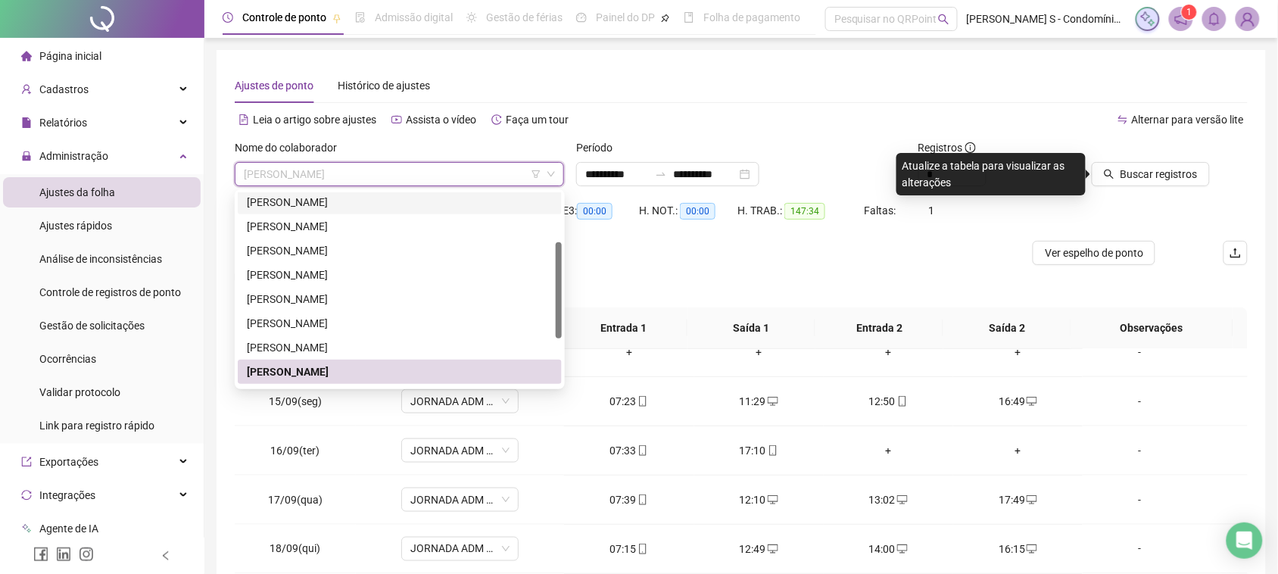
click at [333, 207] on div "[PERSON_NAME]" at bounding box center [400, 202] width 306 height 17
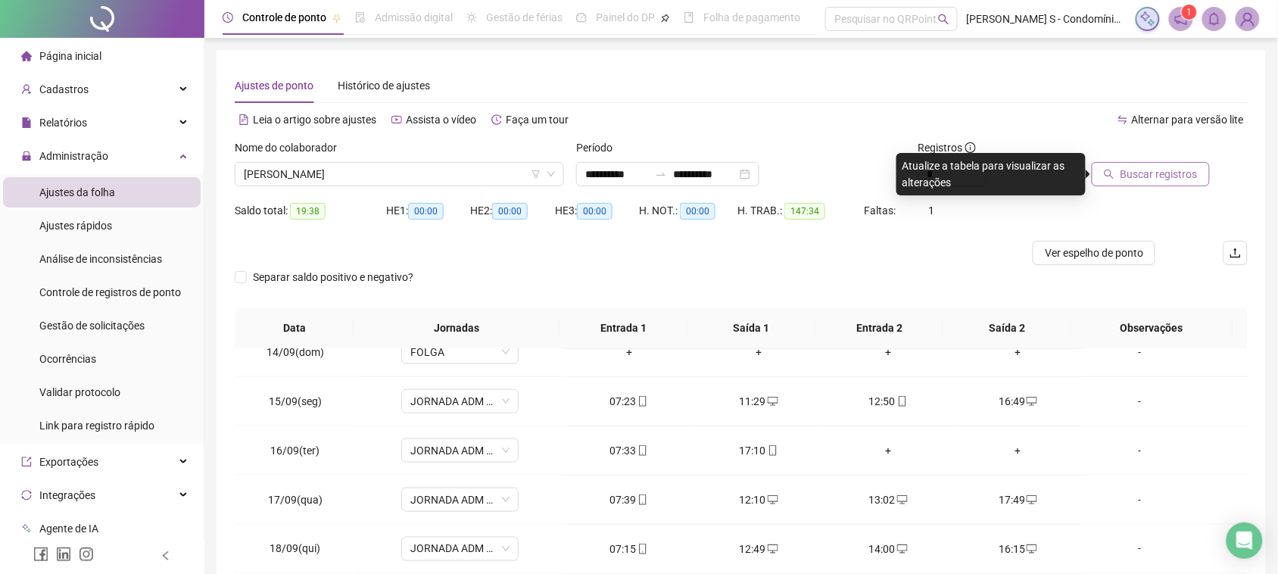
click at [1145, 172] on span "Buscar registros" at bounding box center [1158, 174] width 77 height 17
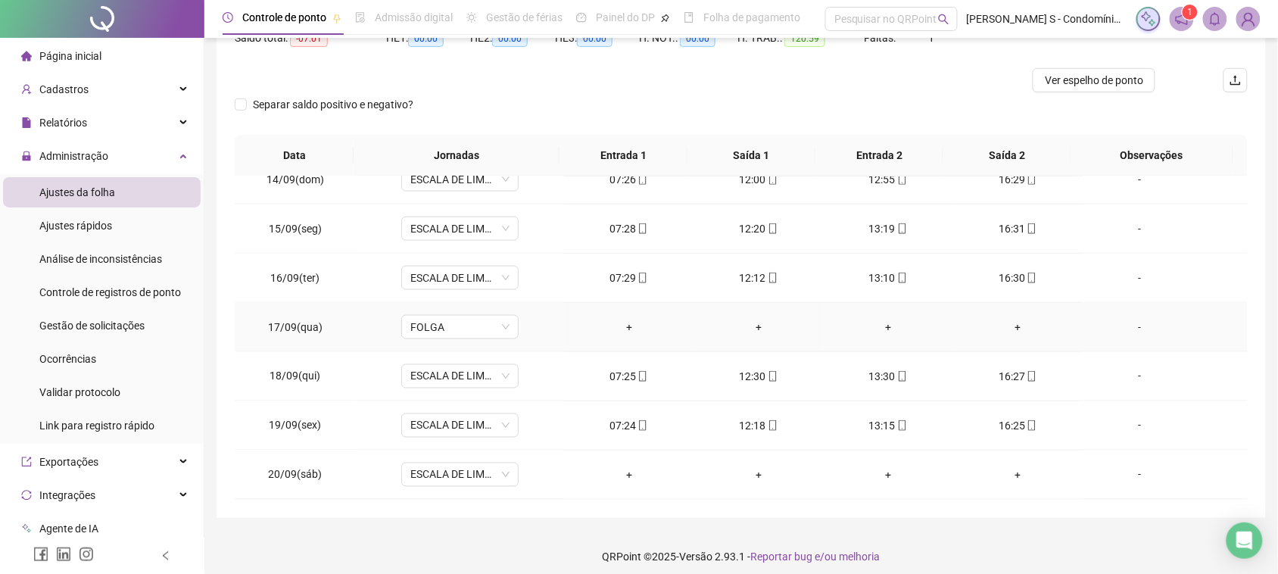
scroll to position [182, 0]
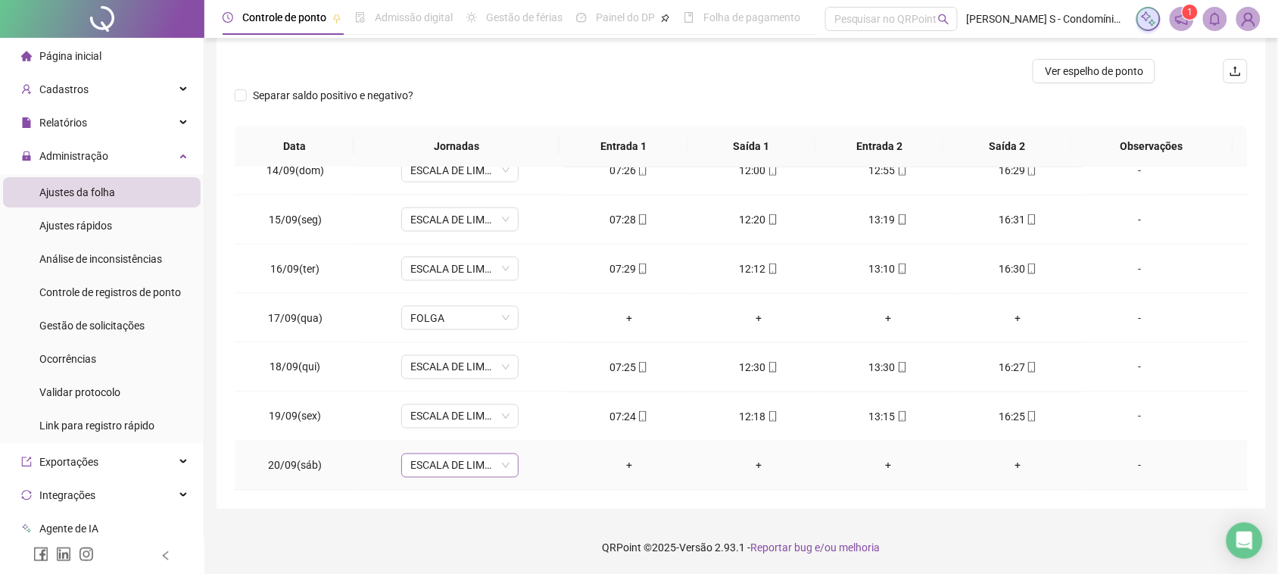
click at [474, 472] on span "ESCALA DE LIMPEZA" at bounding box center [459, 465] width 99 height 23
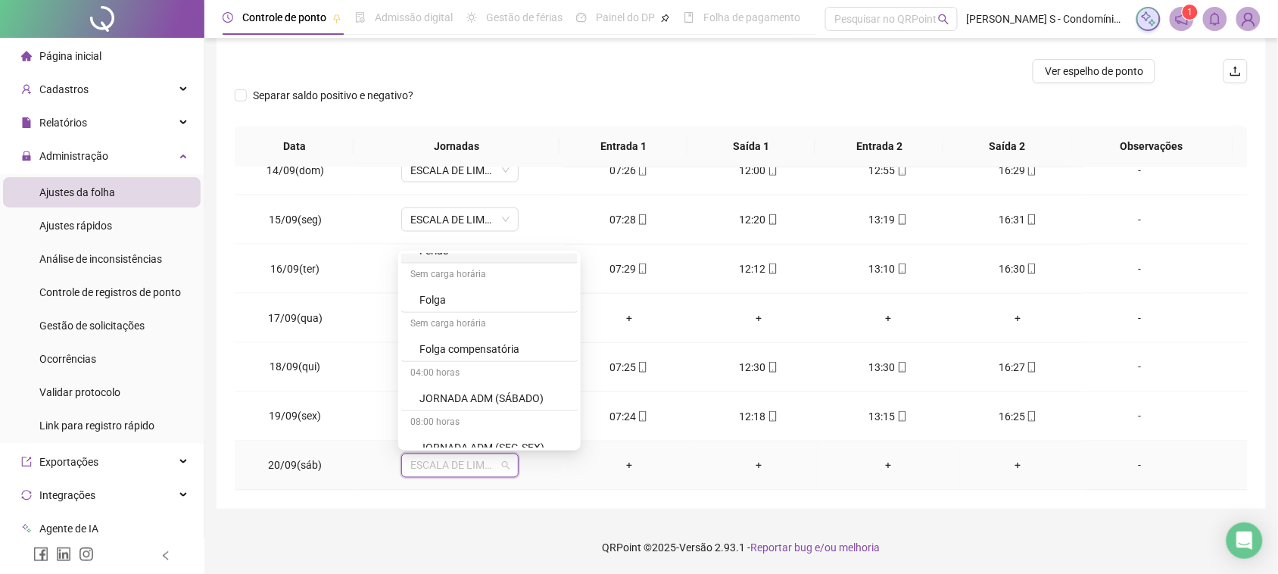
scroll to position [189, 0]
click at [440, 300] on div "Folga" at bounding box center [493, 297] width 149 height 17
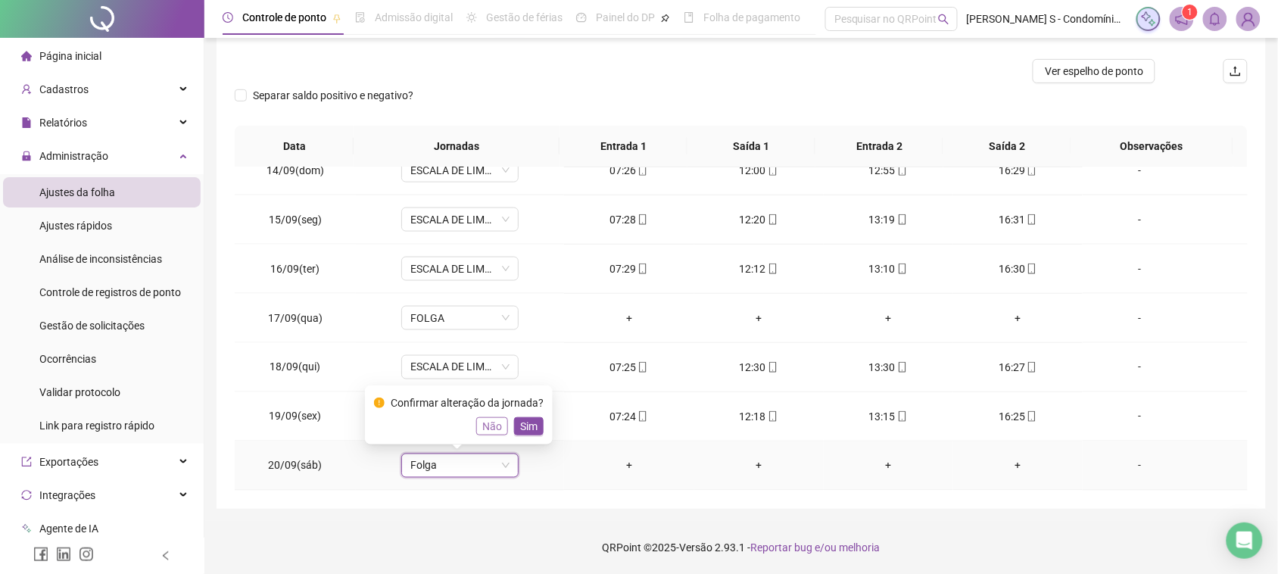
click at [482, 426] on span "Não" at bounding box center [492, 426] width 20 height 17
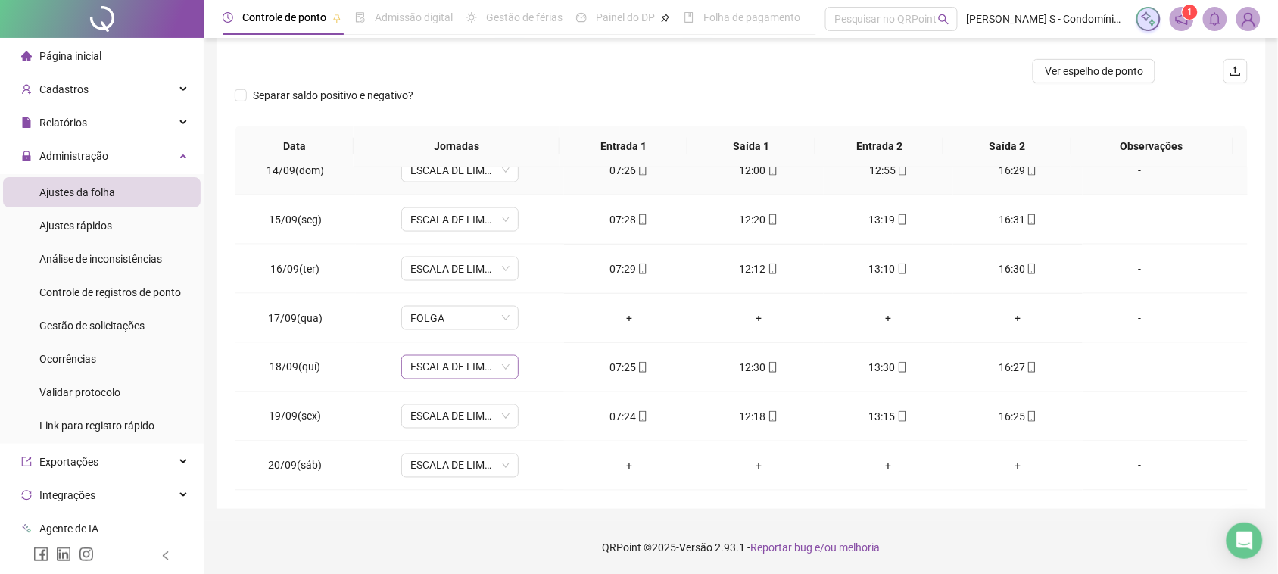
scroll to position [664, 0]
click at [475, 481] on td "ESCALA DE LIMPEZA" at bounding box center [460, 465] width 209 height 49
click at [486, 475] on span "ESCALA DE LIMPEZA" at bounding box center [459, 465] width 99 height 23
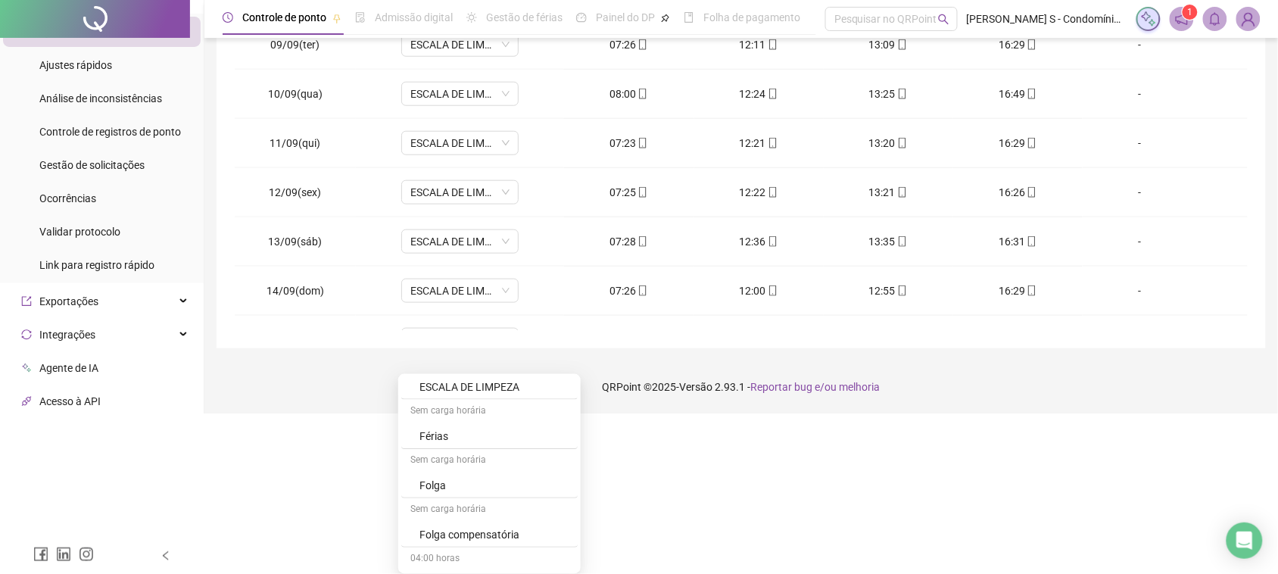
scroll to position [123, 0]
click at [453, 482] on div "Folga" at bounding box center [493, 487] width 149 height 17
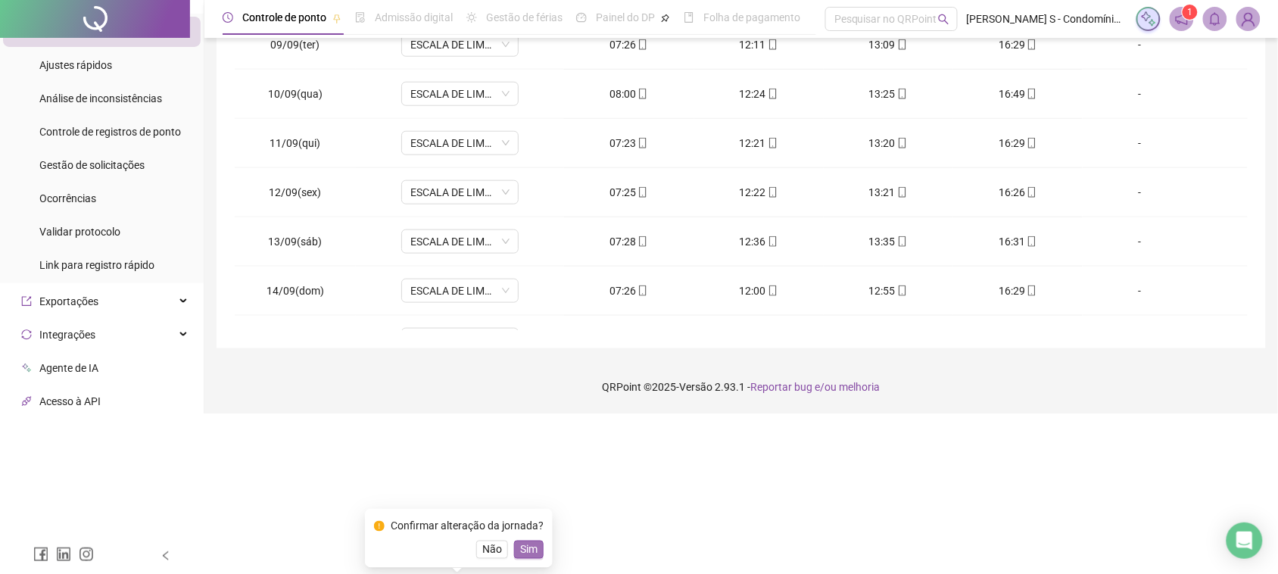
click at [528, 556] on span "Sim" at bounding box center [528, 549] width 17 height 17
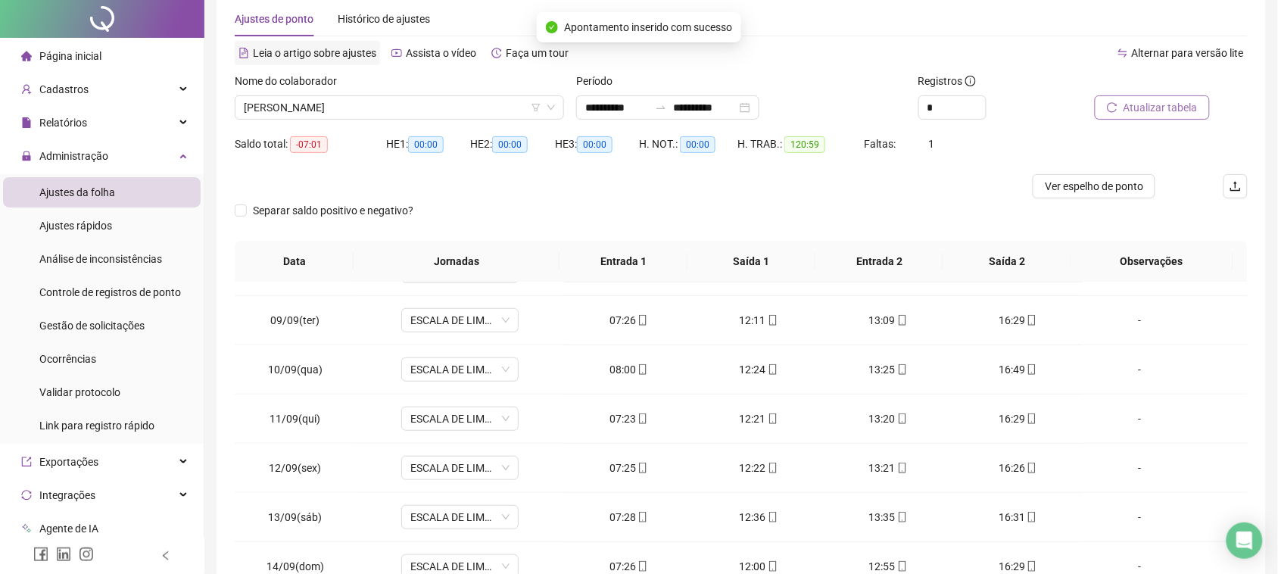
scroll to position [0, 0]
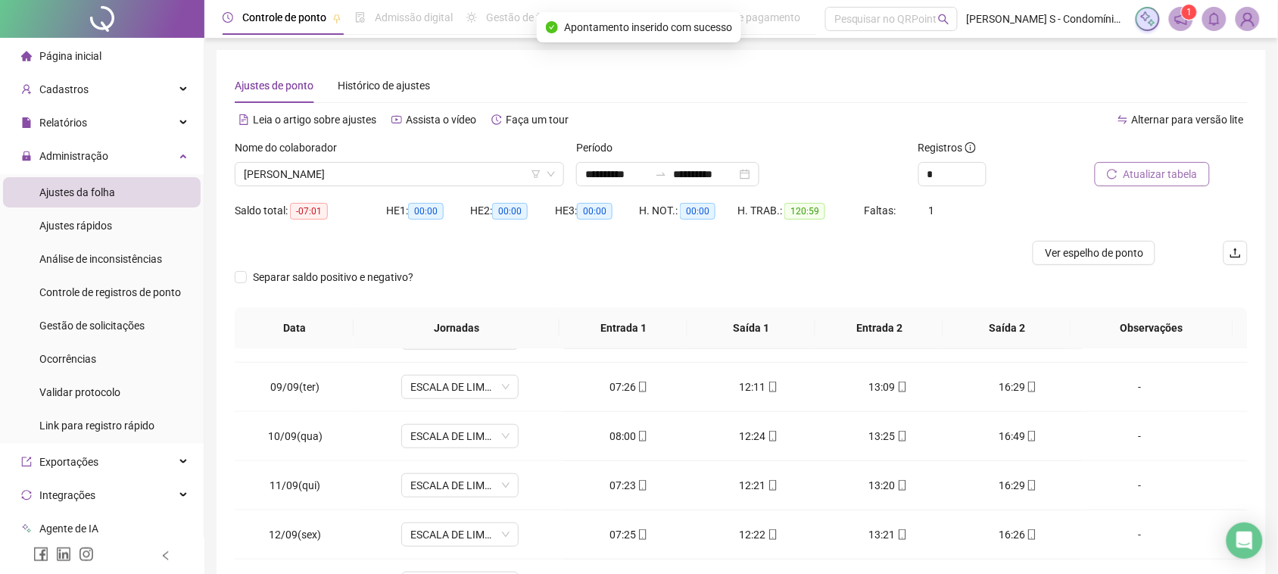
click at [364, 160] on div "Nome do colaborador" at bounding box center [399, 150] width 329 height 23
click at [360, 160] on div "Nome do colaborador" at bounding box center [399, 150] width 329 height 23
click at [361, 175] on span "[PERSON_NAME]" at bounding box center [399, 174] width 311 height 23
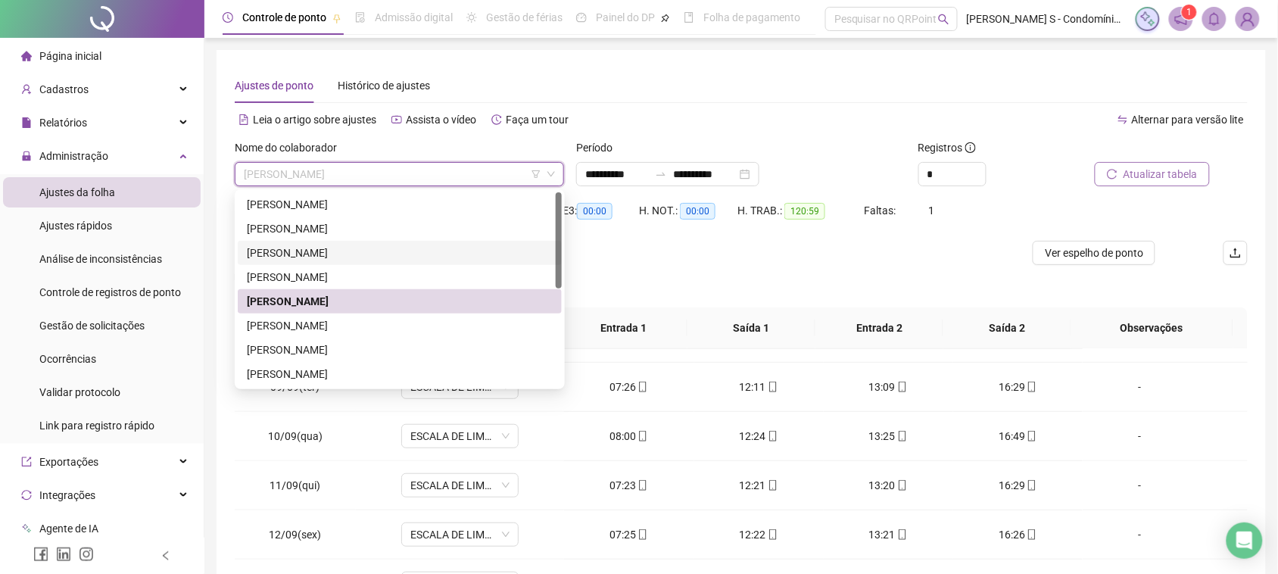
click at [334, 241] on div "[PERSON_NAME]" at bounding box center [400, 253] width 324 height 24
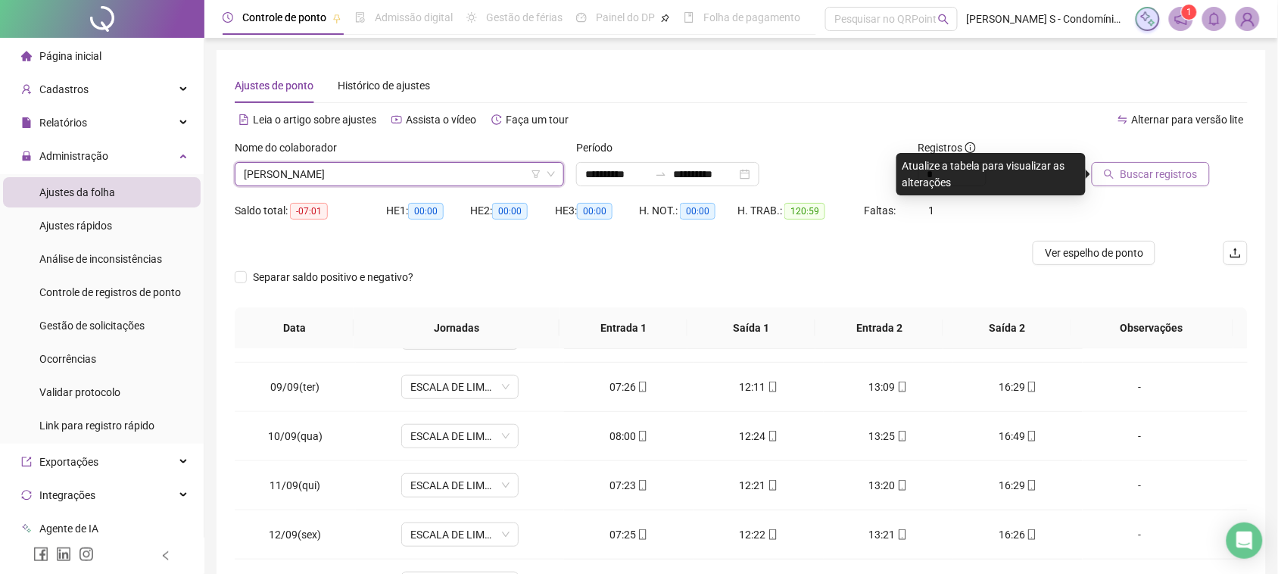
click at [338, 173] on span "[PERSON_NAME]" at bounding box center [399, 174] width 311 height 23
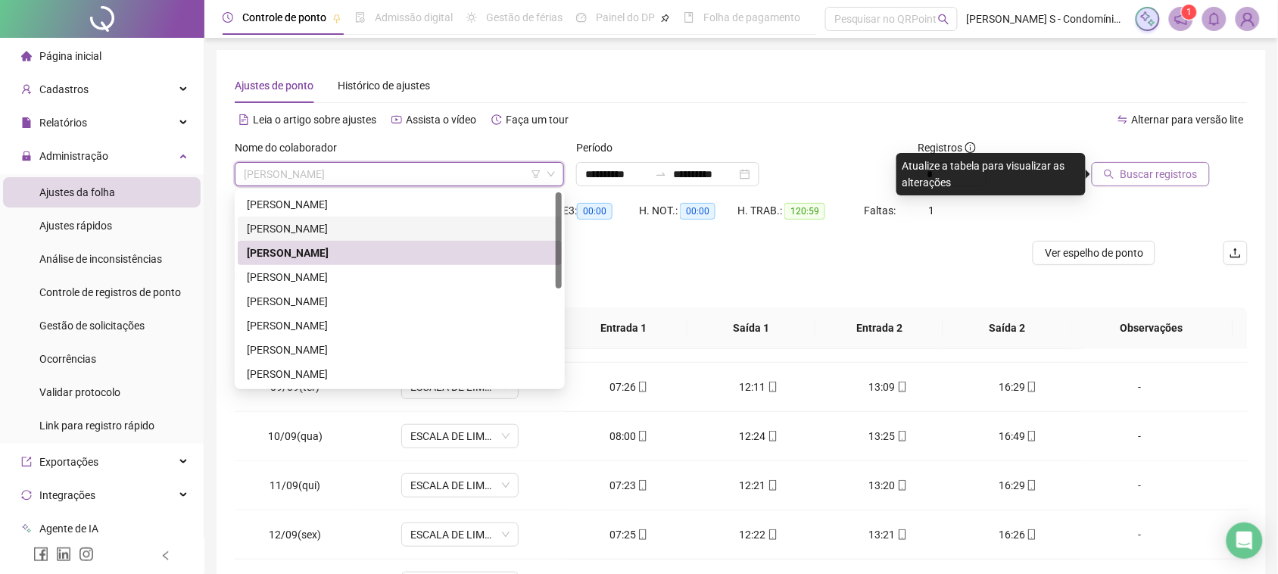
drag, startPoint x: 322, startPoint y: 225, endPoint x: 409, endPoint y: 229, distance: 87.2
click at [322, 227] on div "[PERSON_NAME]" at bounding box center [400, 228] width 306 height 17
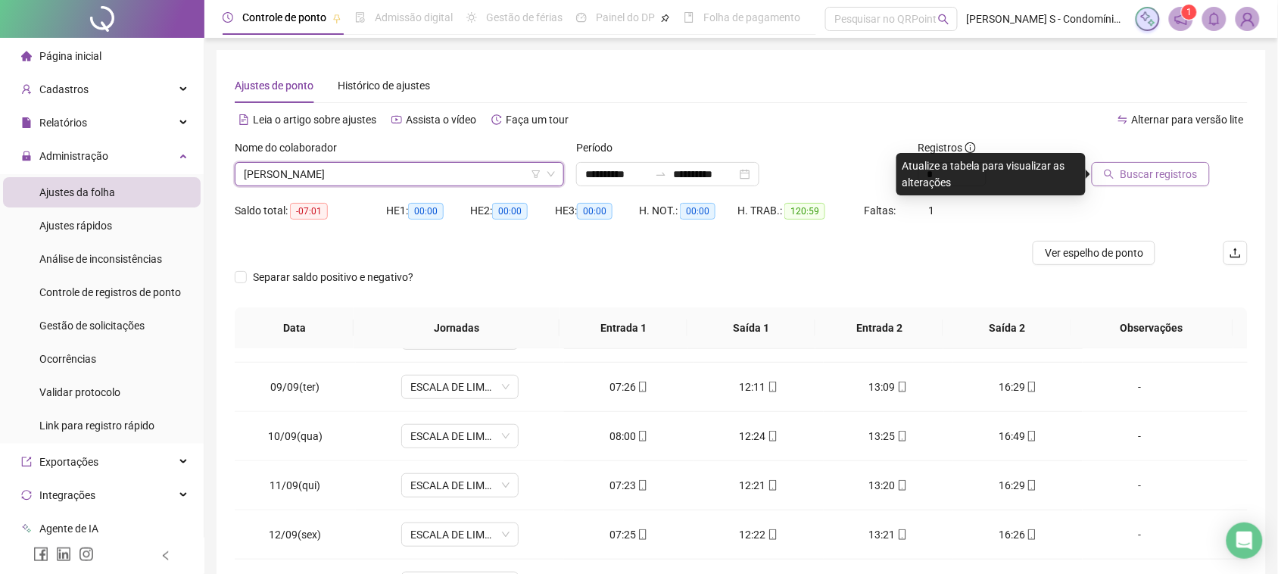
click at [1128, 182] on button "Buscar registros" at bounding box center [1150, 174] width 118 height 24
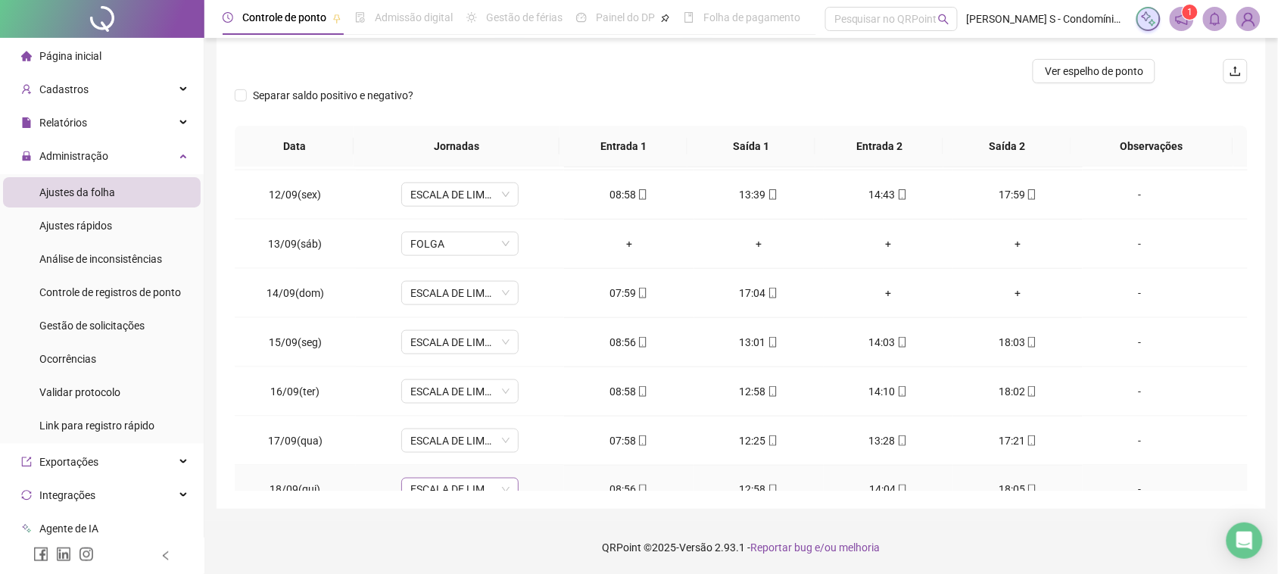
scroll to position [664, 0]
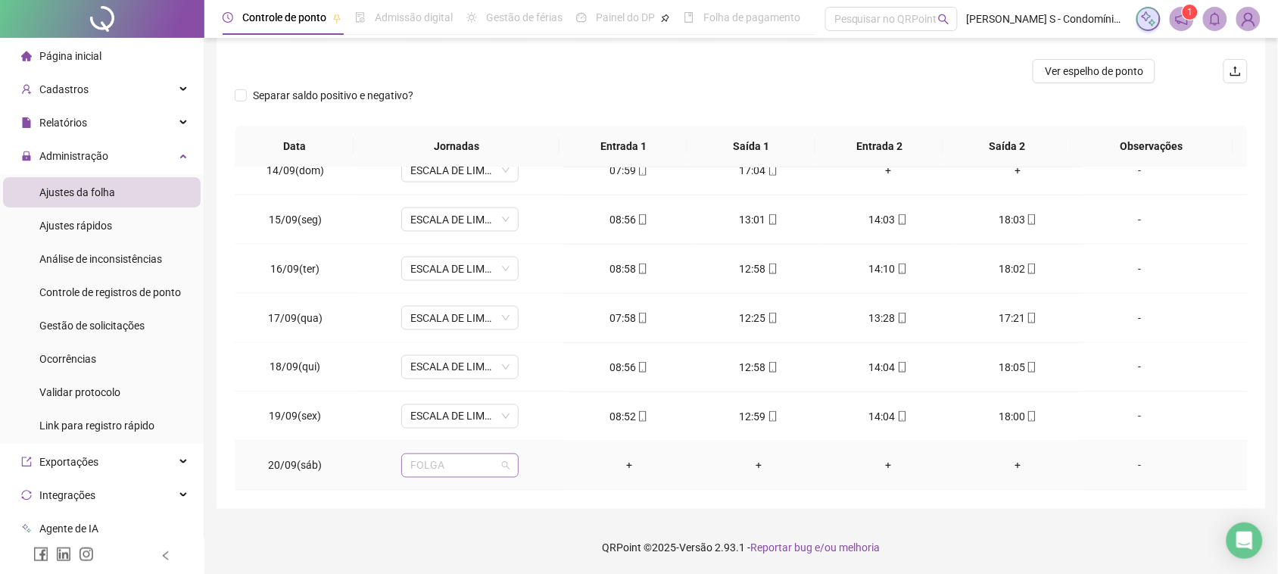
click at [496, 466] on span "FOLGA" at bounding box center [459, 465] width 99 height 23
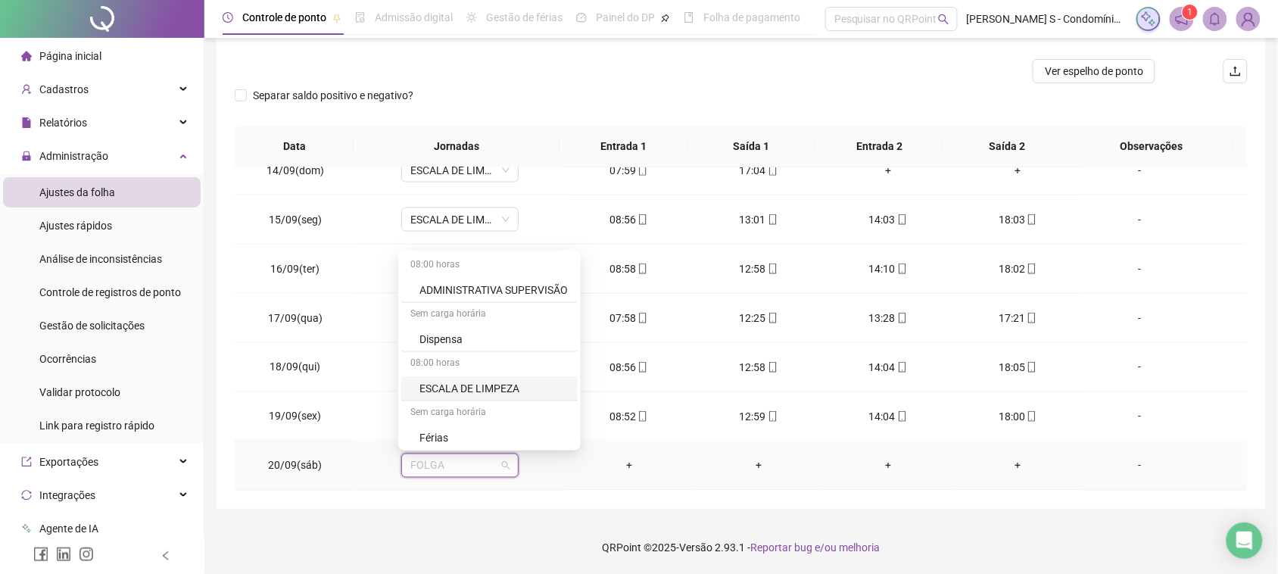
click at [485, 388] on div "ESCALA DE LIMPEZA" at bounding box center [493, 388] width 149 height 17
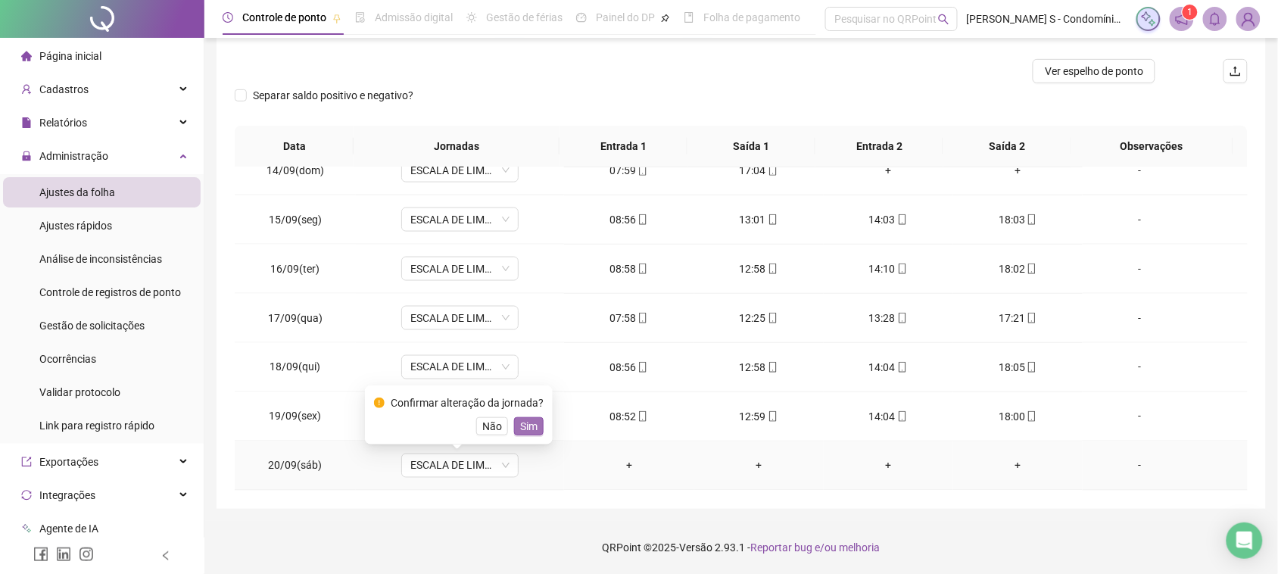
click at [528, 431] on span "Sim" at bounding box center [528, 426] width 17 height 17
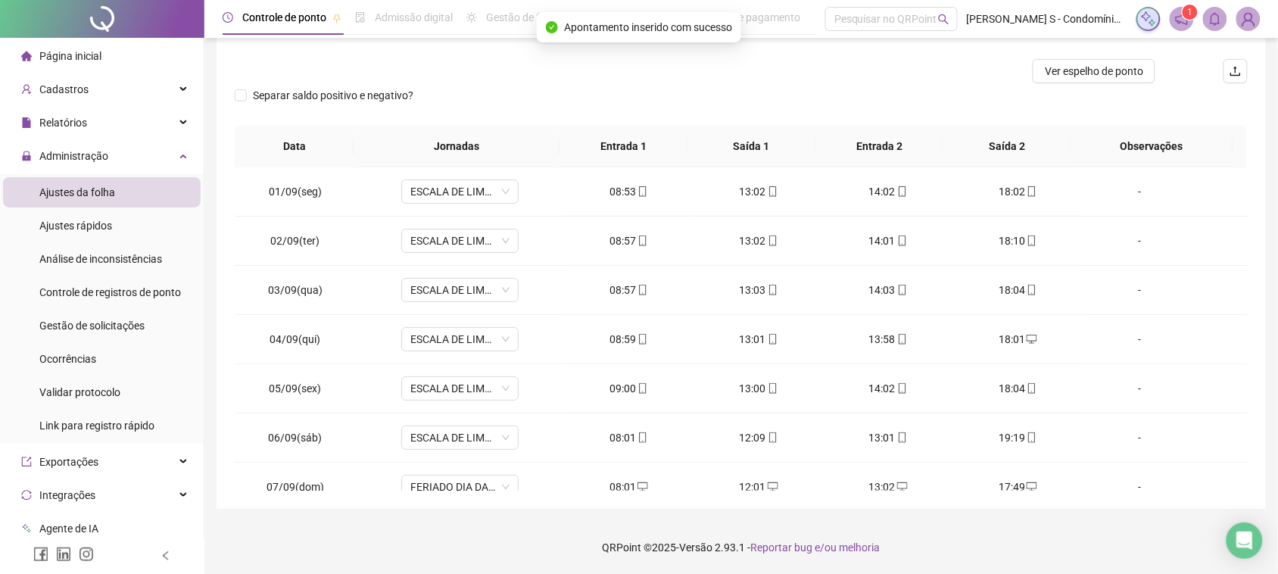
scroll to position [0, 0]
